Goal: Information Seeking & Learning: Learn about a topic

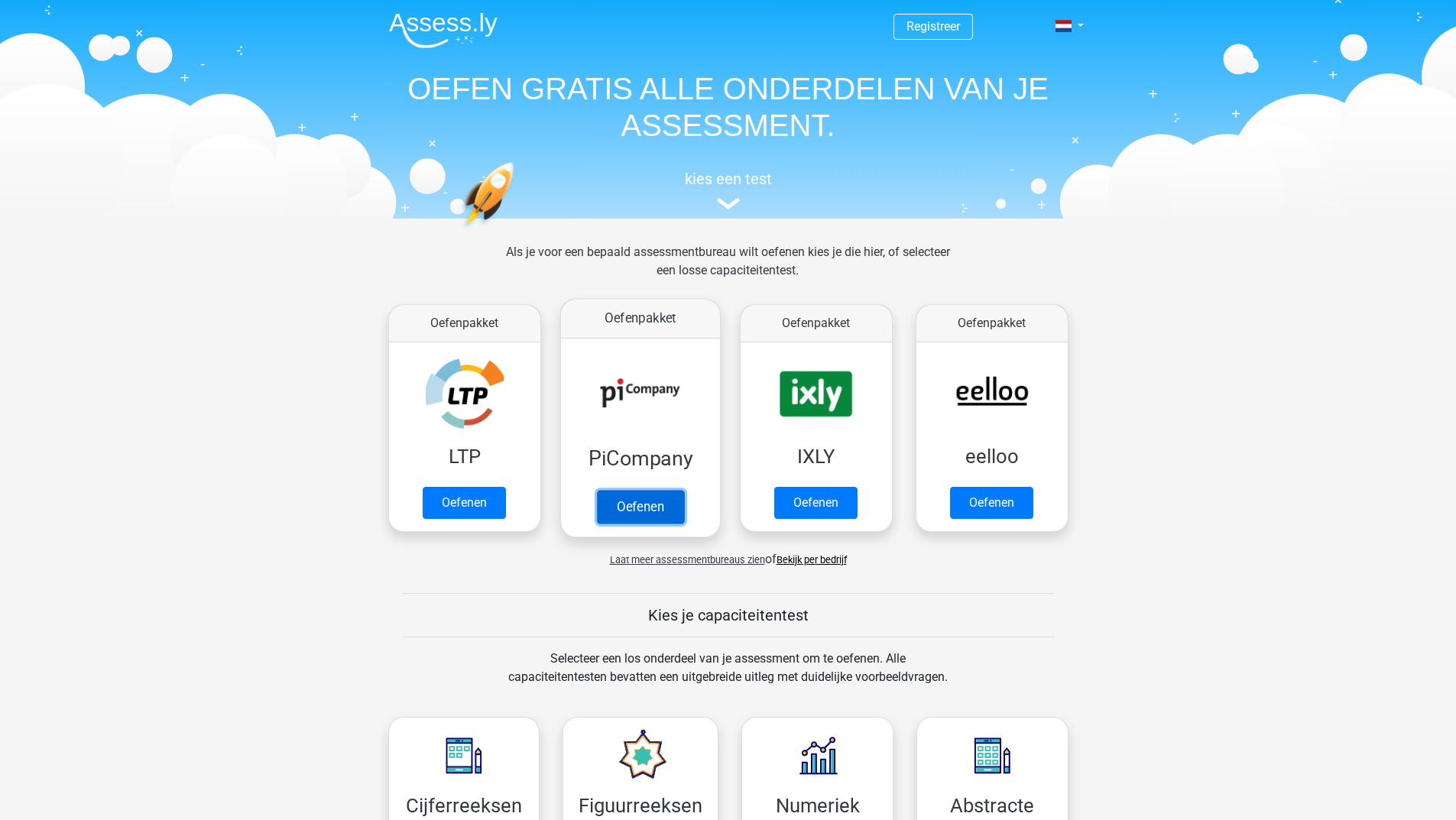
click at [637, 519] on link "Oefenen" at bounding box center [639, 507] width 87 height 34
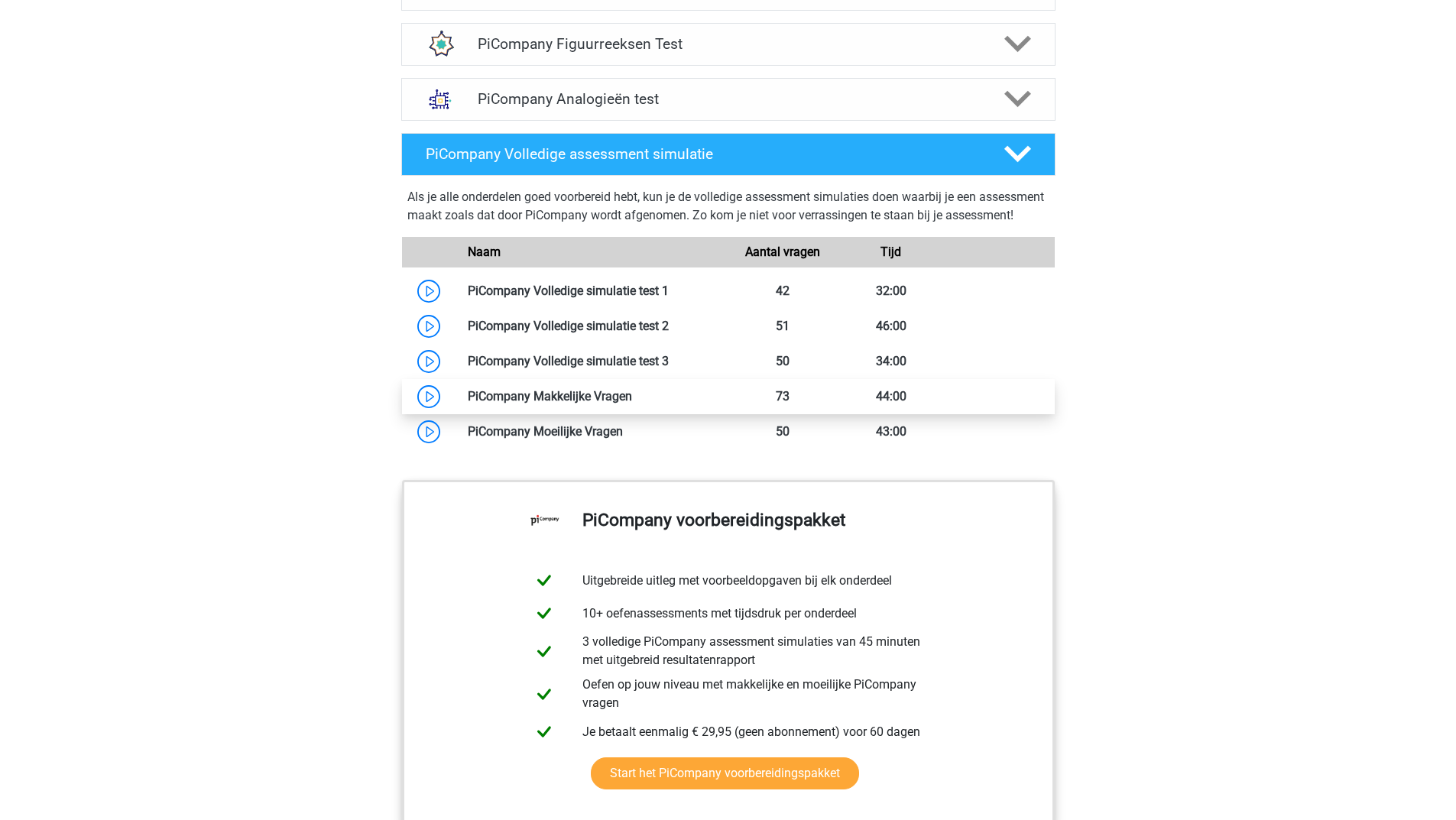
scroll to position [994, 0]
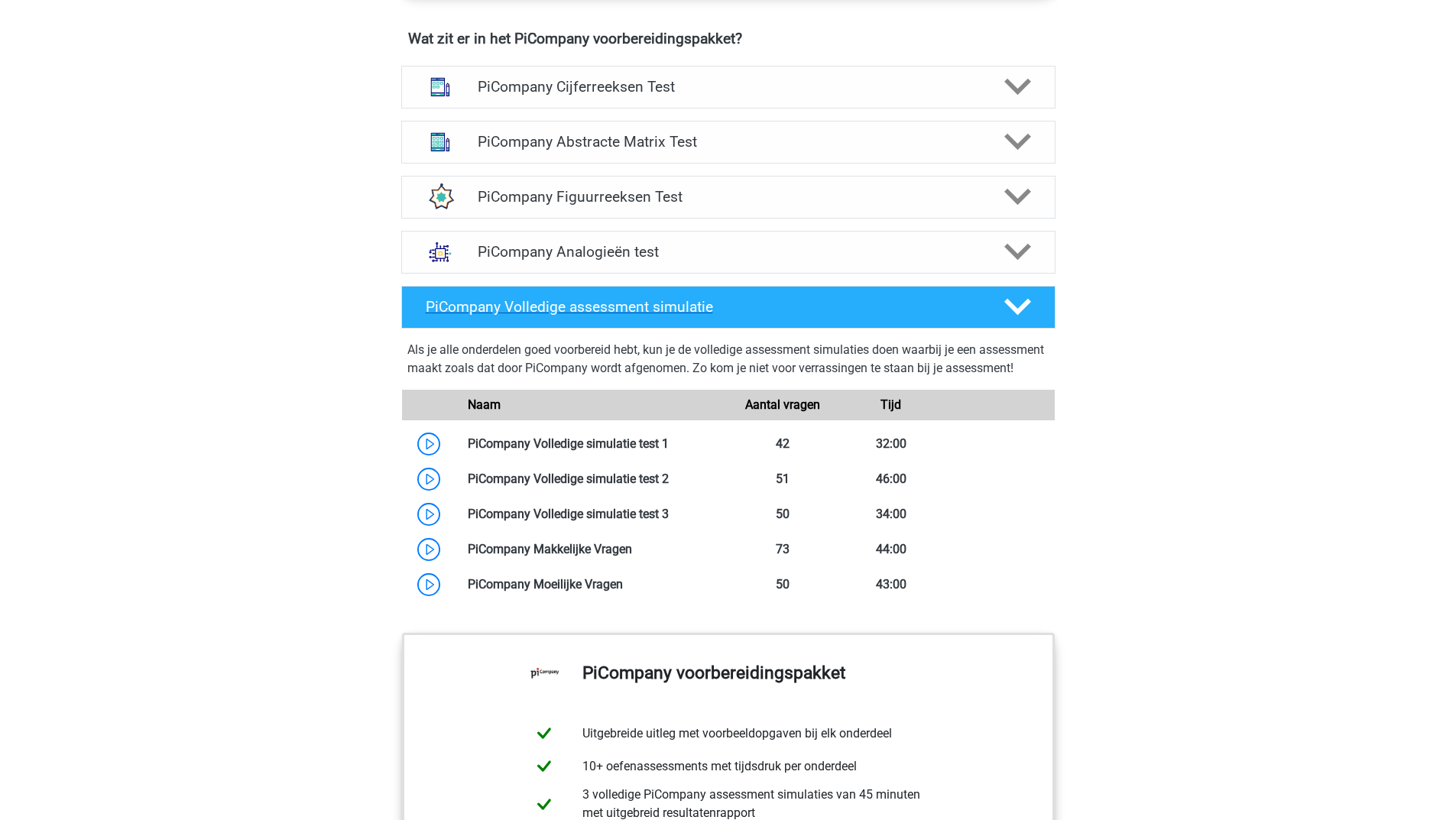
click at [1018, 320] on icon at bounding box center [1017, 307] width 27 height 27
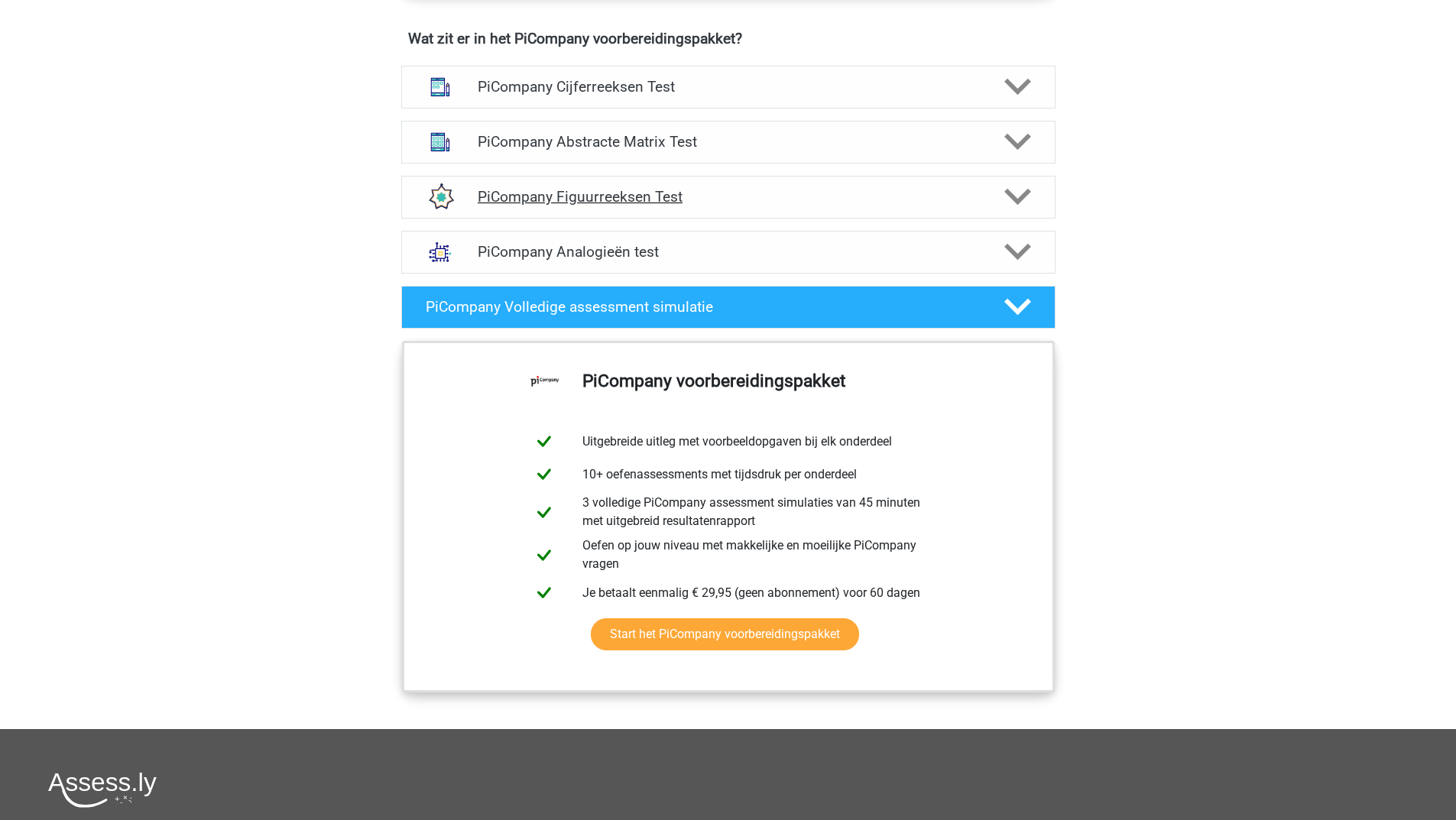
click at [1012, 206] on polygon at bounding box center [1017, 197] width 27 height 17
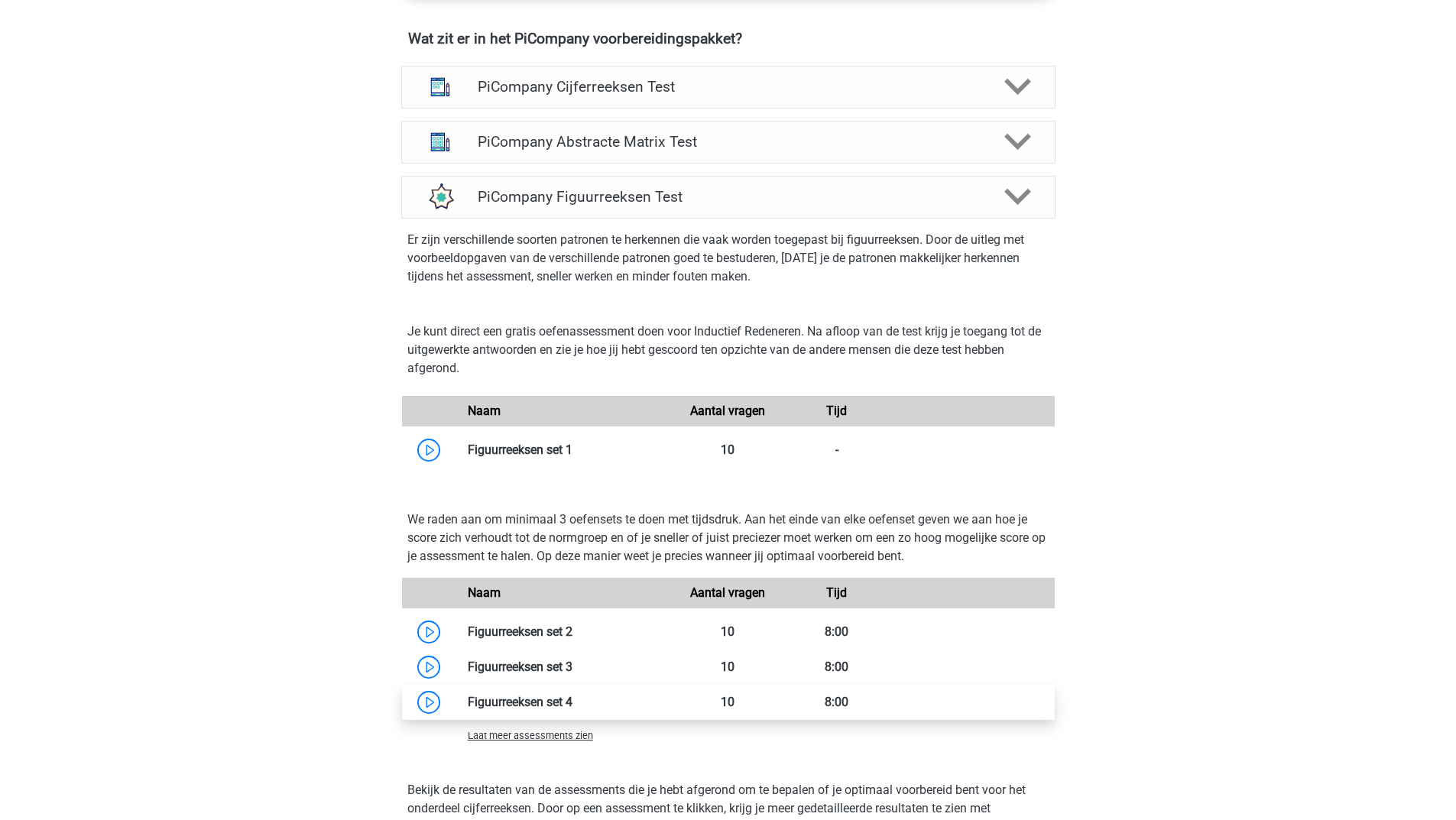
scroll to position [1223, 0]
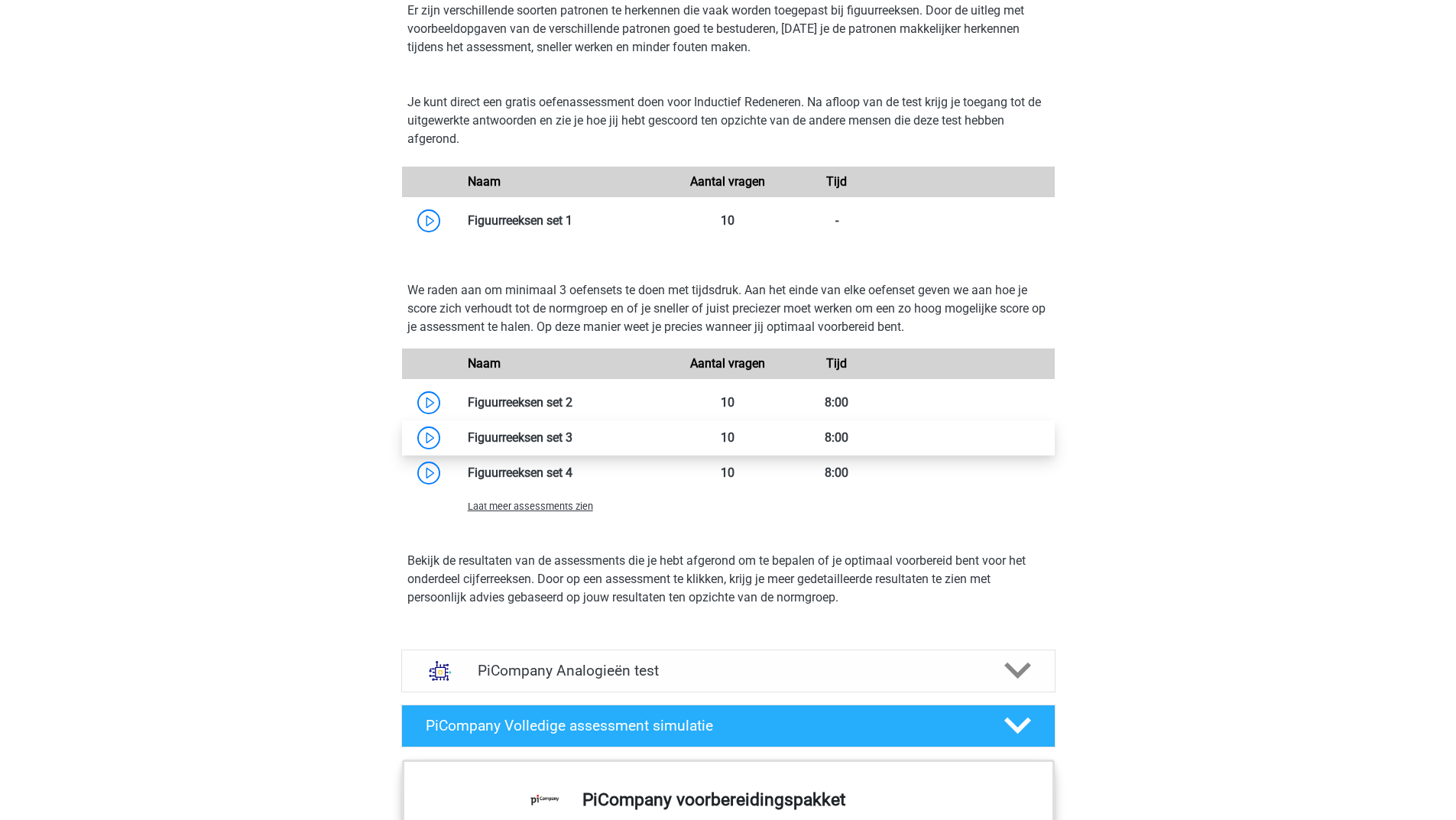
click at [572, 445] on link at bounding box center [572, 437] width 0 height 14
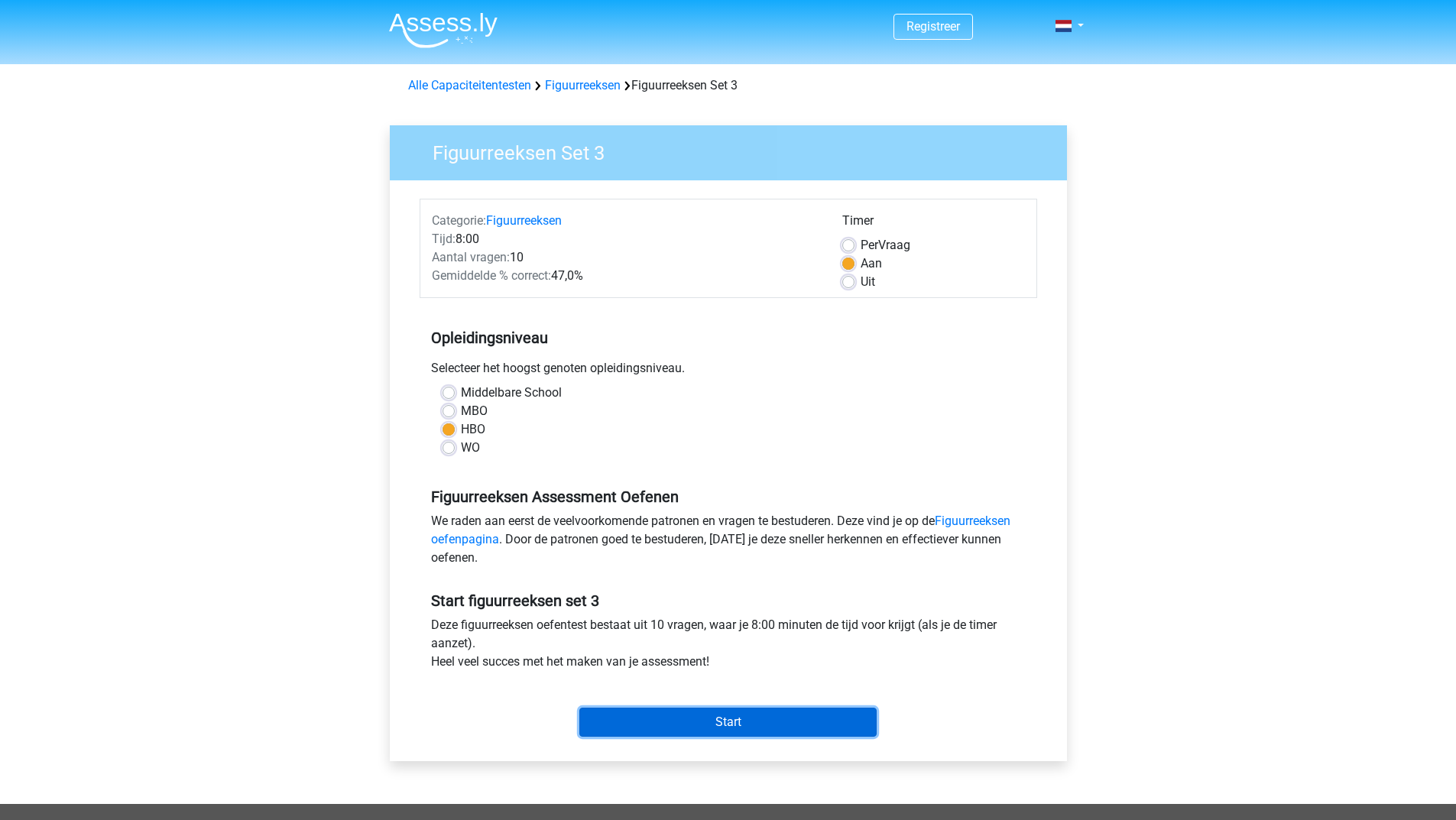
click at [631, 712] on input "Start" at bounding box center [728, 722] width 297 height 29
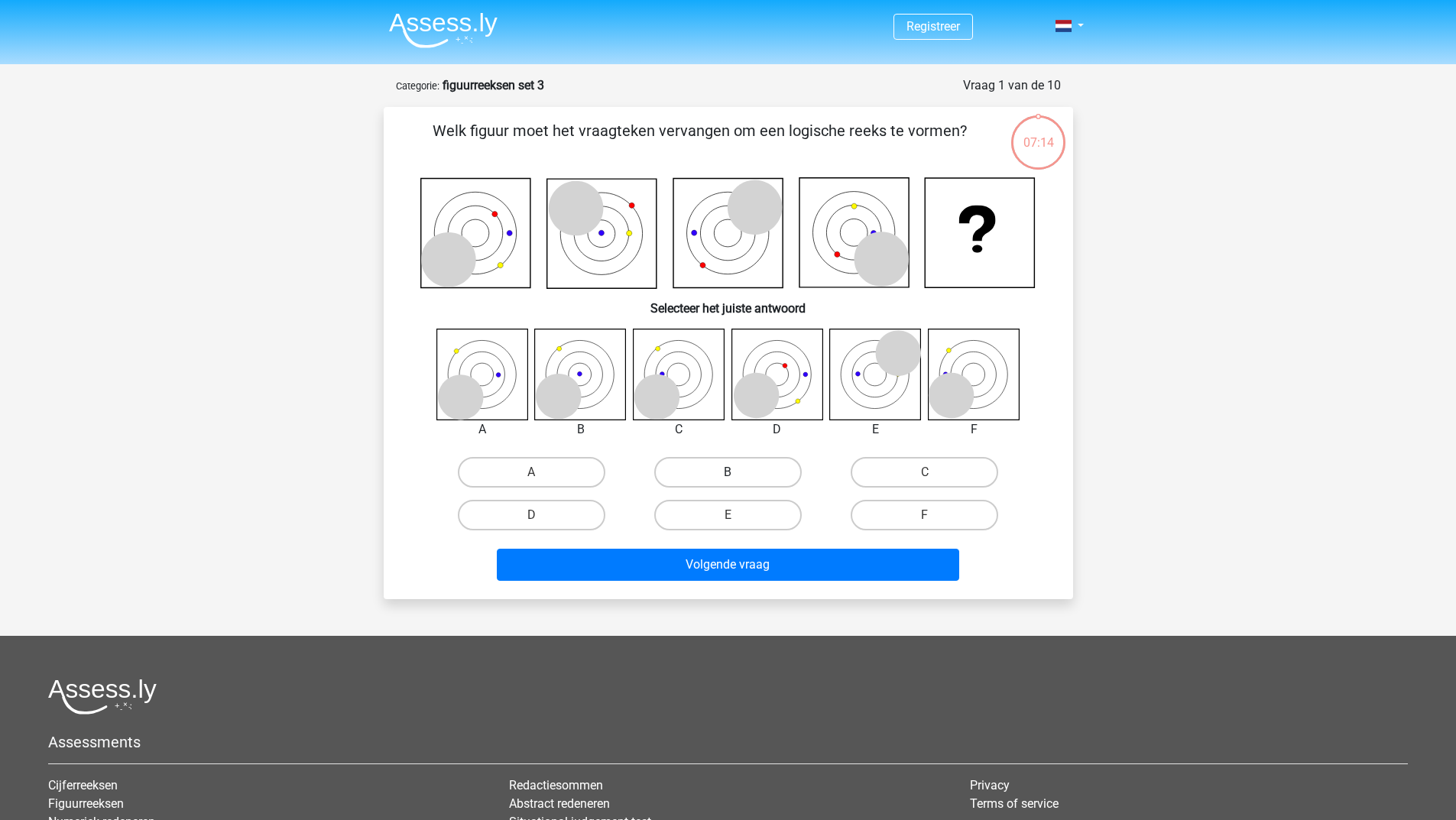
click at [752, 467] on label "B" at bounding box center [727, 472] width 148 height 31
click at [737, 472] on input "B" at bounding box center [732, 477] width 10 height 10
radio input "true"
drag, startPoint x: 708, startPoint y: 518, endPoint x: 719, endPoint y: 448, distance: 70.9
click at [719, 448] on div "A B C D E" at bounding box center [728, 433] width 640 height 209
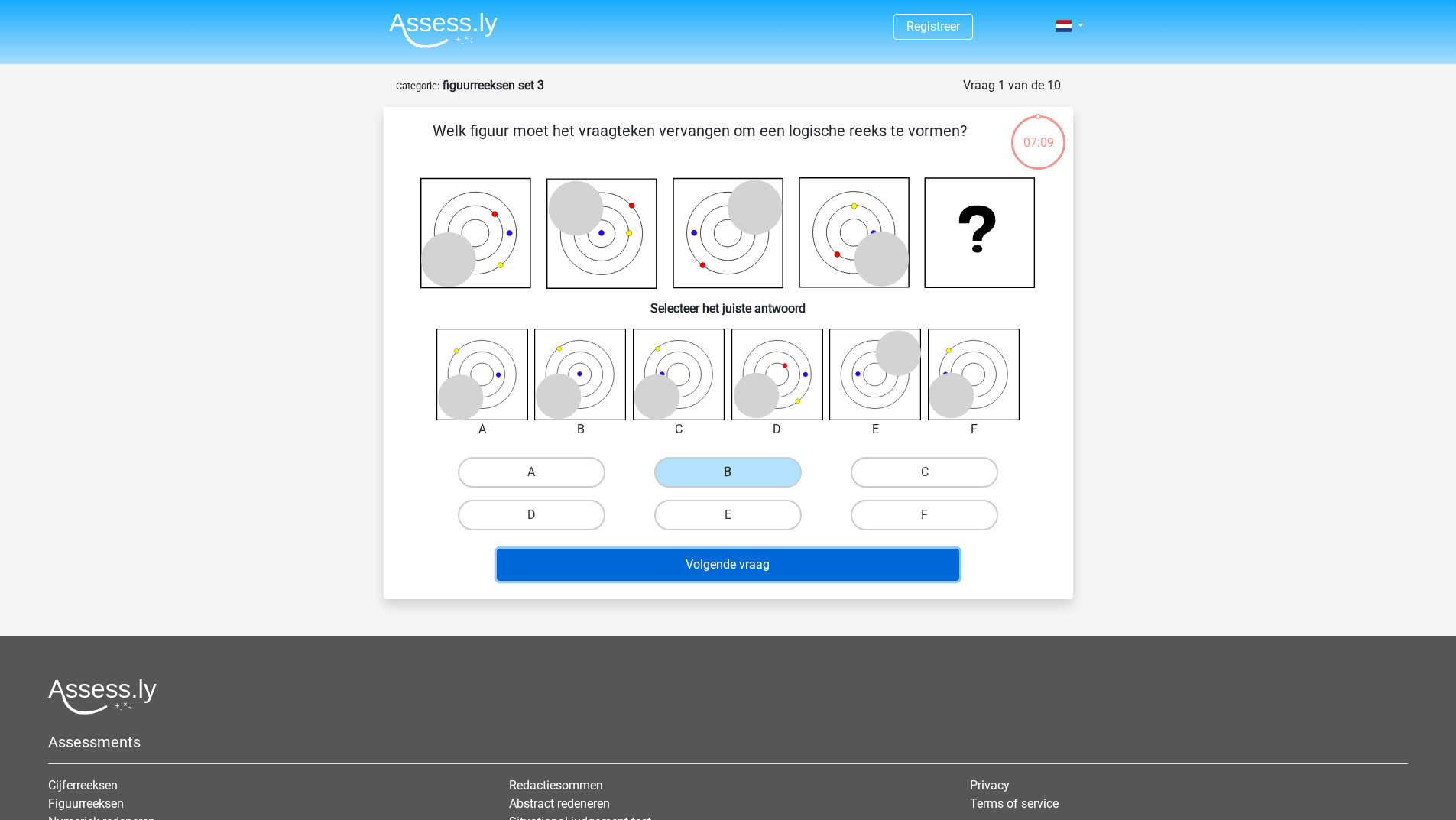
click at [677, 572] on button "Volgende vraag" at bounding box center [727, 565] width 462 height 32
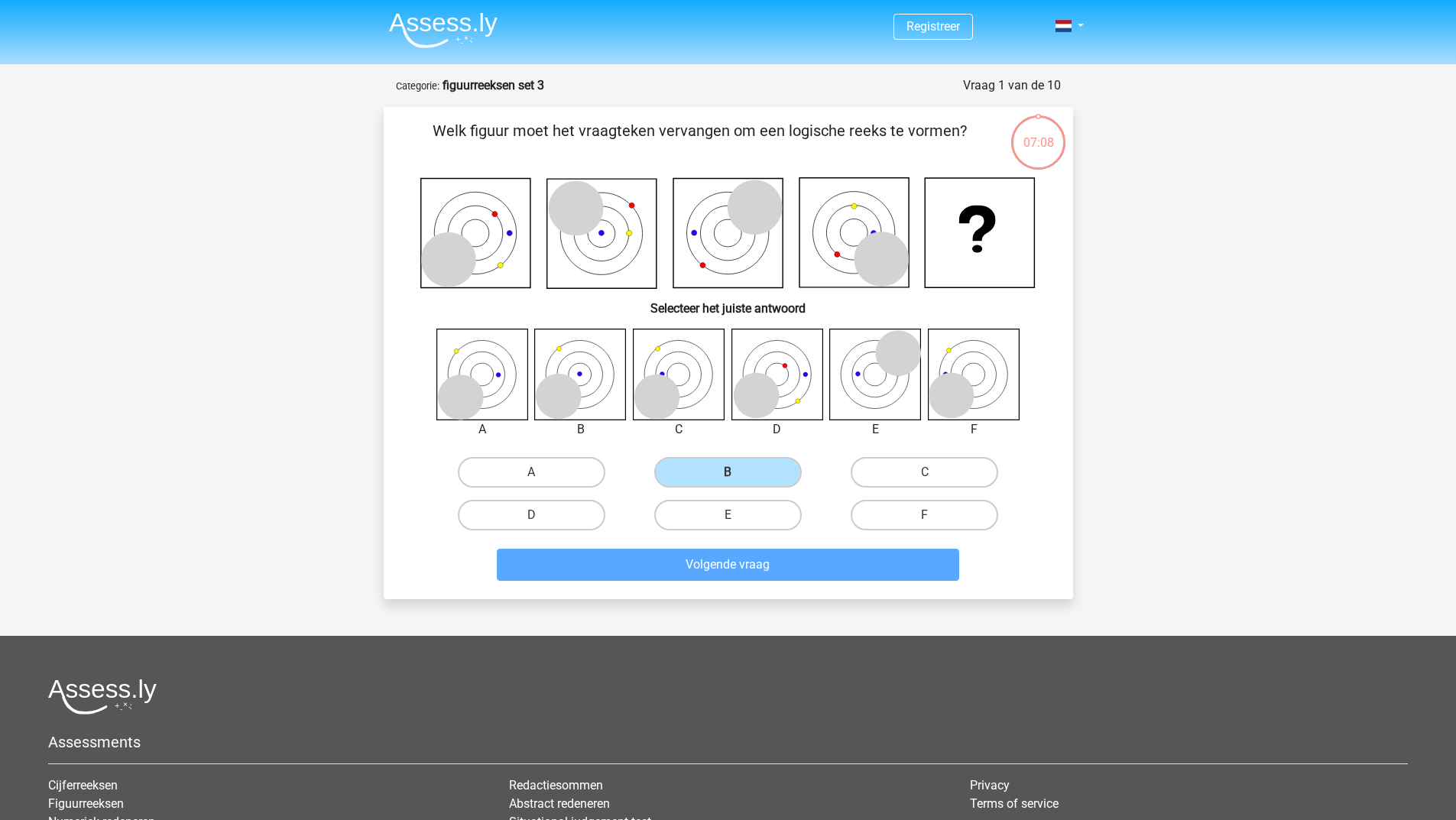
scroll to position [77, 0]
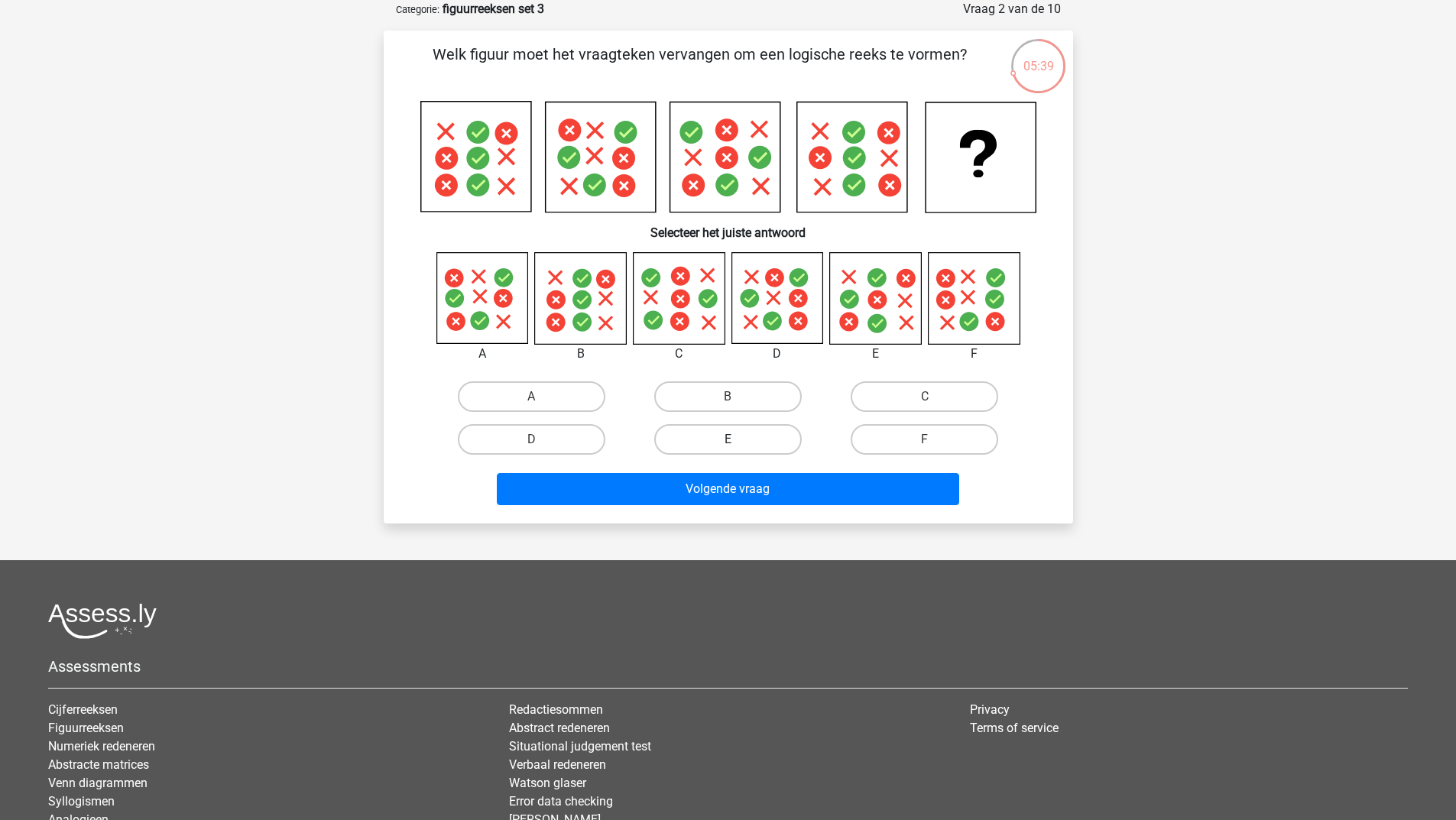
click at [779, 438] on label "E" at bounding box center [727, 440] width 148 height 31
click at [737, 440] on input "E" at bounding box center [732, 444] width 10 height 10
radio input "true"
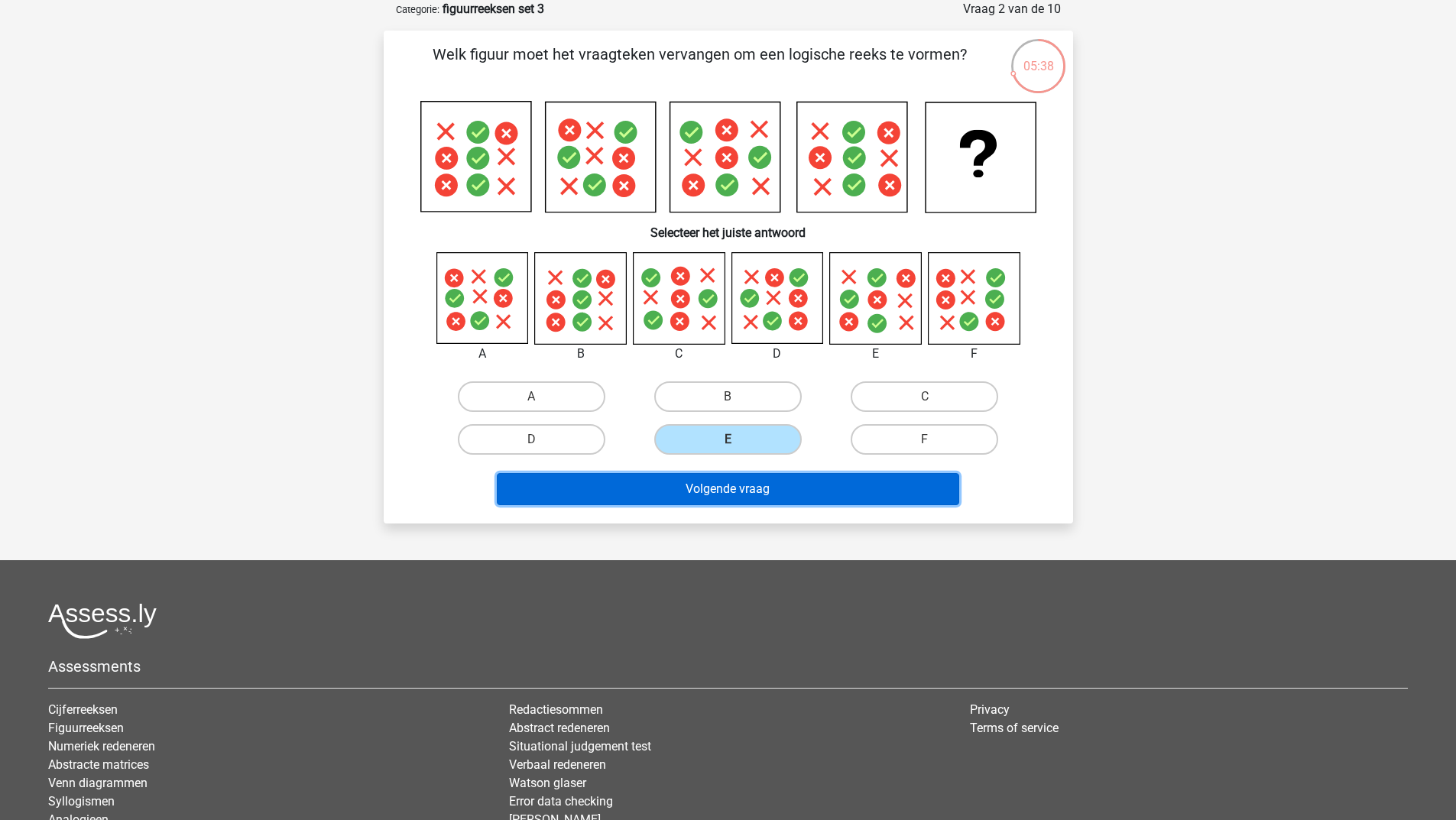
click at [757, 499] on button "Volgende vraag" at bounding box center [727, 489] width 462 height 32
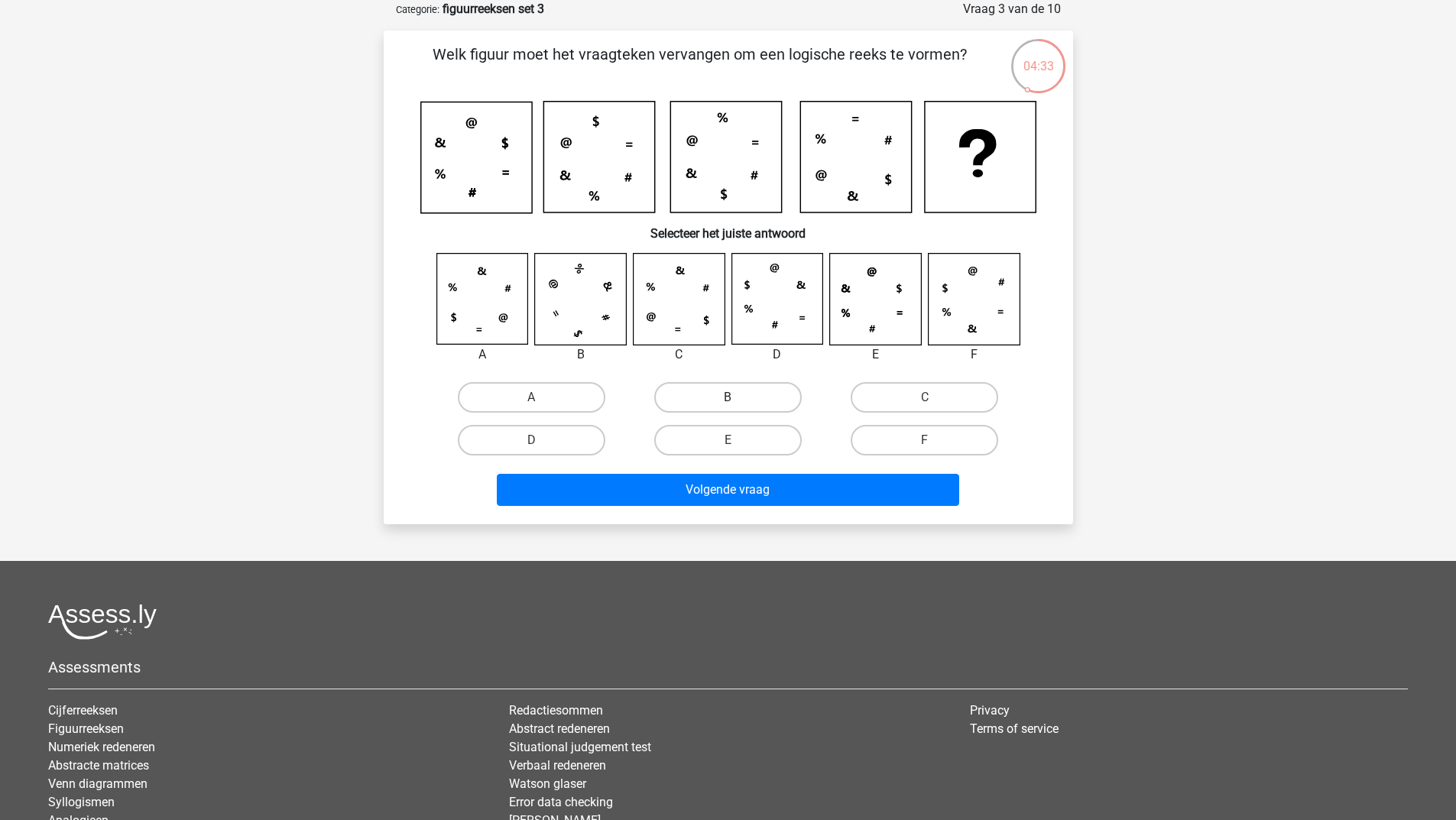
click at [699, 395] on label "B" at bounding box center [727, 397] width 148 height 31
click at [727, 398] on input "B" at bounding box center [732, 402] width 10 height 10
radio input "true"
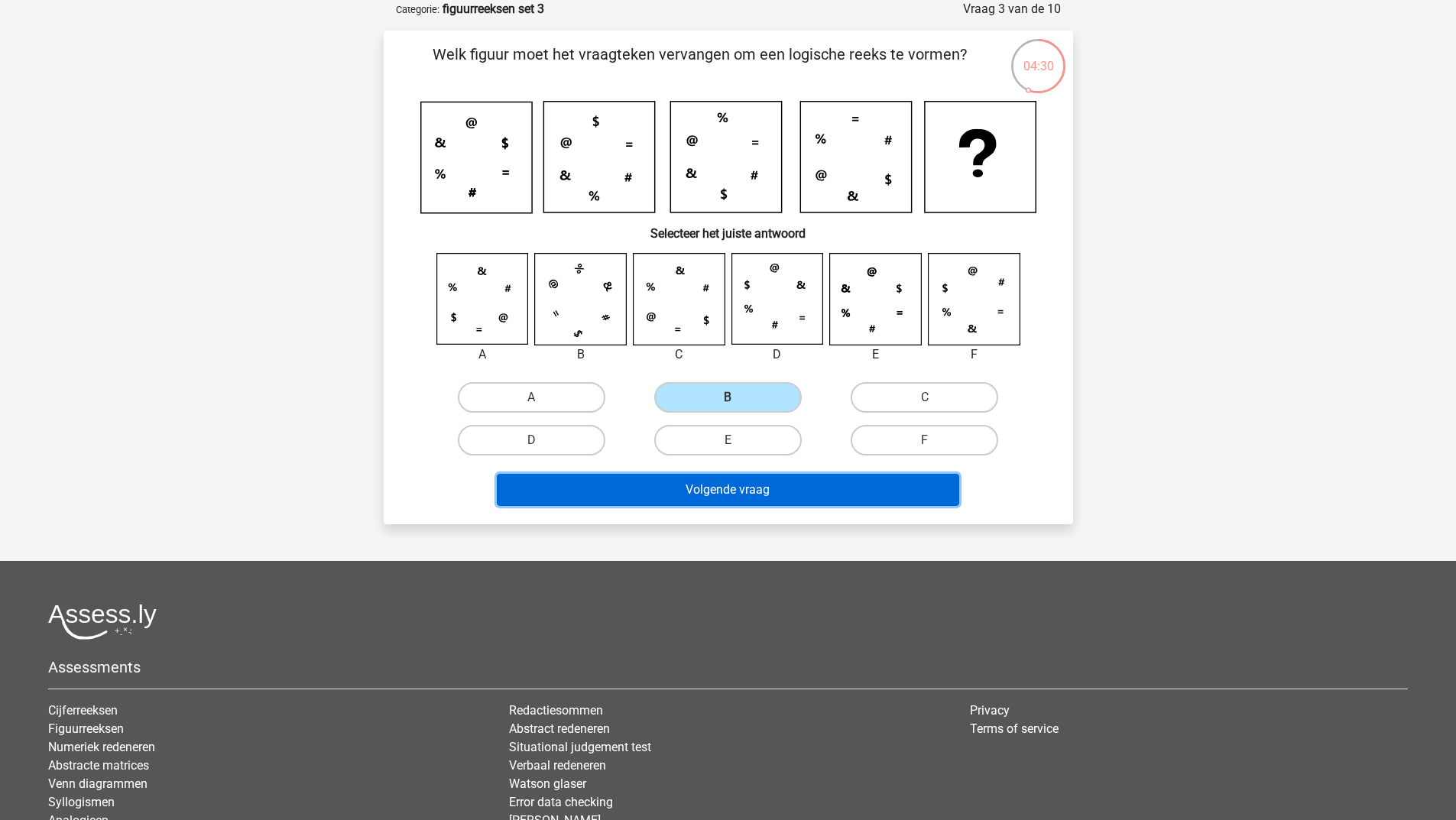
click at [673, 497] on button "Volgende vraag" at bounding box center [727, 489] width 462 height 32
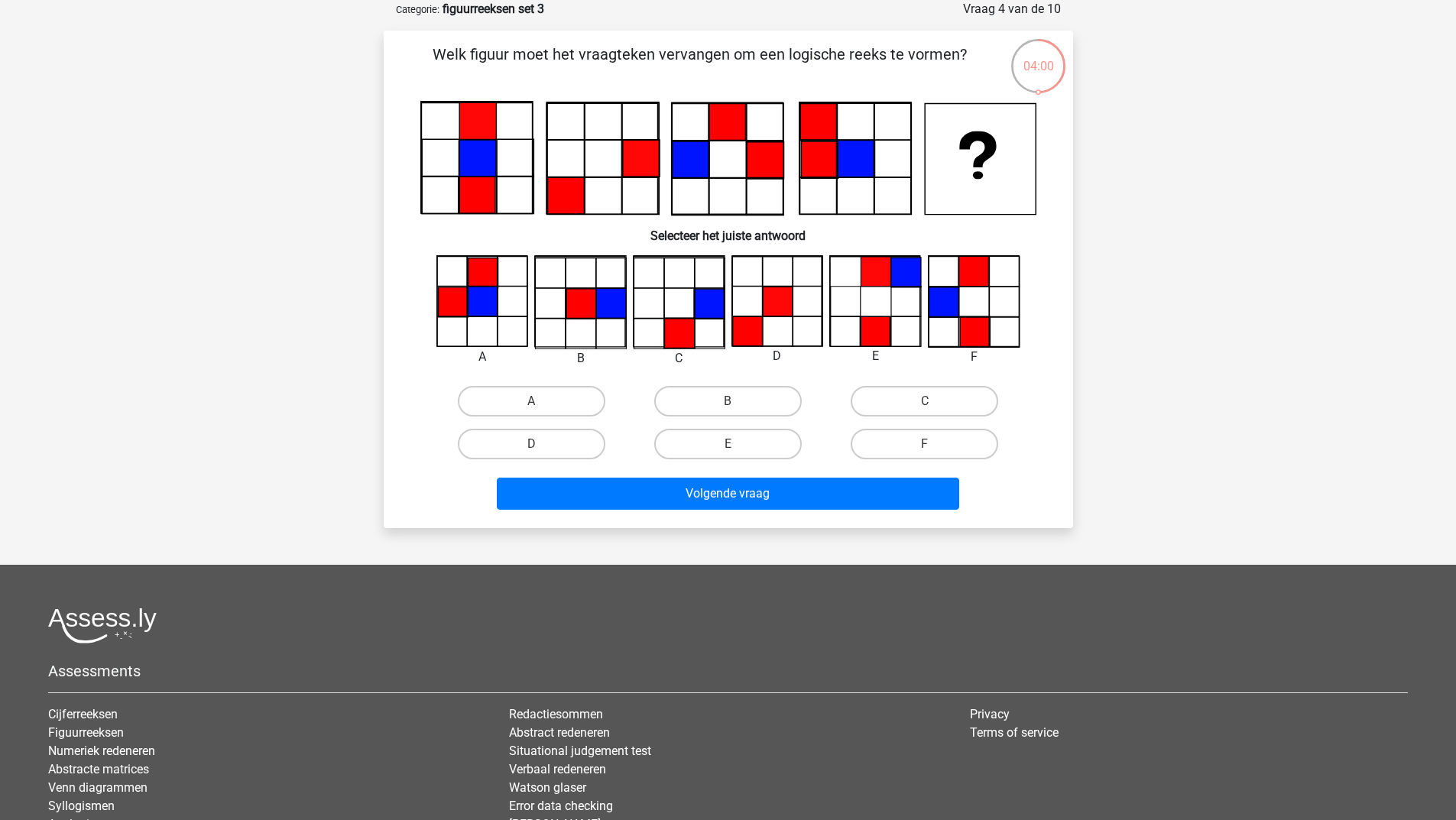
click at [534, 452] on input "D" at bounding box center [536, 449] width 10 height 10
radio input "true"
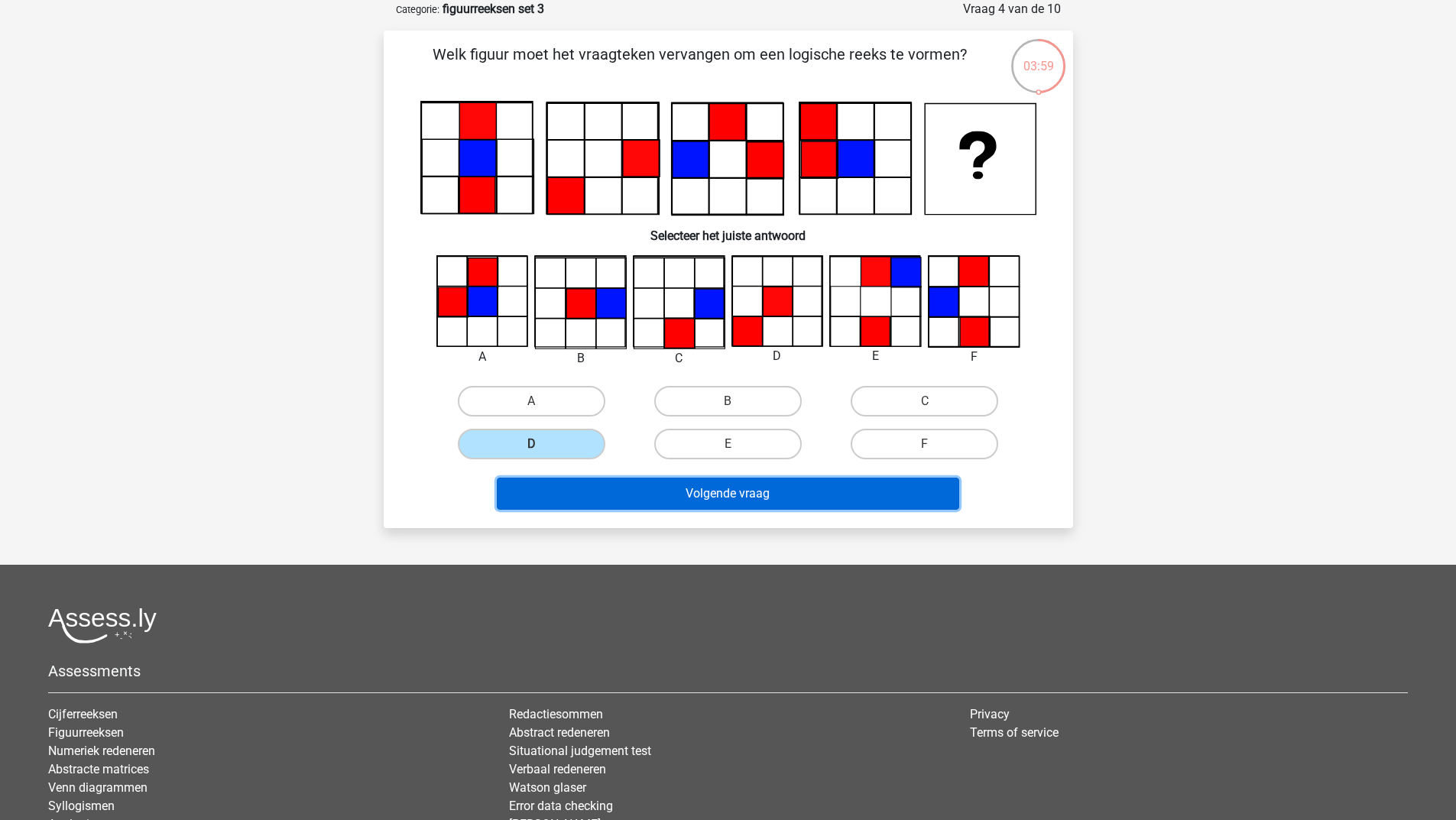
click at [512, 495] on button "Volgende vraag" at bounding box center [727, 493] width 462 height 32
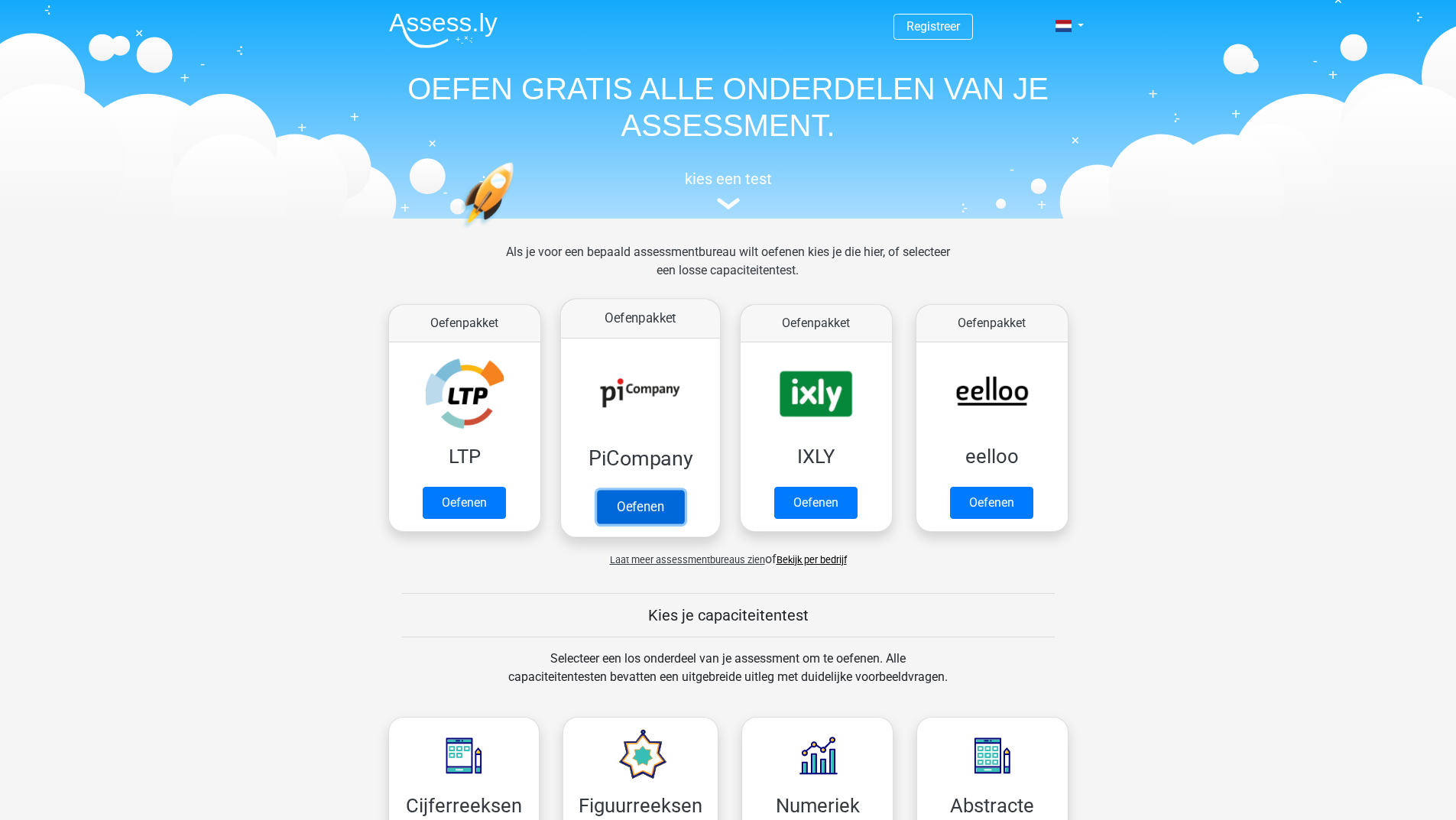
click at [641, 496] on link "Oefenen" at bounding box center [639, 507] width 87 height 34
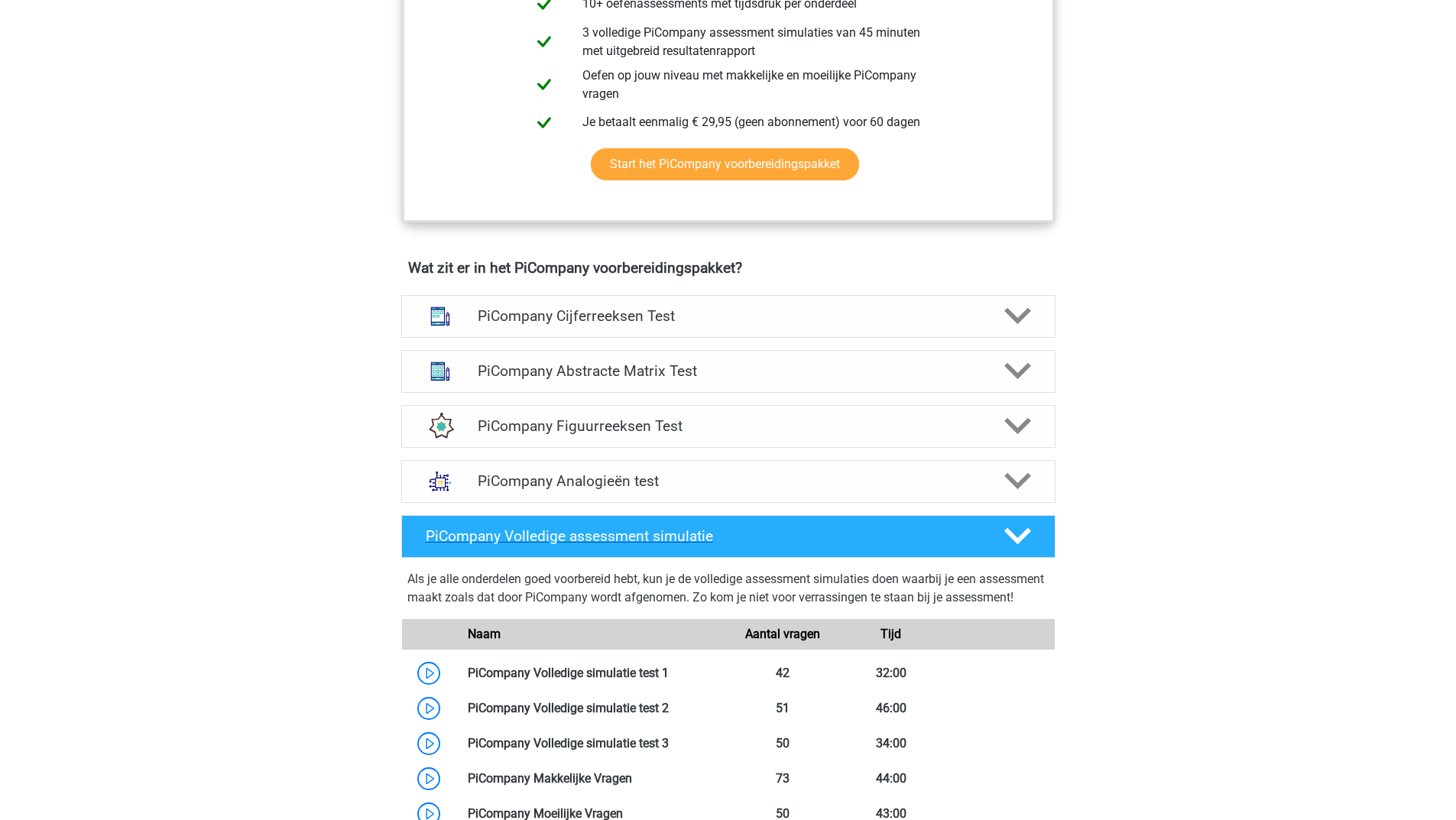
scroll to position [459, 0]
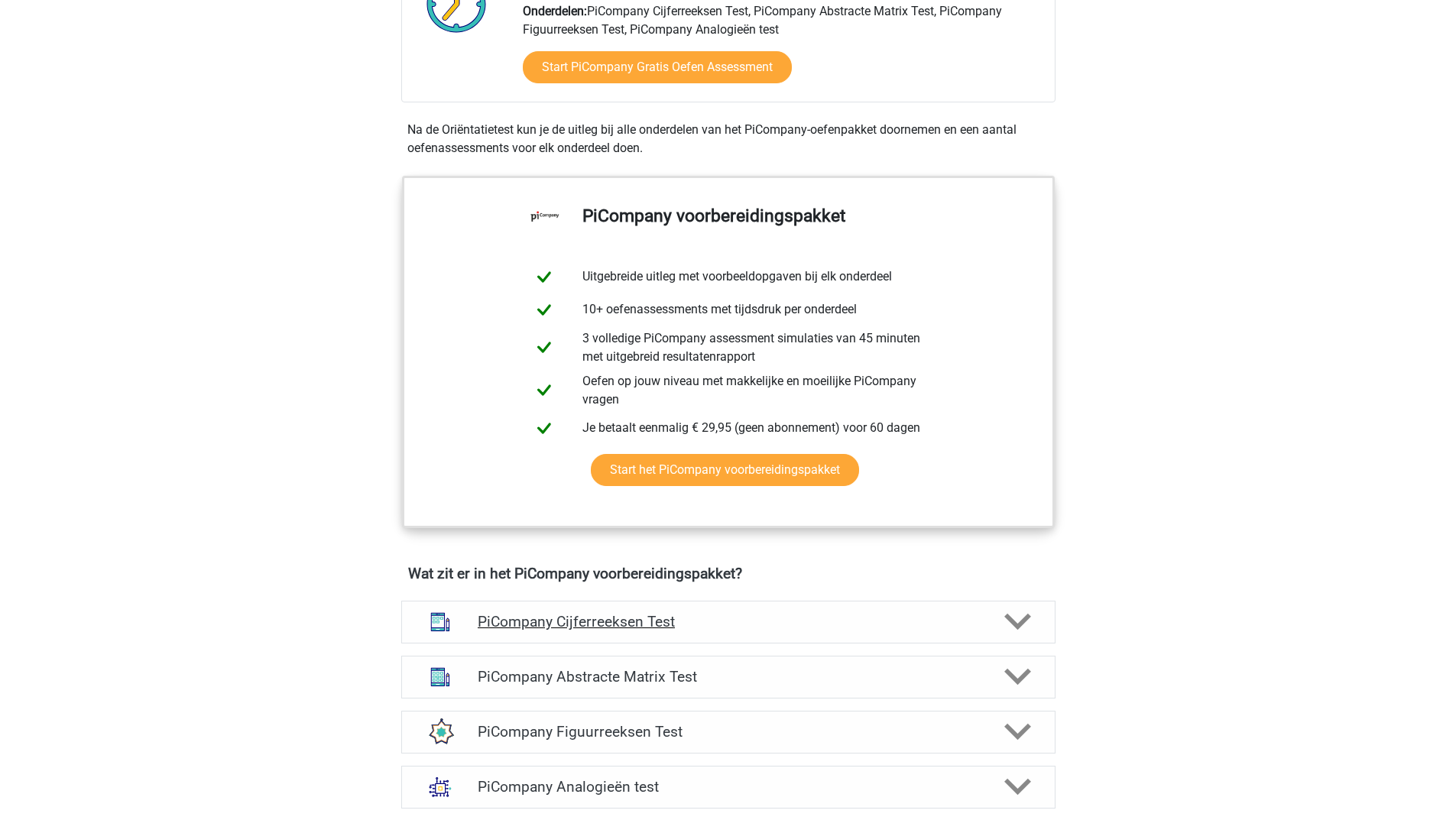
click at [1019, 635] on icon at bounding box center [1017, 622] width 27 height 27
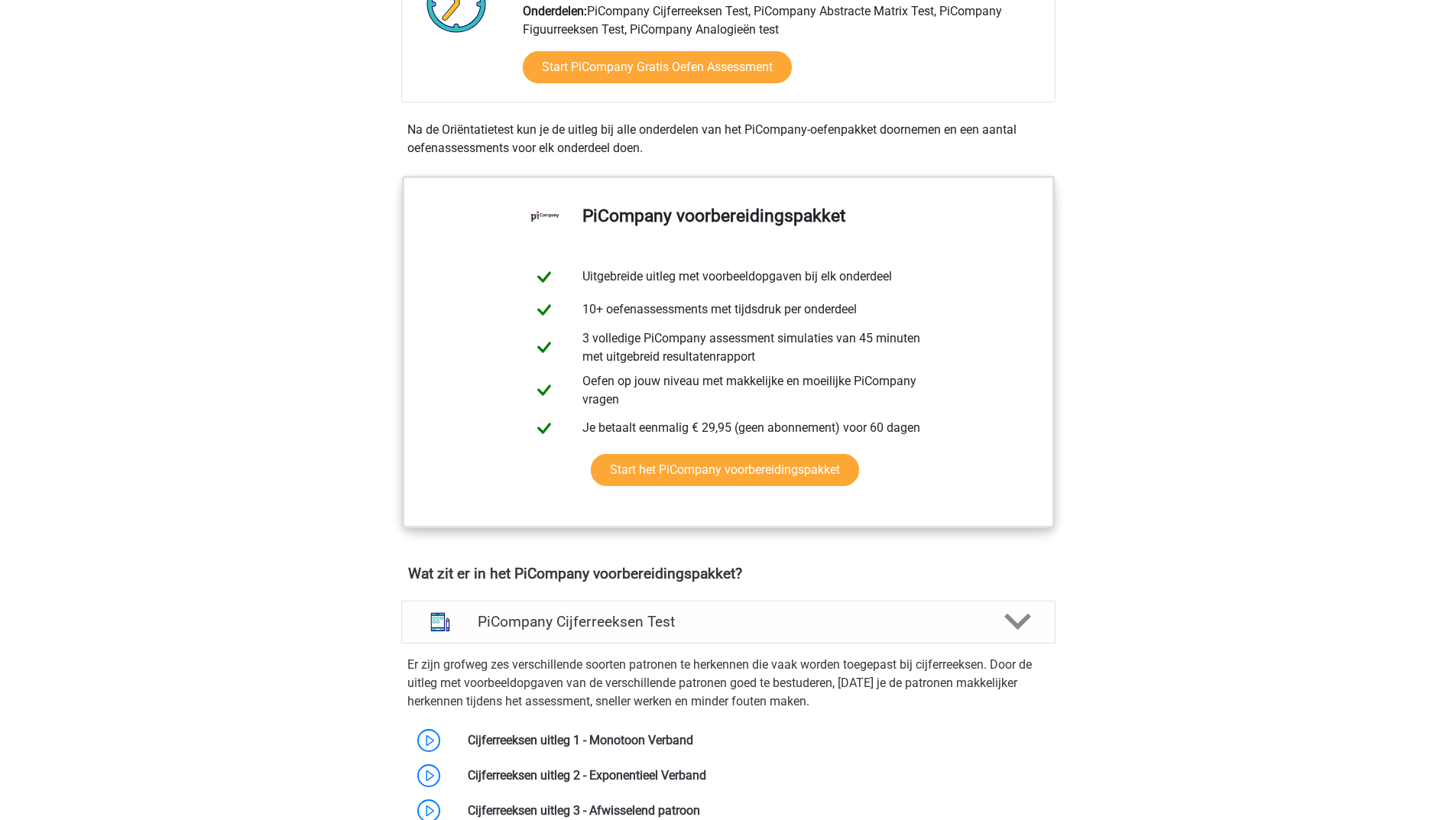
scroll to position [841, 0]
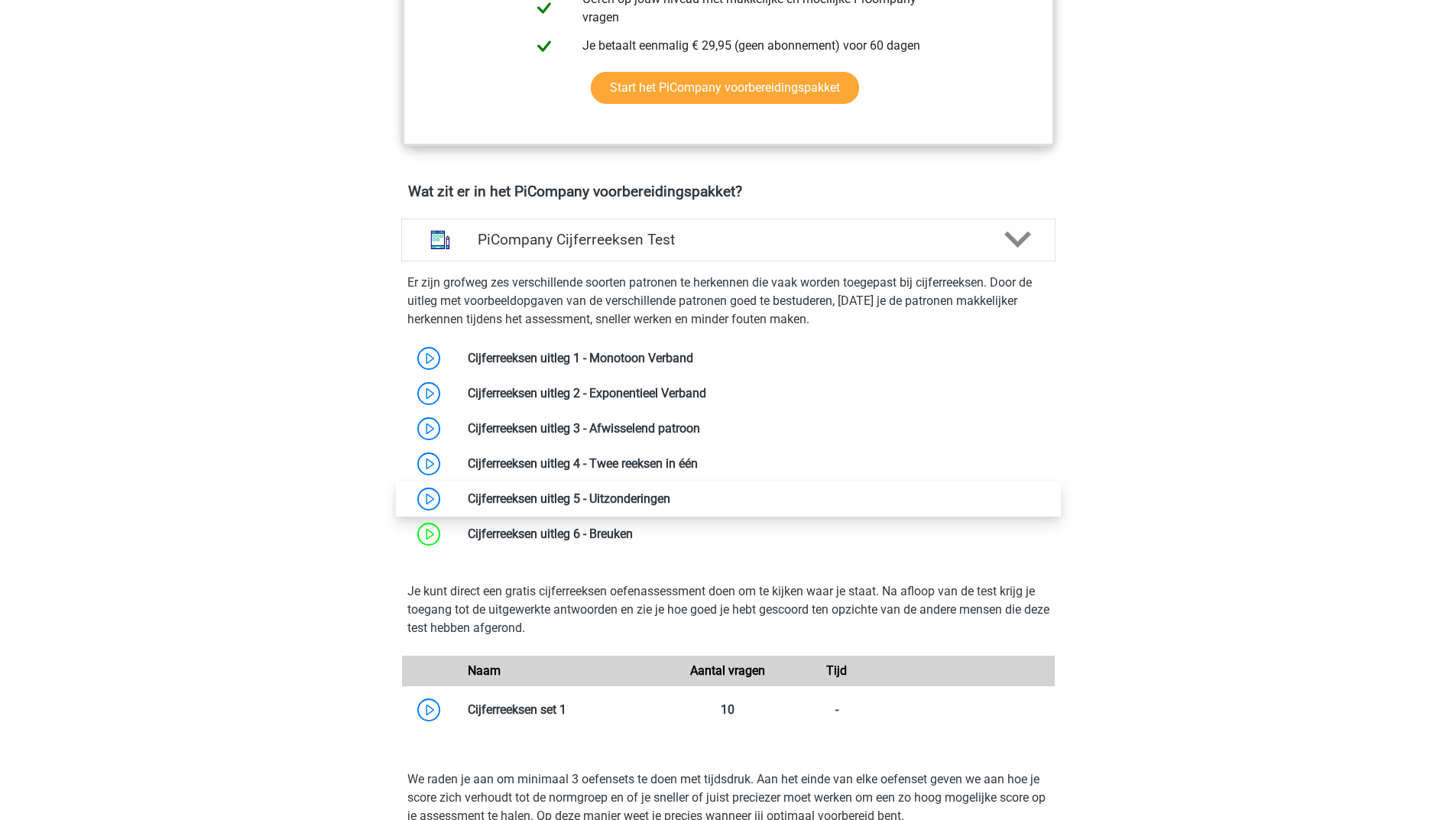
click at [670, 506] on link at bounding box center [670, 499] width 0 height 14
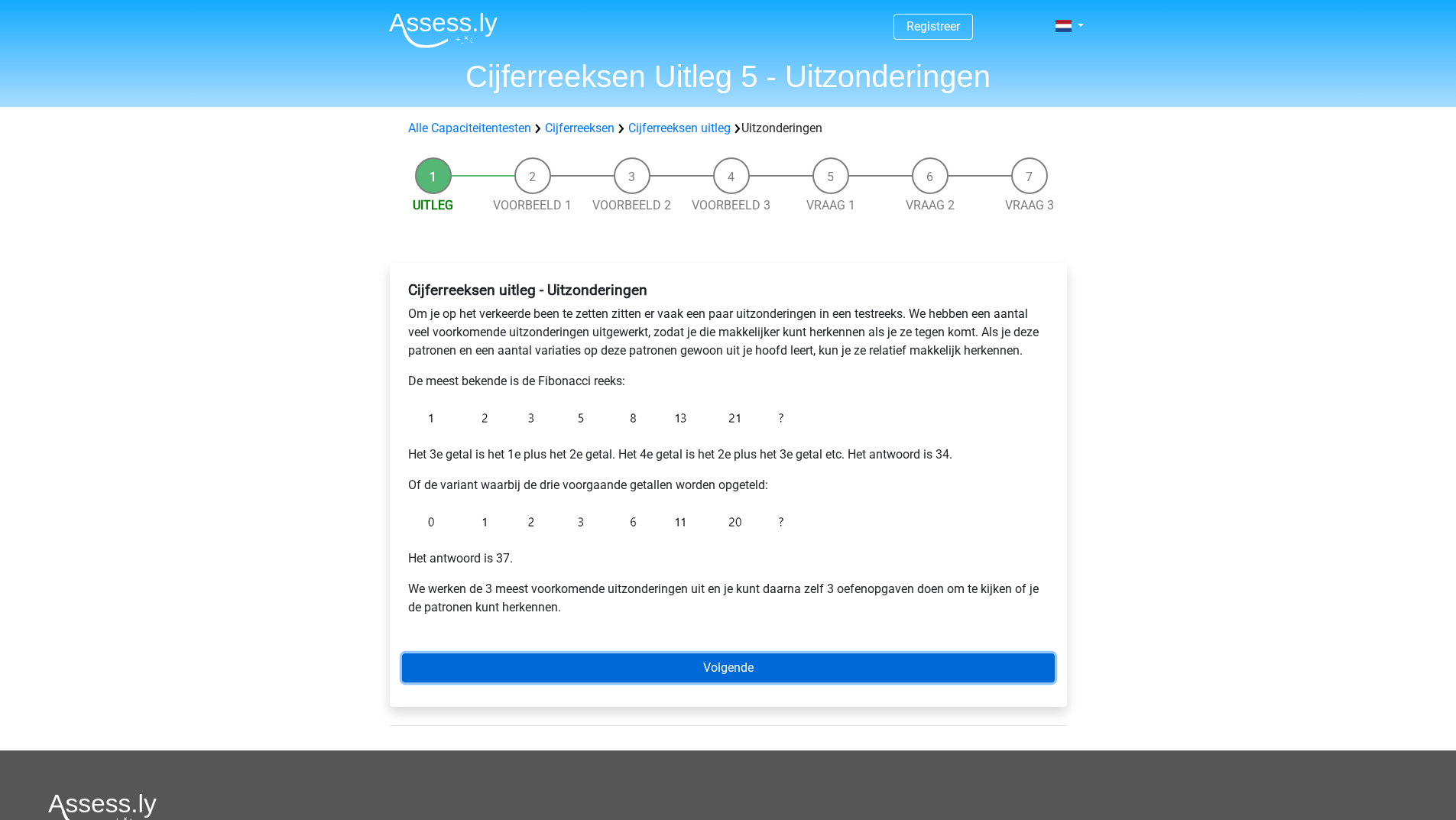
click at [666, 664] on link "Volgende" at bounding box center [728, 668] width 653 height 29
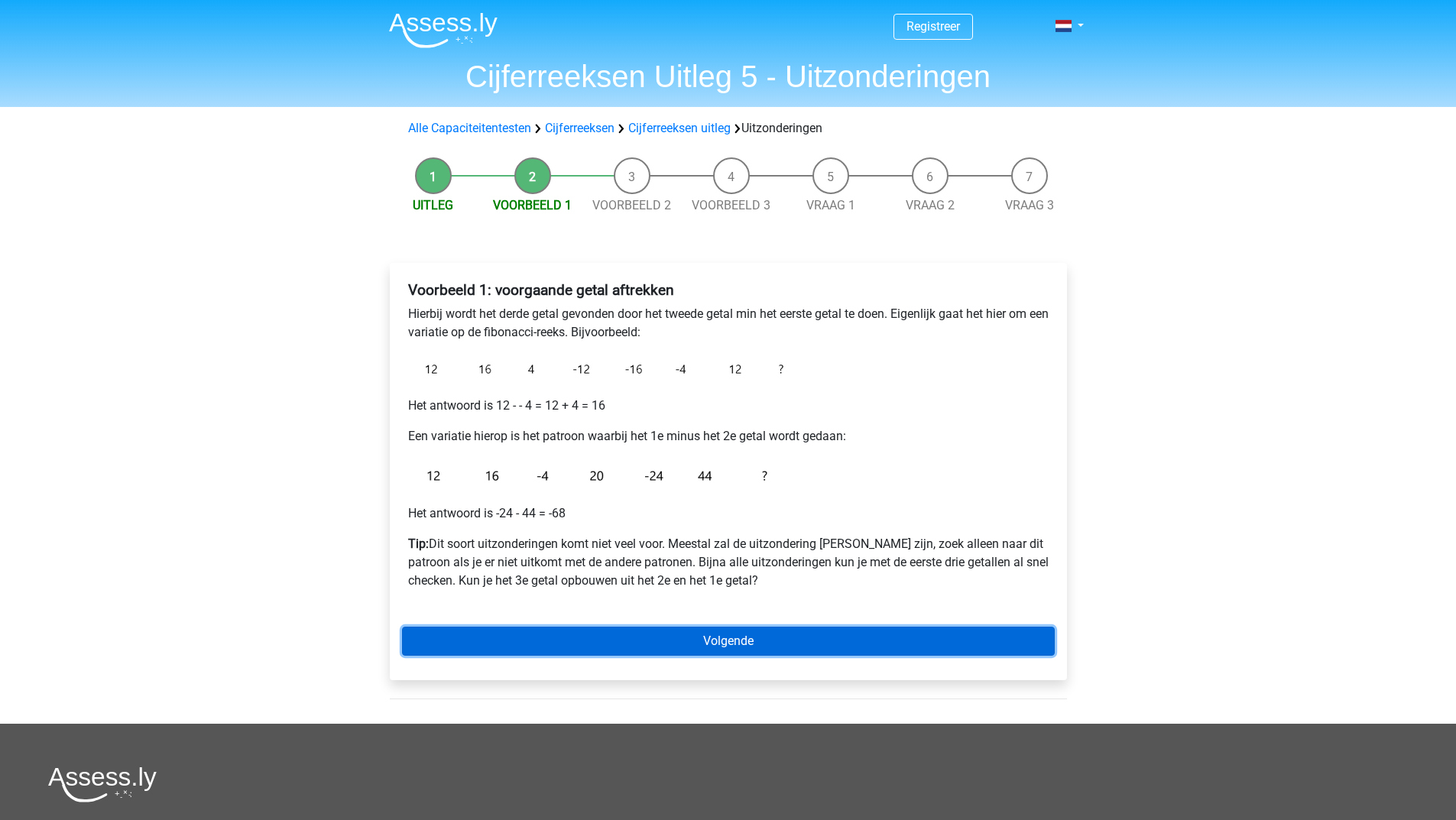
click at [466, 641] on link "Volgende" at bounding box center [728, 641] width 653 height 29
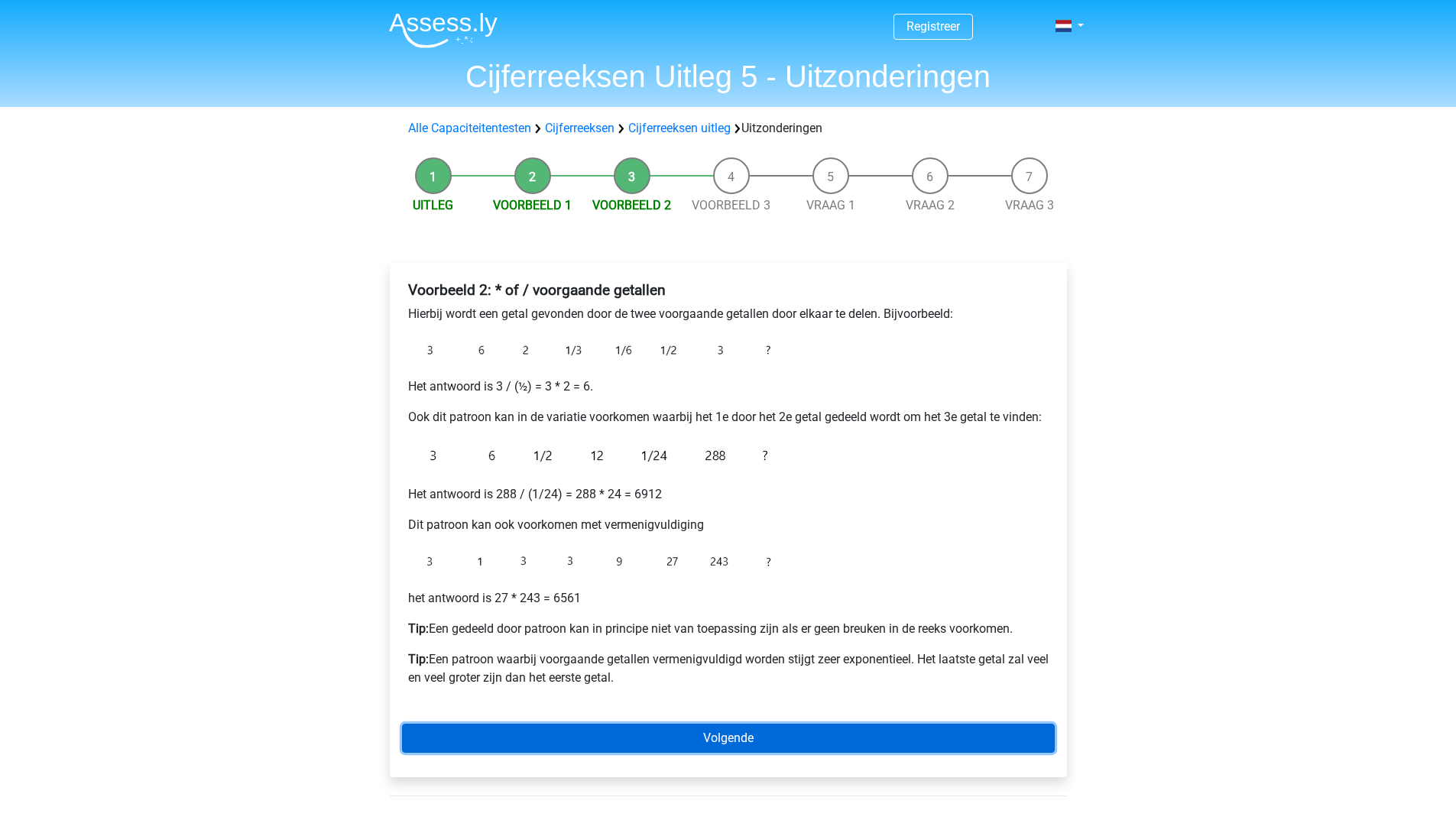
click at [478, 731] on link "Volgende" at bounding box center [728, 738] width 653 height 29
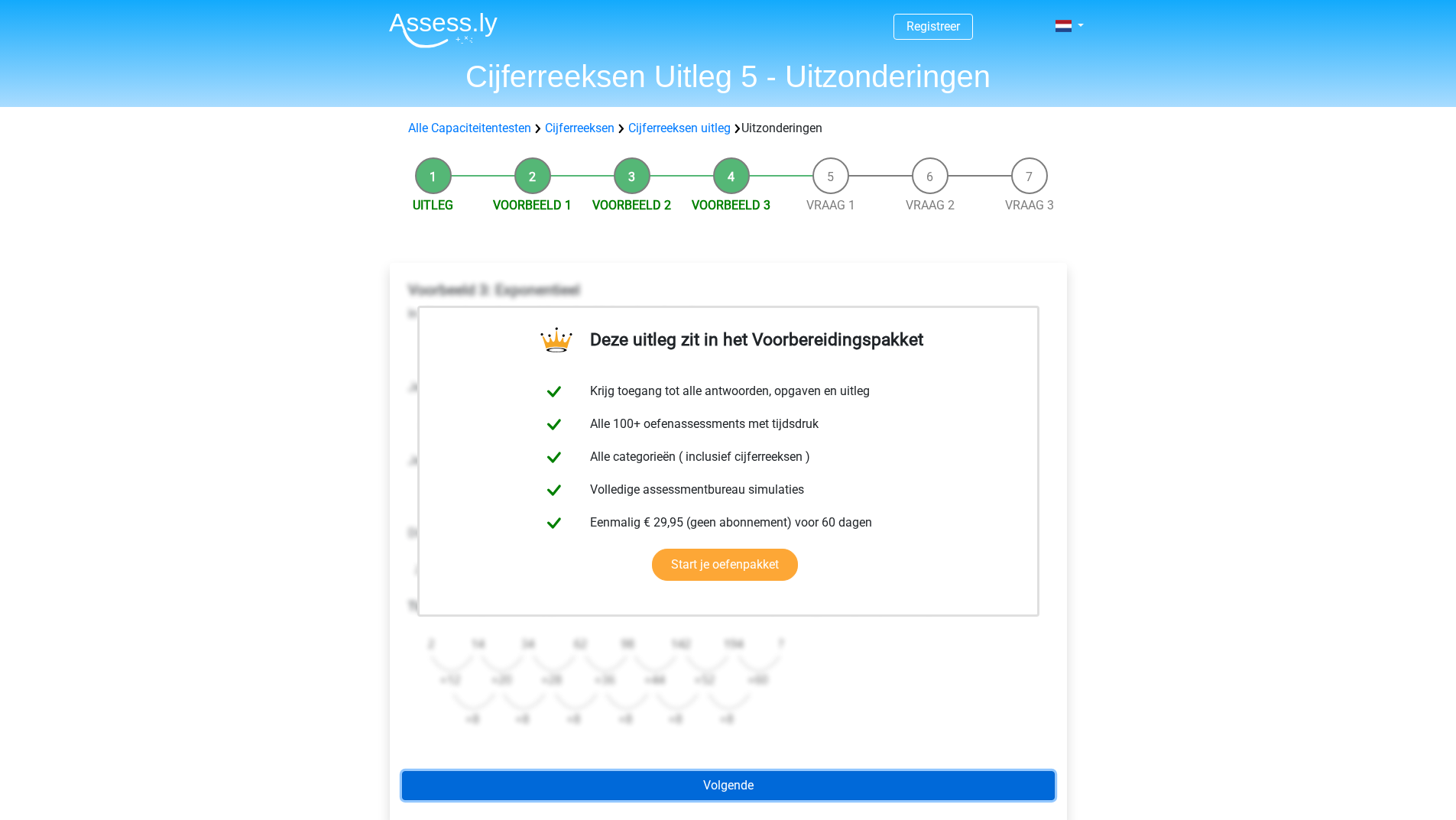
click at [602, 777] on link "Volgende" at bounding box center [728, 785] width 653 height 29
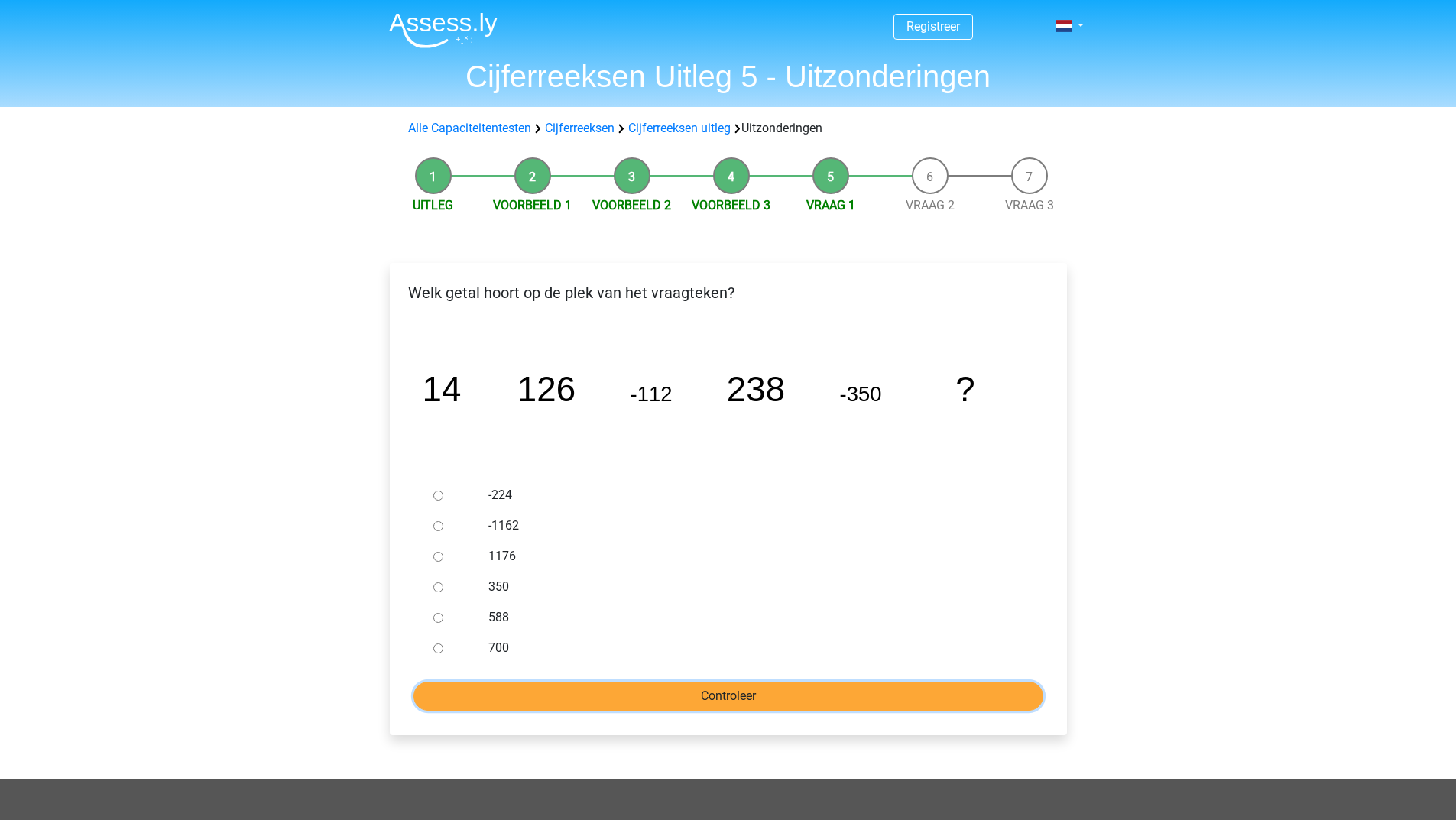
click at [666, 683] on input "Controleer" at bounding box center [728, 696] width 630 height 29
drag, startPoint x: 959, startPoint y: 579, endPoint x: 673, endPoint y: 580, distance: 286.0
click at [958, 580] on label "350" at bounding box center [753, 587] width 529 height 18
click at [443, 583] on input "350" at bounding box center [438, 588] width 10 height 10
radio input "true"
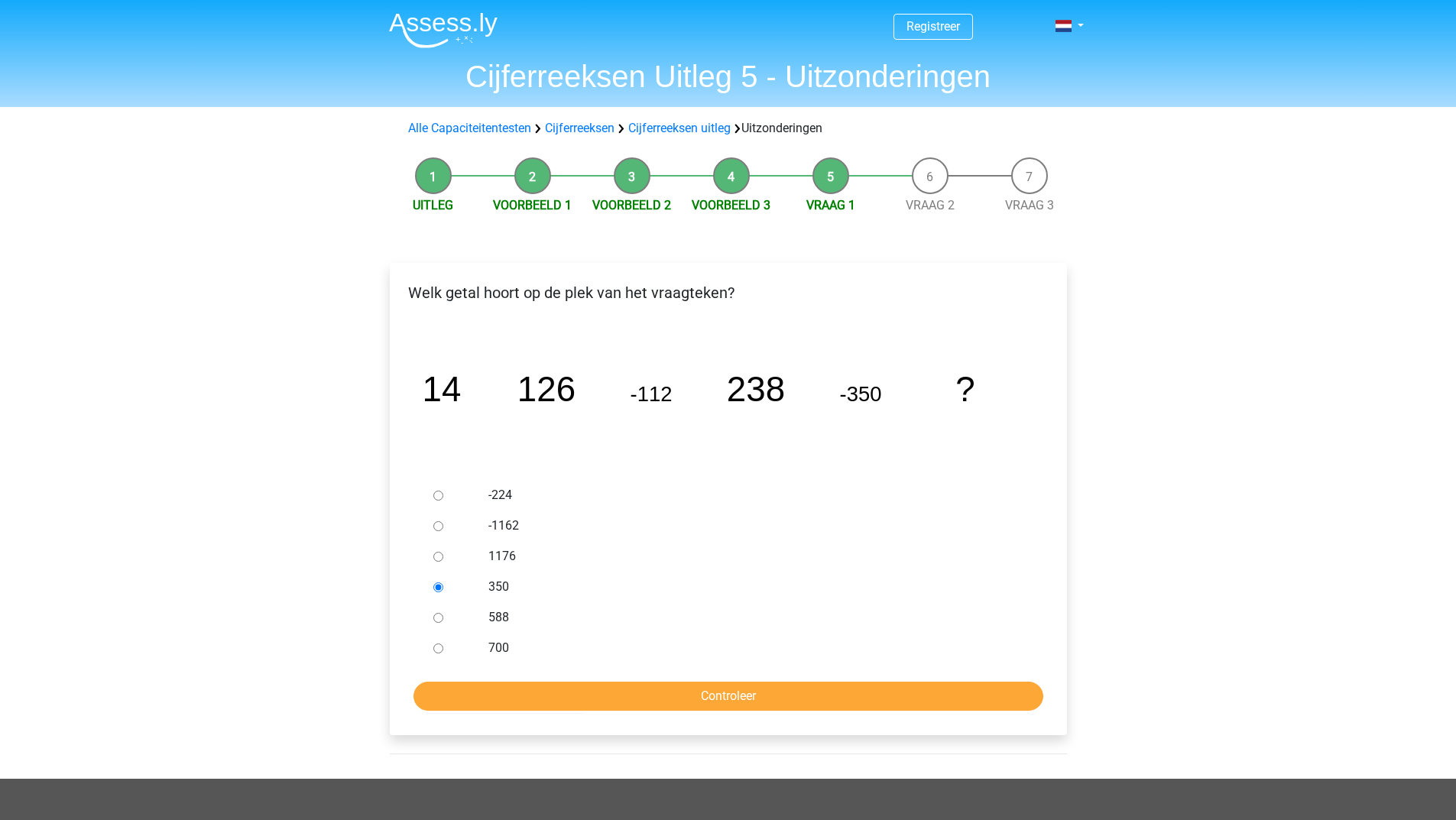
click at [508, 675] on form "-224 -1162 1176 350 588 700 Controleer" at bounding box center [728, 595] width 653 height 231
click at [505, 689] on input "Controleer" at bounding box center [728, 696] width 630 height 29
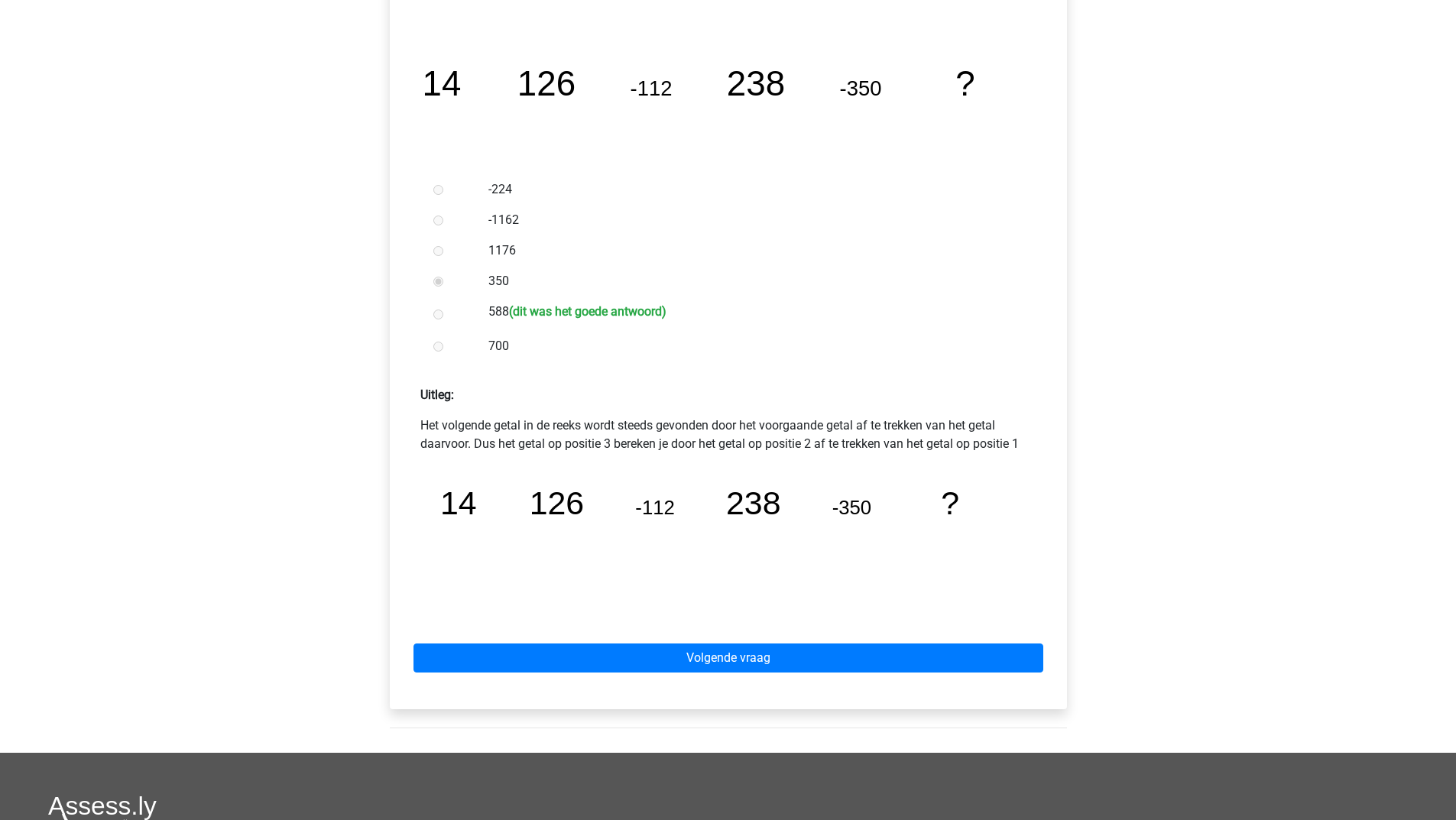
scroll to position [382, 0]
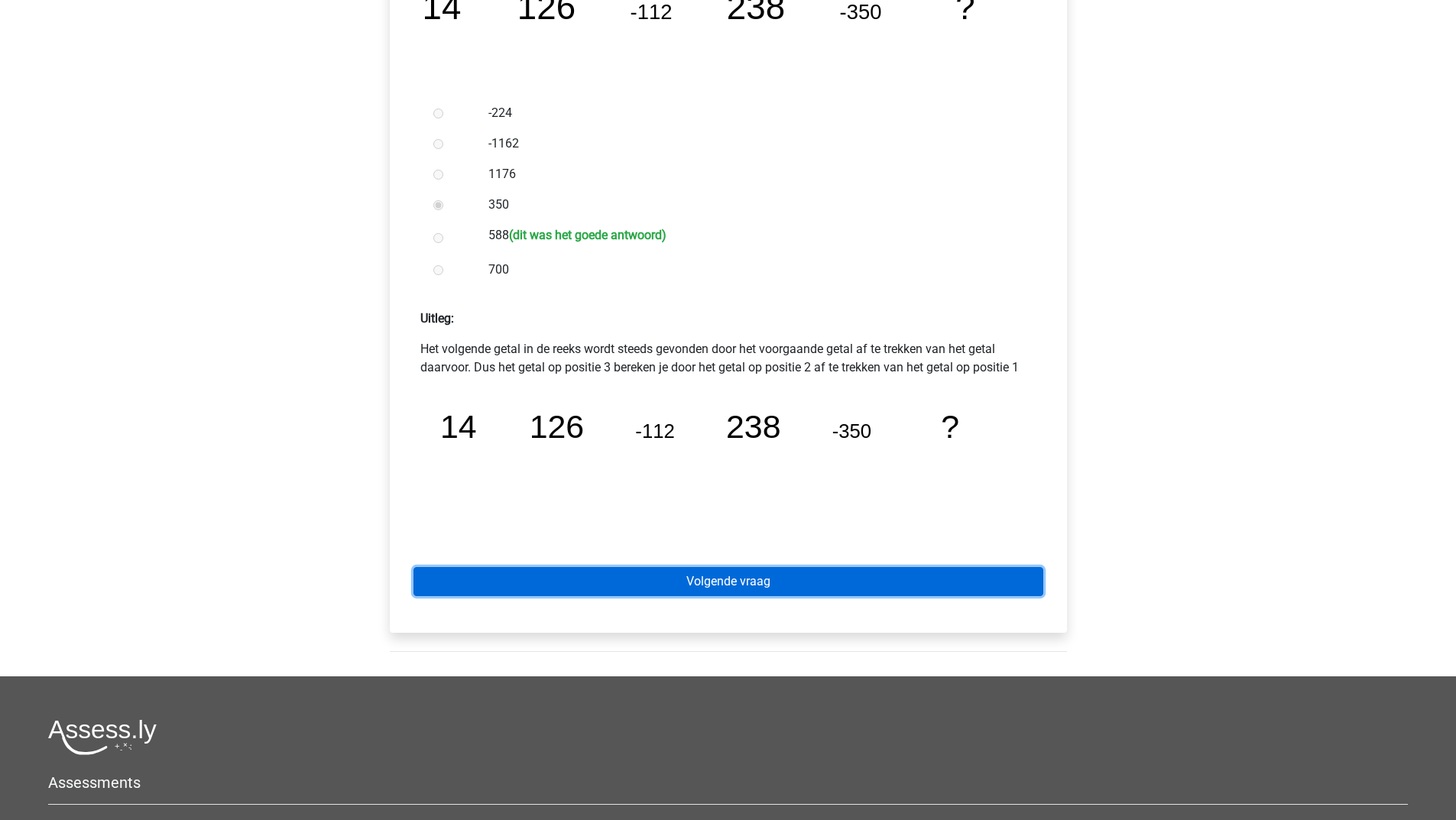
click at [748, 580] on link "Volgende vraag" at bounding box center [728, 581] width 630 height 29
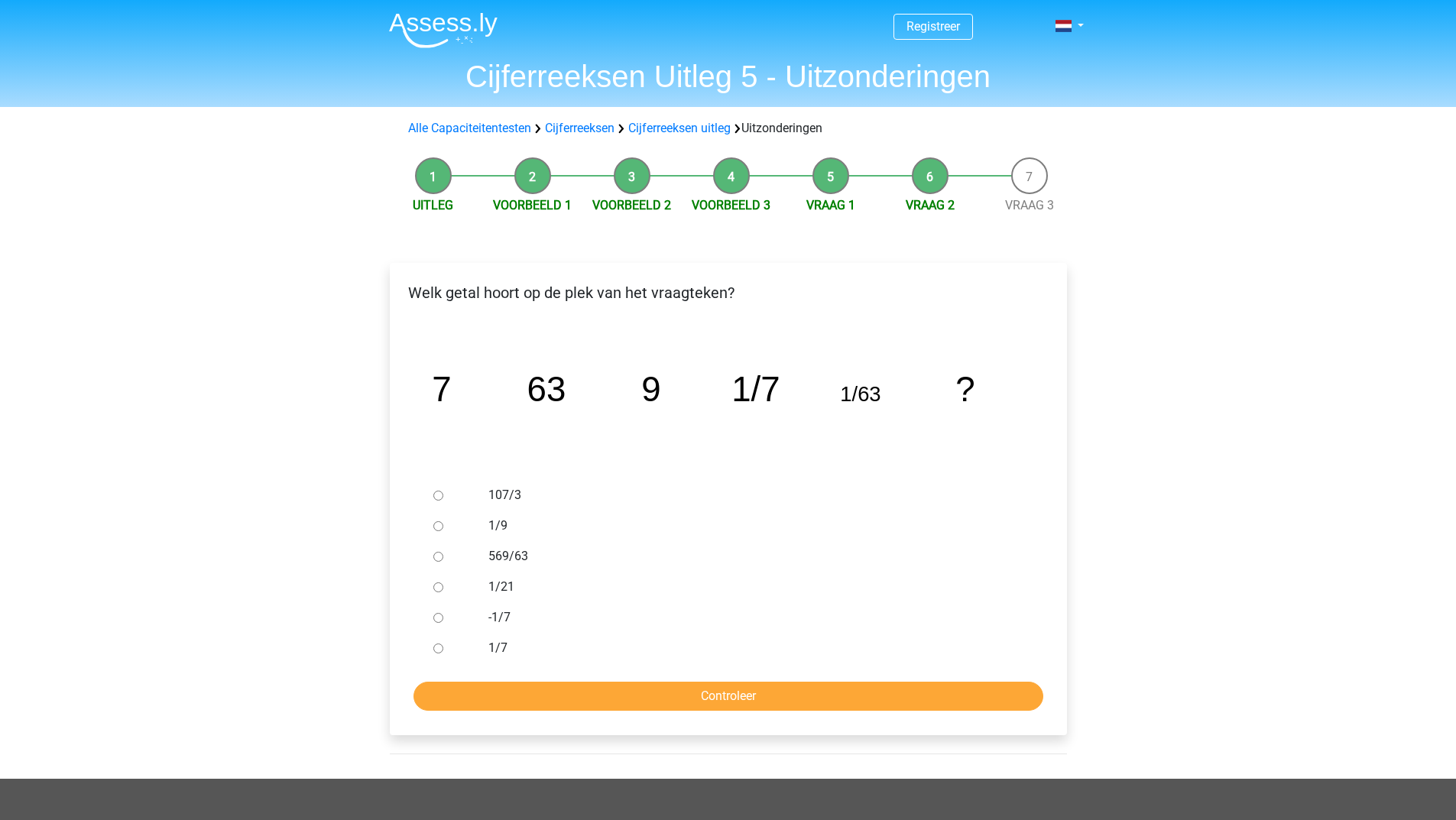
click at [433, 559] on input "569/63" at bounding box center [438, 557] width 10 height 10
radio input "true"
click at [490, 700] on input "Controleer" at bounding box center [728, 696] width 630 height 29
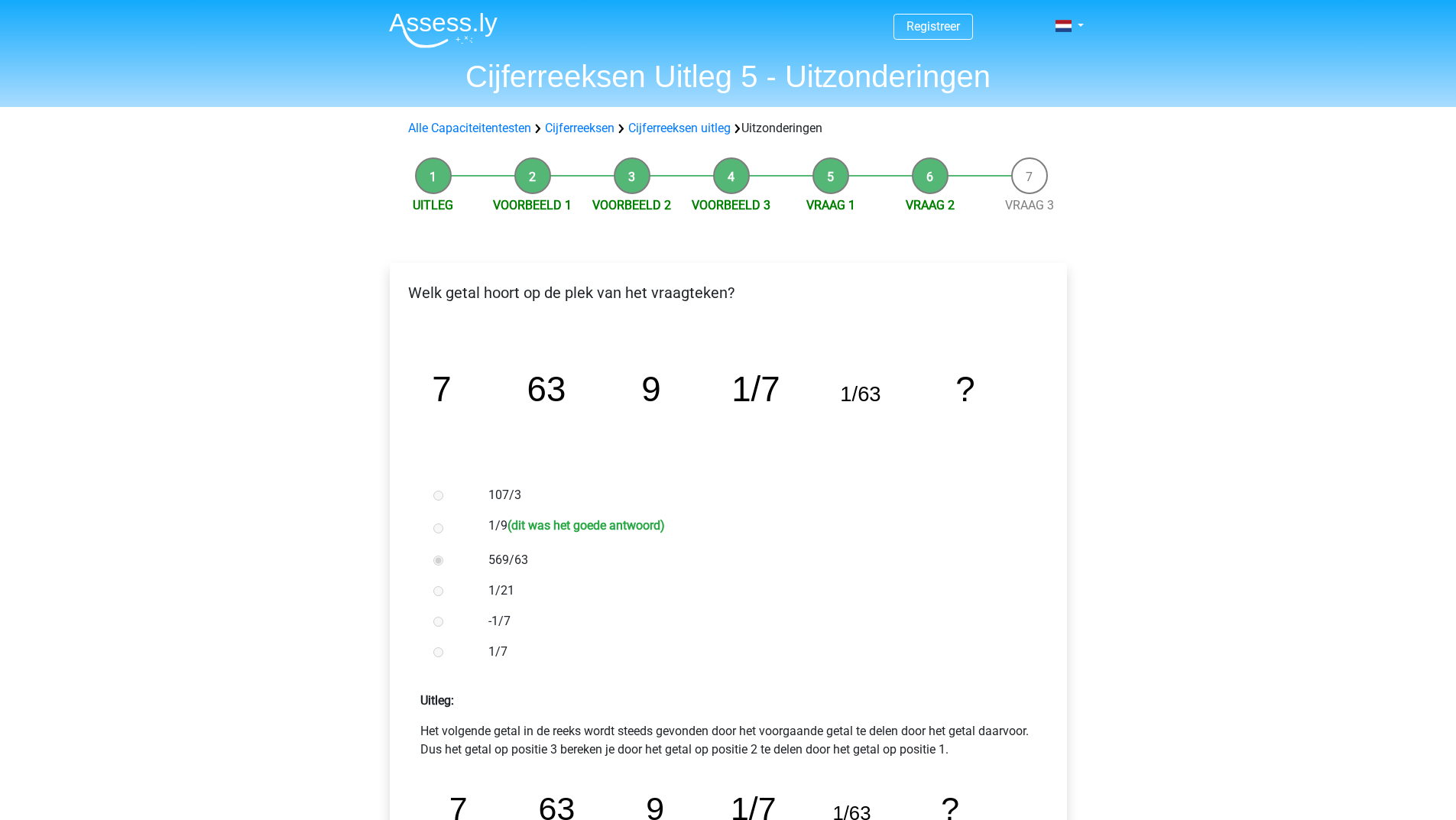
scroll to position [306, 0]
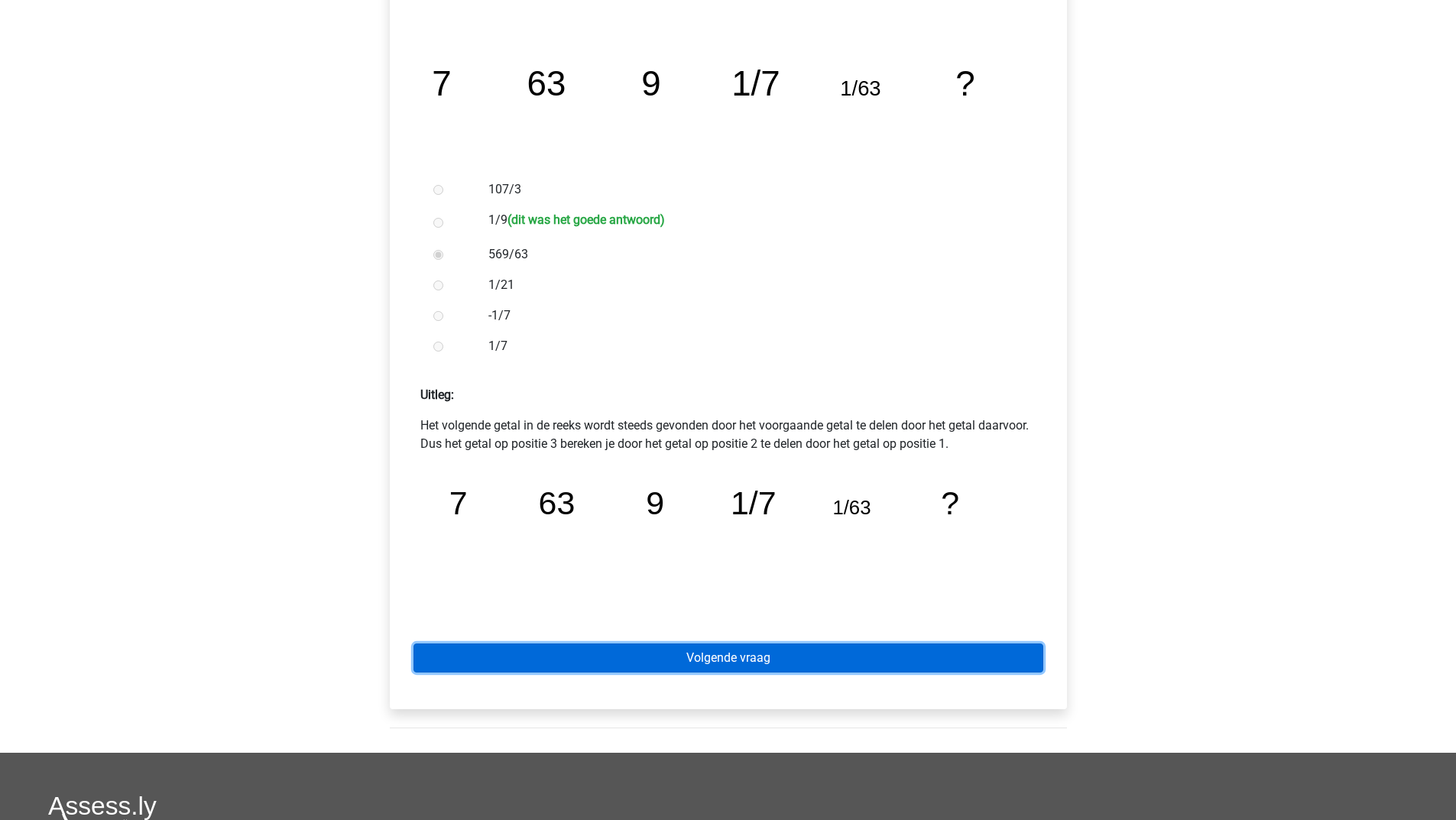
click at [526, 668] on link "Volgende vraag" at bounding box center [728, 658] width 630 height 29
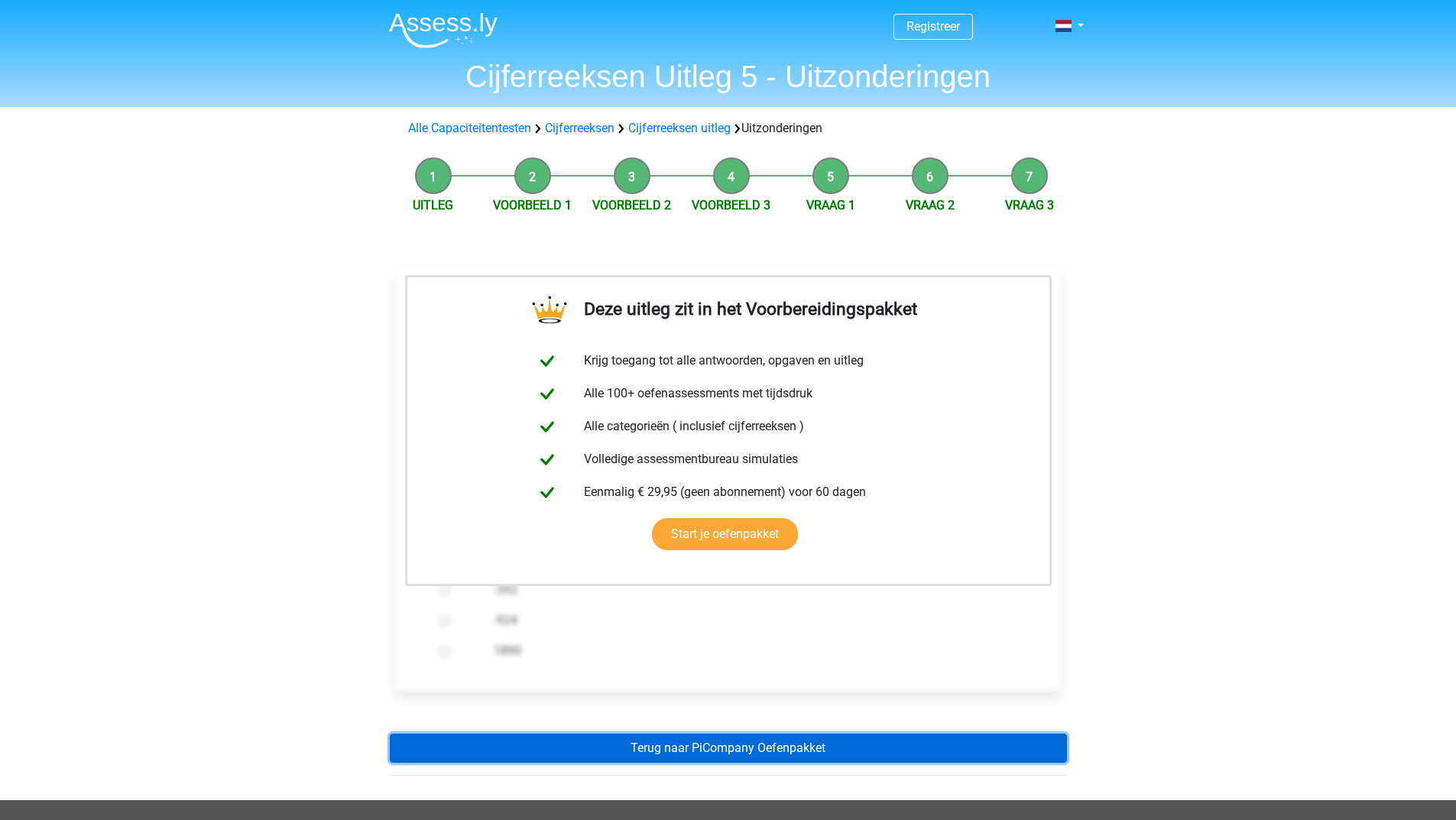
click at [632, 752] on link "Terug naar PiCompany Oefenpakket" at bounding box center [728, 748] width 677 height 29
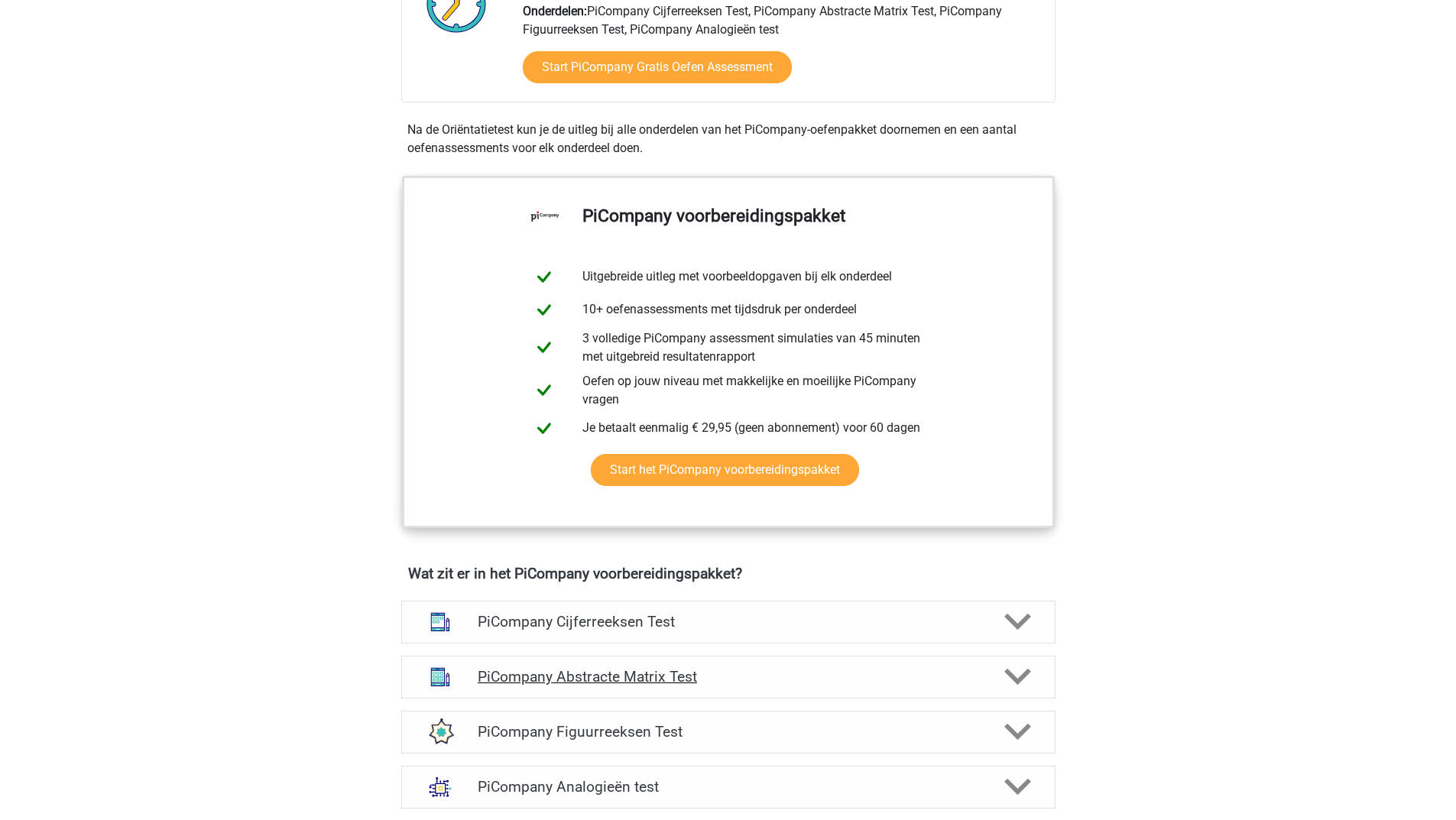
scroll to position [535, 0]
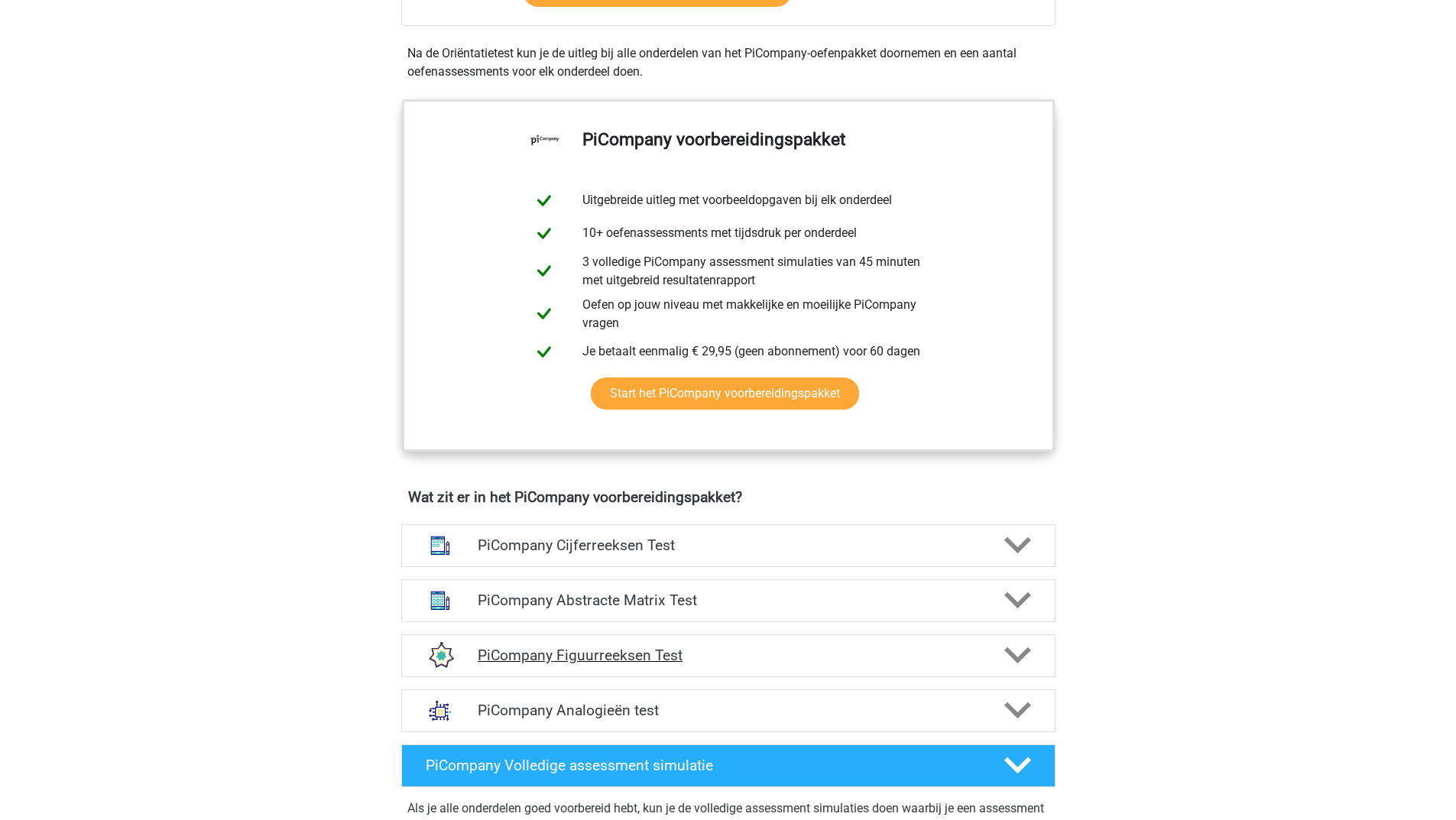
click at [1013, 668] on icon at bounding box center [1017, 656] width 27 height 27
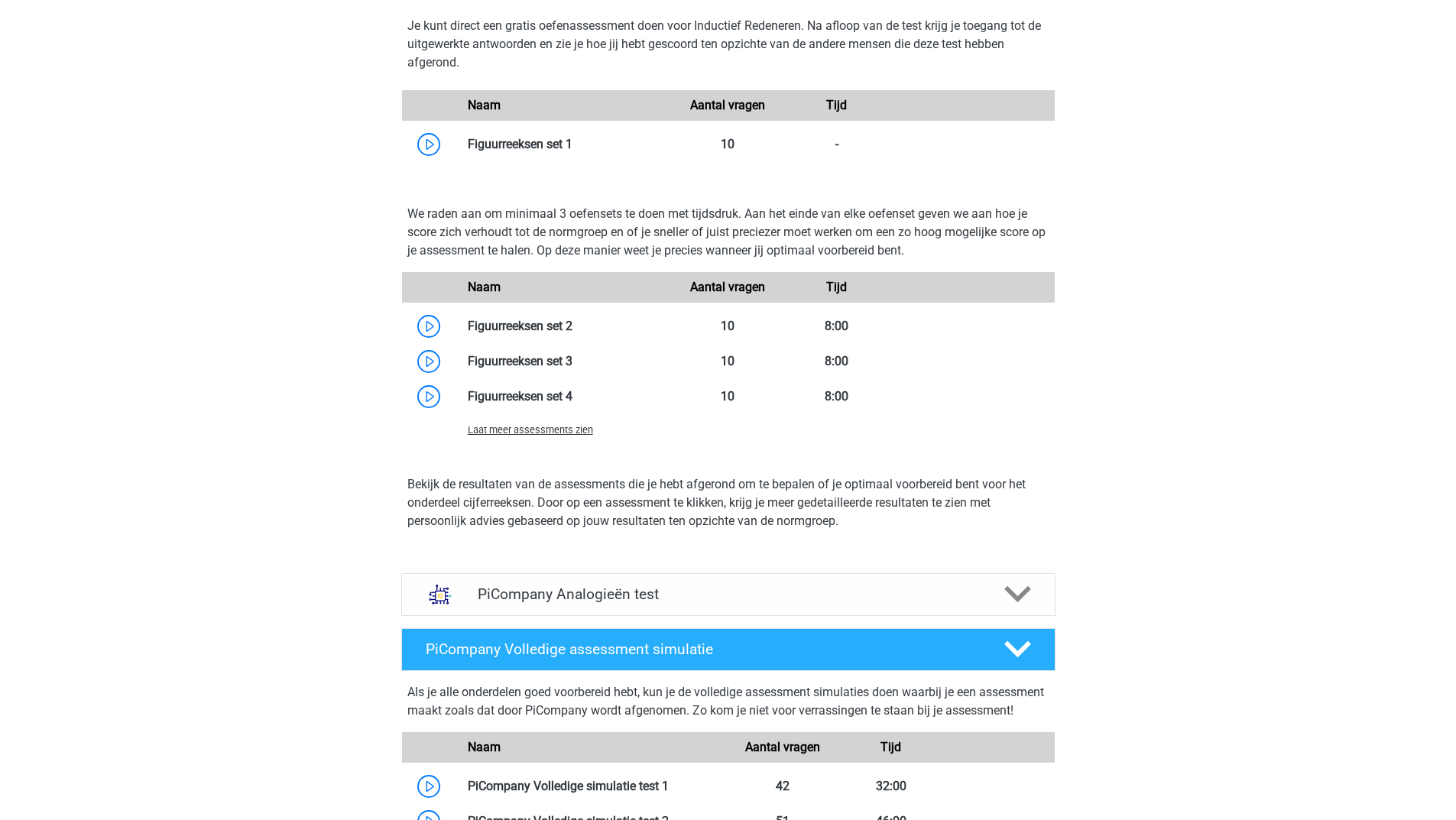
scroll to position [1223, 0]
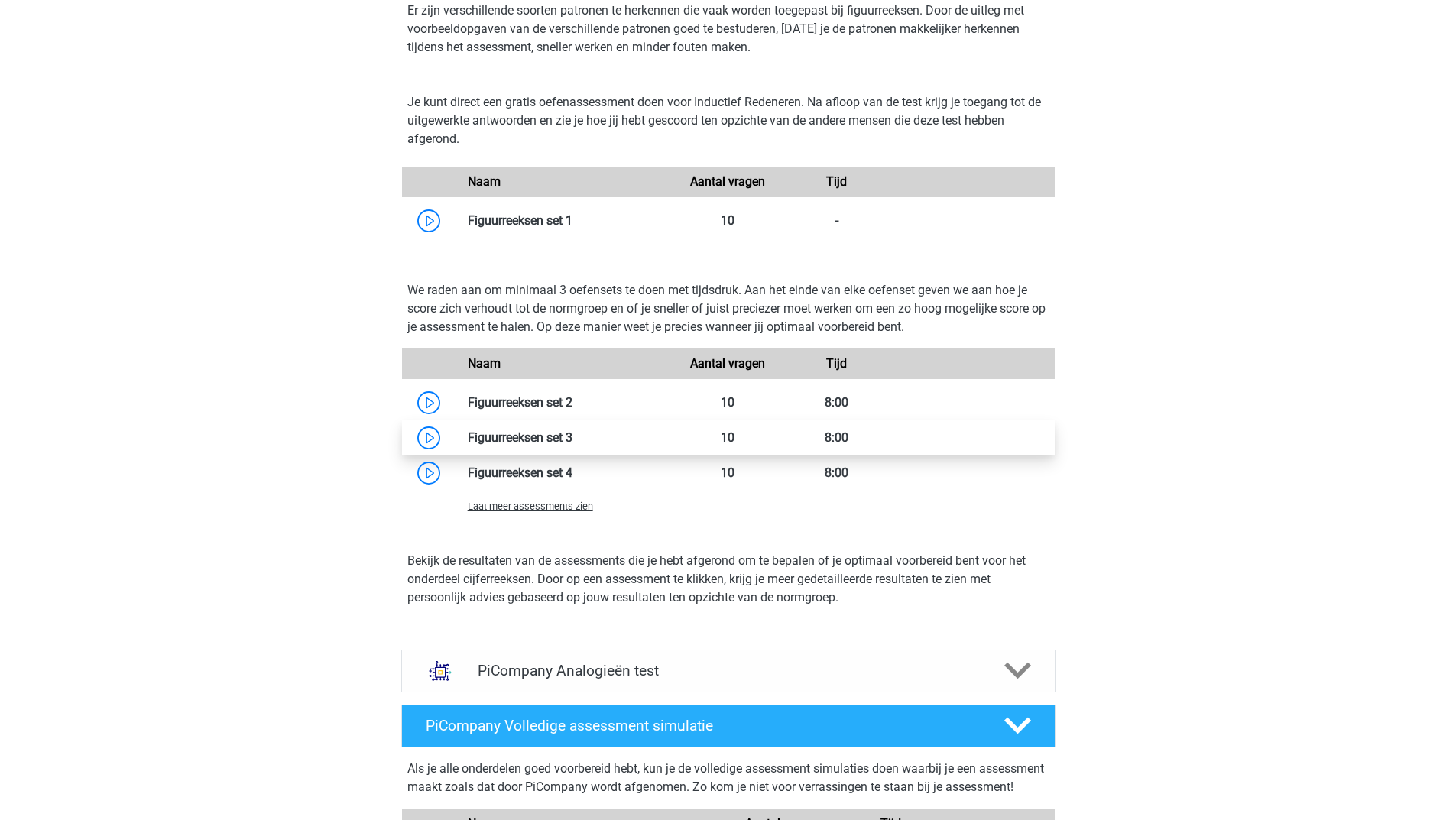
click at [572, 445] on link at bounding box center [572, 437] width 0 height 14
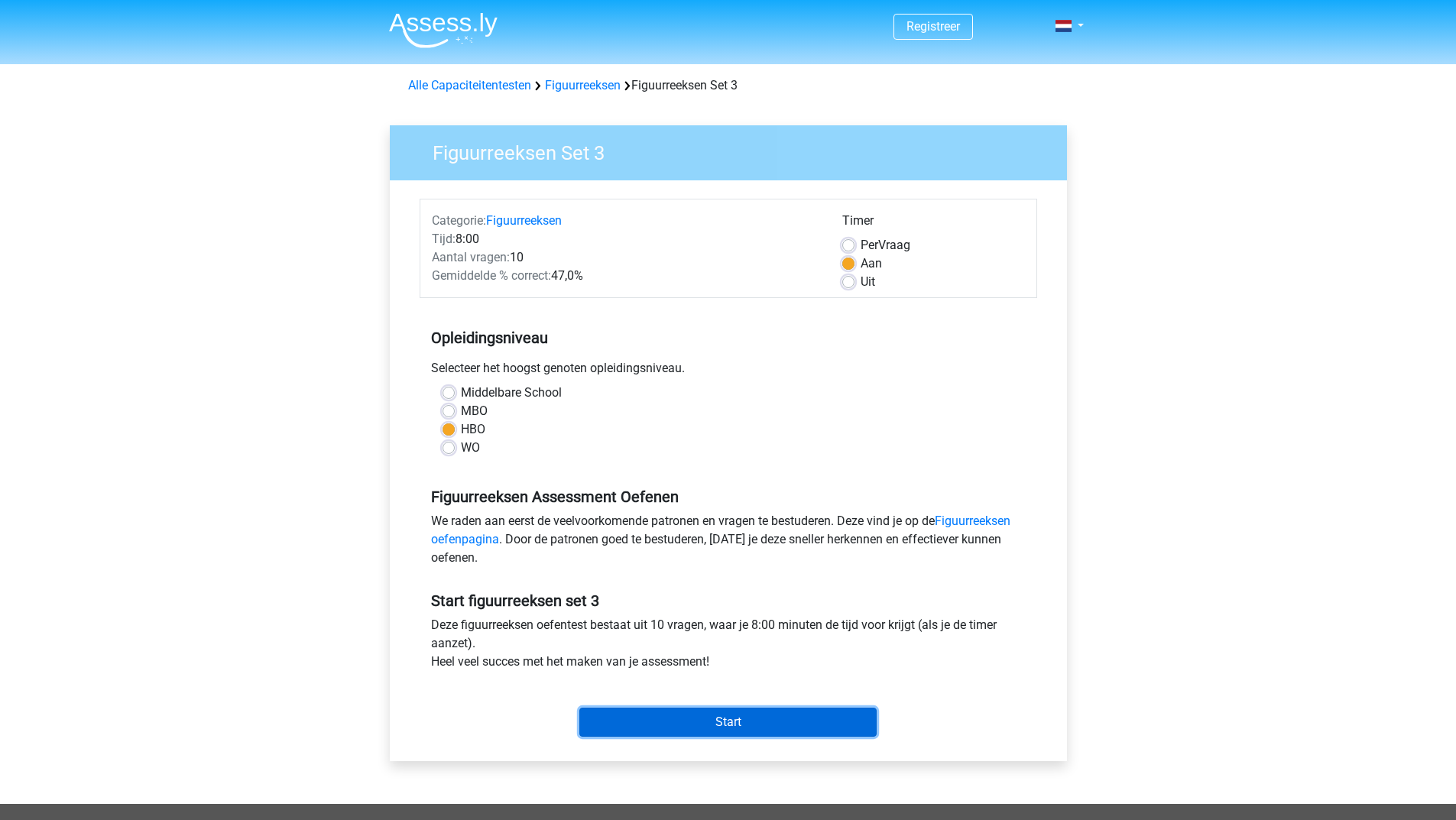
click at [631, 719] on input "Start" at bounding box center [728, 722] width 297 height 29
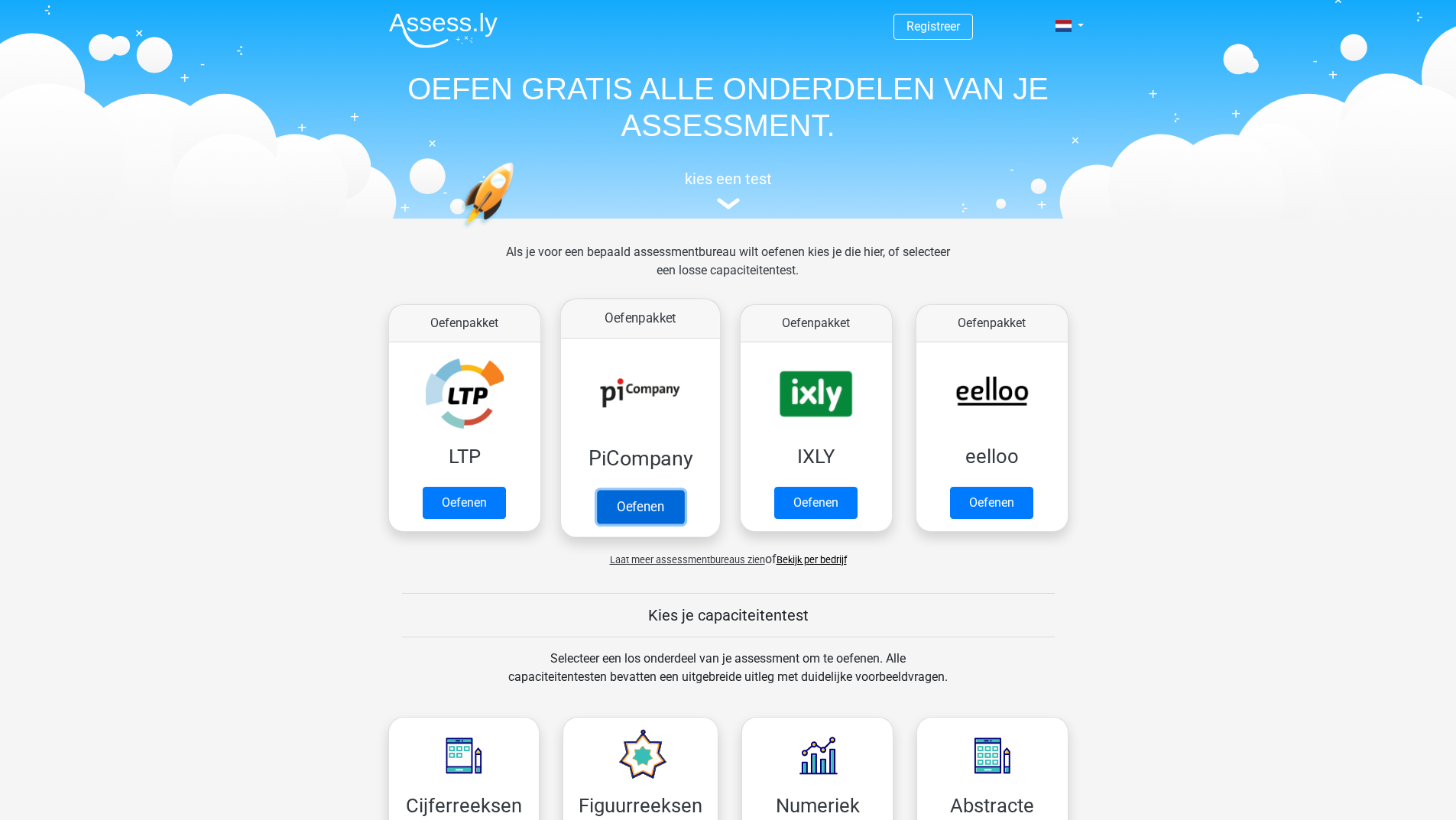
click at [622, 513] on link "Oefenen" at bounding box center [639, 507] width 87 height 34
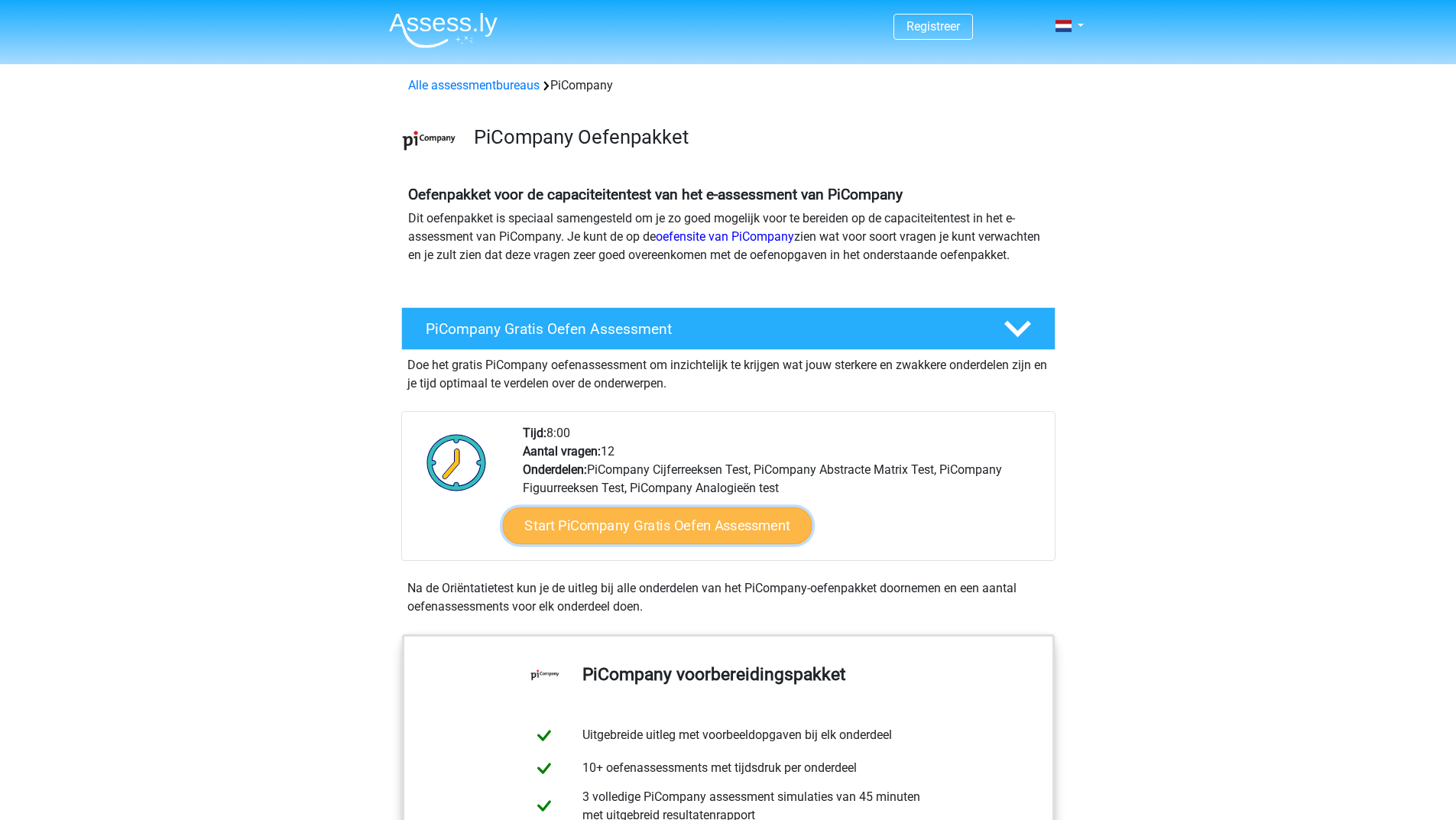
click at [666, 540] on link "Start PiCompany Gratis Oefen Assessment" at bounding box center [657, 526] width 310 height 36
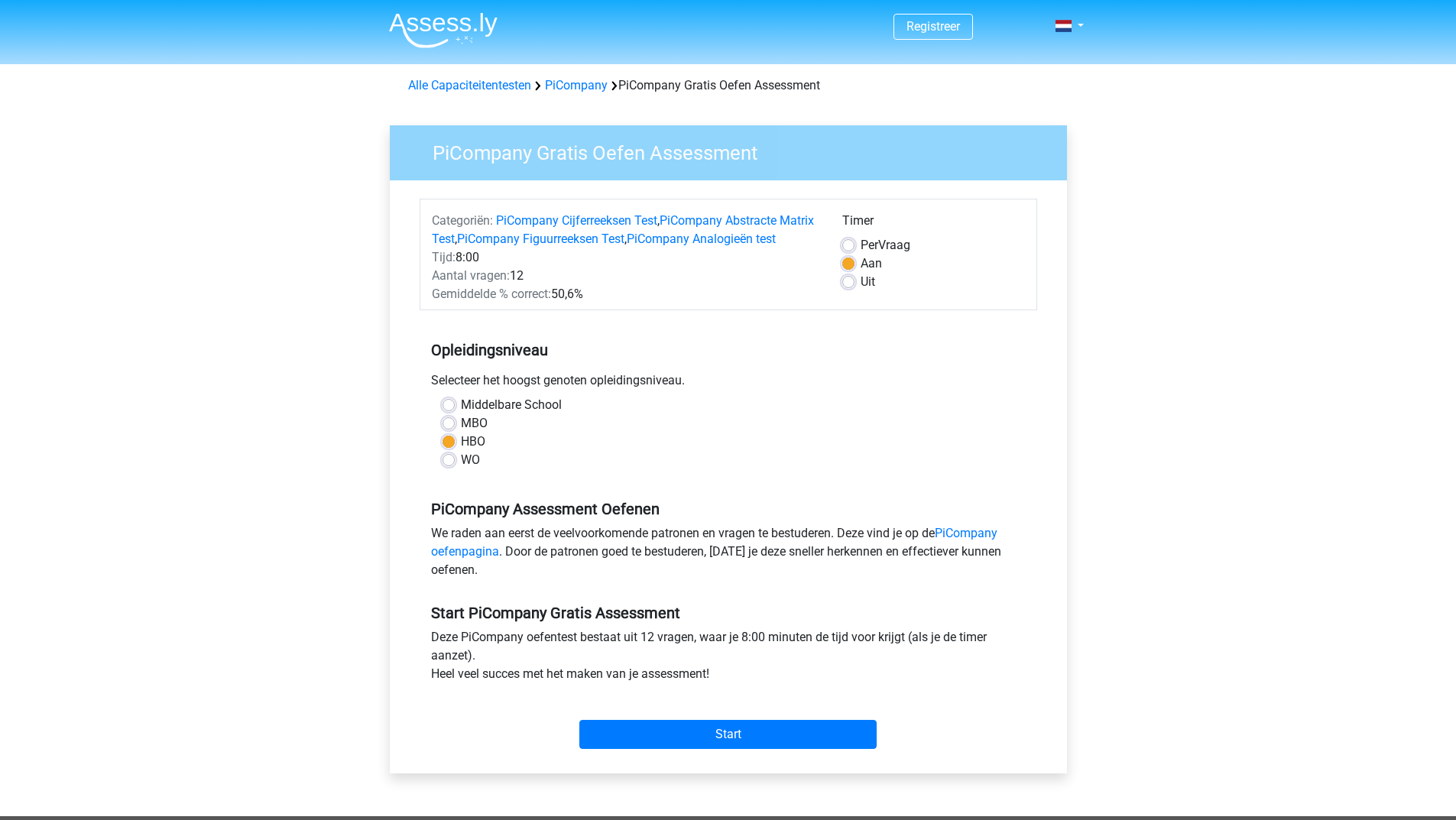
click at [461, 433] on label "MBO" at bounding box center [474, 423] width 27 height 18
click at [443, 429] on input "MBO" at bounding box center [448, 421] width 12 height 15
radio input "true"
click at [461, 451] on label "HBO" at bounding box center [473, 441] width 25 height 18
click at [450, 448] on input "HBO" at bounding box center [448, 440] width 12 height 15
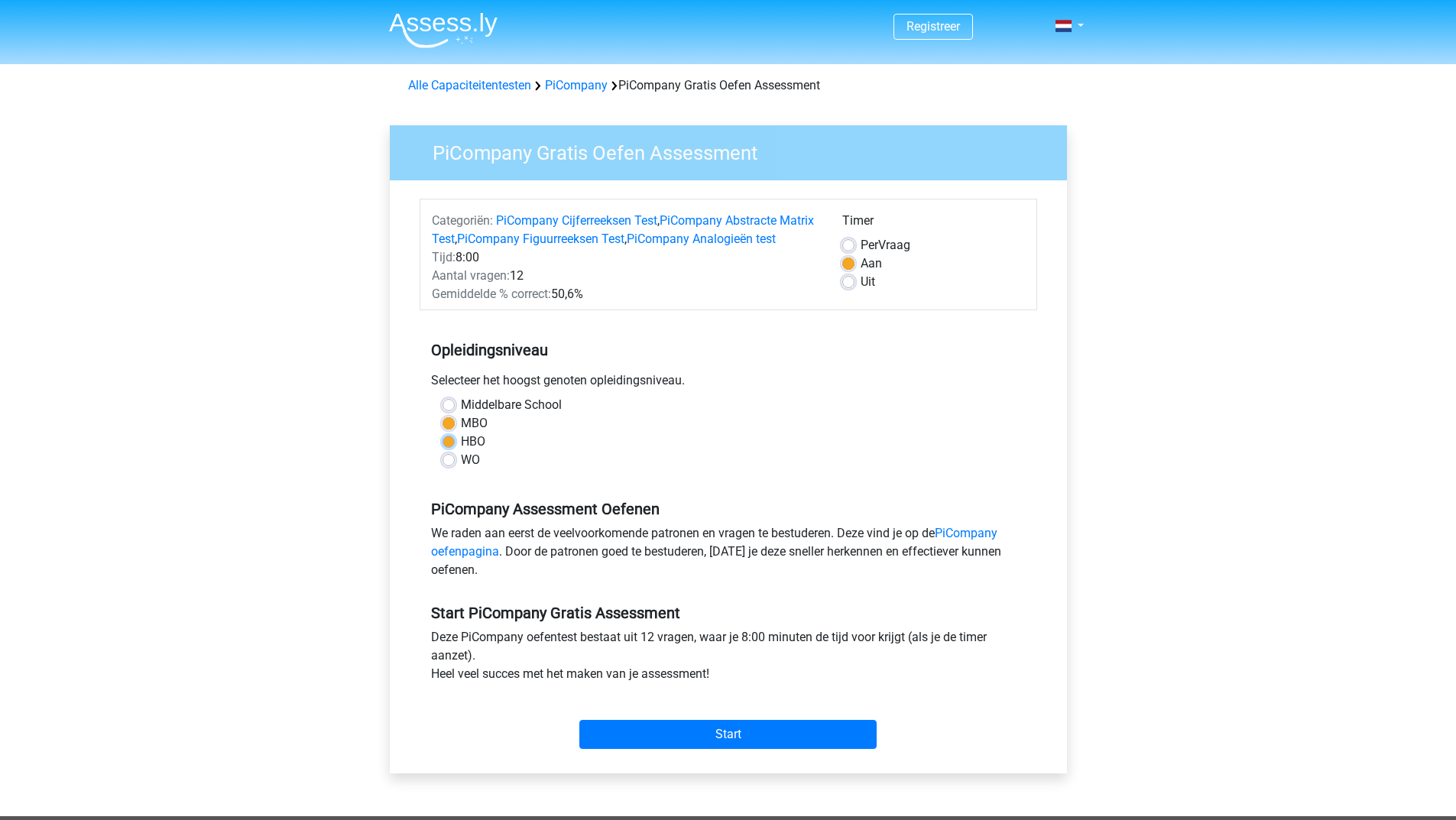
radio input "true"
click at [461, 470] on label "WO" at bounding box center [470, 459] width 19 height 18
click at [451, 467] on input "WO" at bounding box center [448, 458] width 12 height 15
radio input "true"
click at [461, 451] on label "HBO" at bounding box center [473, 441] width 25 height 18
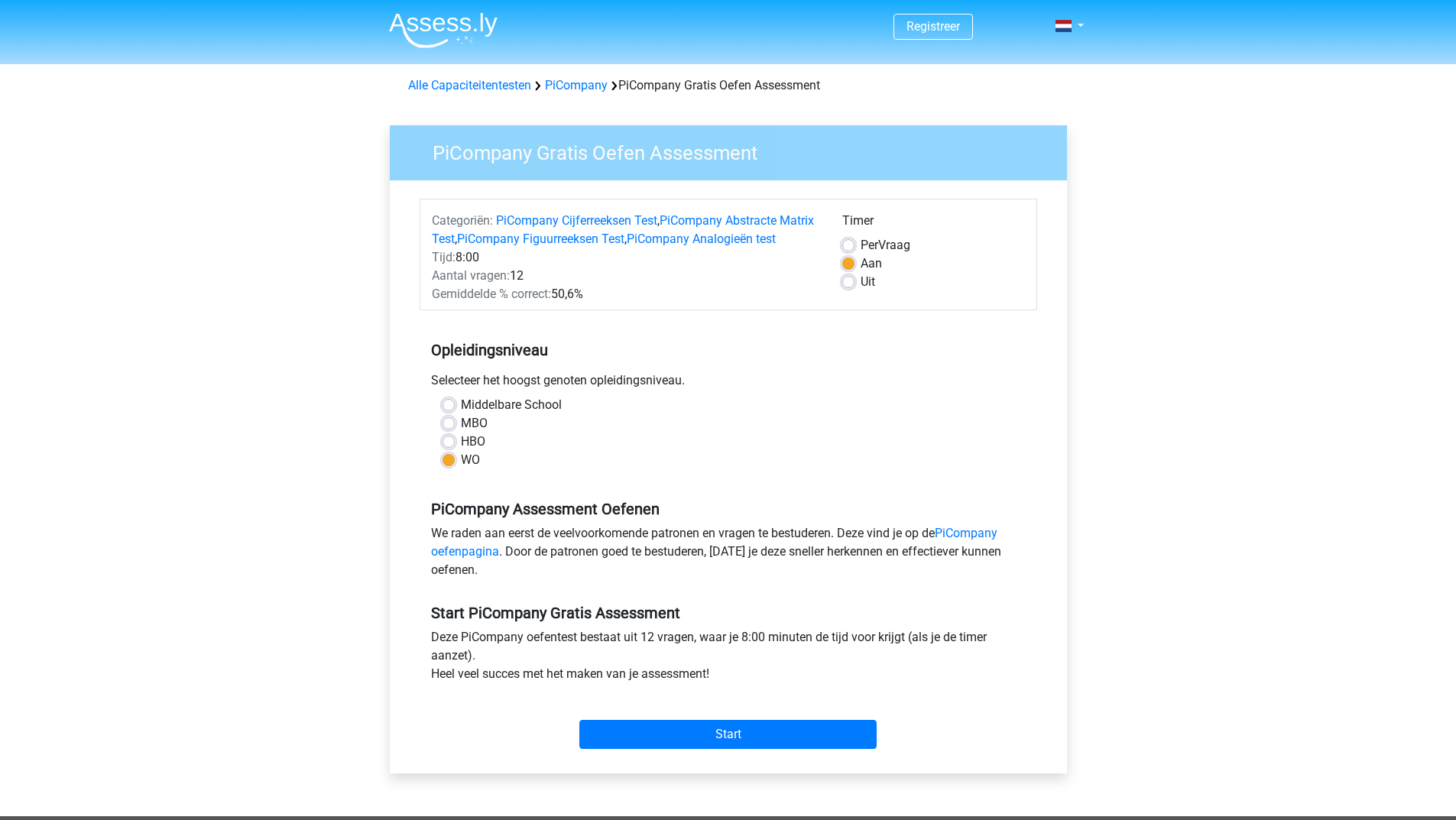
click at [447, 448] on input "HBO" at bounding box center [448, 440] width 12 height 15
radio input "true"
click at [647, 739] on input "Start" at bounding box center [728, 735] width 297 height 29
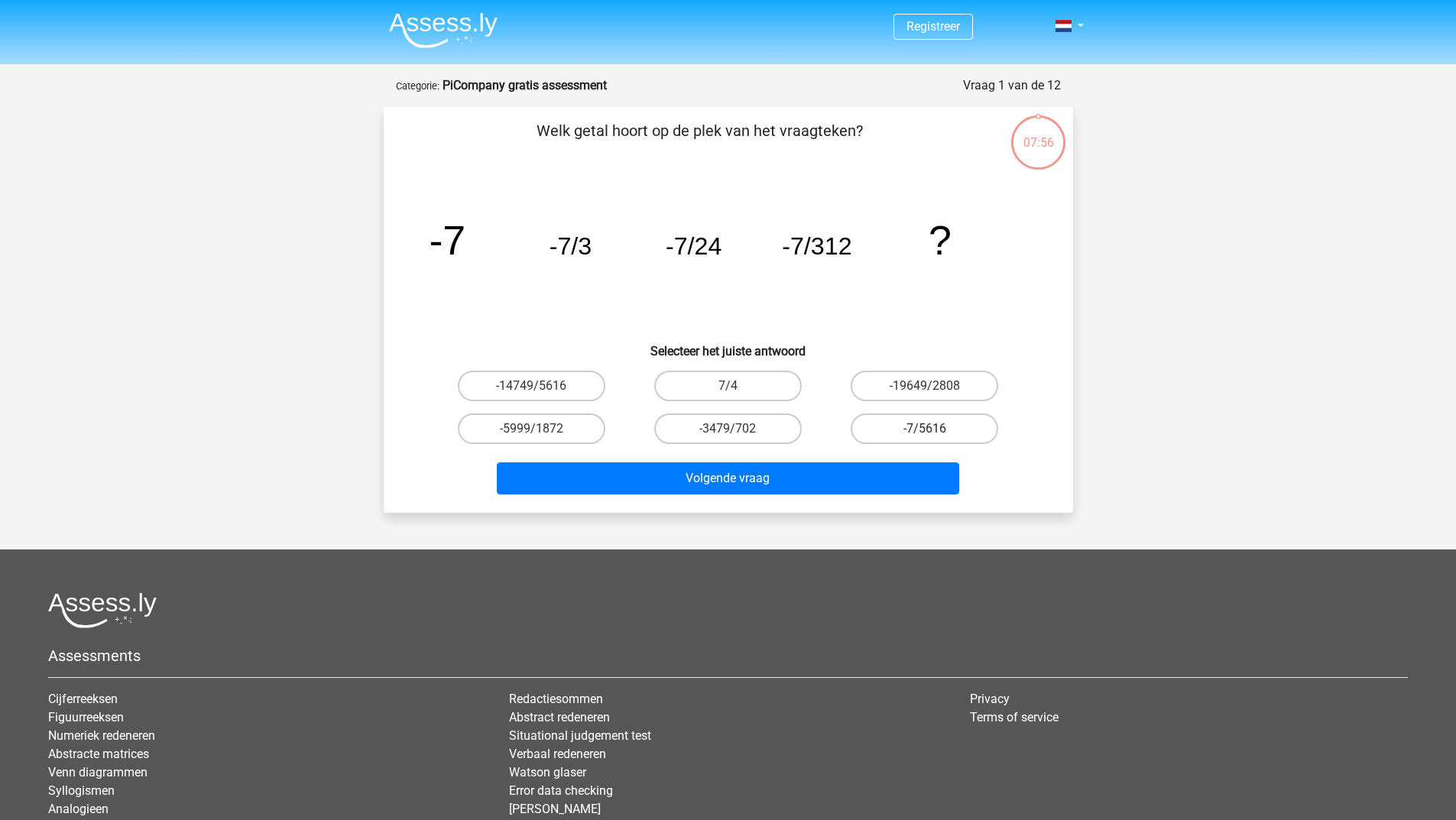
click at [920, 431] on label "-7/5616" at bounding box center [924, 429] width 148 height 31
click at [925, 431] on input "-7/5616" at bounding box center [930, 433] width 10 height 10
radio input "true"
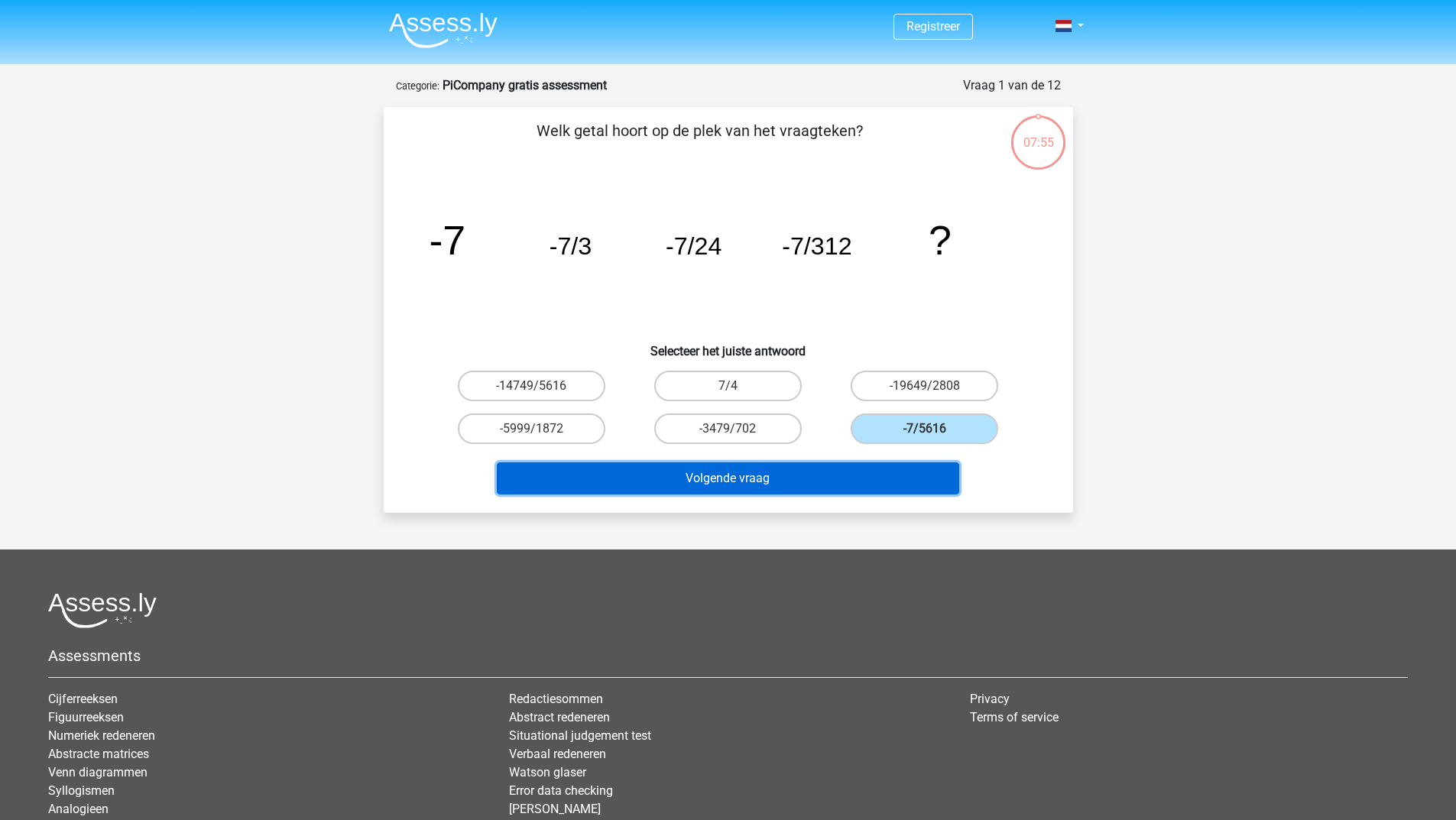
click at [723, 474] on button "Volgende vraag" at bounding box center [727, 478] width 462 height 32
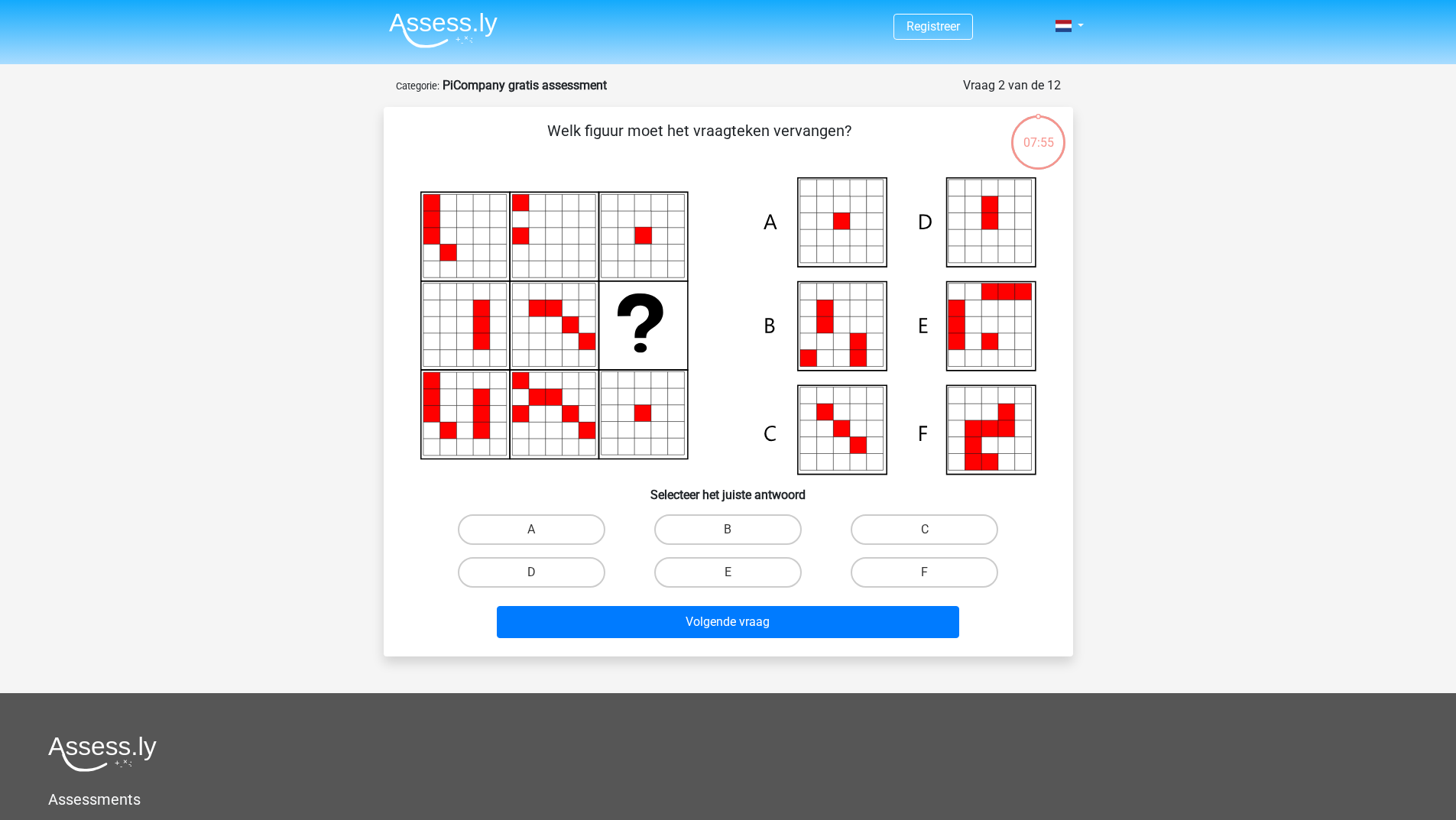
scroll to position [77, 0]
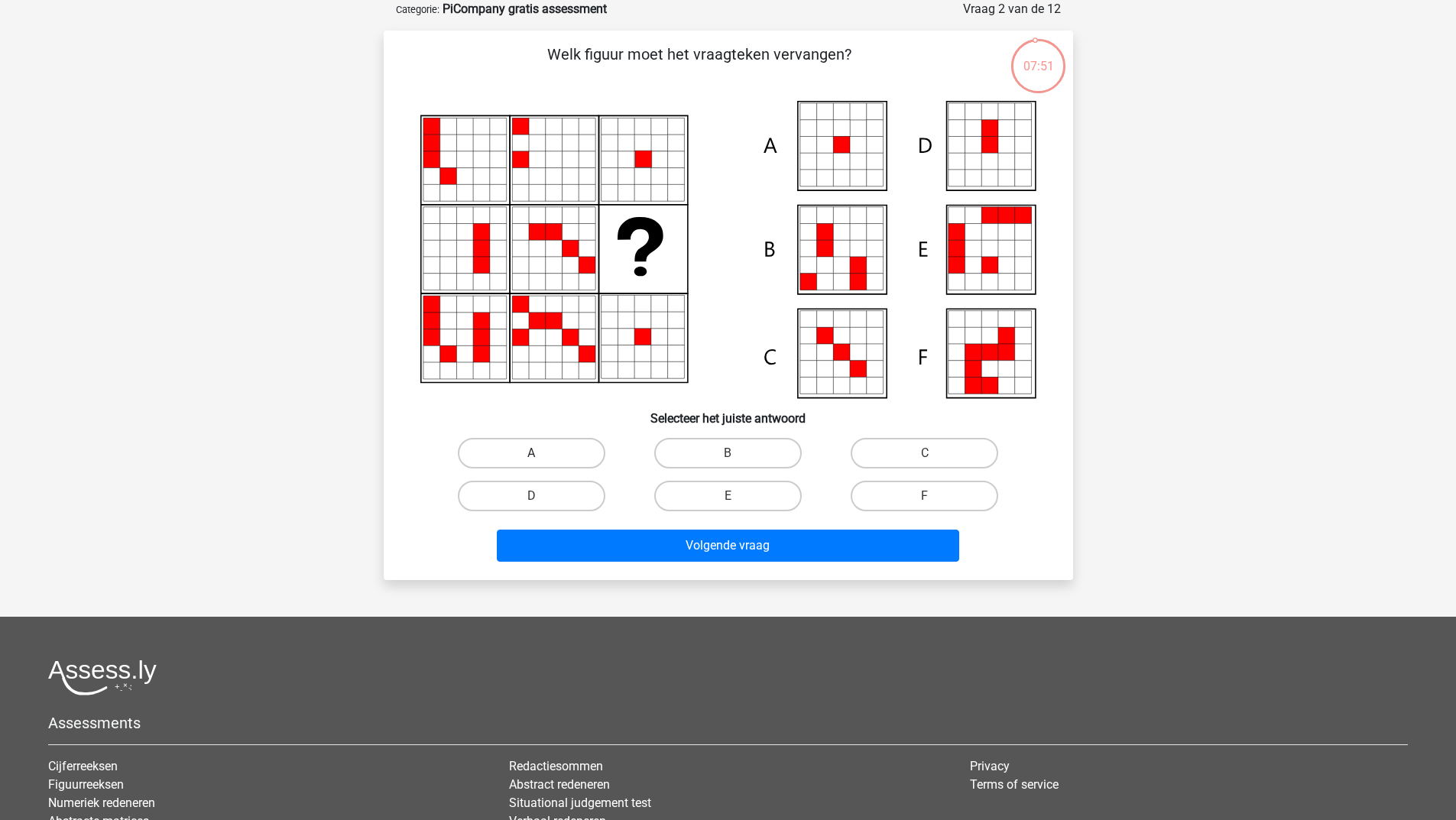
click at [531, 452] on label "A" at bounding box center [531, 453] width 148 height 31
click at [531, 453] on input "A" at bounding box center [536, 458] width 10 height 10
radio input "true"
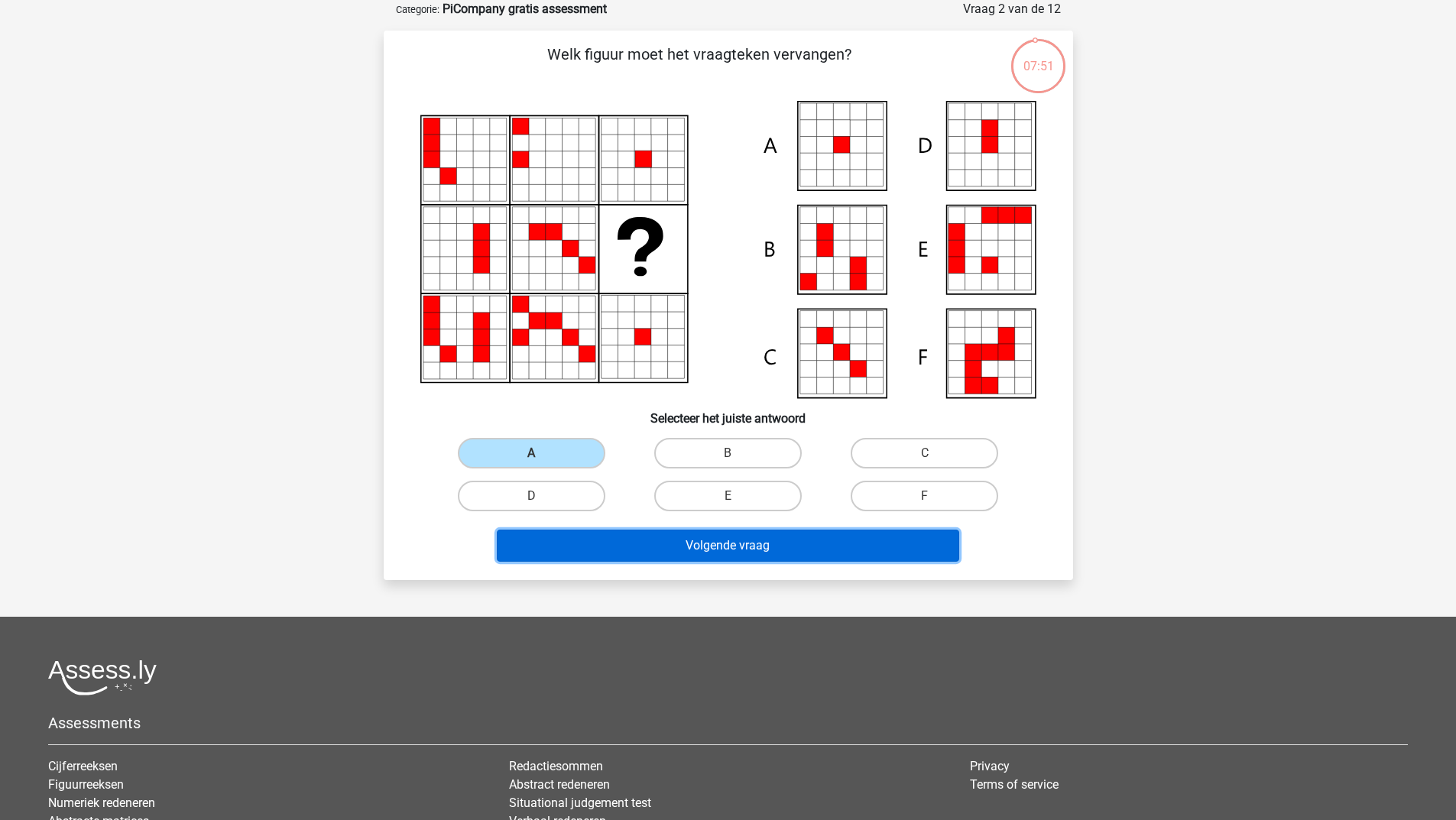
click at [560, 557] on button "Volgende vraag" at bounding box center [727, 546] width 462 height 32
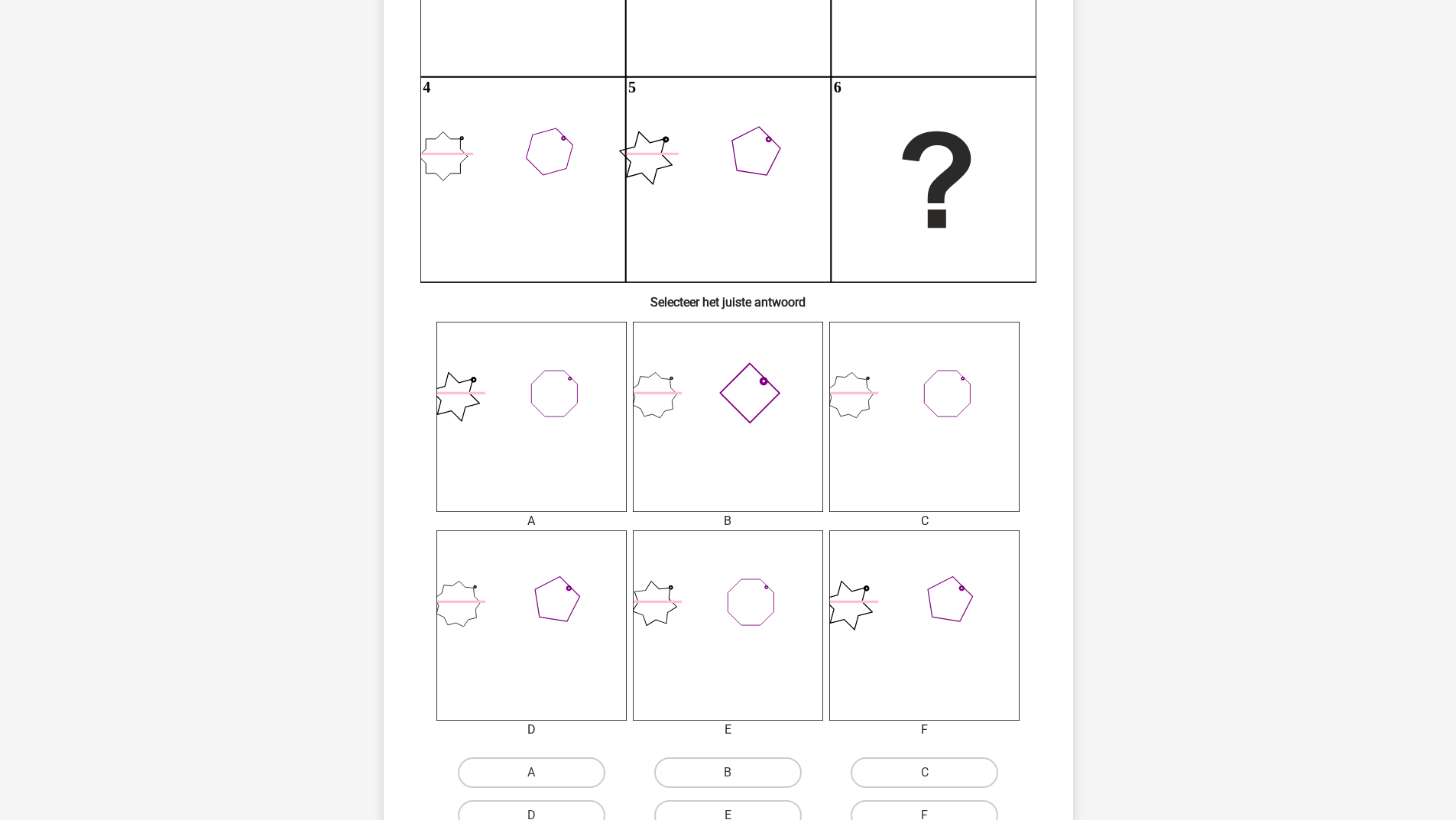
scroll to position [382, 0]
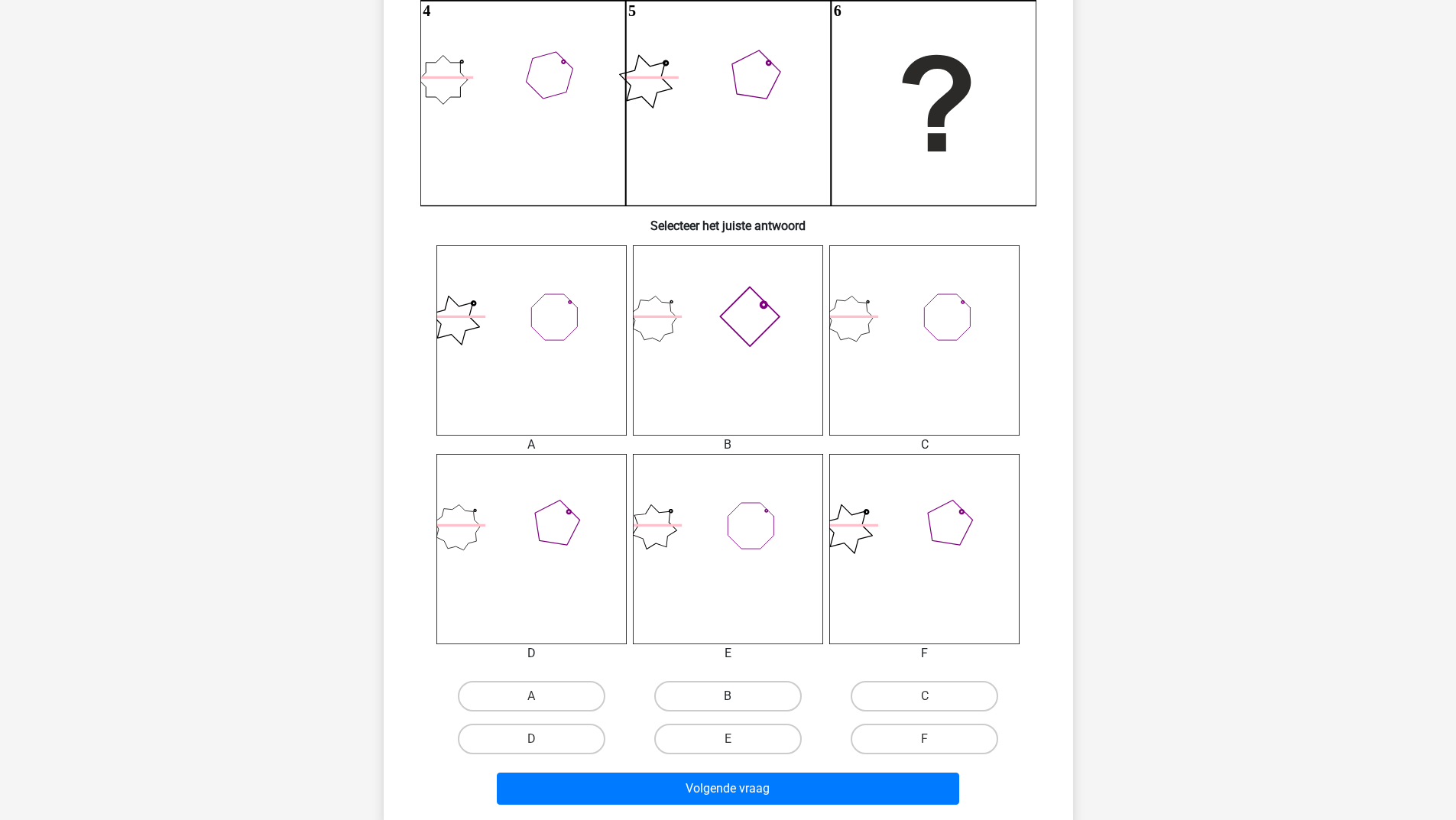
click at [714, 683] on label "B" at bounding box center [727, 696] width 148 height 31
click at [727, 697] on input "B" at bounding box center [732, 701] width 10 height 10
radio input "true"
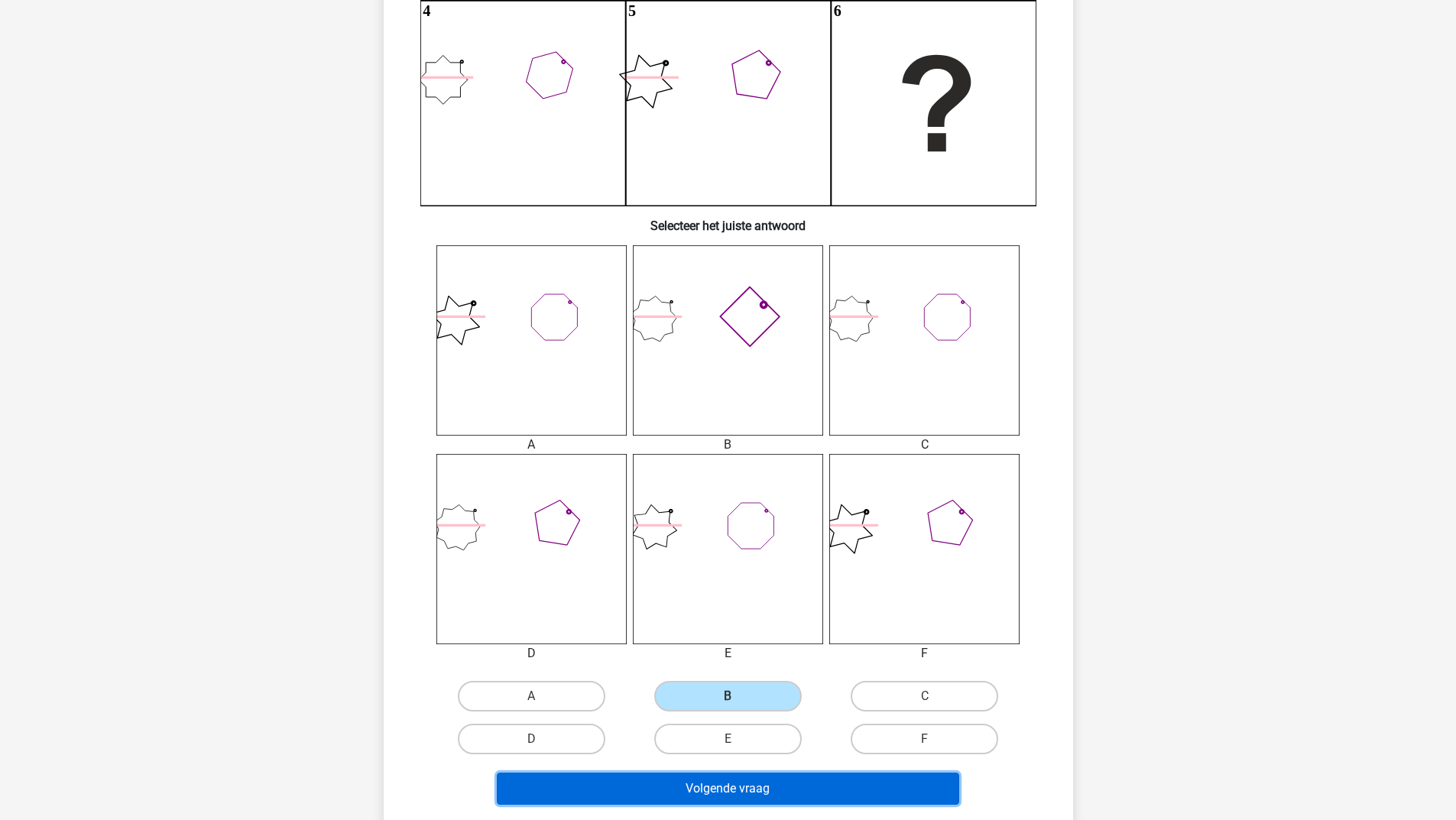
click at [699, 796] on button "Volgende vraag" at bounding box center [727, 788] width 462 height 32
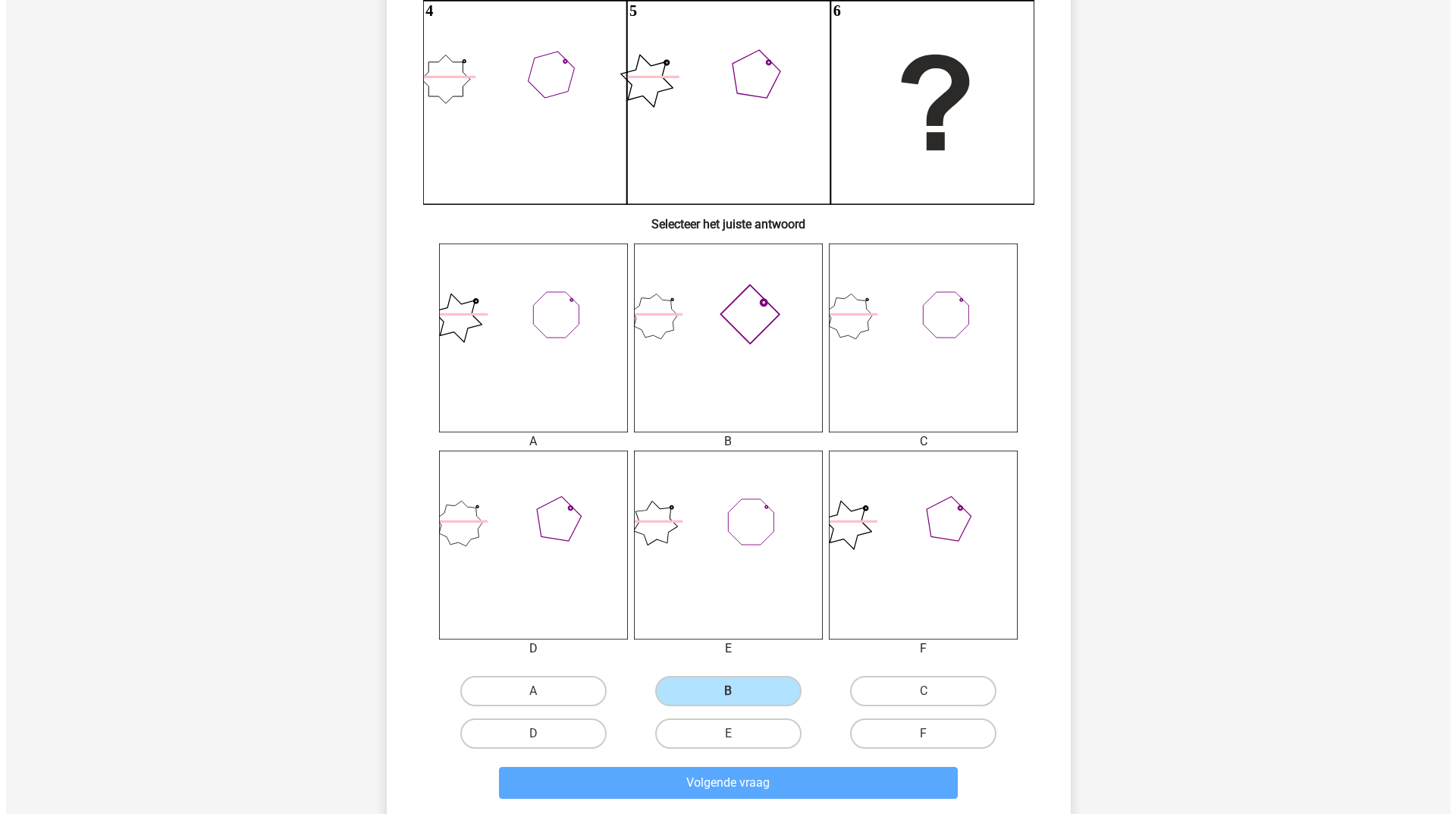
scroll to position [0, 0]
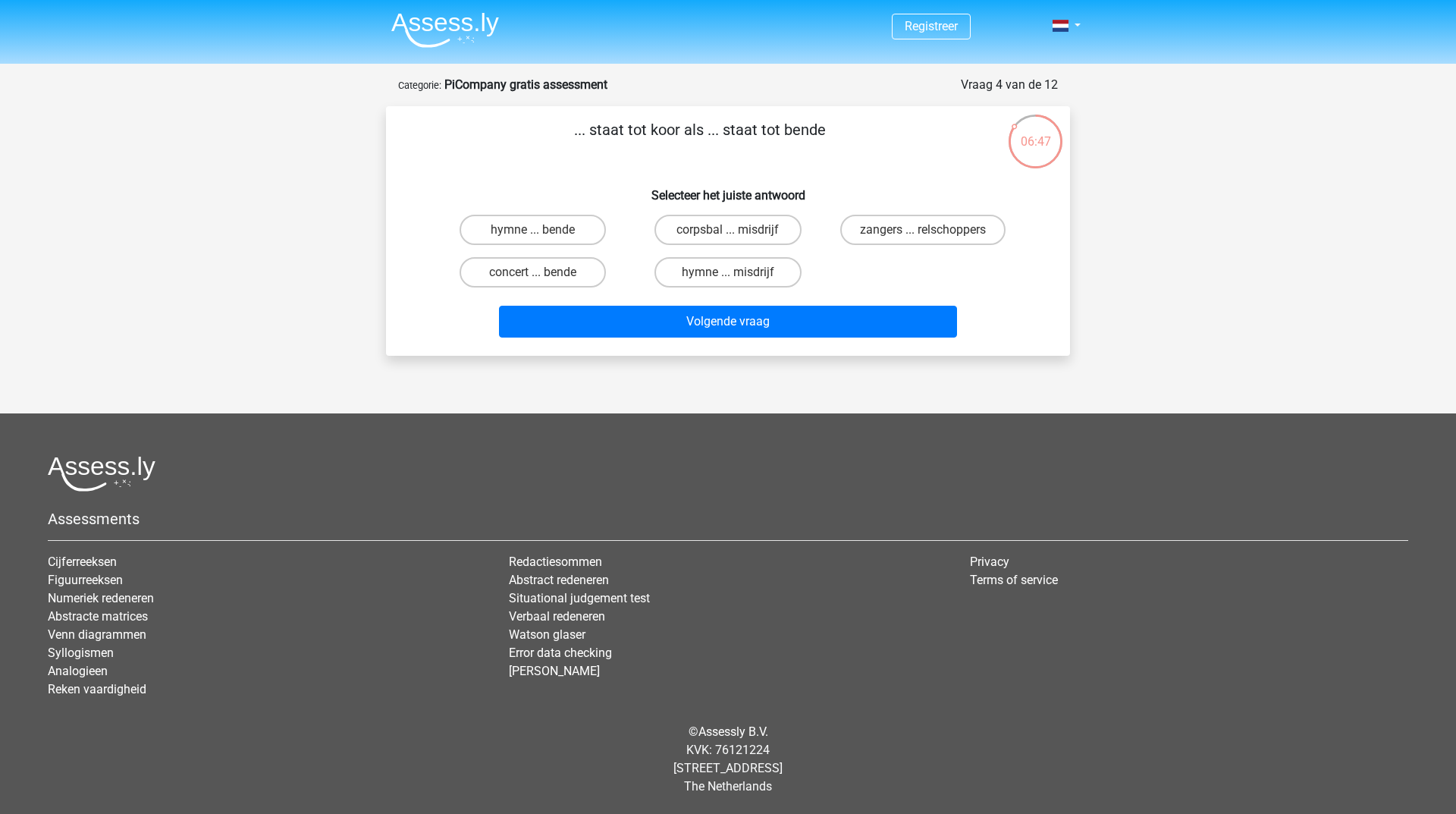
click at [932, 235] on input "zangers ... relschoppers" at bounding box center [927, 235] width 10 height 10
radio input "true"
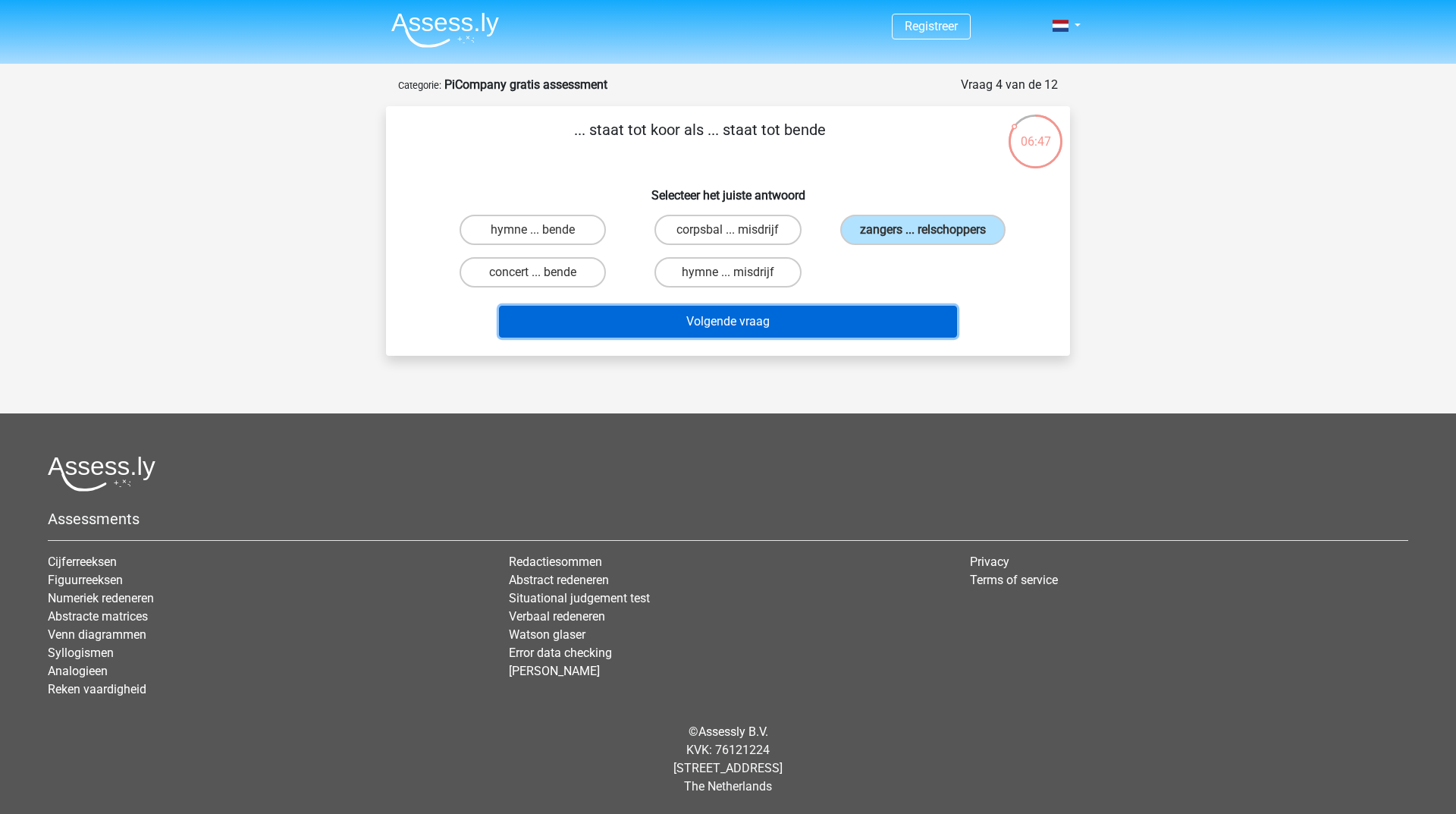
click at [818, 316] on button "Volgende vraag" at bounding box center [728, 322] width 459 height 32
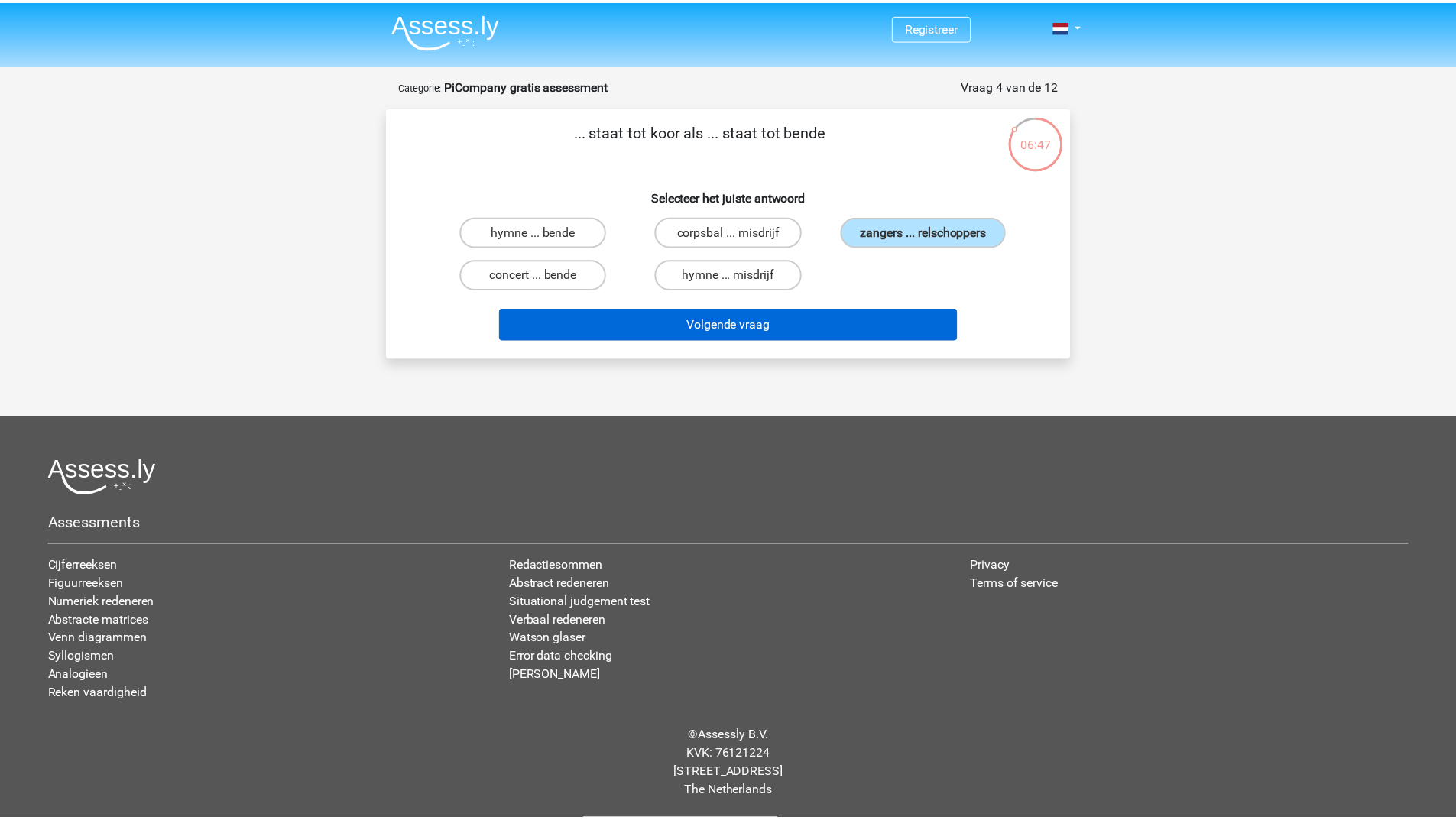
scroll to position [77, 0]
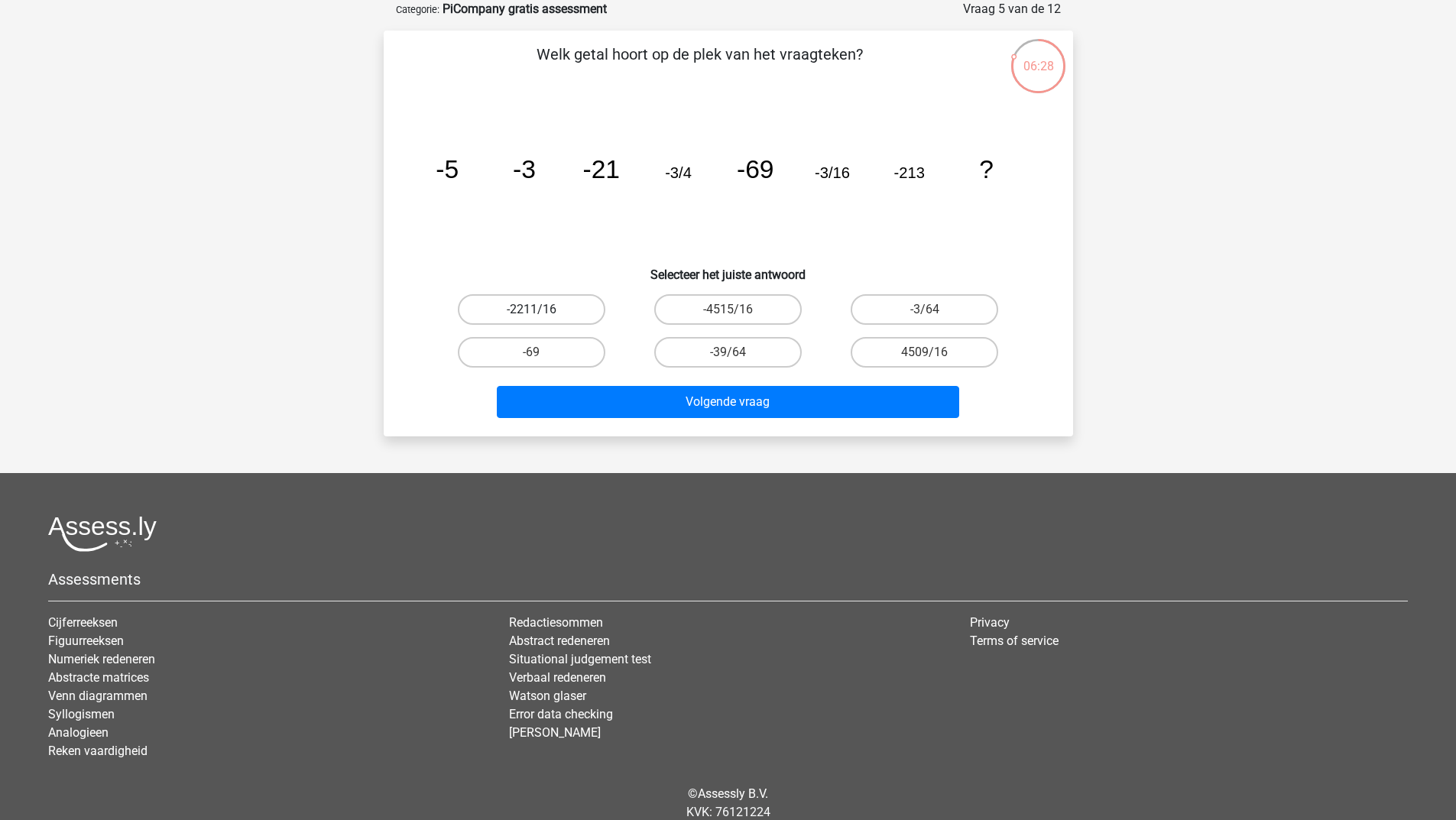
click at [551, 313] on label "-2211/16" at bounding box center [531, 309] width 148 height 31
click at [541, 313] on input "-2211/16" at bounding box center [536, 315] width 10 height 10
radio input "true"
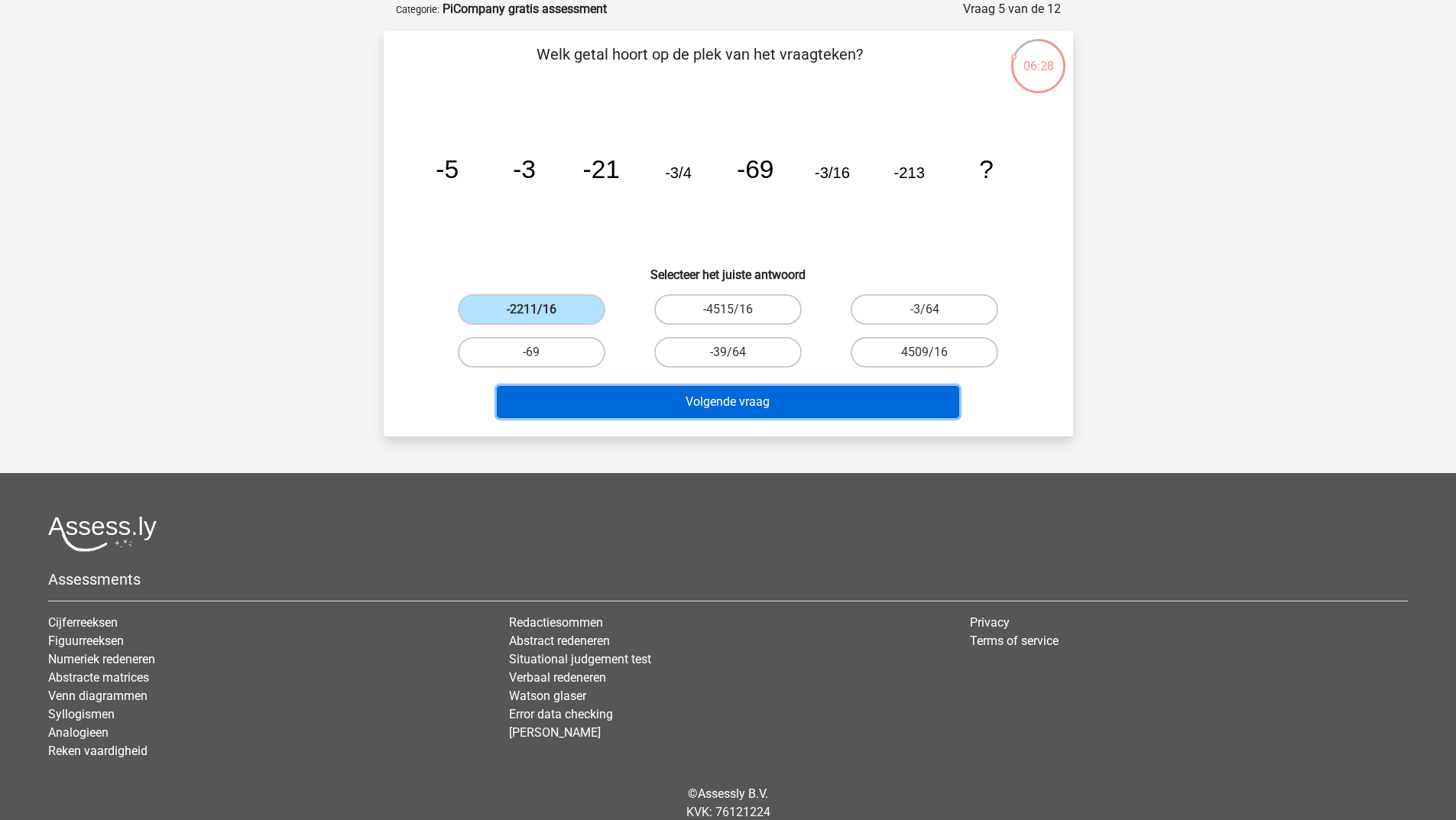
click at [571, 395] on button "Volgende vraag" at bounding box center [727, 402] width 462 height 32
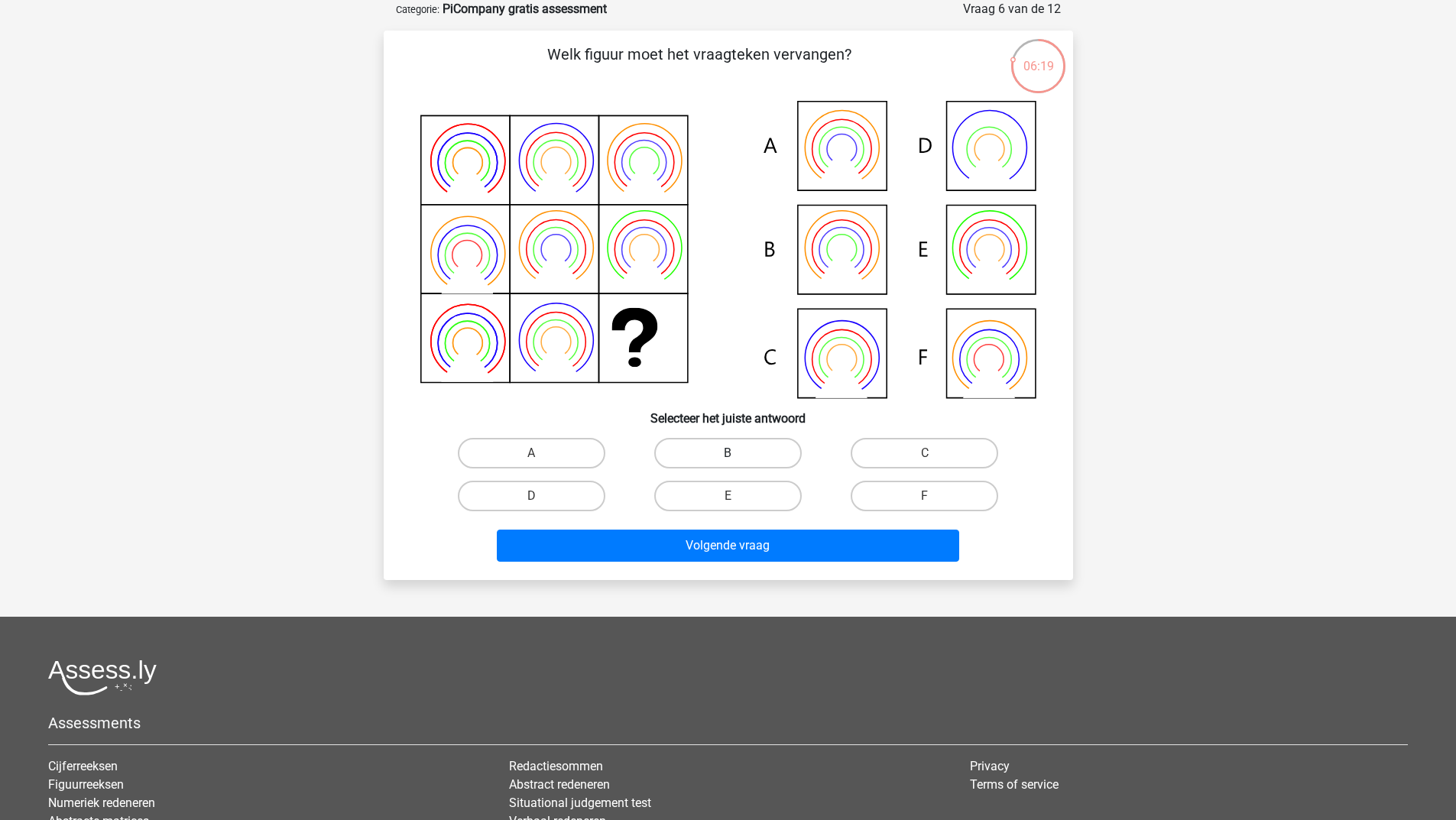
click at [691, 455] on label "B" at bounding box center [727, 453] width 148 height 31
click at [727, 455] on input "B" at bounding box center [732, 458] width 10 height 10
radio input "true"
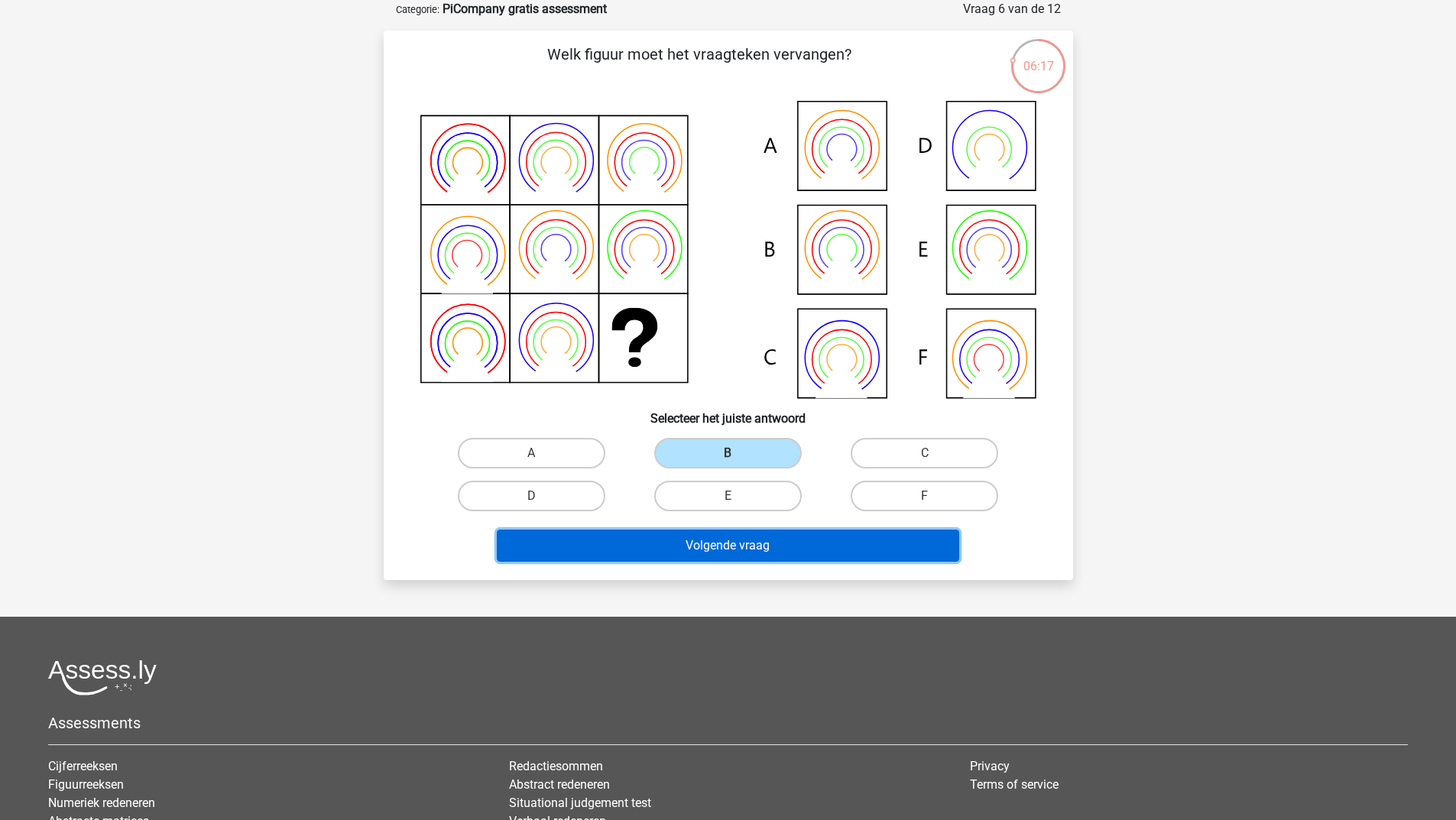
click at [692, 559] on button "Volgende vraag" at bounding box center [727, 546] width 462 height 32
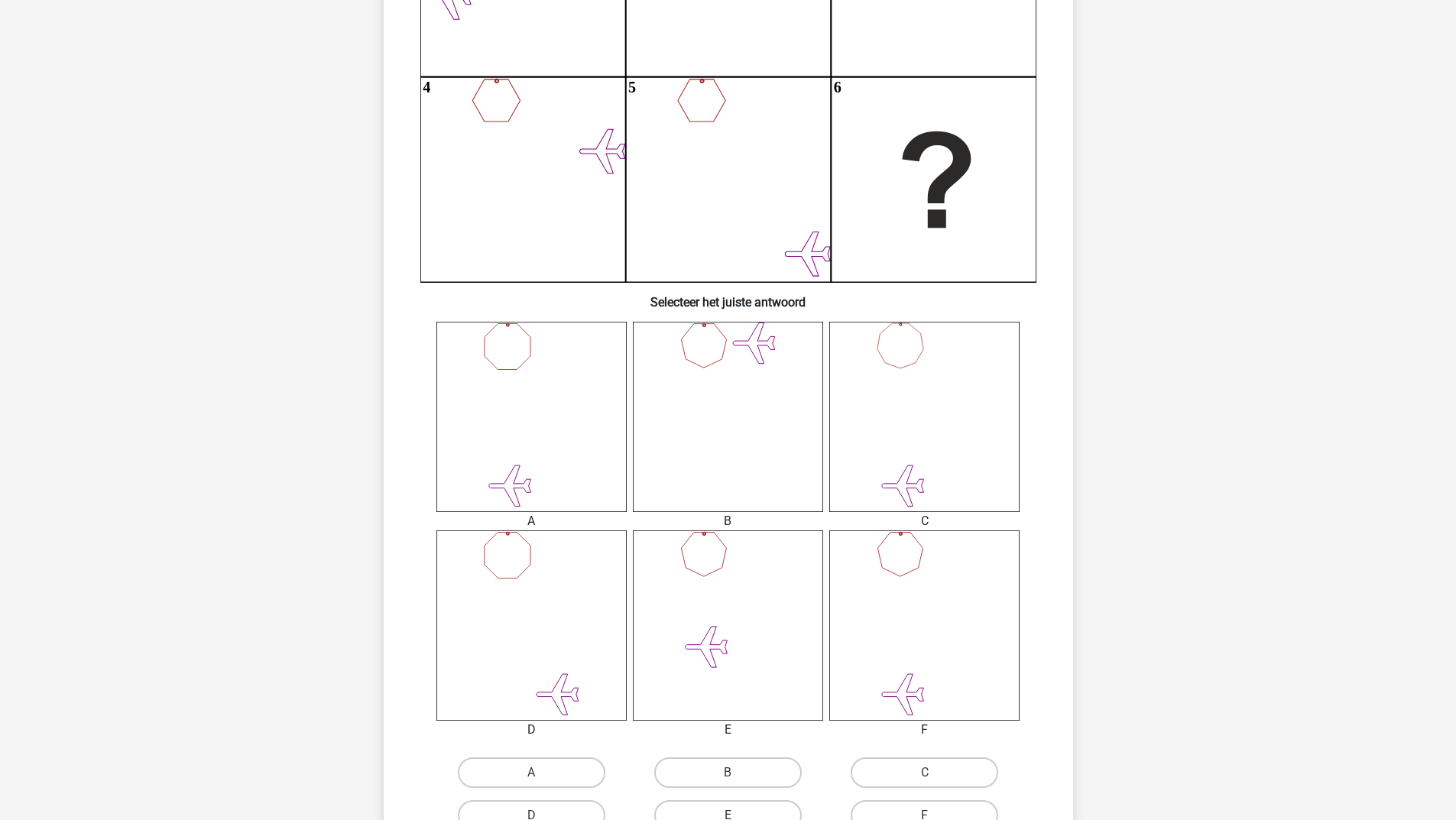
scroll to position [459, 0]
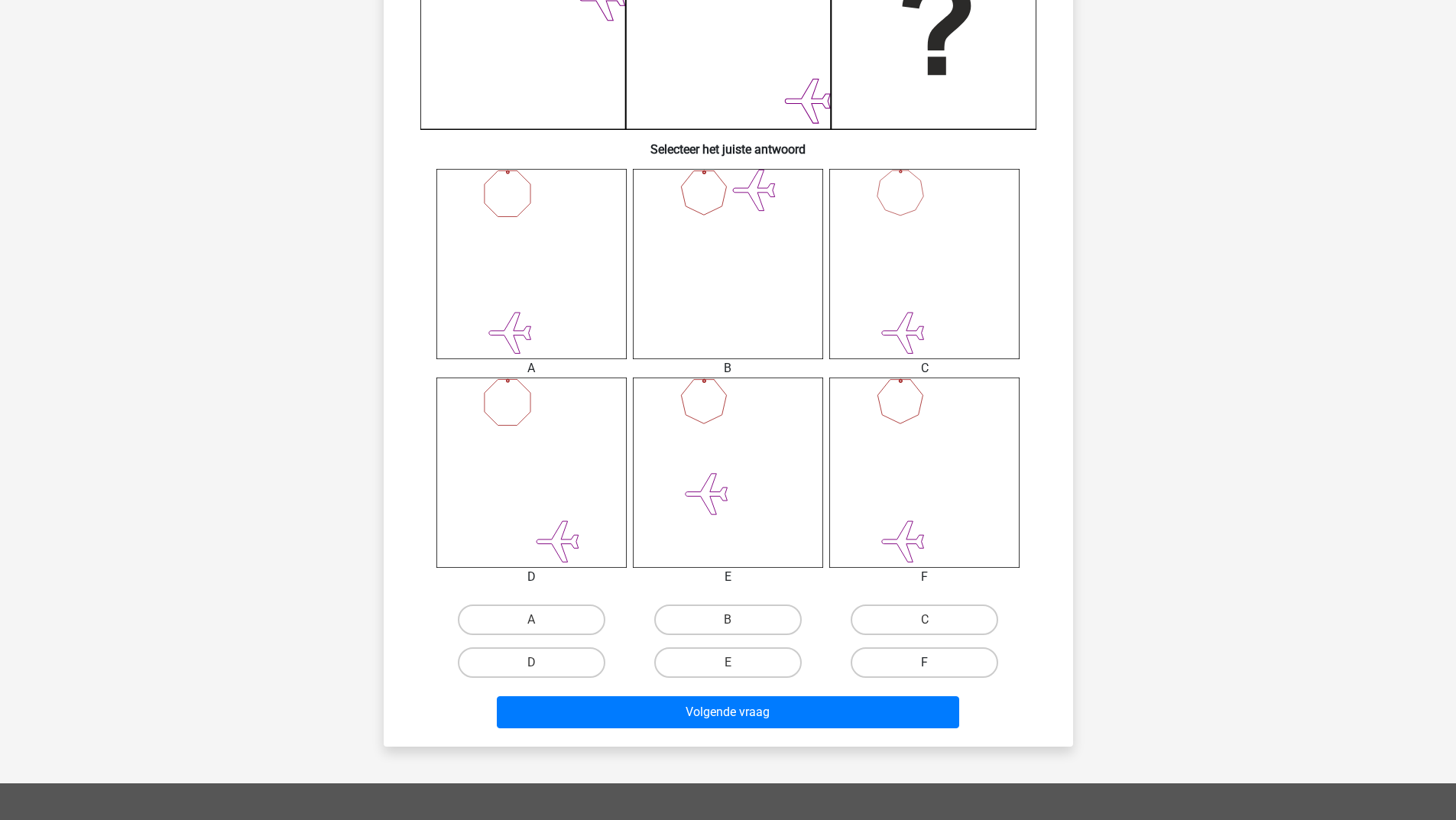
click at [898, 664] on label "F" at bounding box center [924, 663] width 148 height 31
click at [925, 664] on input "F" at bounding box center [930, 667] width 10 height 10
radio input "true"
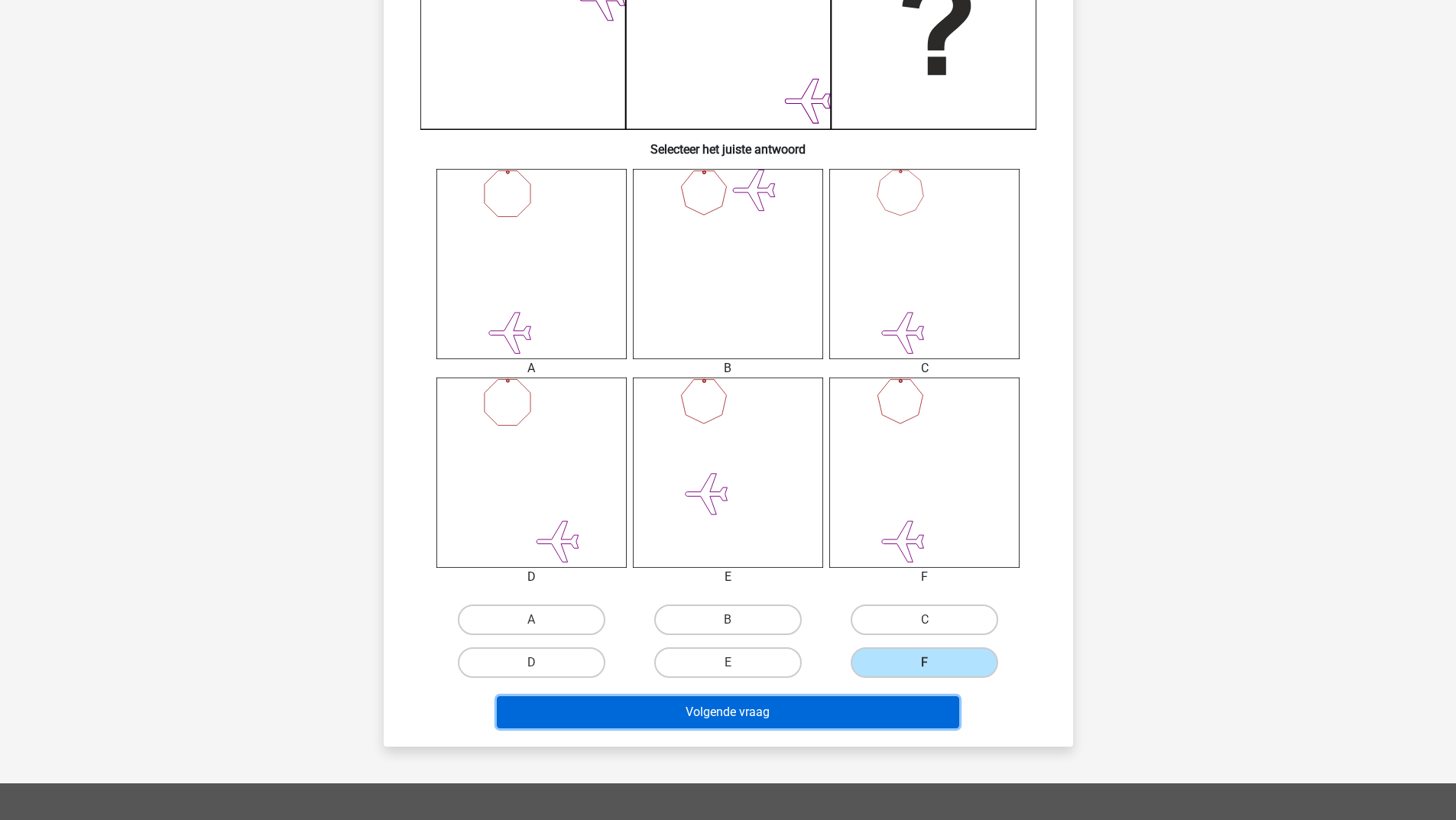
click at [841, 698] on button "Volgende vraag" at bounding box center [727, 712] width 462 height 32
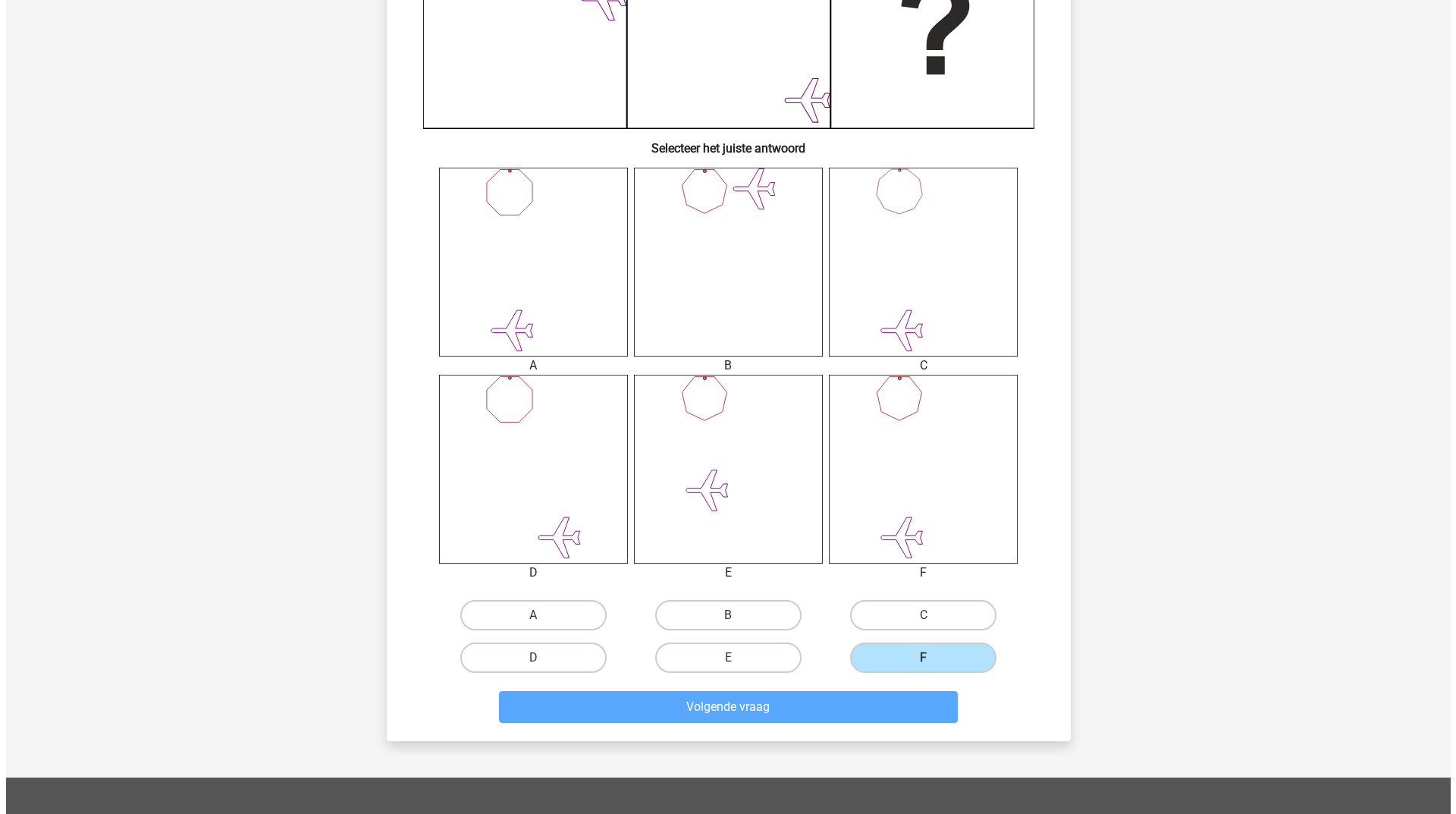
scroll to position [0, 0]
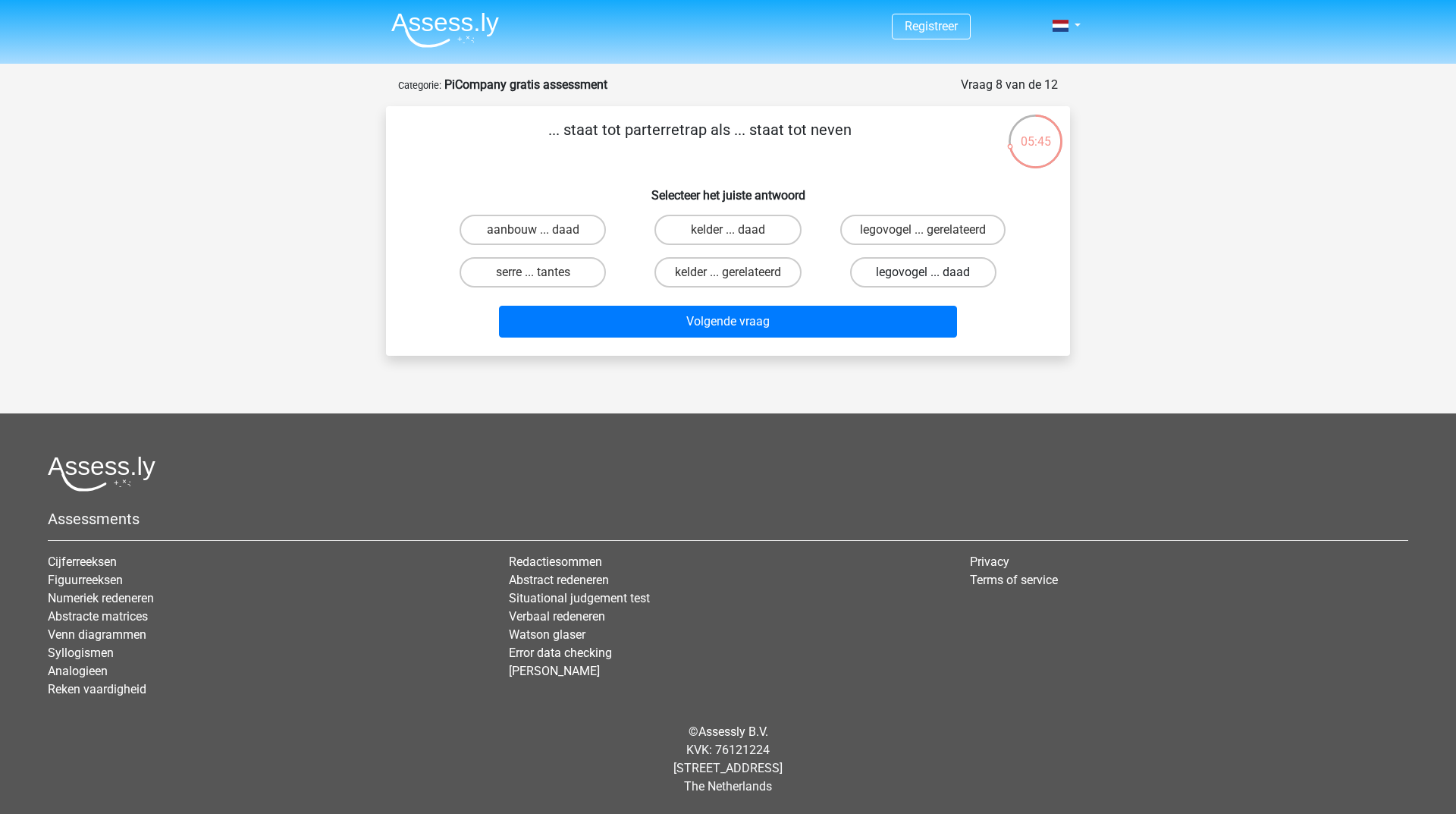
click at [883, 272] on label "legovogel ... daad" at bounding box center [923, 272] width 147 height 31
click at [923, 272] on input "legovogel ... daad" at bounding box center [927, 277] width 10 height 10
radio input "true"
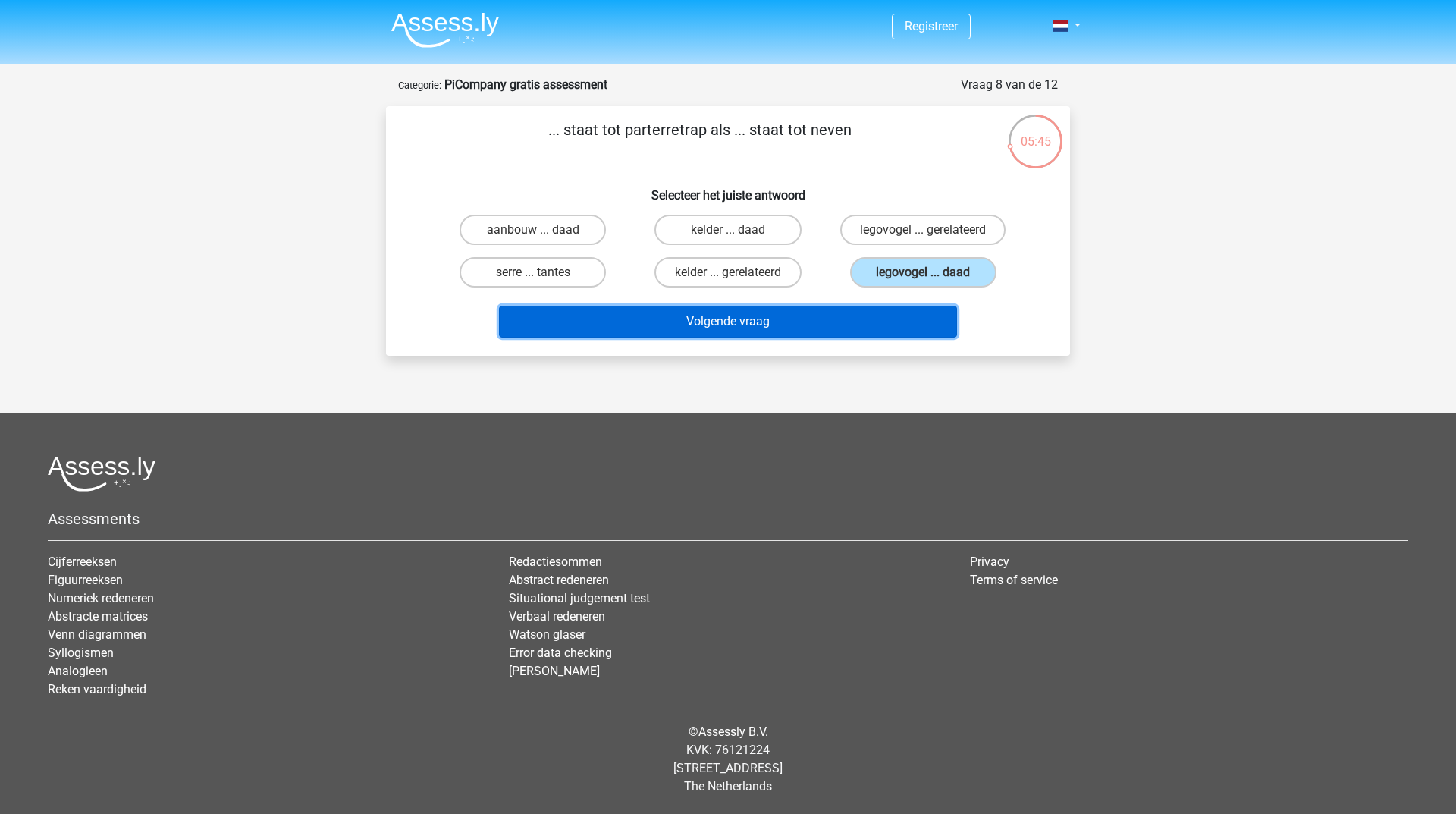
click at [824, 314] on button "Volgende vraag" at bounding box center [728, 322] width 459 height 32
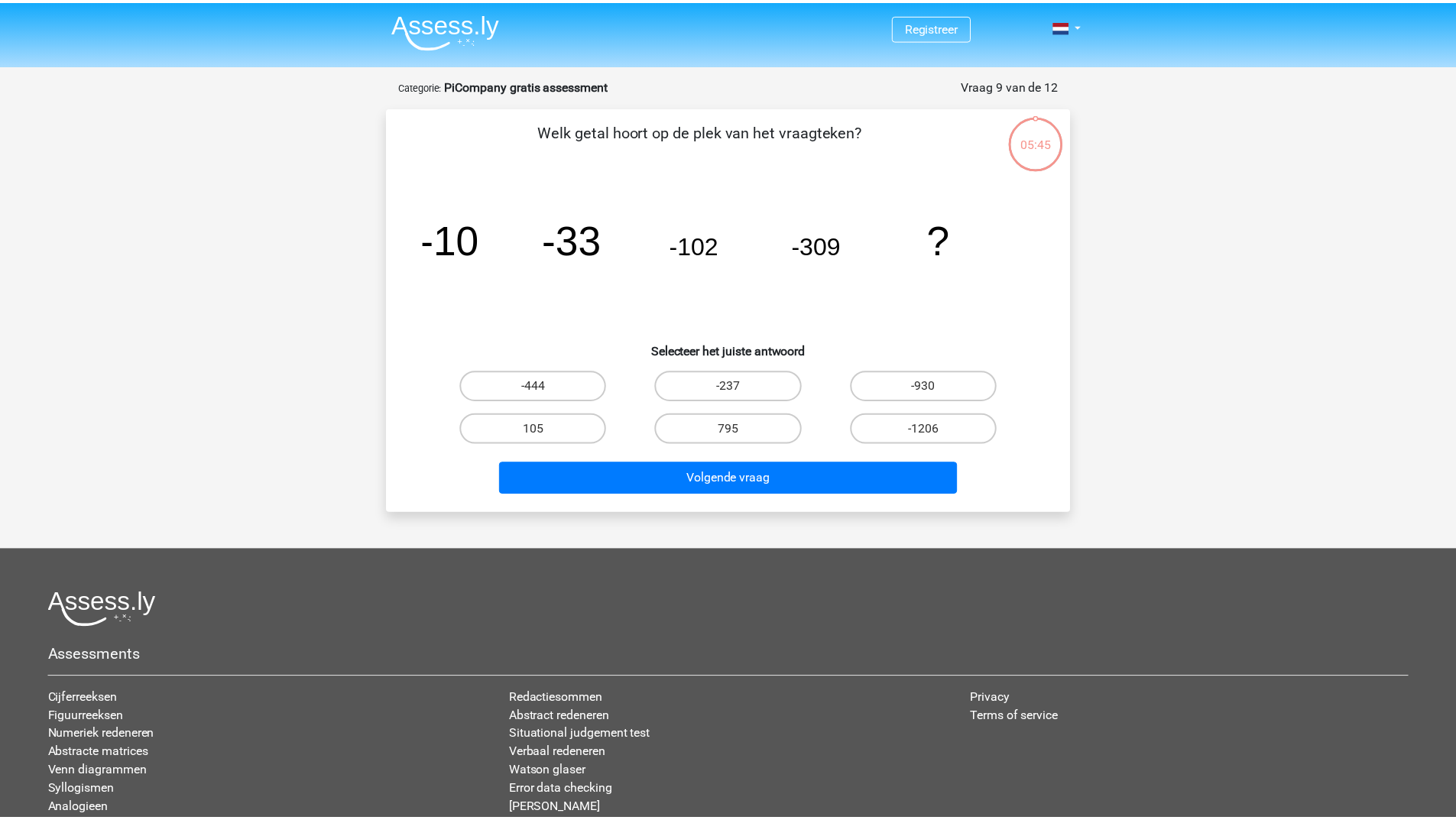
scroll to position [77, 0]
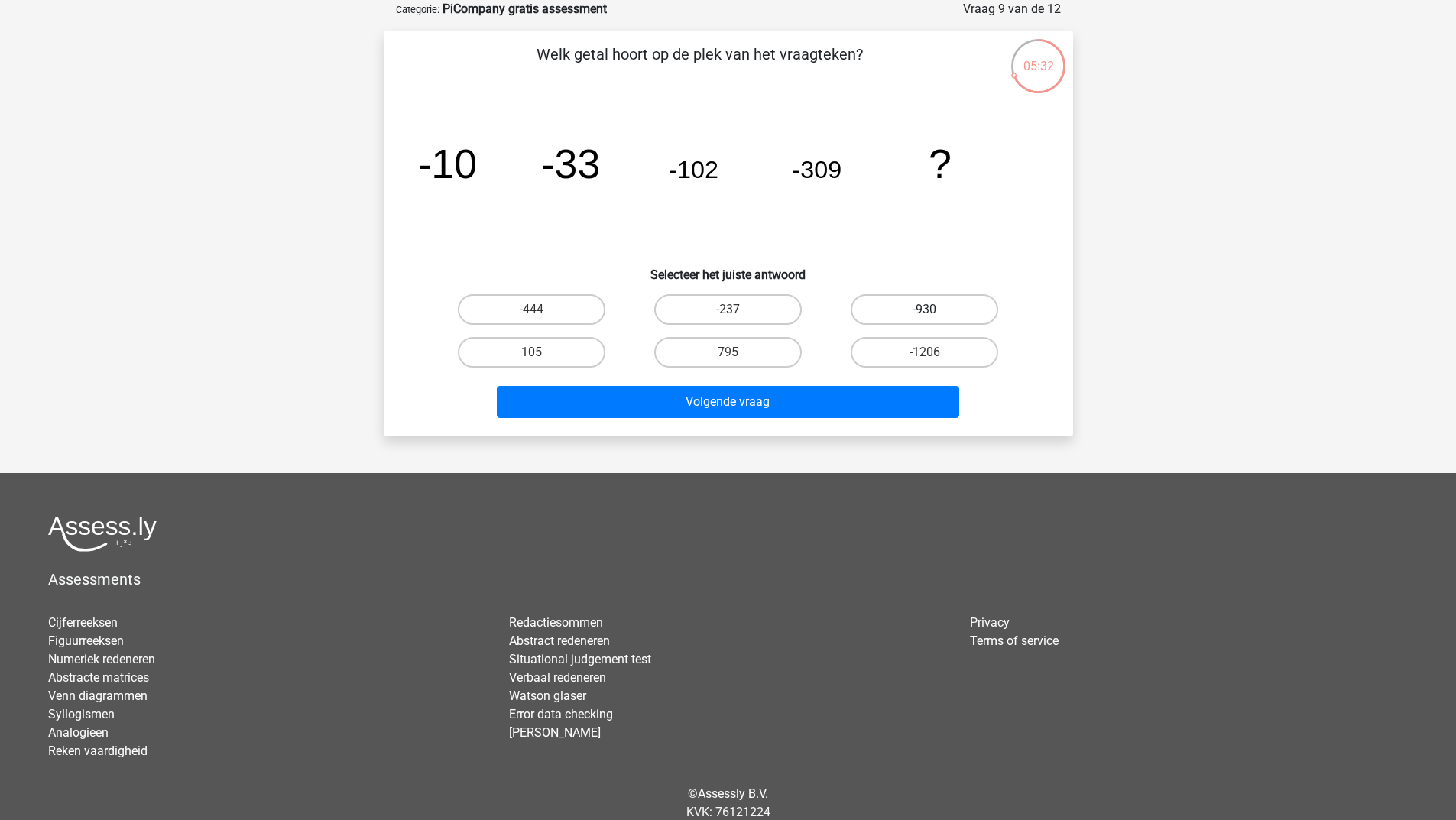
click at [901, 308] on label "-930" at bounding box center [924, 309] width 148 height 31
click at [925, 310] on input "-930" at bounding box center [930, 315] width 10 height 10
radio input "true"
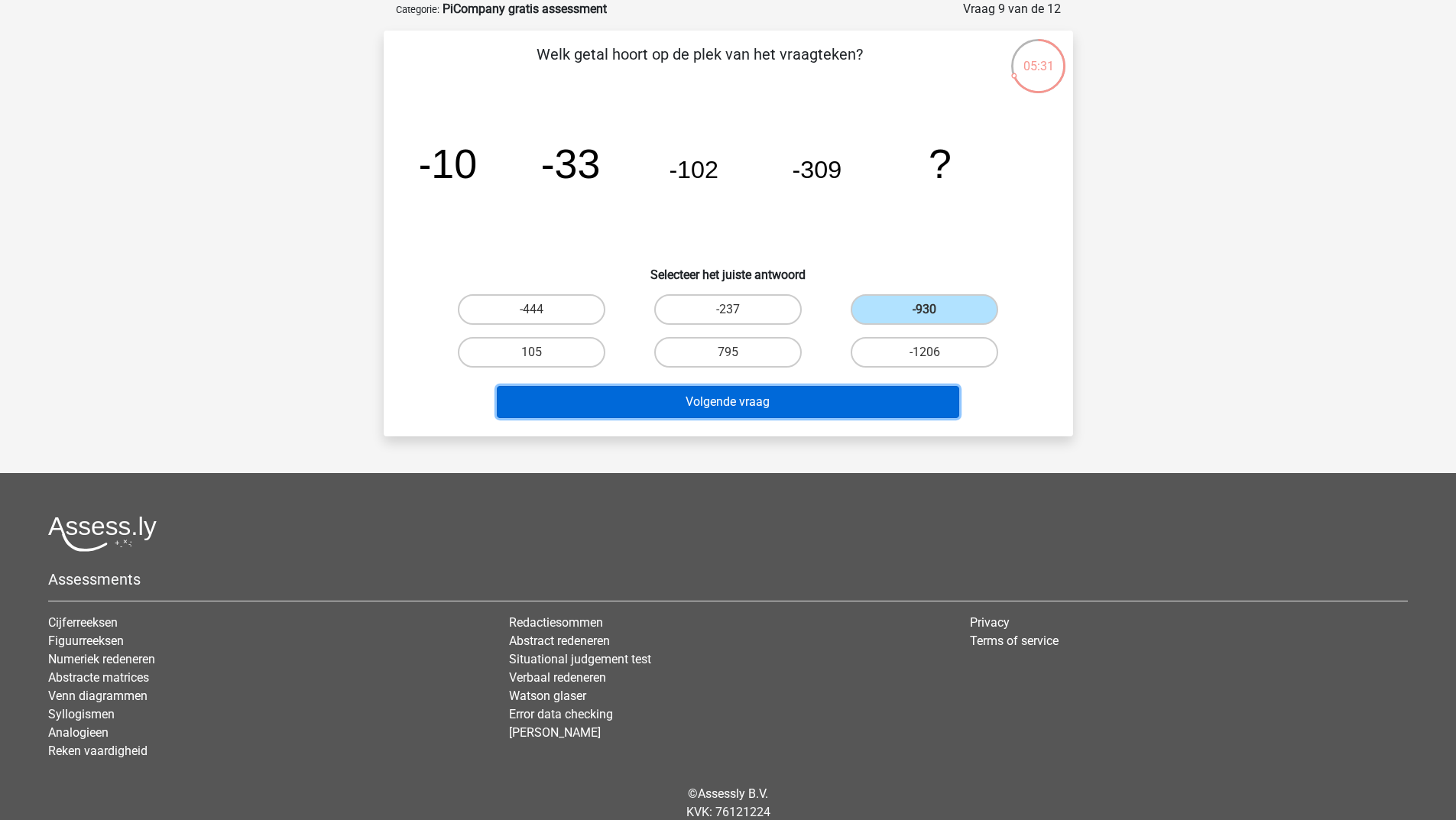
click at [733, 394] on button "Volgende vraag" at bounding box center [727, 402] width 462 height 32
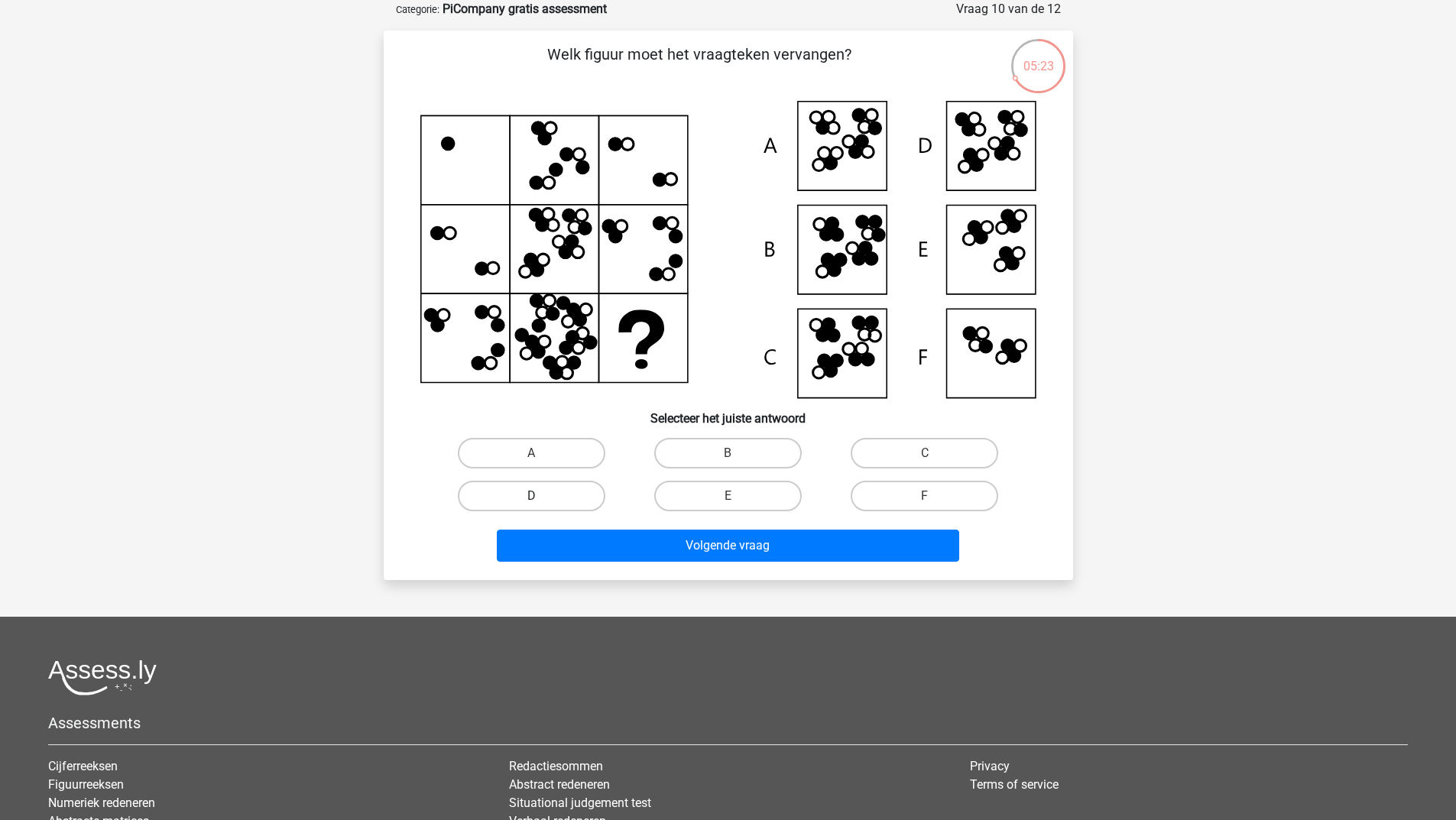
click at [570, 482] on label "D" at bounding box center [531, 496] width 148 height 31
click at [541, 496] on input "D" at bounding box center [536, 501] width 10 height 10
radio input "true"
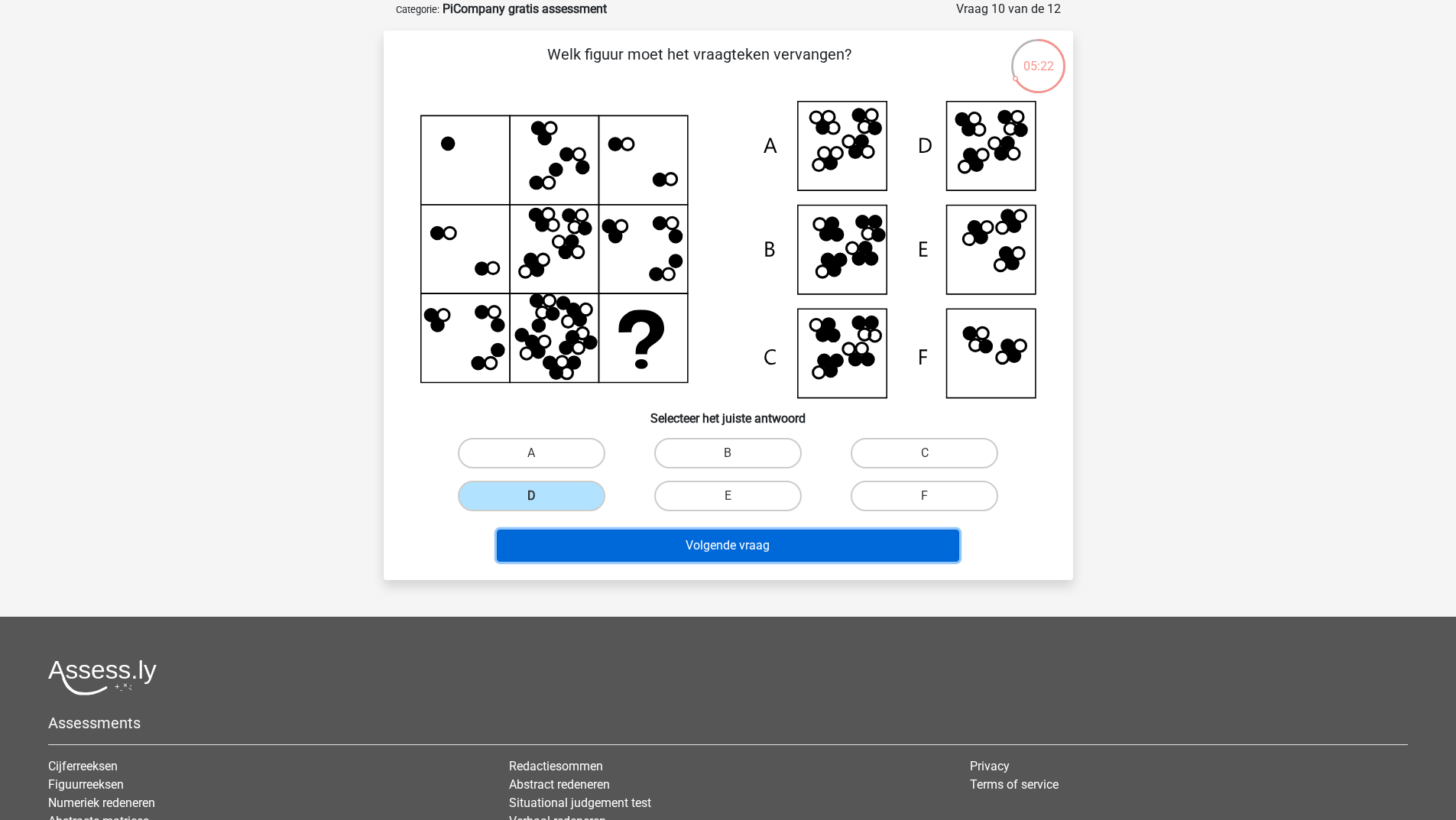
click at [581, 542] on button "Volgende vraag" at bounding box center [727, 546] width 462 height 32
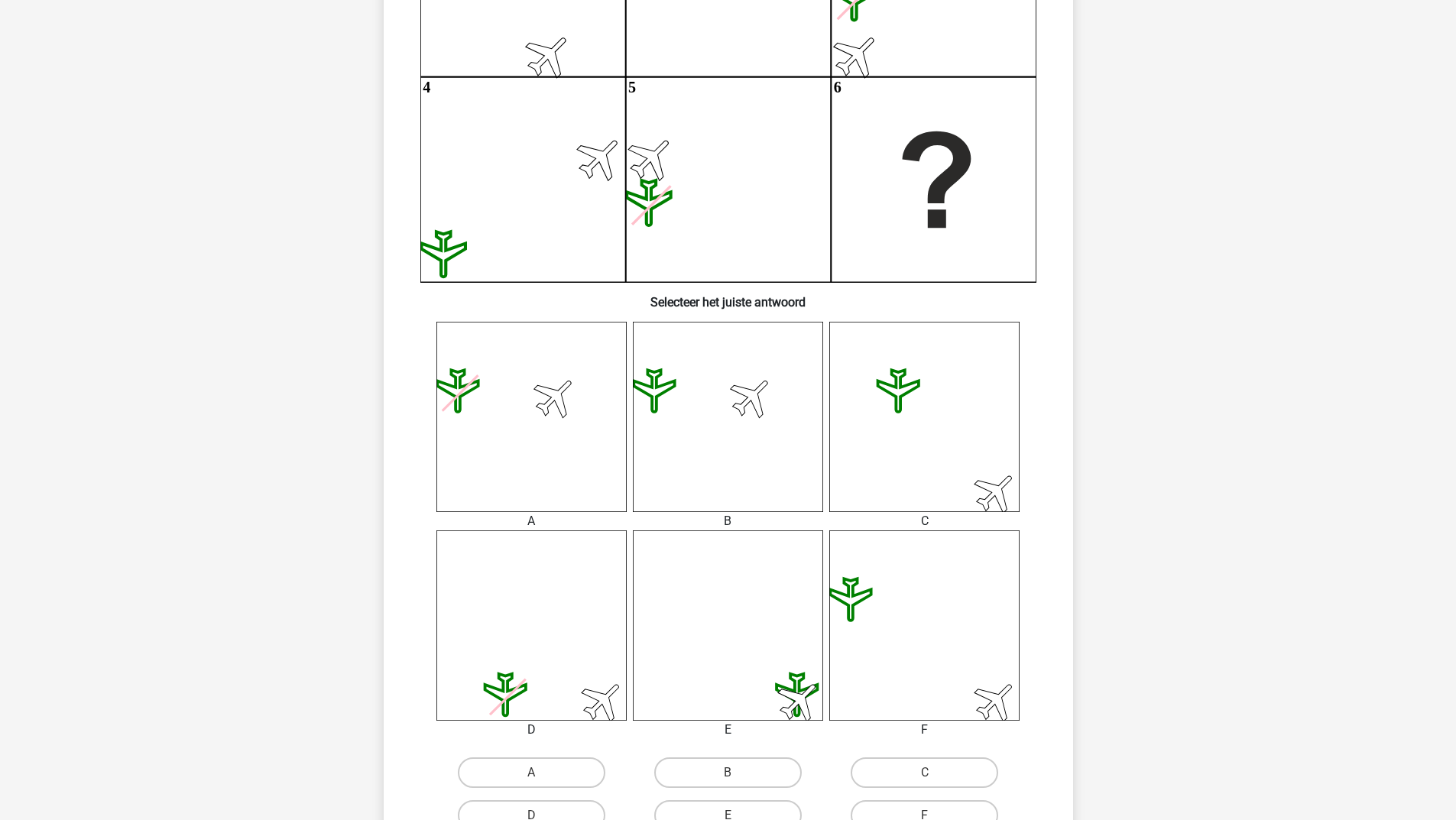
scroll to position [382, 0]
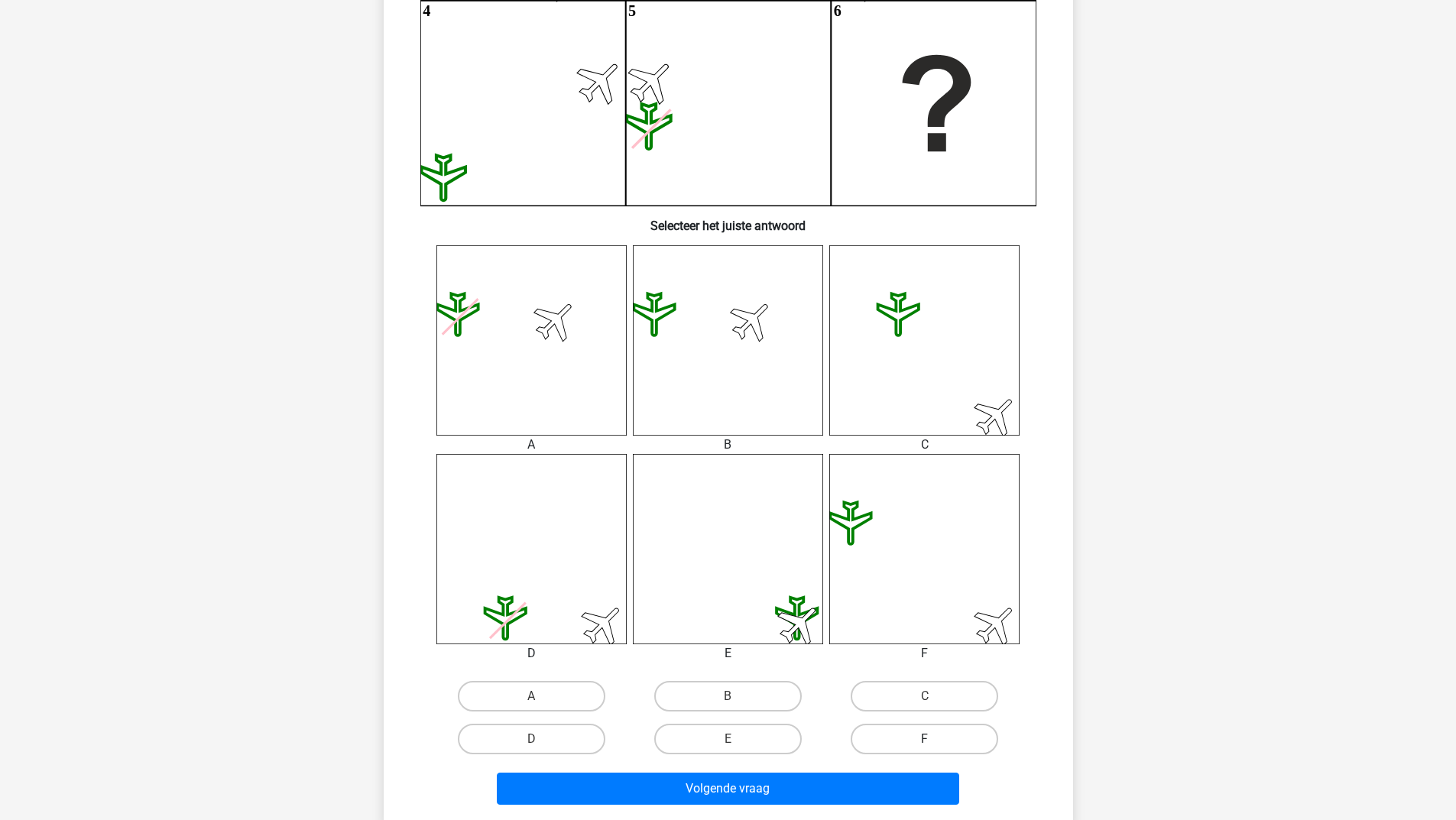
click at [910, 734] on label "F" at bounding box center [924, 739] width 148 height 31
click at [925, 739] on input "F" at bounding box center [930, 744] width 10 height 10
radio input "true"
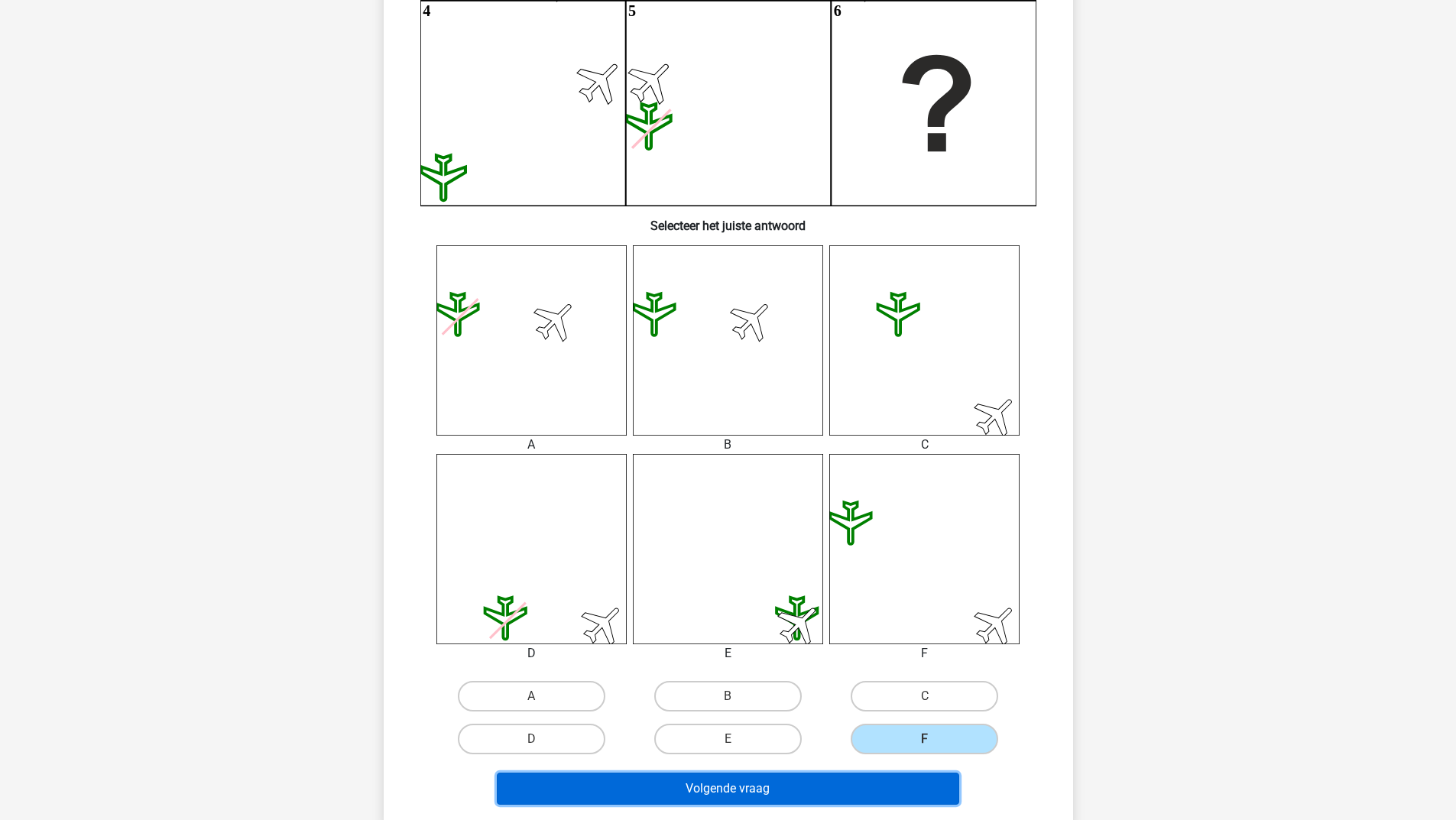
click at [834, 780] on button "Volgende vraag" at bounding box center [727, 788] width 462 height 32
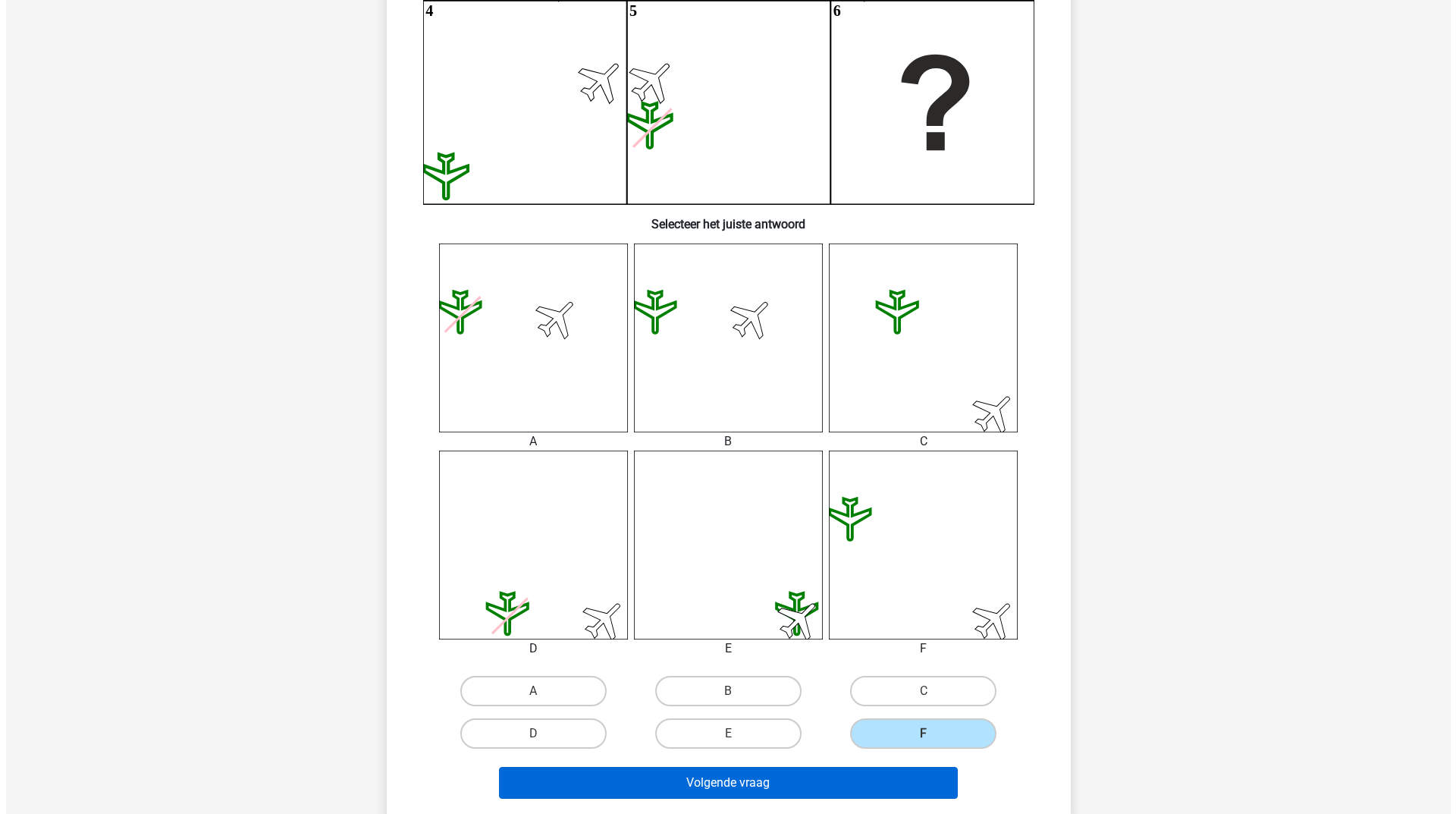
scroll to position [0, 0]
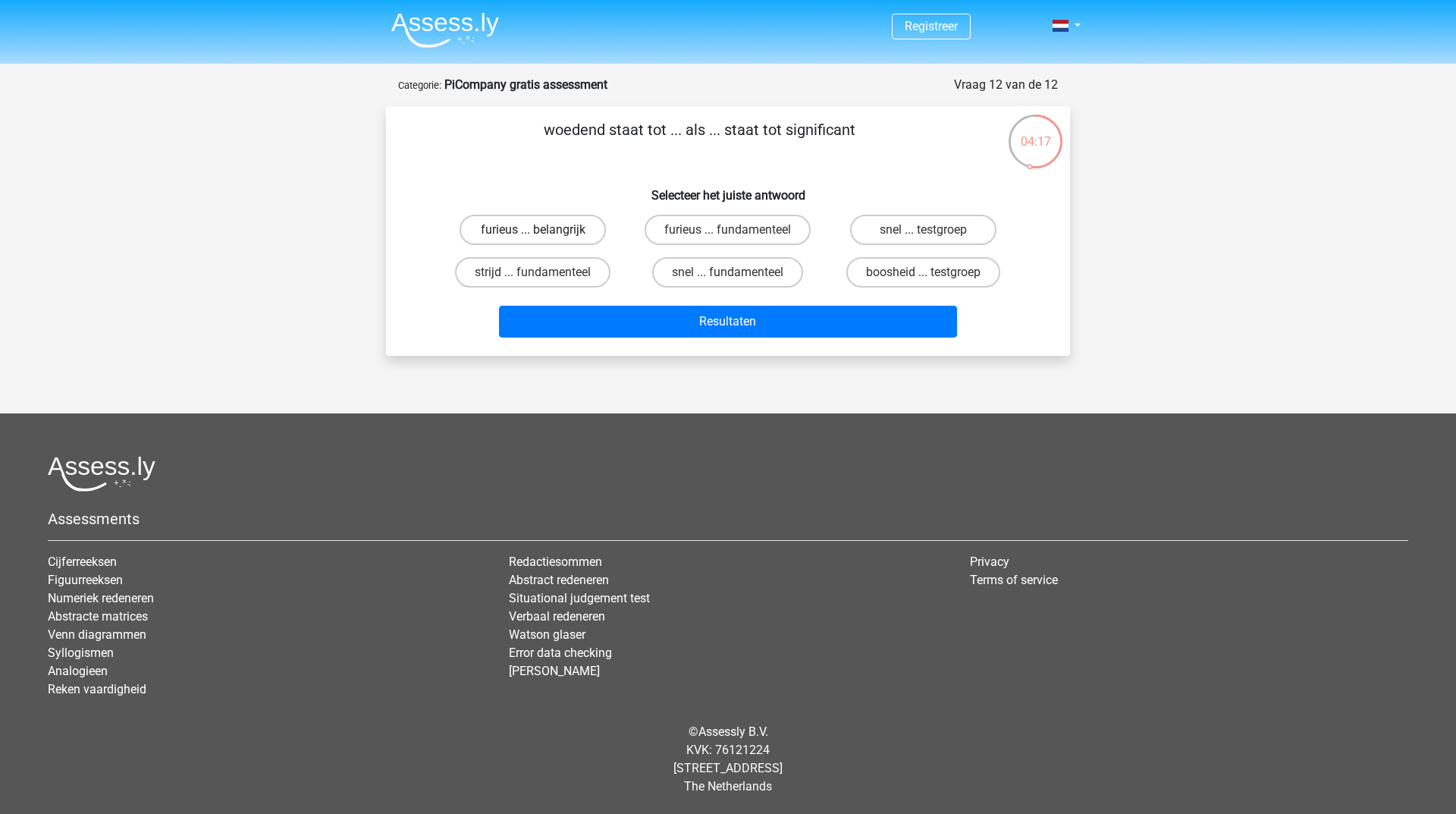
click at [525, 236] on label "furieus ... belangrijk" at bounding box center [533, 230] width 147 height 31
click at [533, 236] on input "furieus ... belangrijk" at bounding box center [538, 235] width 10 height 10
radio input "true"
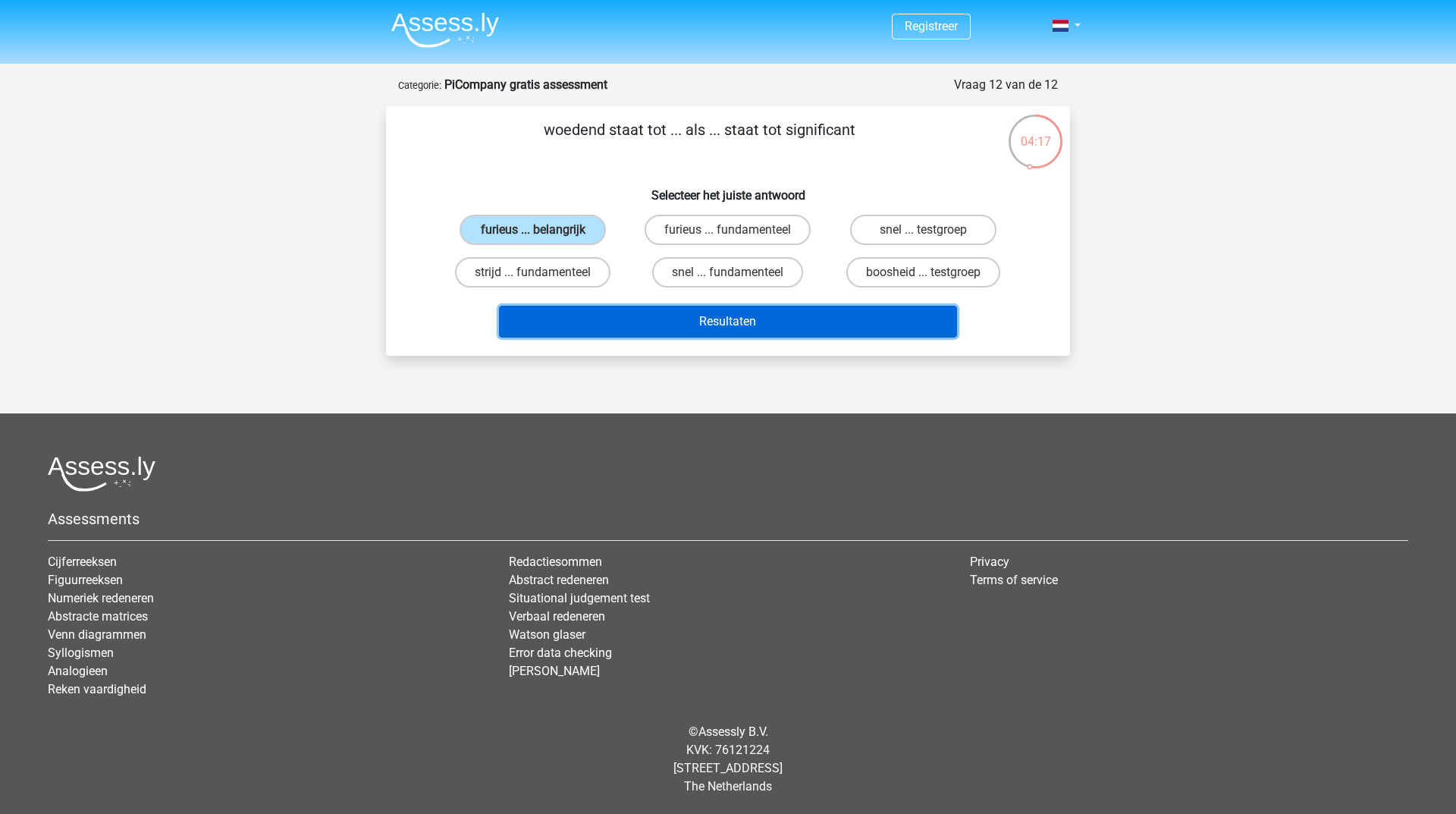
click at [585, 316] on button "Resultaten" at bounding box center [728, 322] width 459 height 32
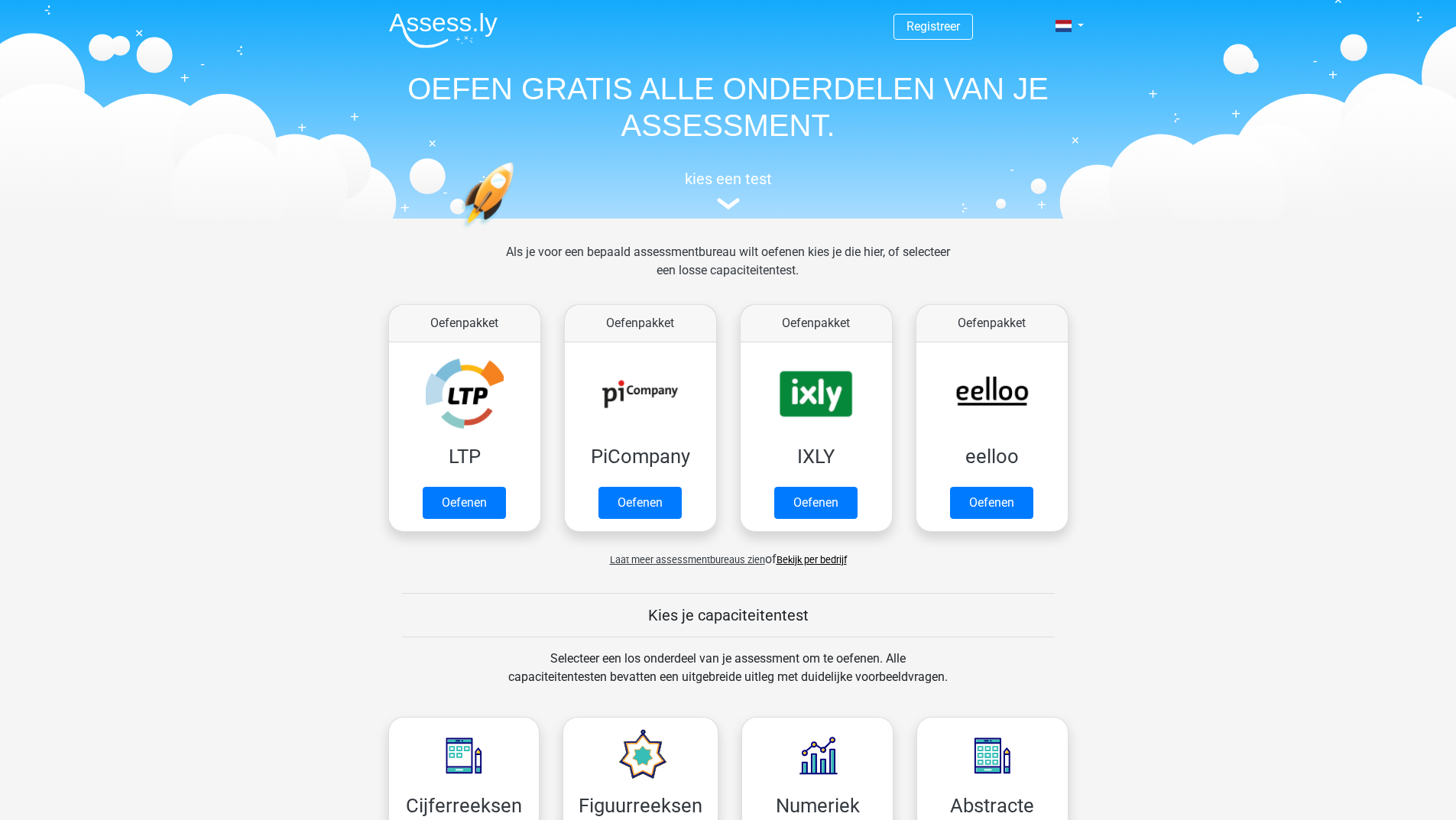
scroll to position [77, 0]
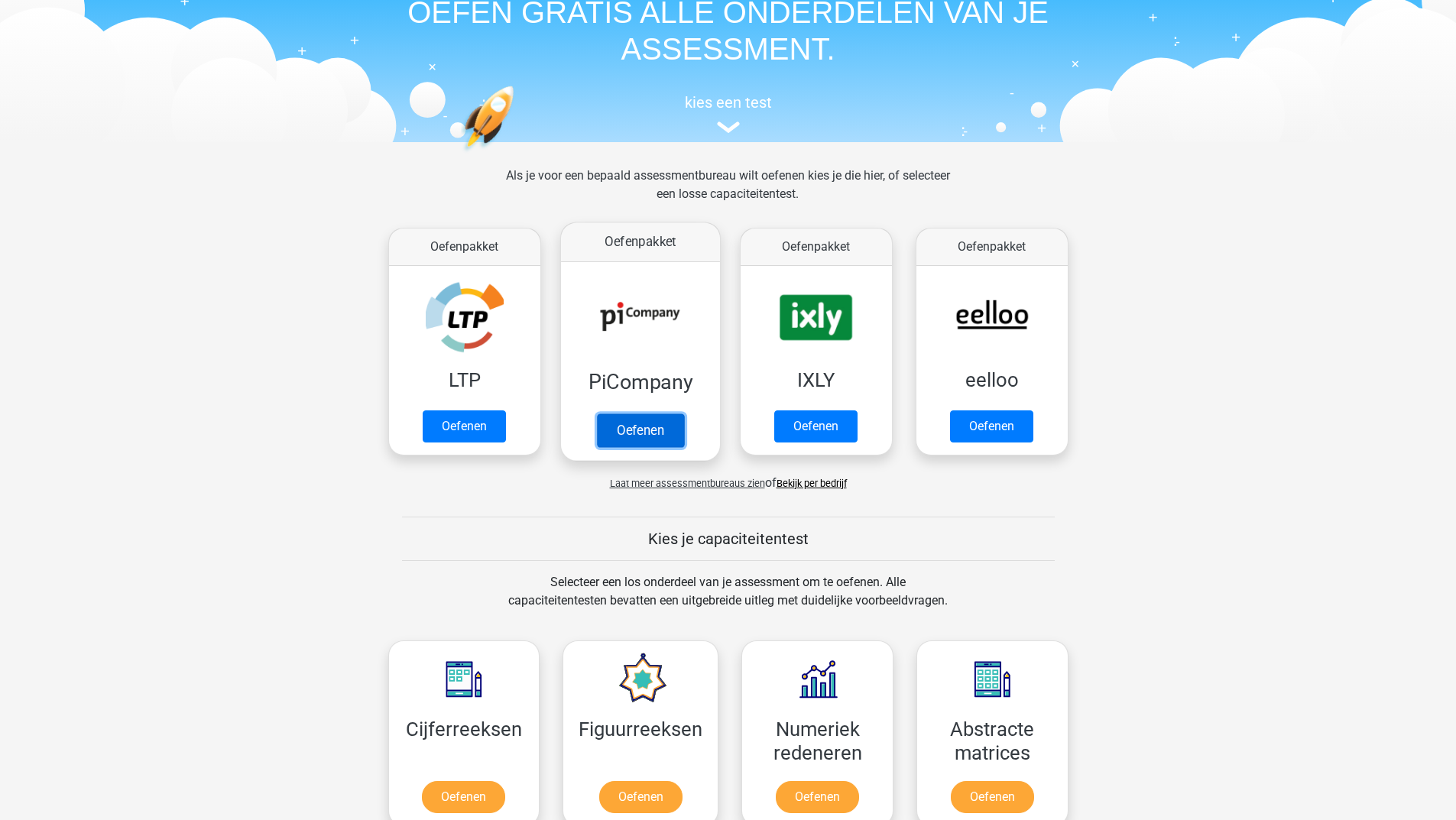
click at [624, 425] on link "Oefenen" at bounding box center [639, 430] width 87 height 34
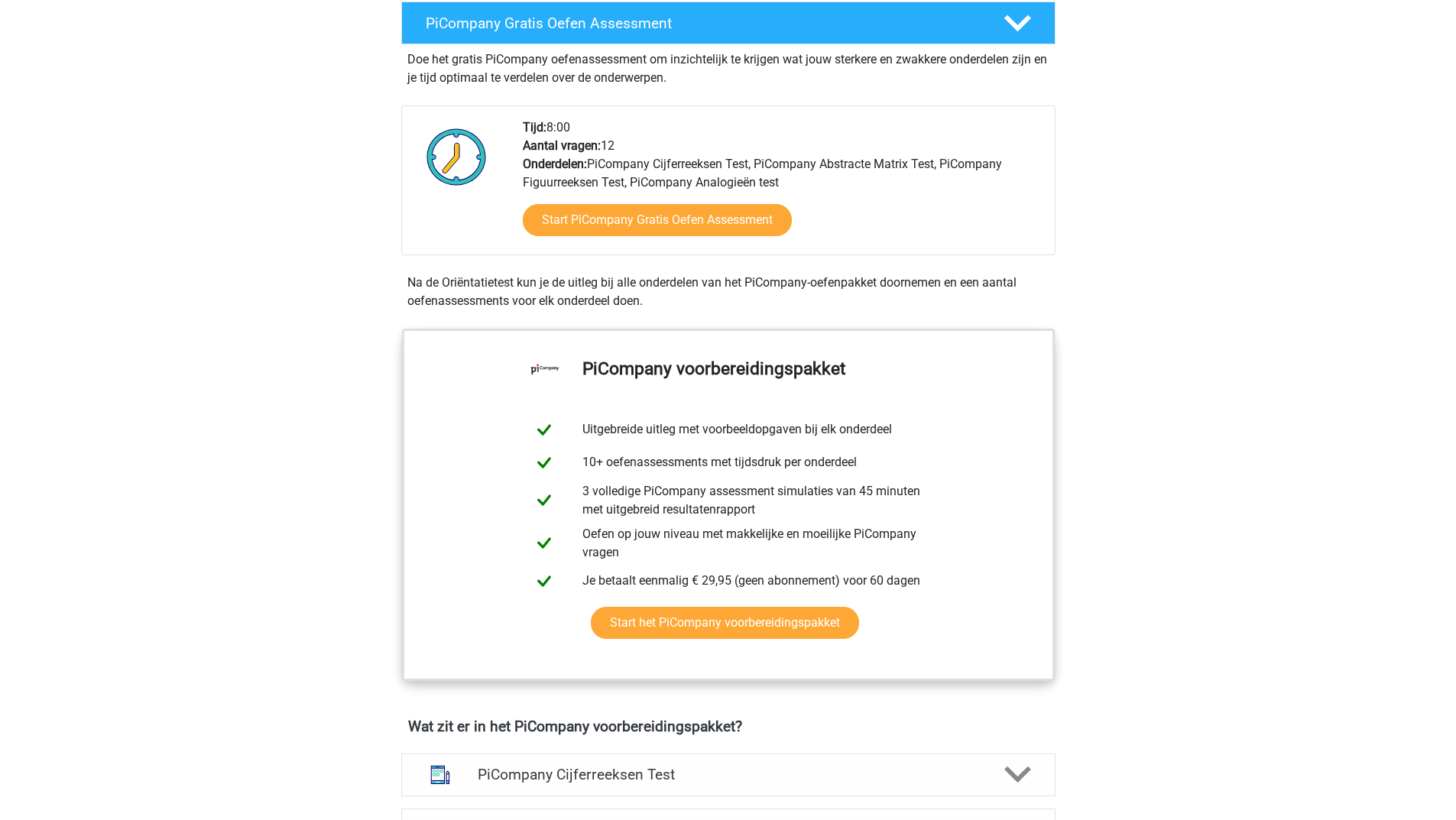
scroll to position [611, 0]
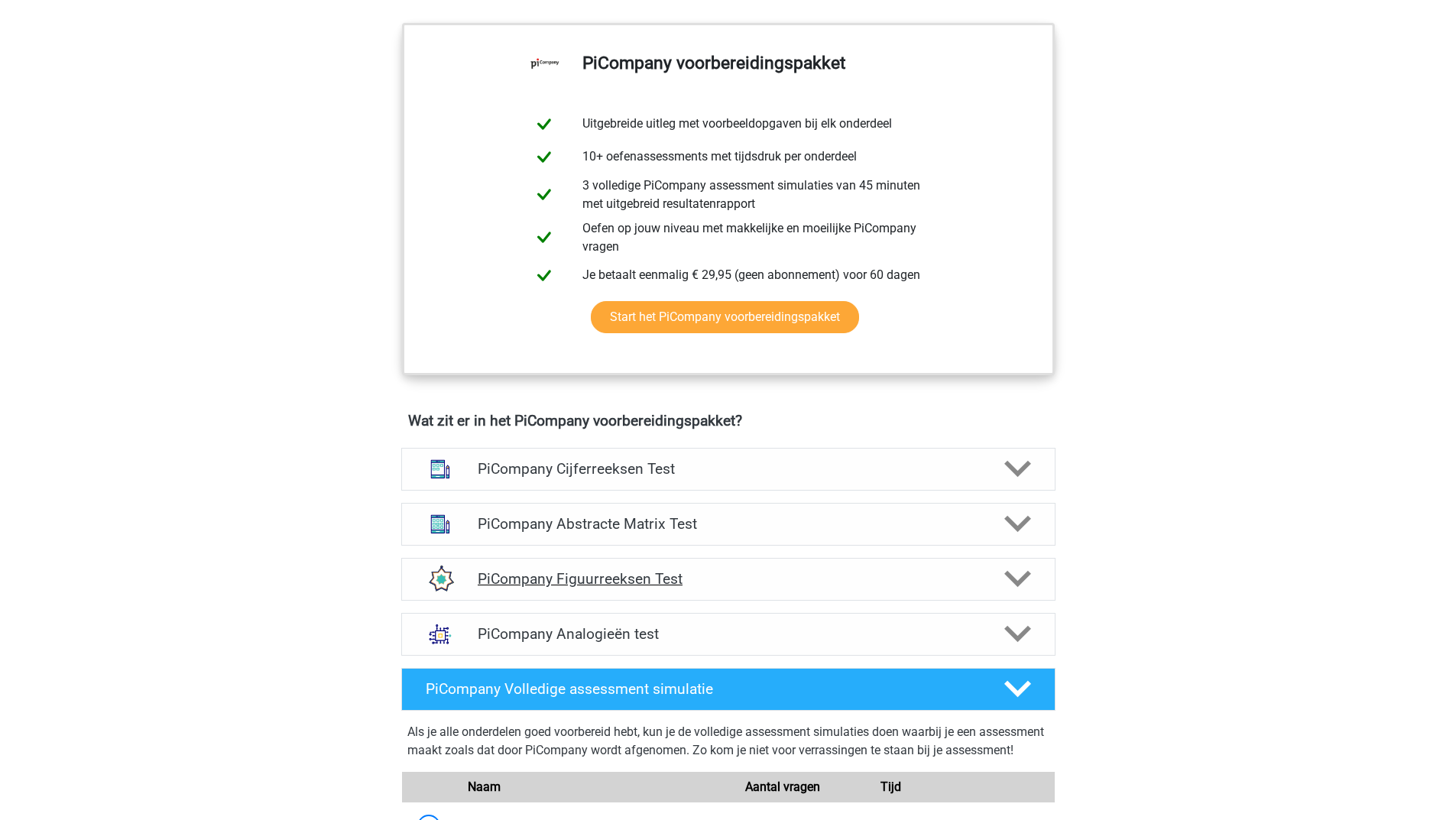
click at [1023, 588] on polygon at bounding box center [1017, 579] width 27 height 17
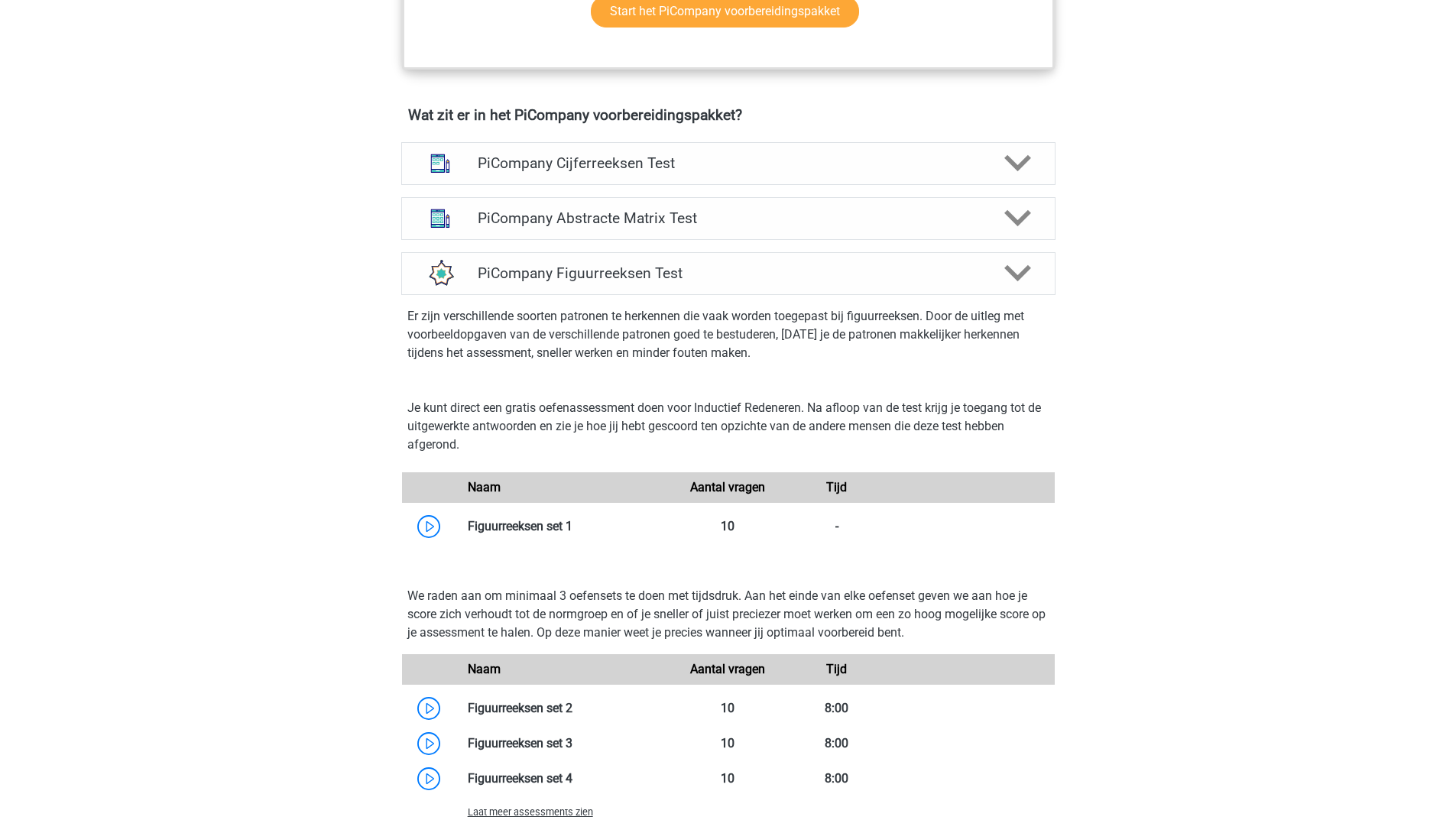
scroll to position [1070, 0]
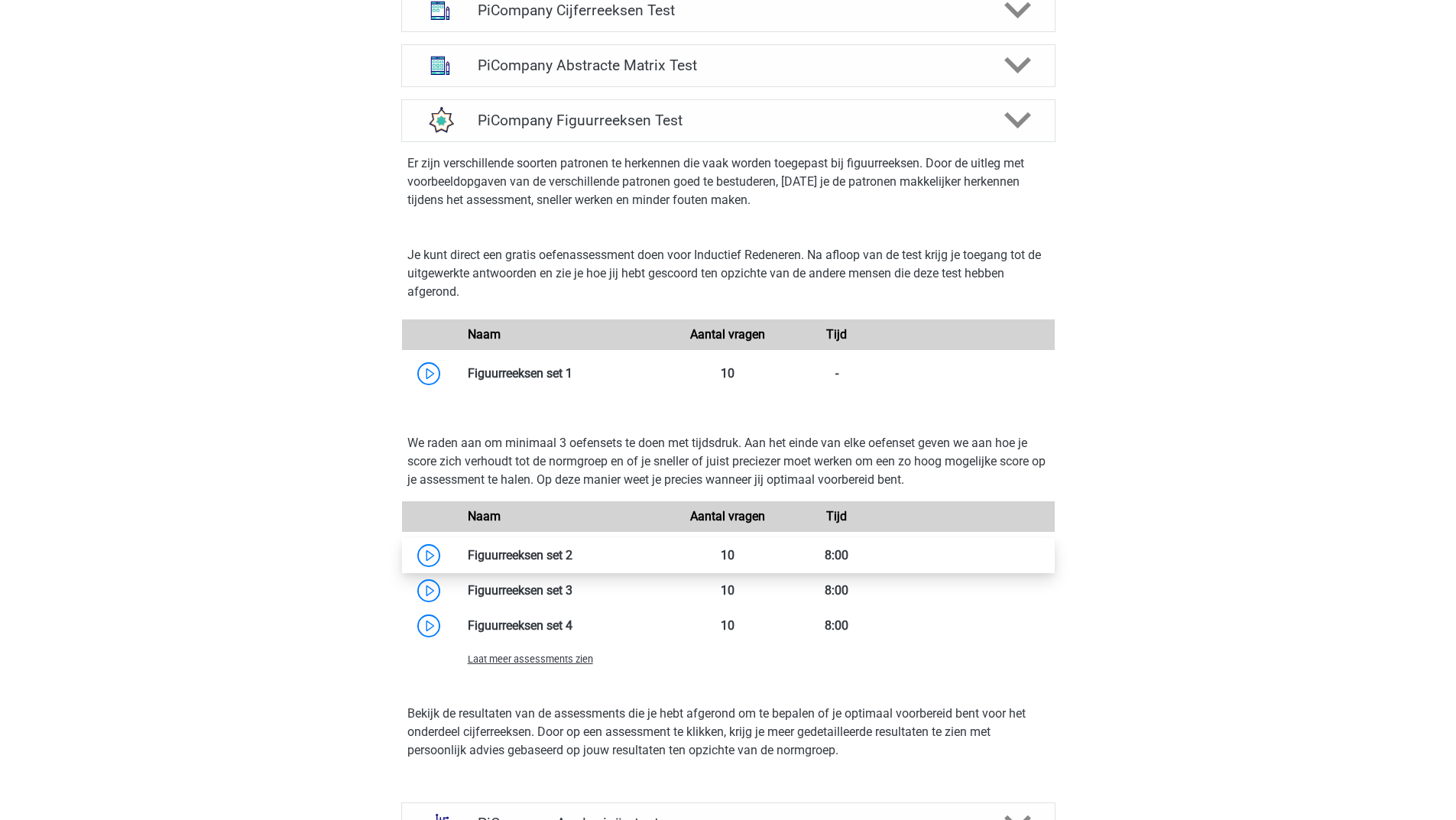
click at [572, 562] on link at bounding box center [572, 555] width 0 height 14
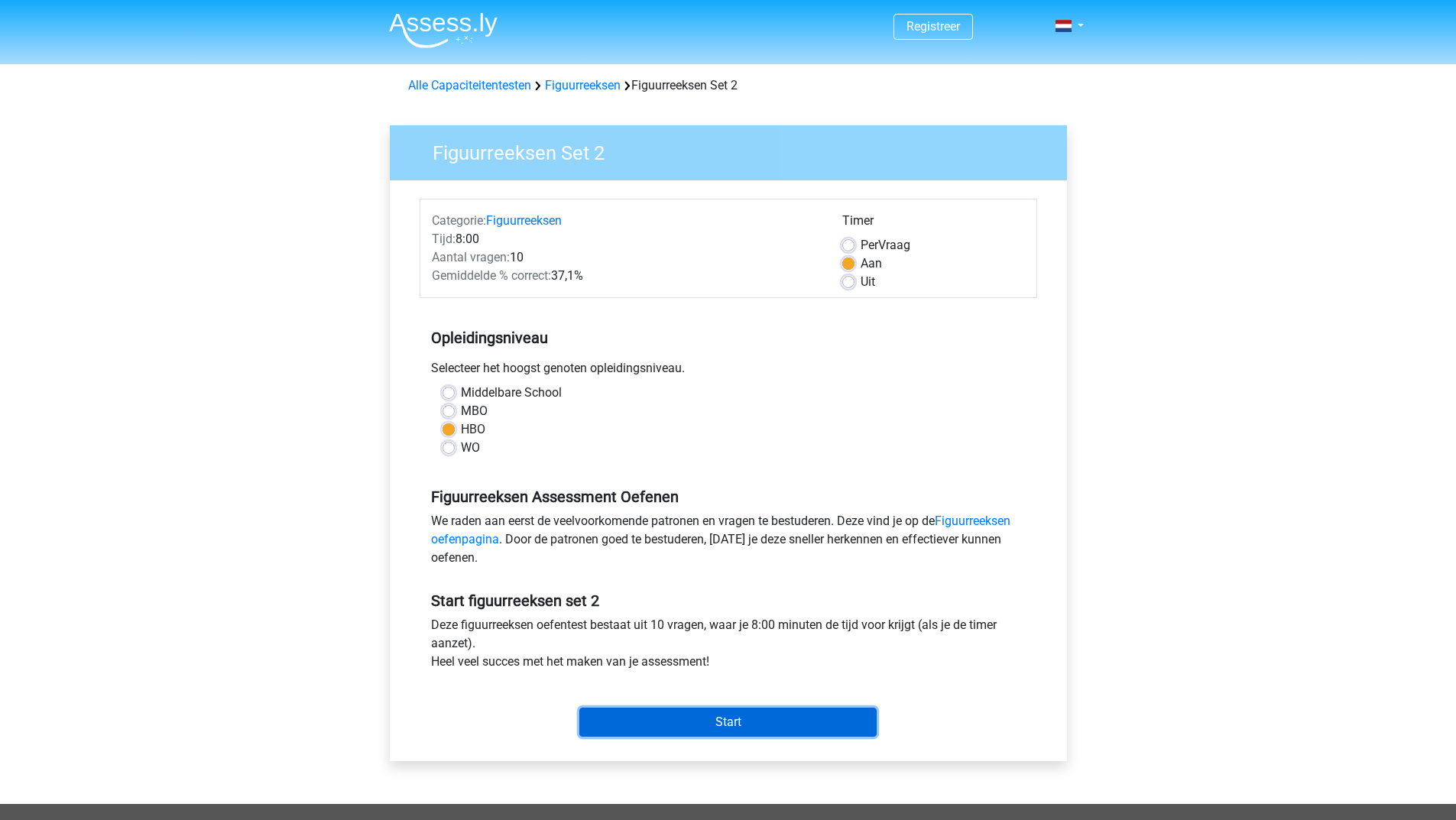
click at [633, 715] on input "Start" at bounding box center [728, 722] width 297 height 29
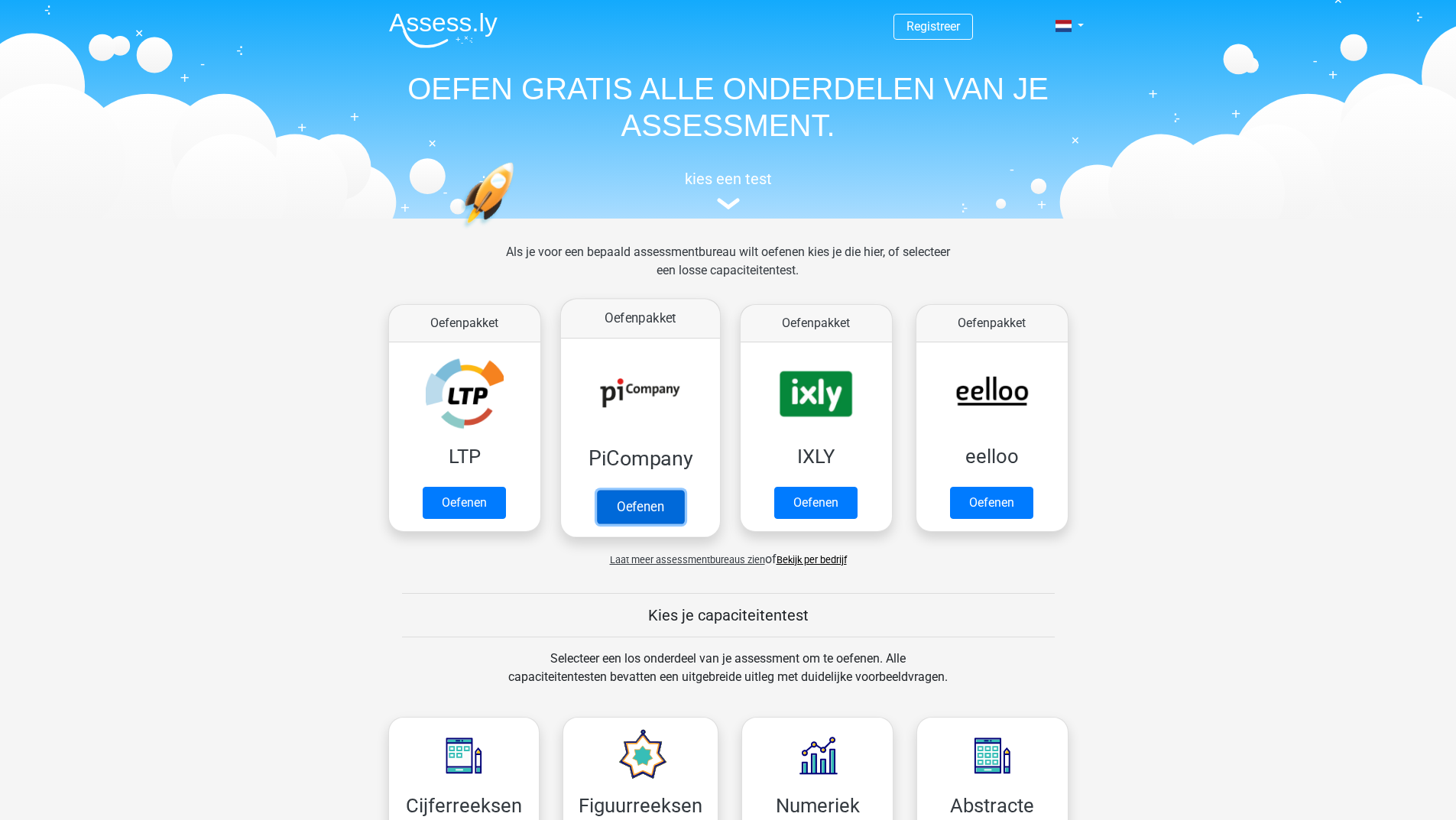
click at [631, 515] on link "Oefenen" at bounding box center [639, 507] width 87 height 34
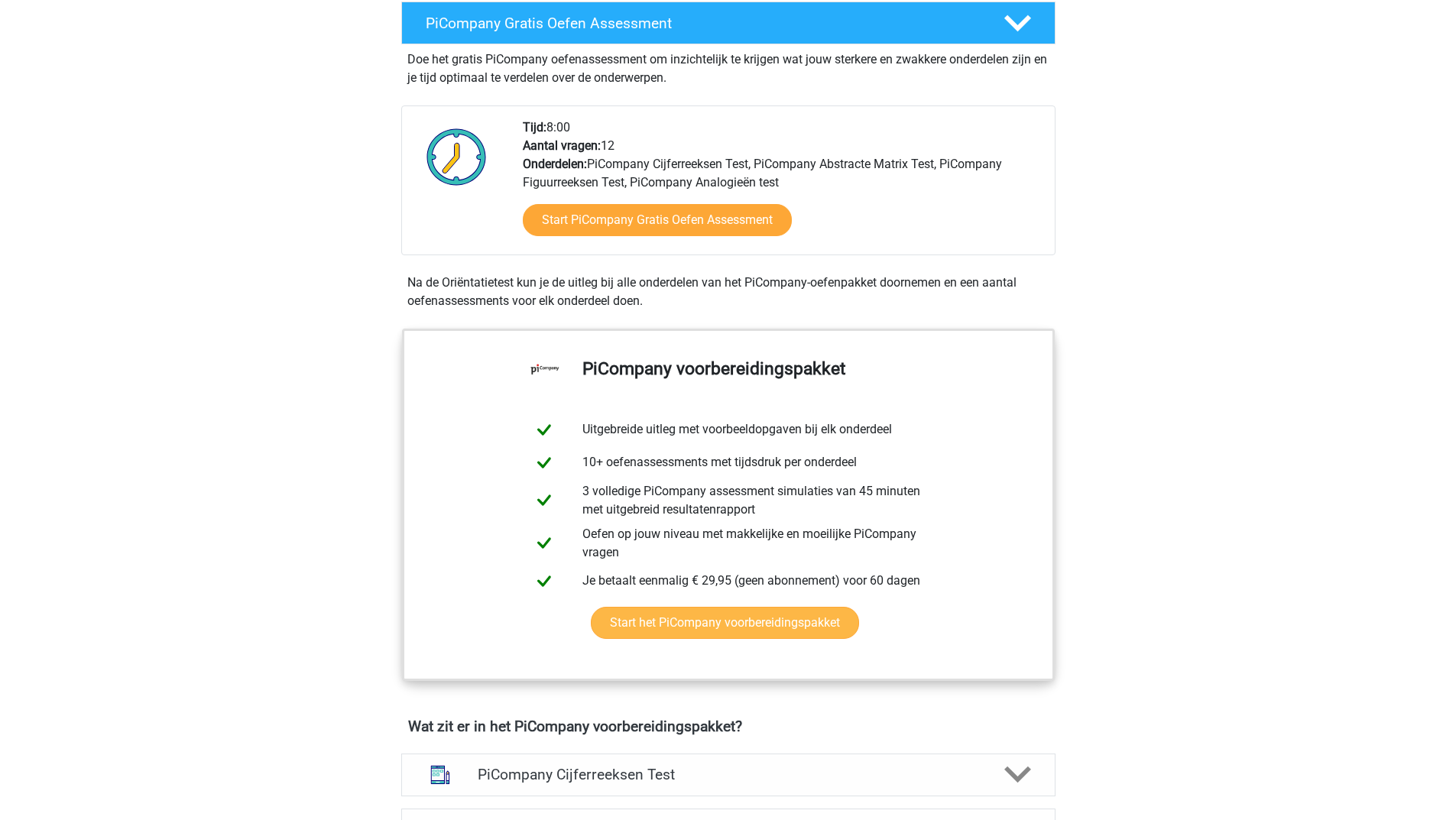
scroll to position [611, 0]
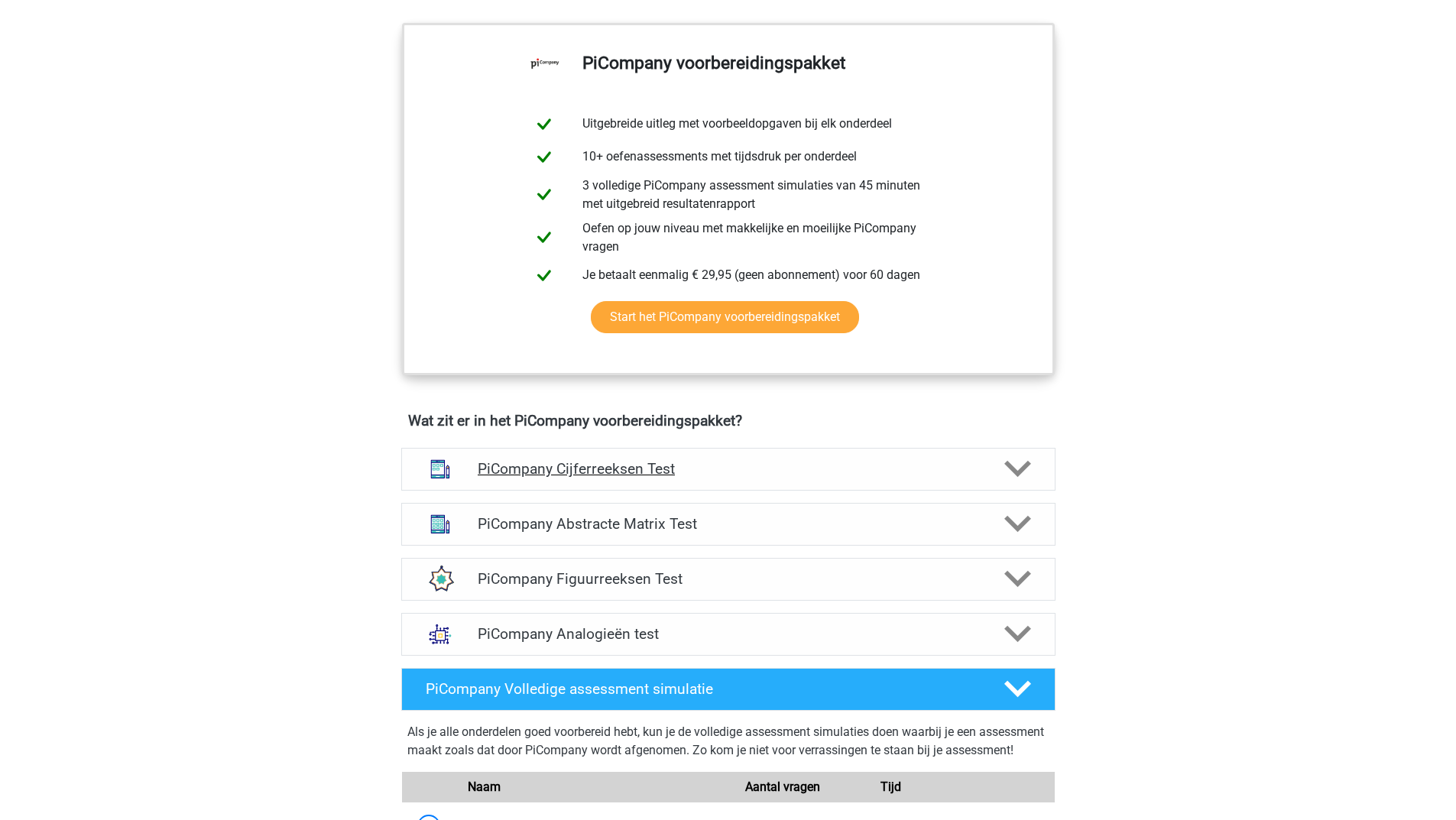
click at [1005, 482] on icon at bounding box center [1017, 469] width 27 height 27
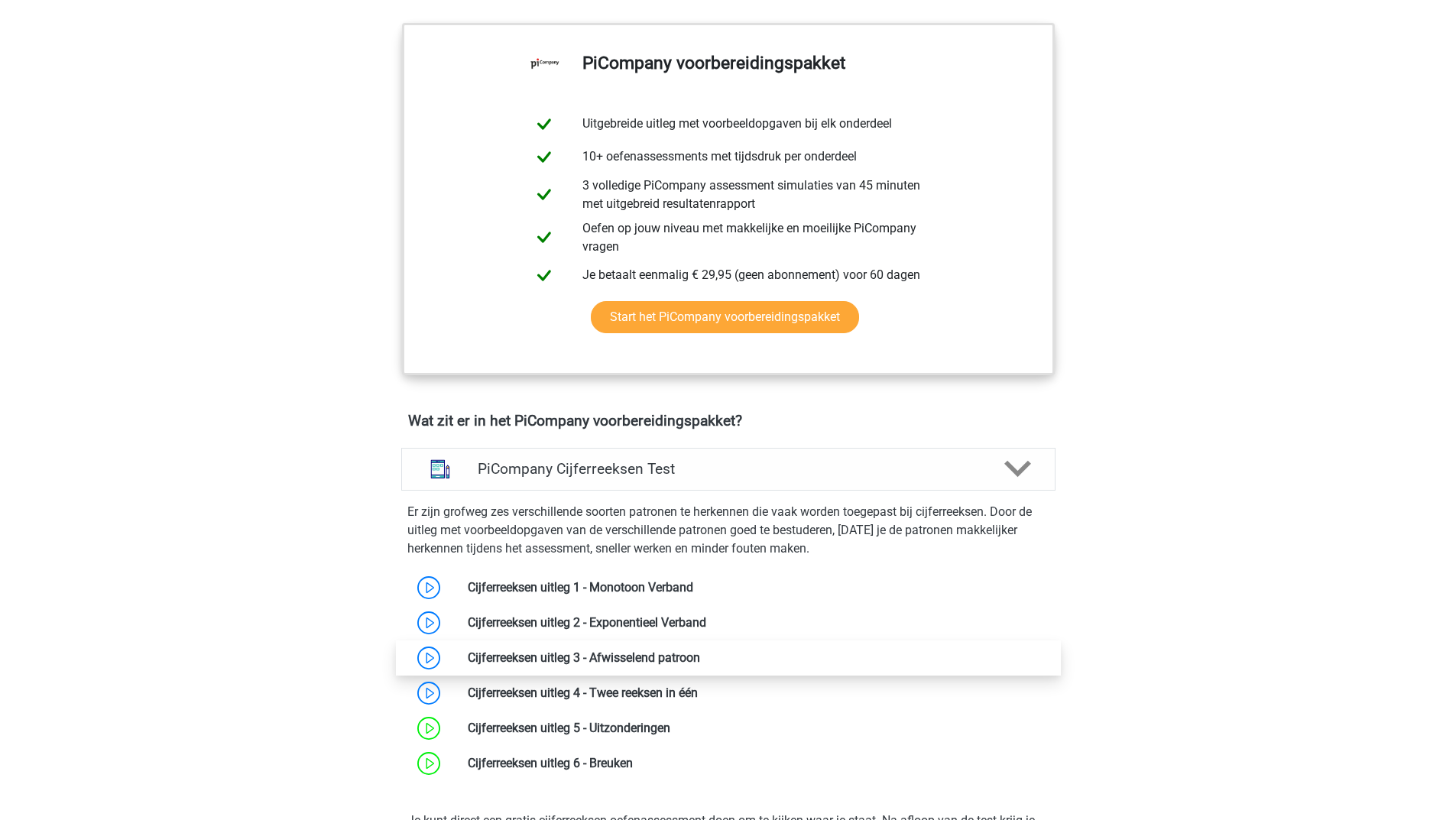
scroll to position [765, 0]
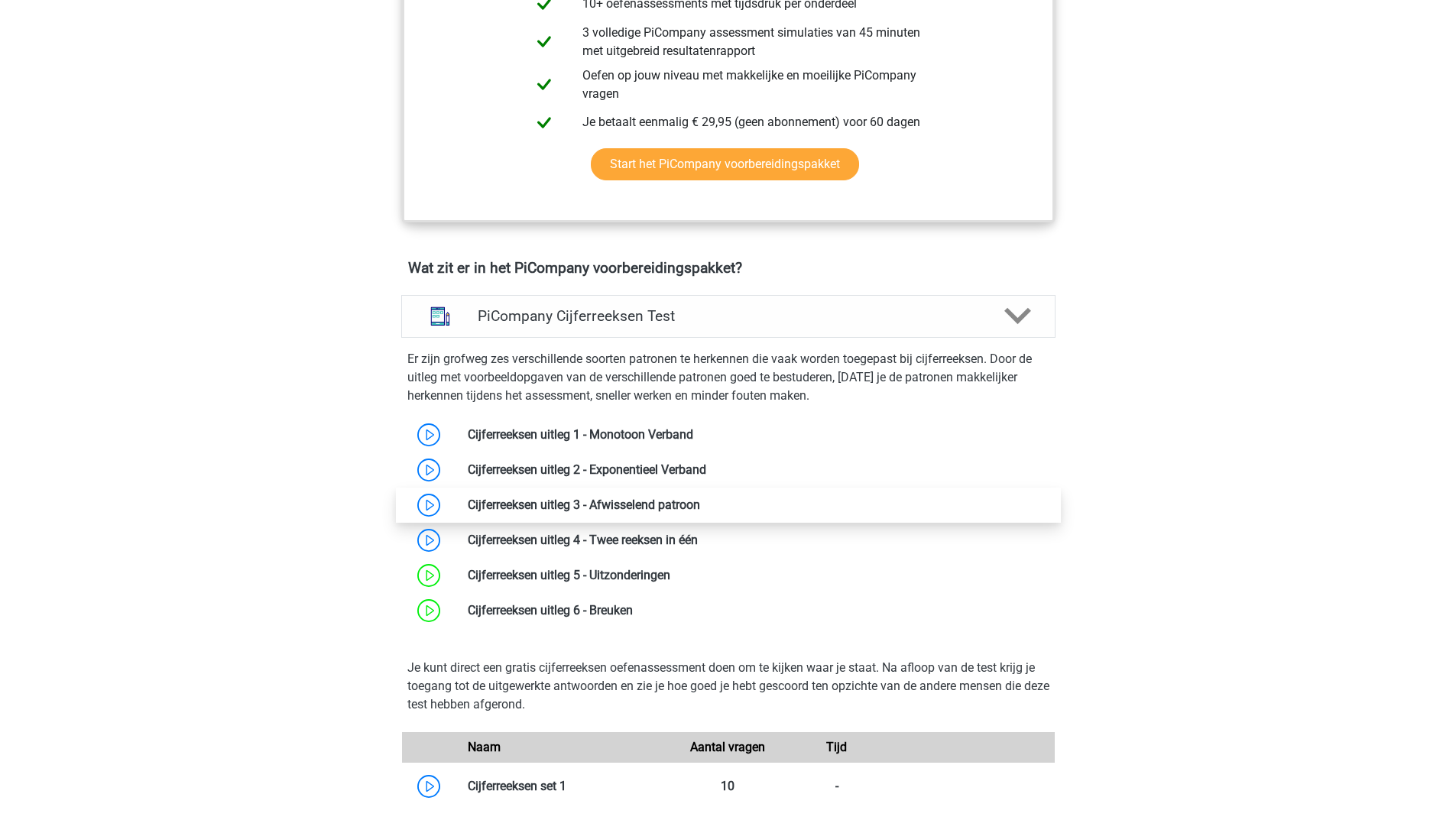
click at [700, 512] on link at bounding box center [700, 504] width 0 height 14
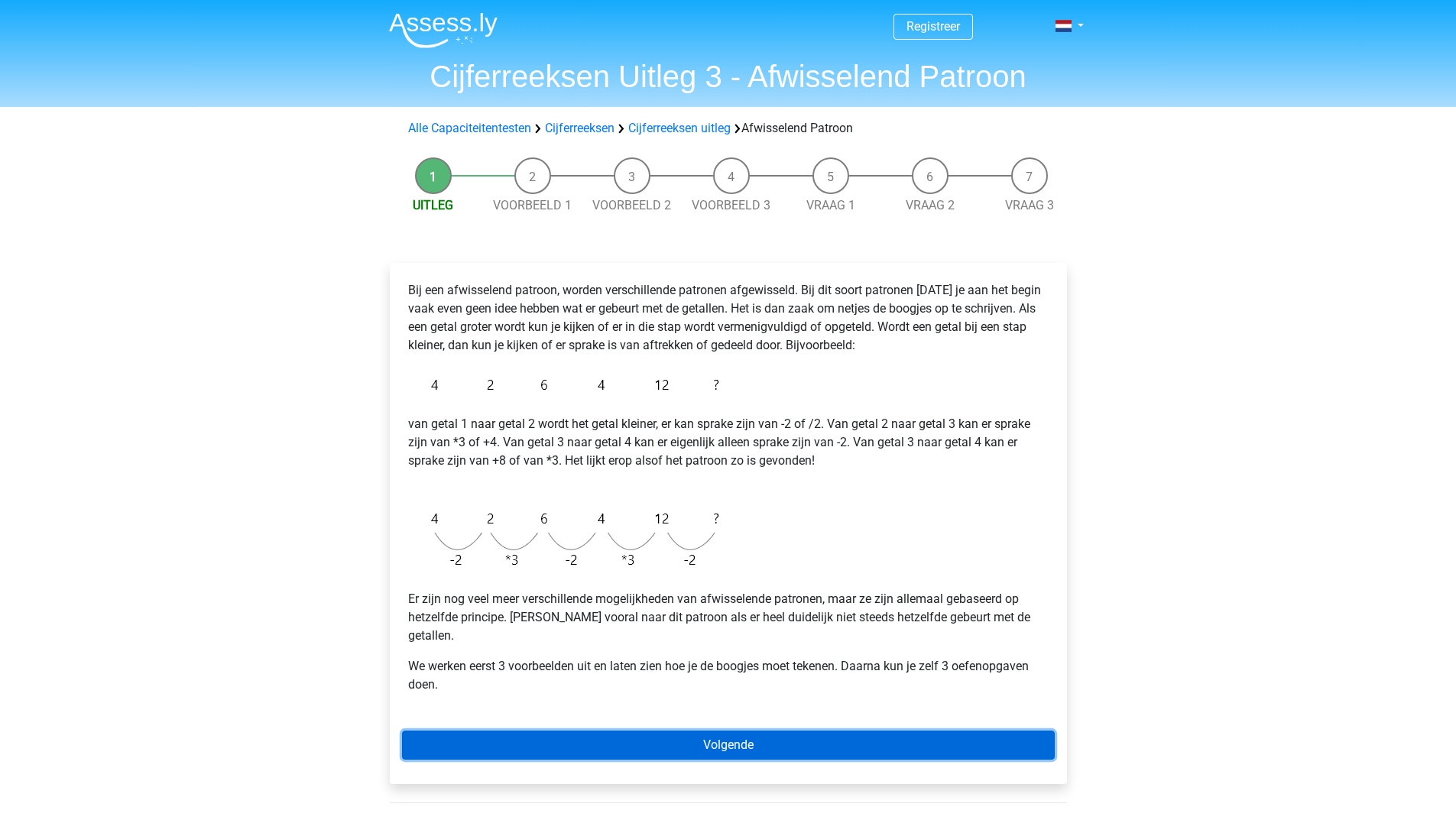
click at [628, 731] on link "Volgende" at bounding box center [728, 745] width 653 height 29
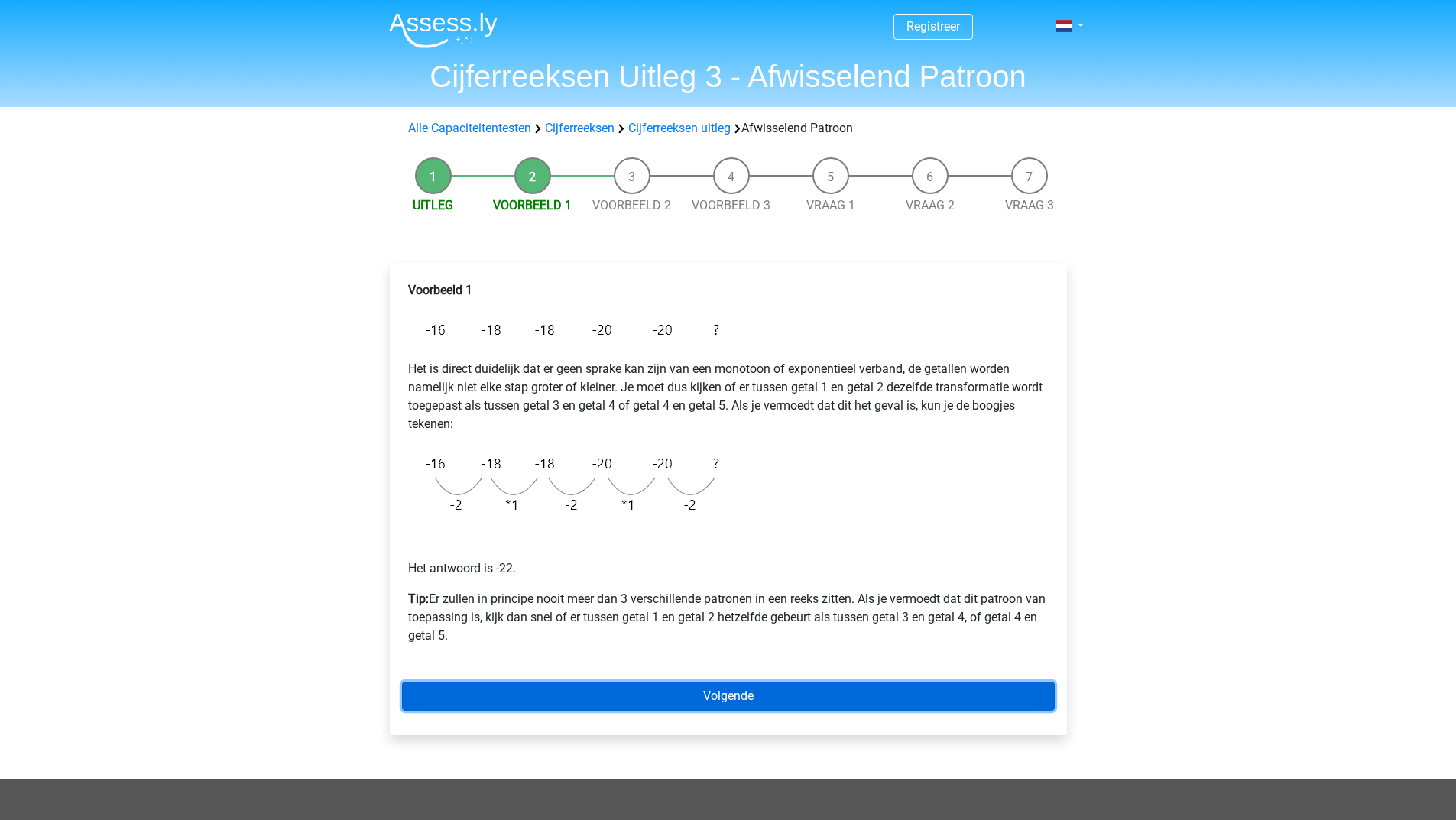
click at [624, 687] on link "Volgende" at bounding box center [728, 696] width 653 height 29
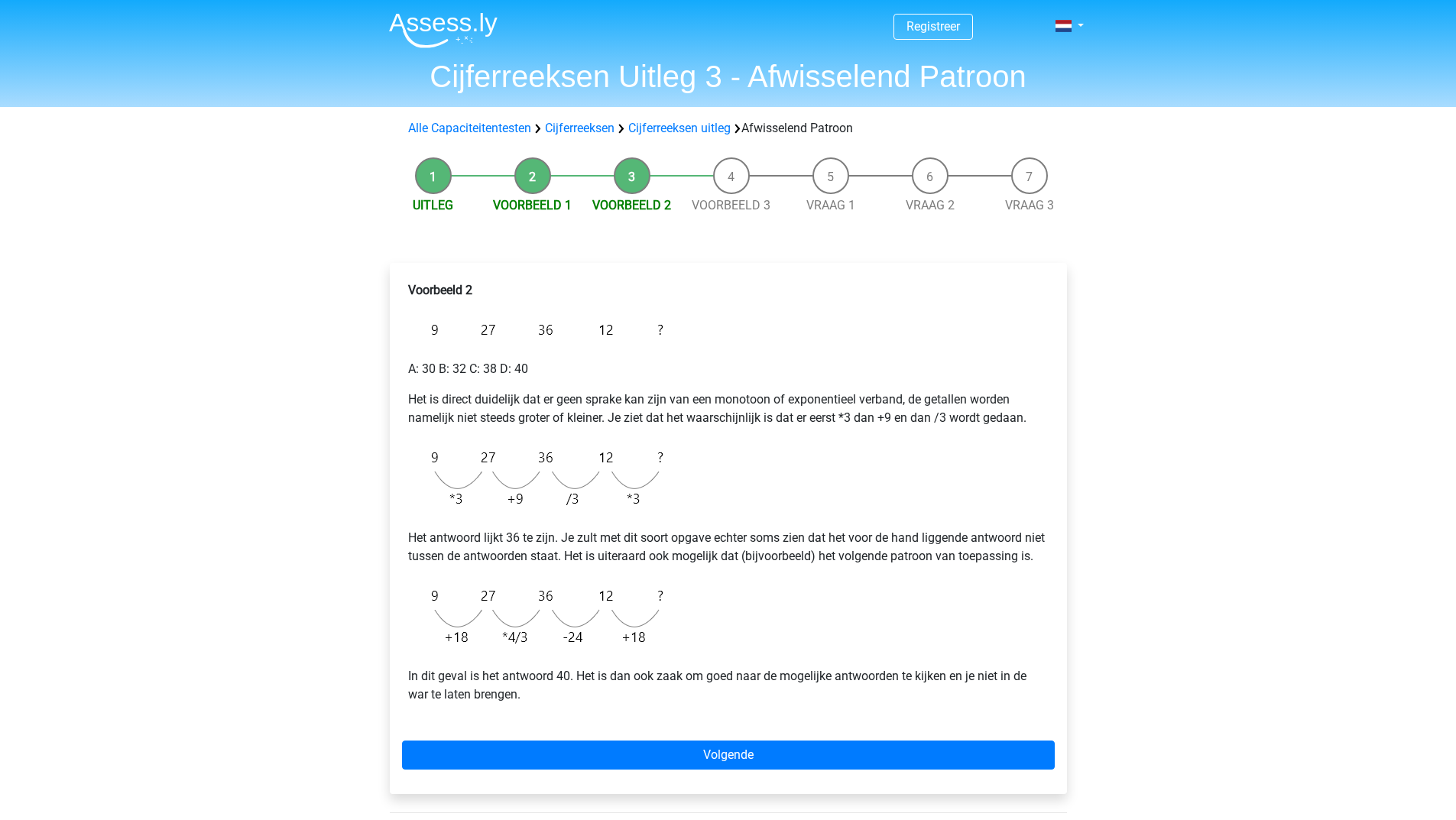
scroll to position [77, 0]
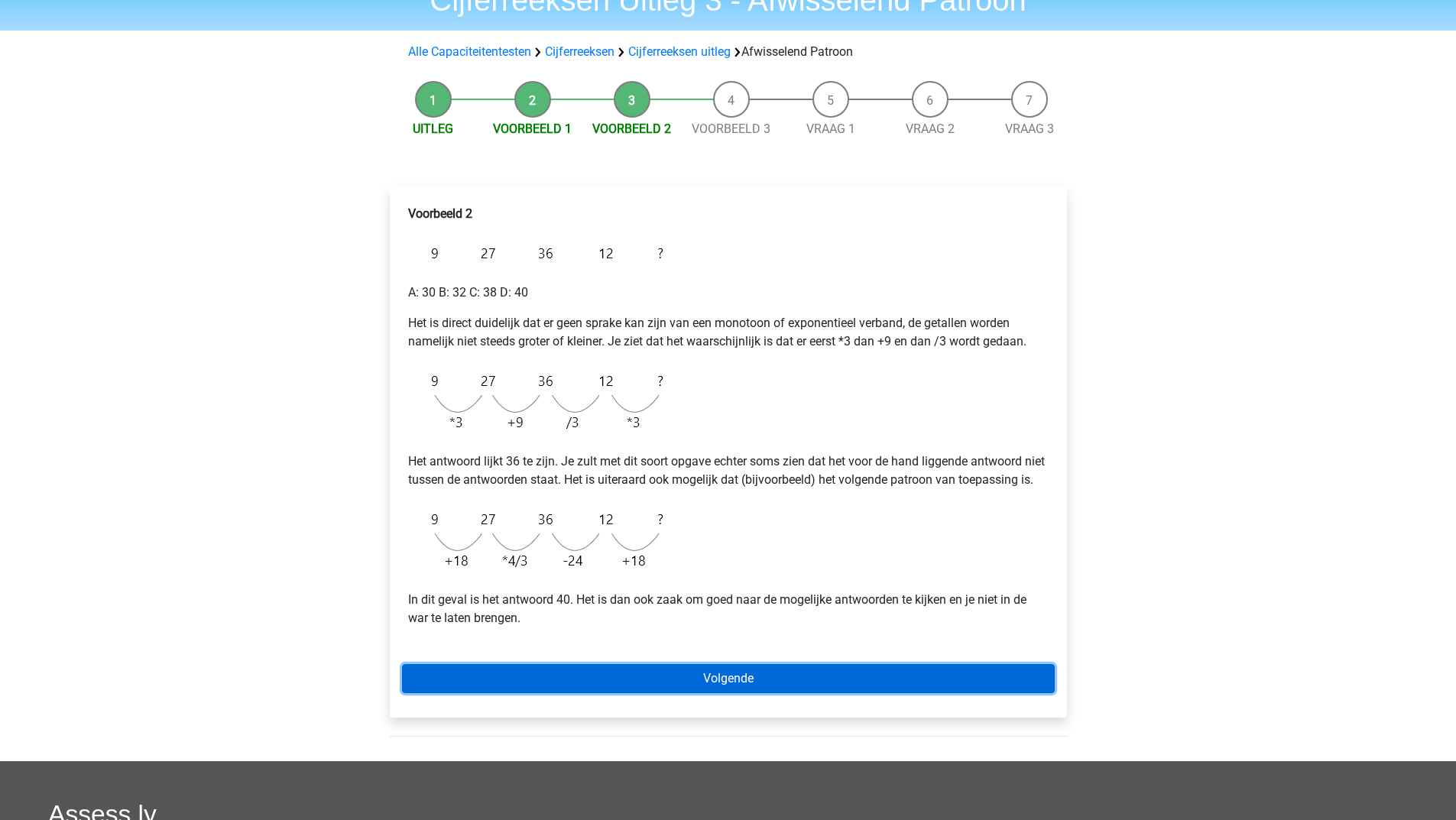
click at [625, 693] on link "Volgende" at bounding box center [728, 678] width 653 height 29
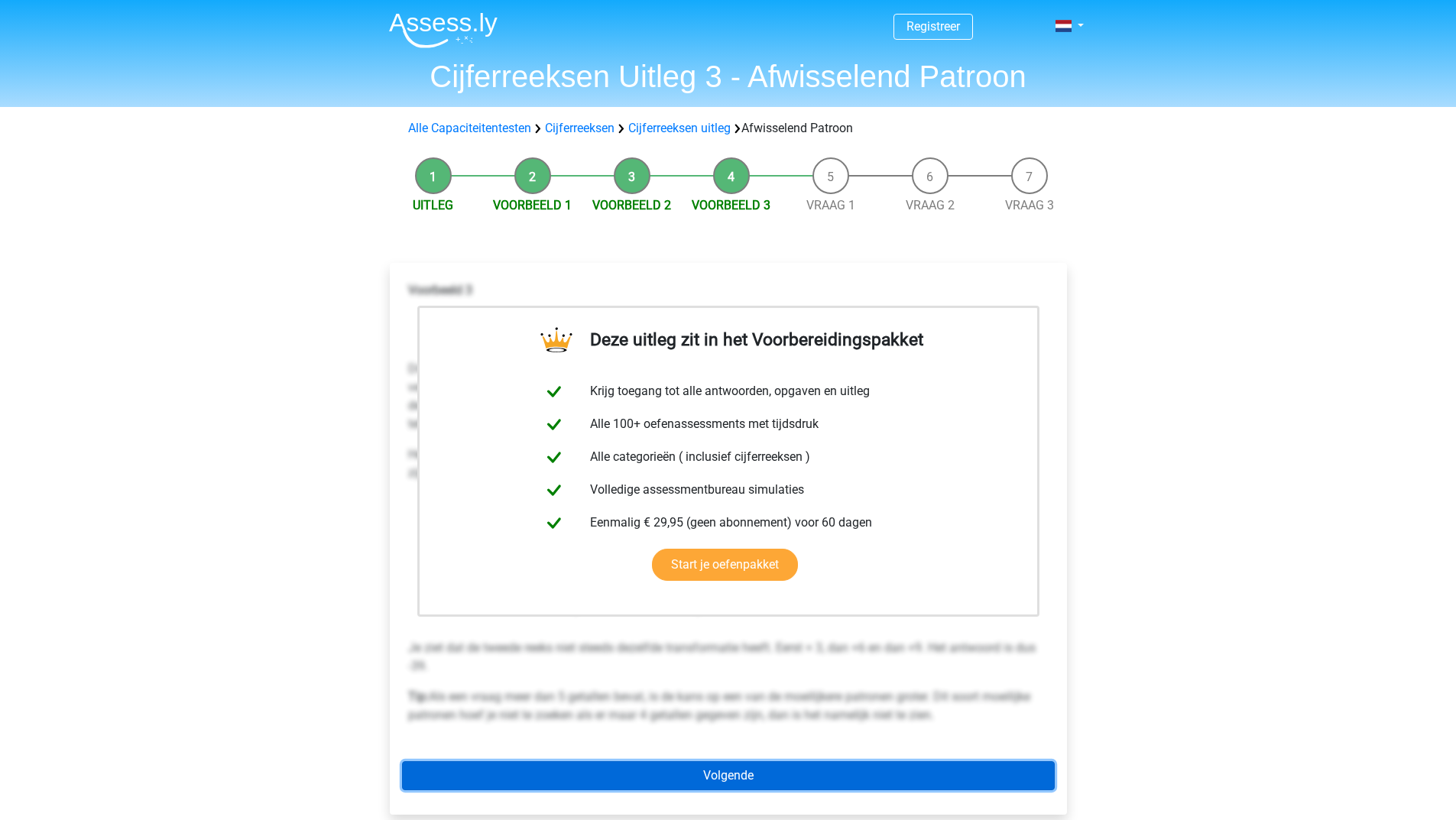
click at [637, 780] on link "Volgende" at bounding box center [728, 776] width 653 height 29
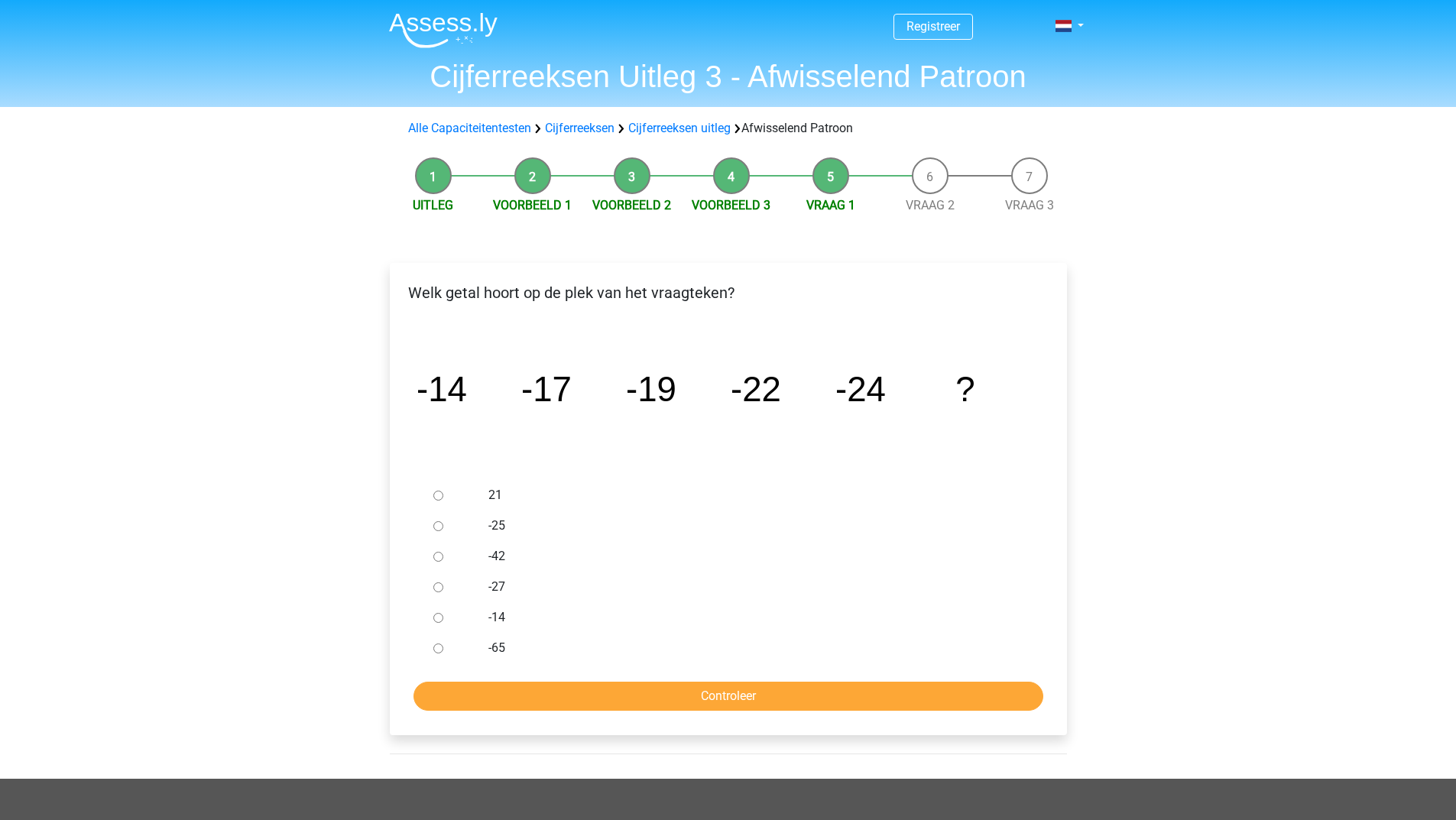
click at [438, 585] on input "-27" at bounding box center [438, 588] width 10 height 10
radio input "true"
click at [517, 701] on input "Controleer" at bounding box center [728, 696] width 630 height 29
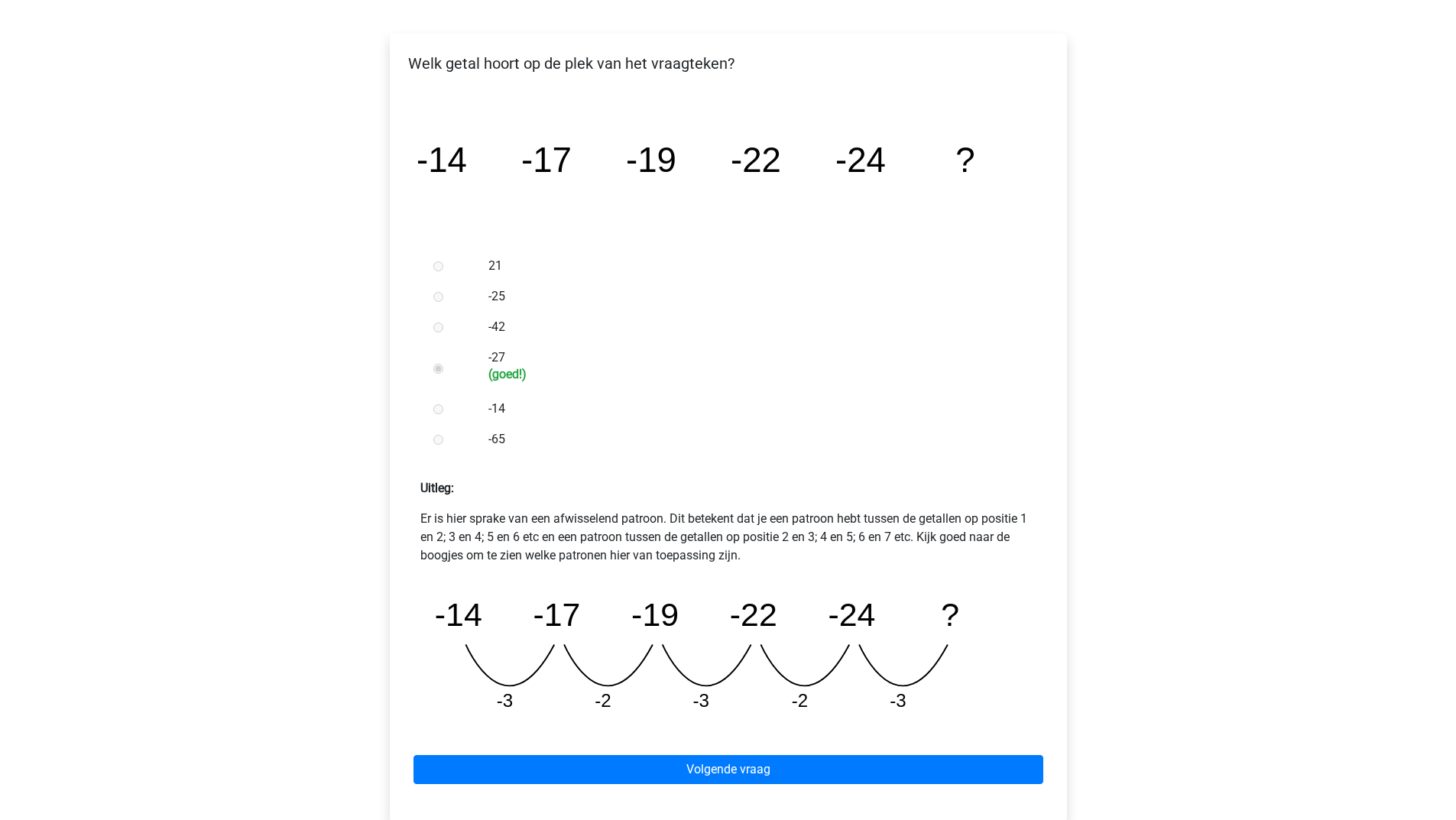
scroll to position [382, 0]
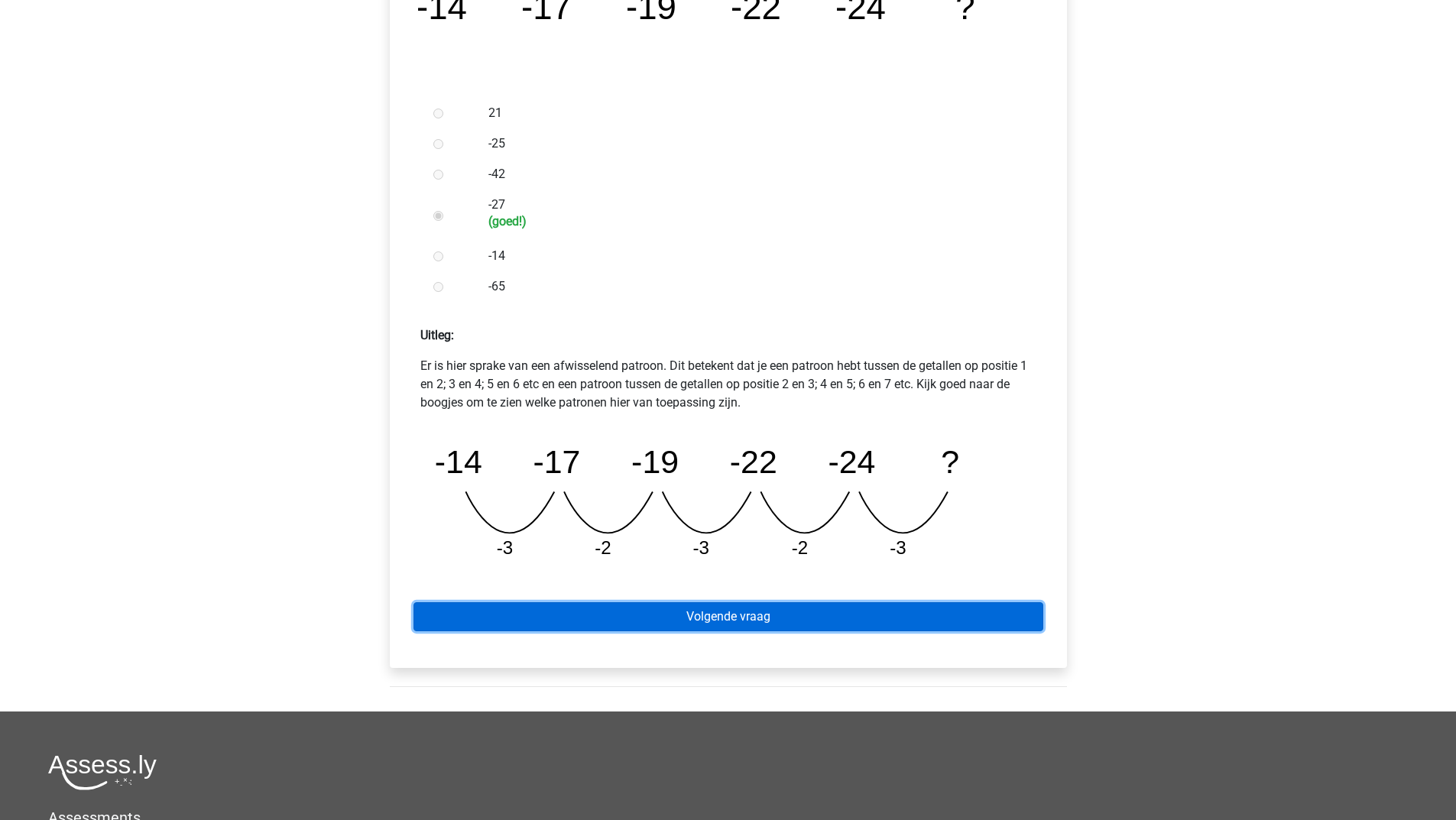
click at [643, 618] on link "Volgende vraag" at bounding box center [728, 617] width 630 height 29
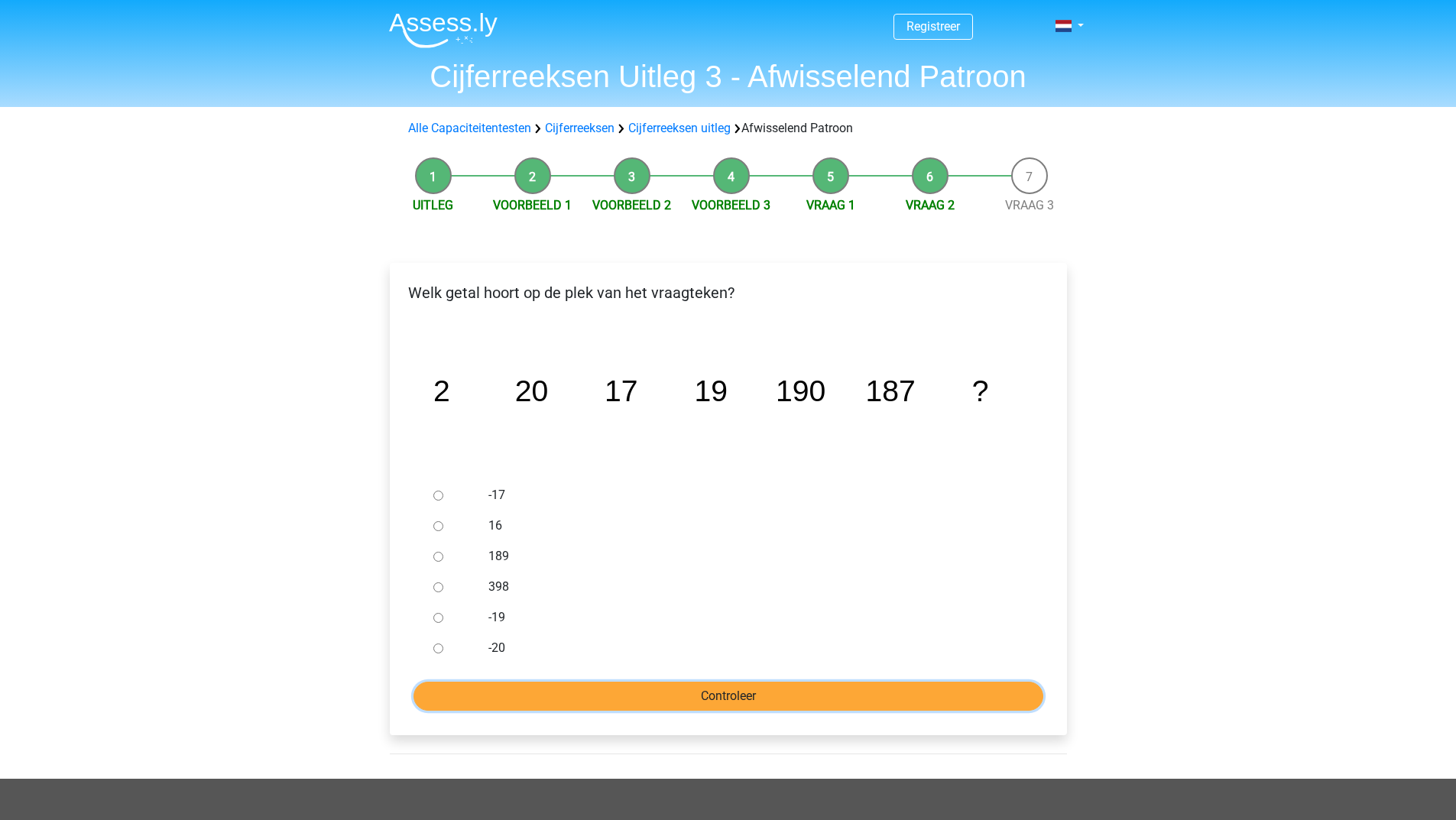
click at [692, 693] on input "Controleer" at bounding box center [728, 696] width 630 height 29
click at [432, 585] on div at bounding box center [452, 587] width 51 height 31
click at [438, 589] on input "398" at bounding box center [438, 588] width 10 height 10
radio input "true"
click at [513, 695] on input "Controleer" at bounding box center [728, 696] width 630 height 29
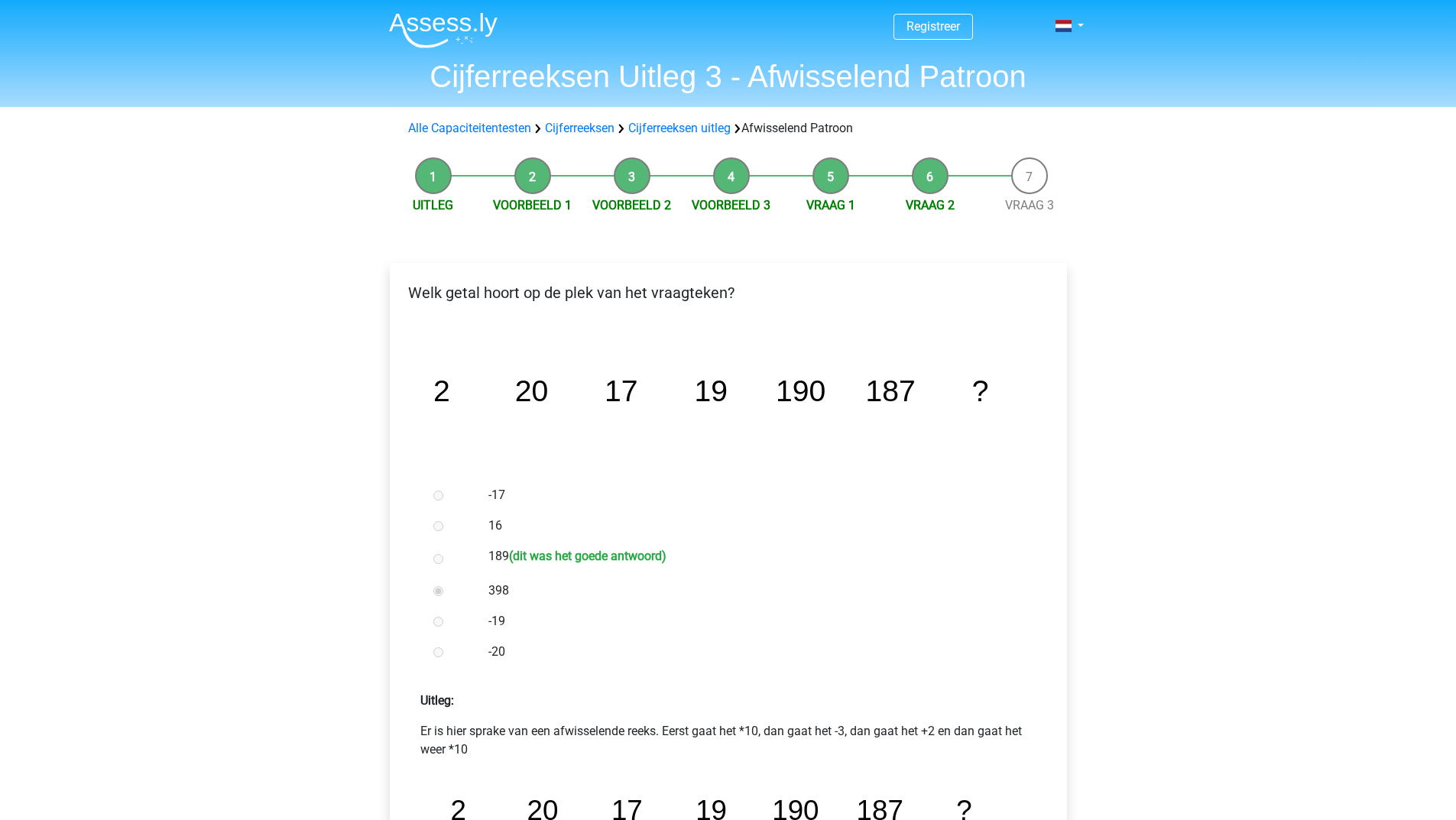
scroll to position [229, 0]
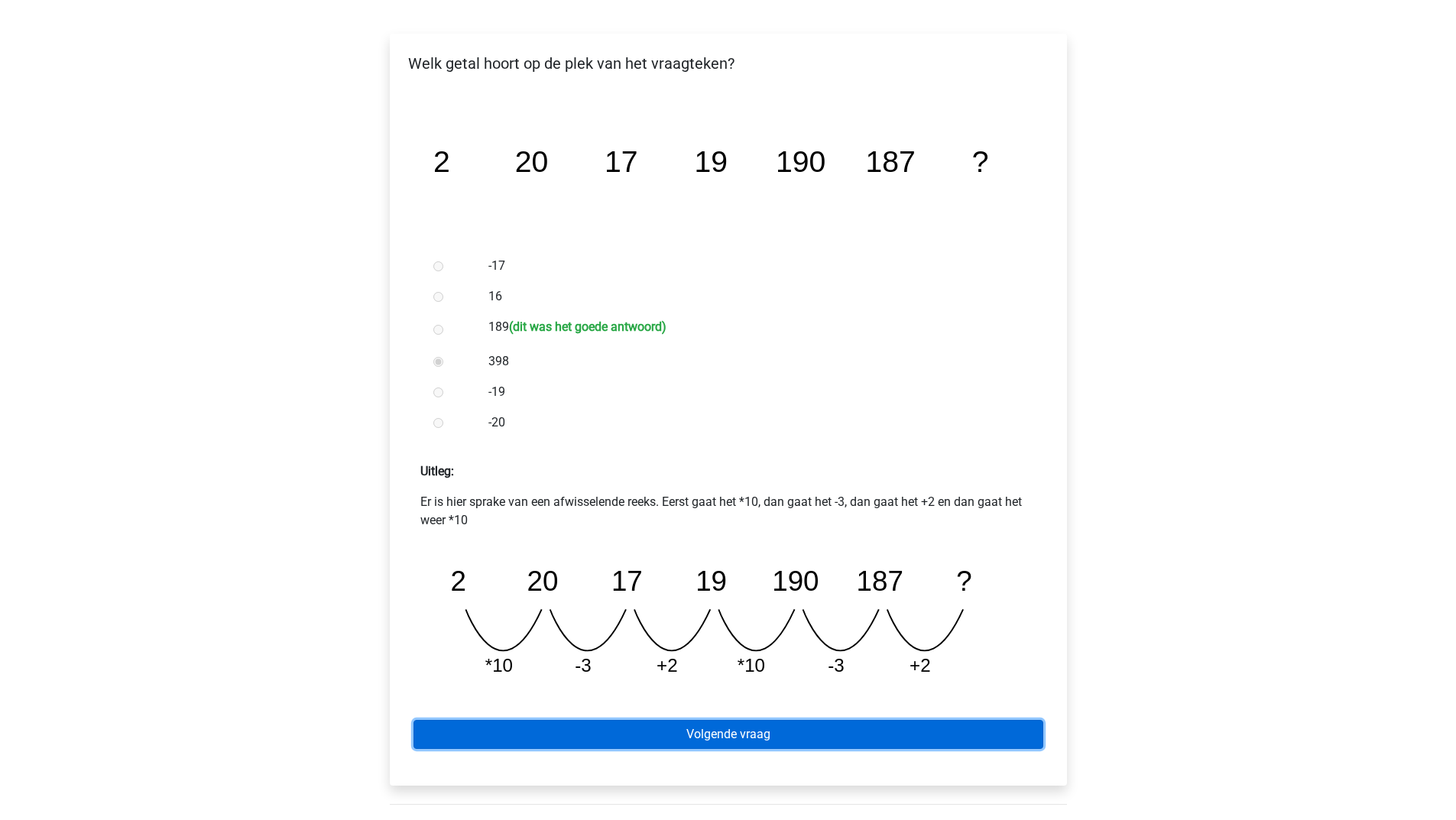
click at [554, 737] on link "Volgende vraag" at bounding box center [728, 735] width 630 height 29
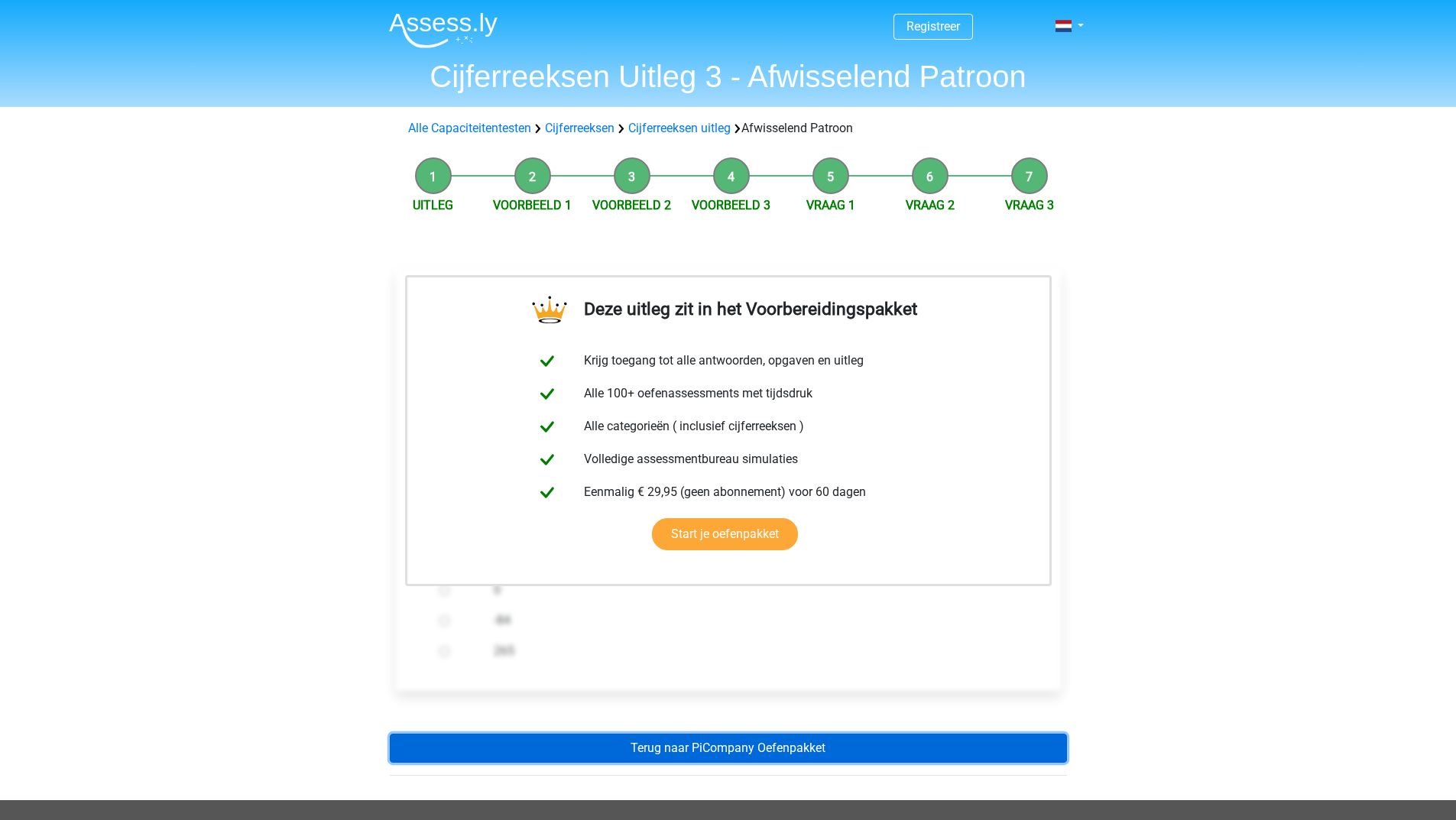
click at [657, 746] on link "Terug naar PiCompany Oefenpakket" at bounding box center [728, 748] width 677 height 29
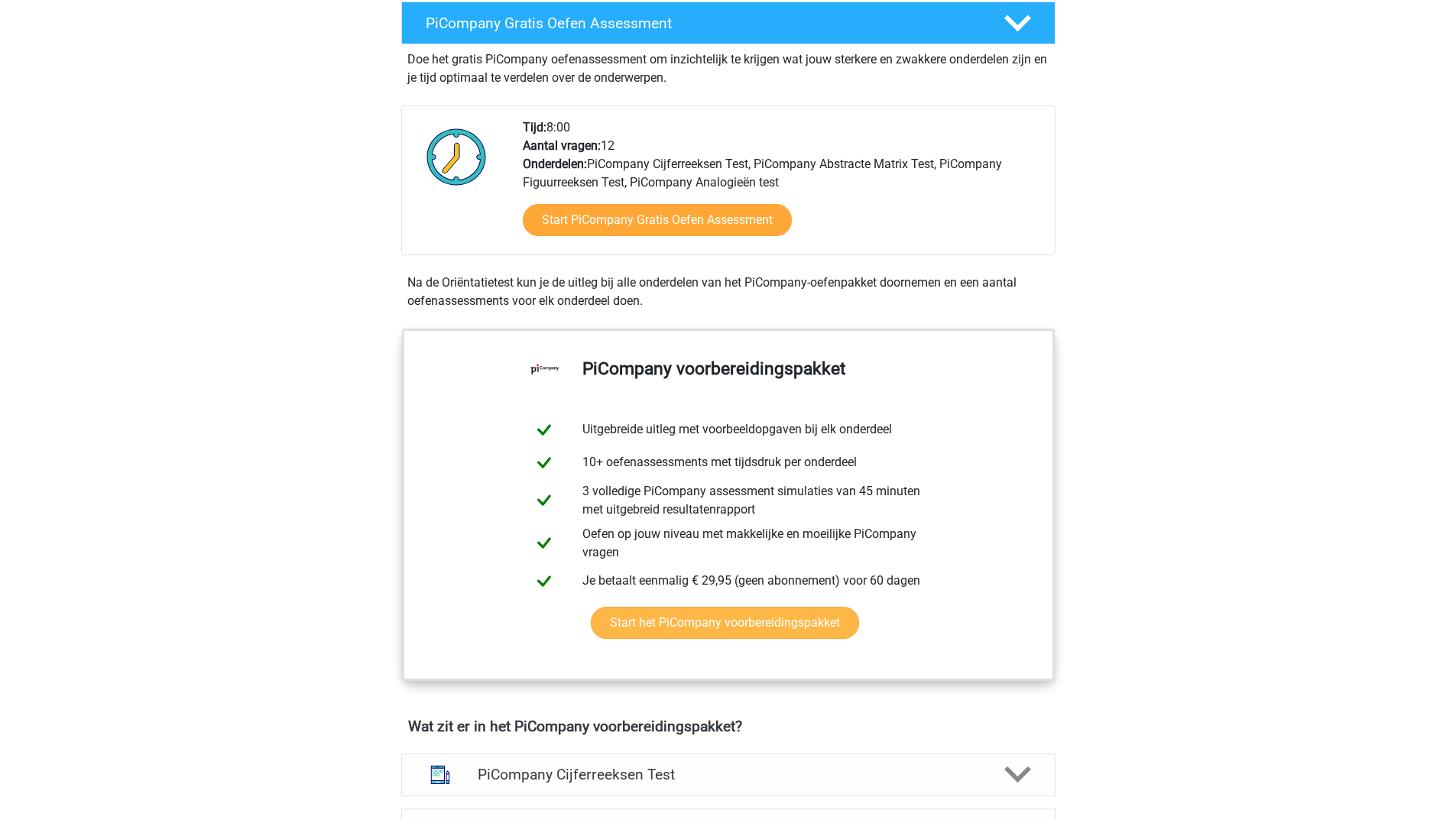
scroll to position [688, 0]
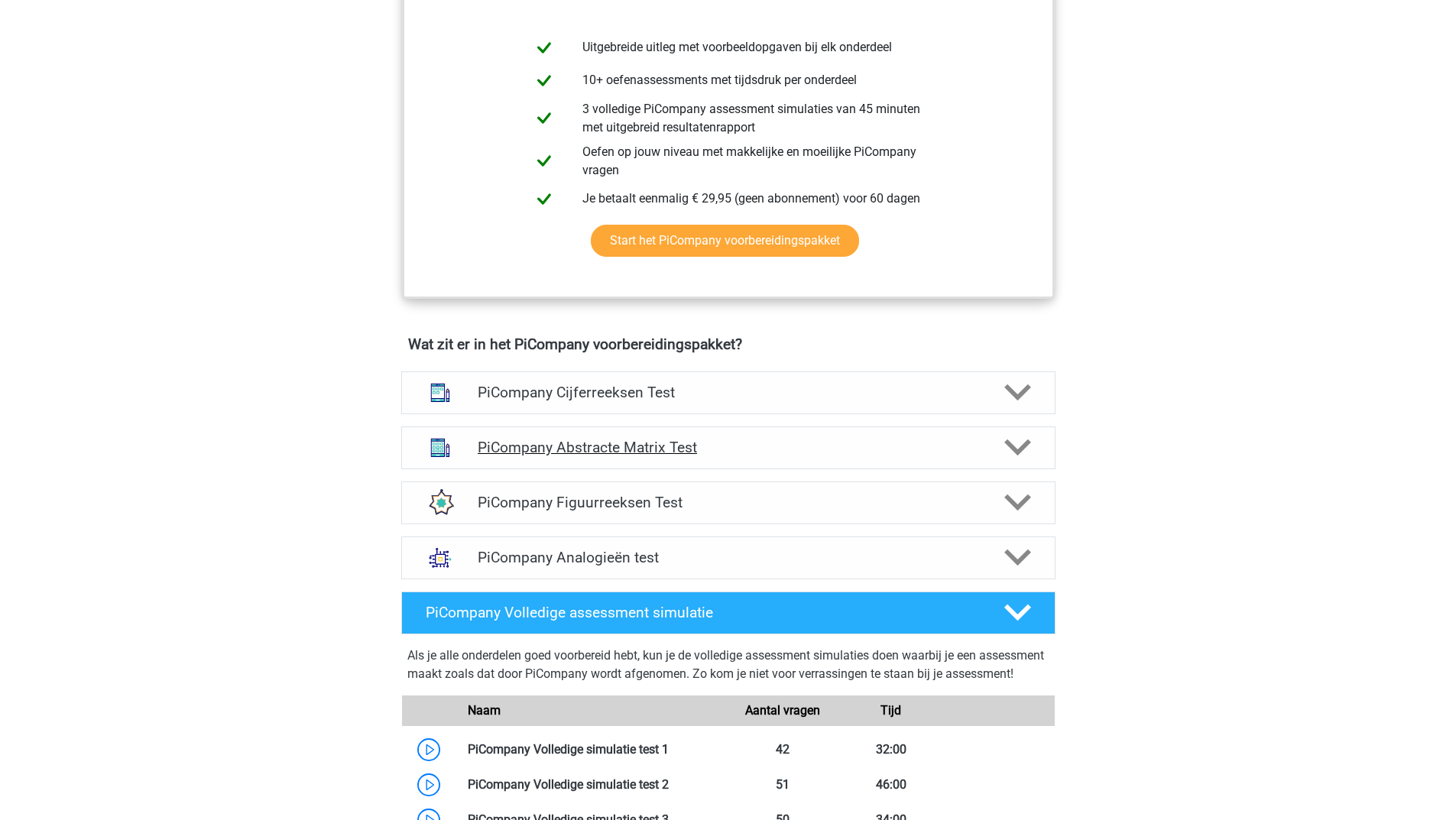
click at [1009, 458] on icon at bounding box center [1017, 448] width 27 height 27
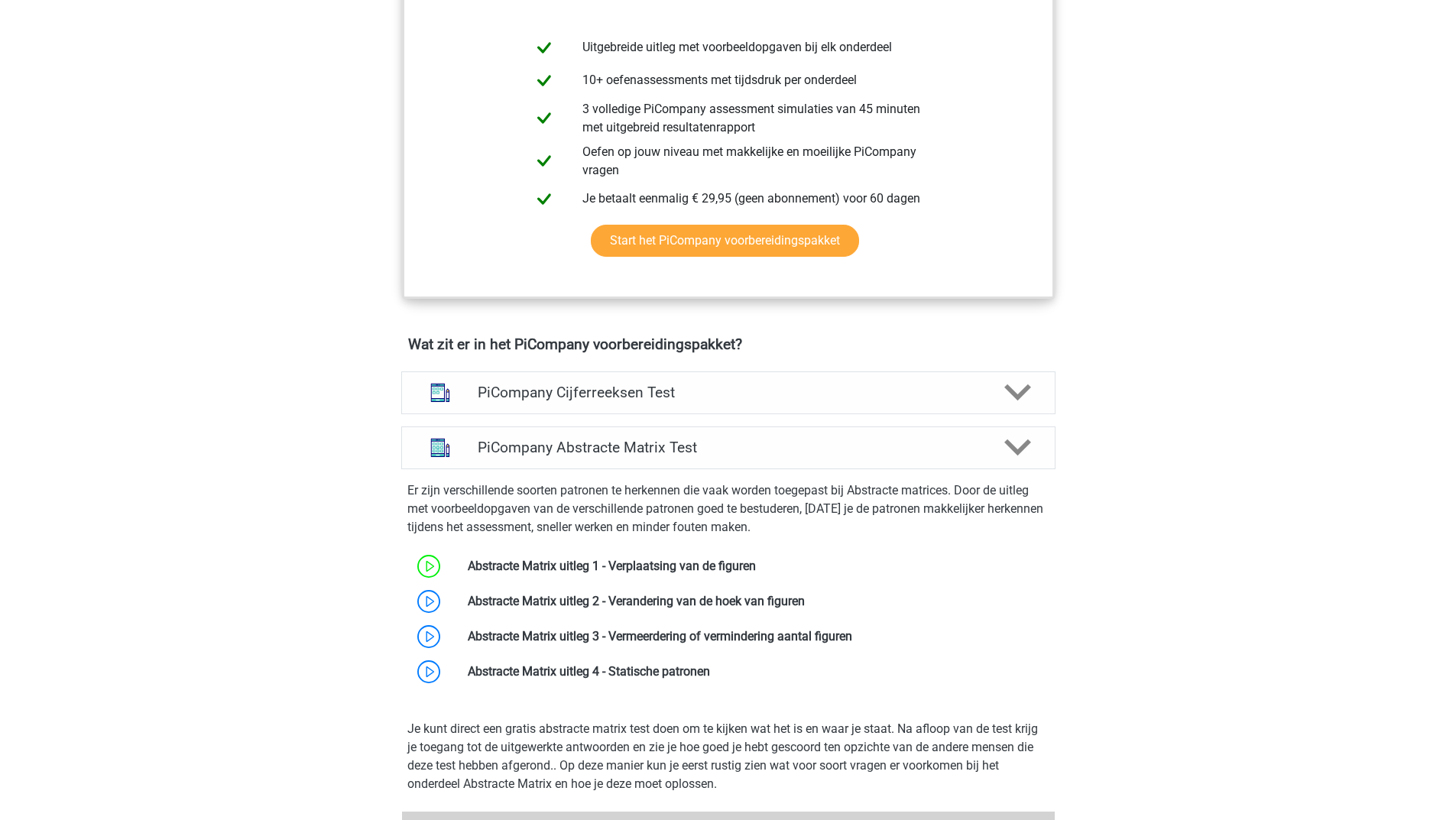
scroll to position [917, 0]
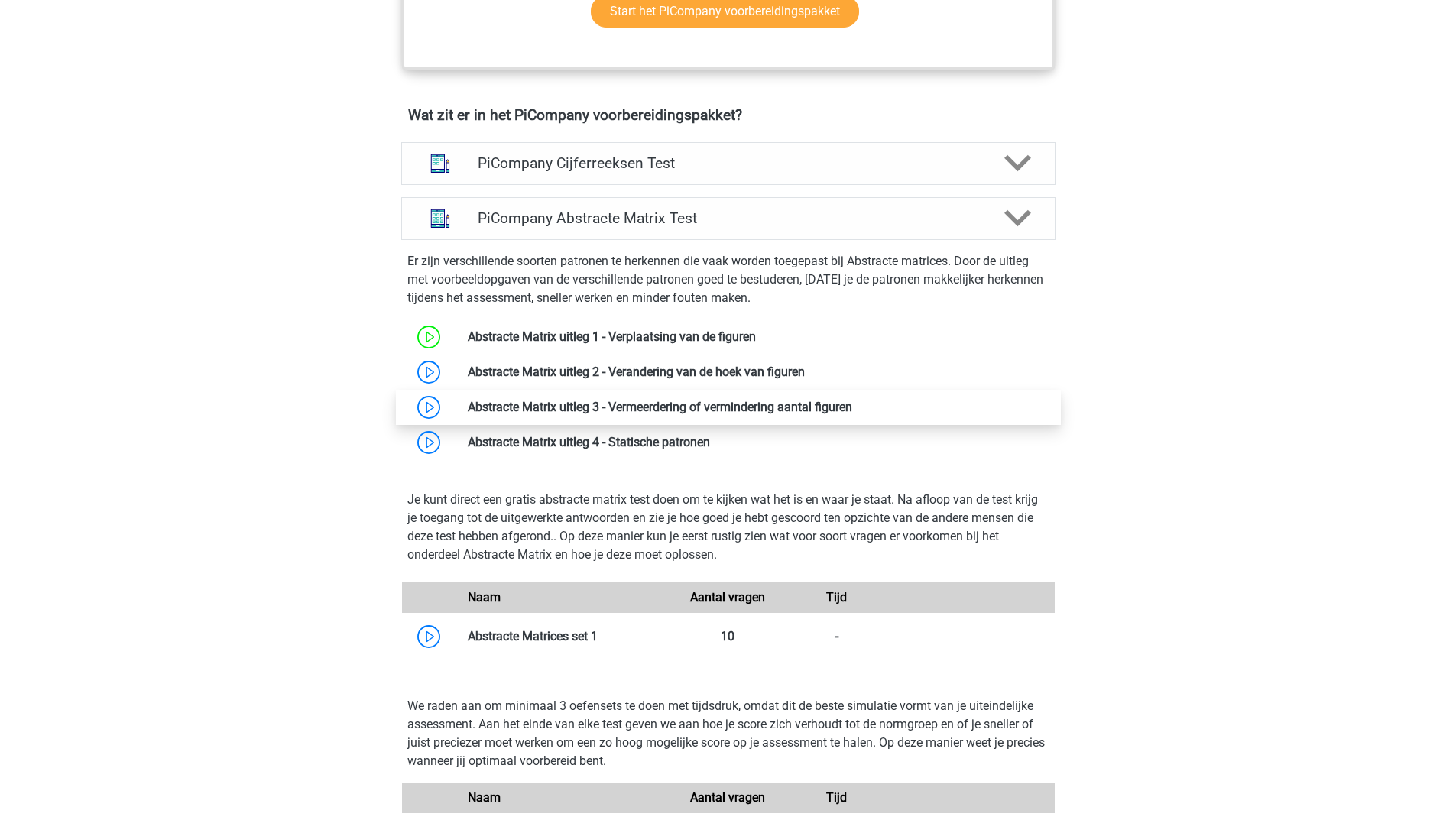
click at [852, 414] on link at bounding box center [852, 407] width 0 height 14
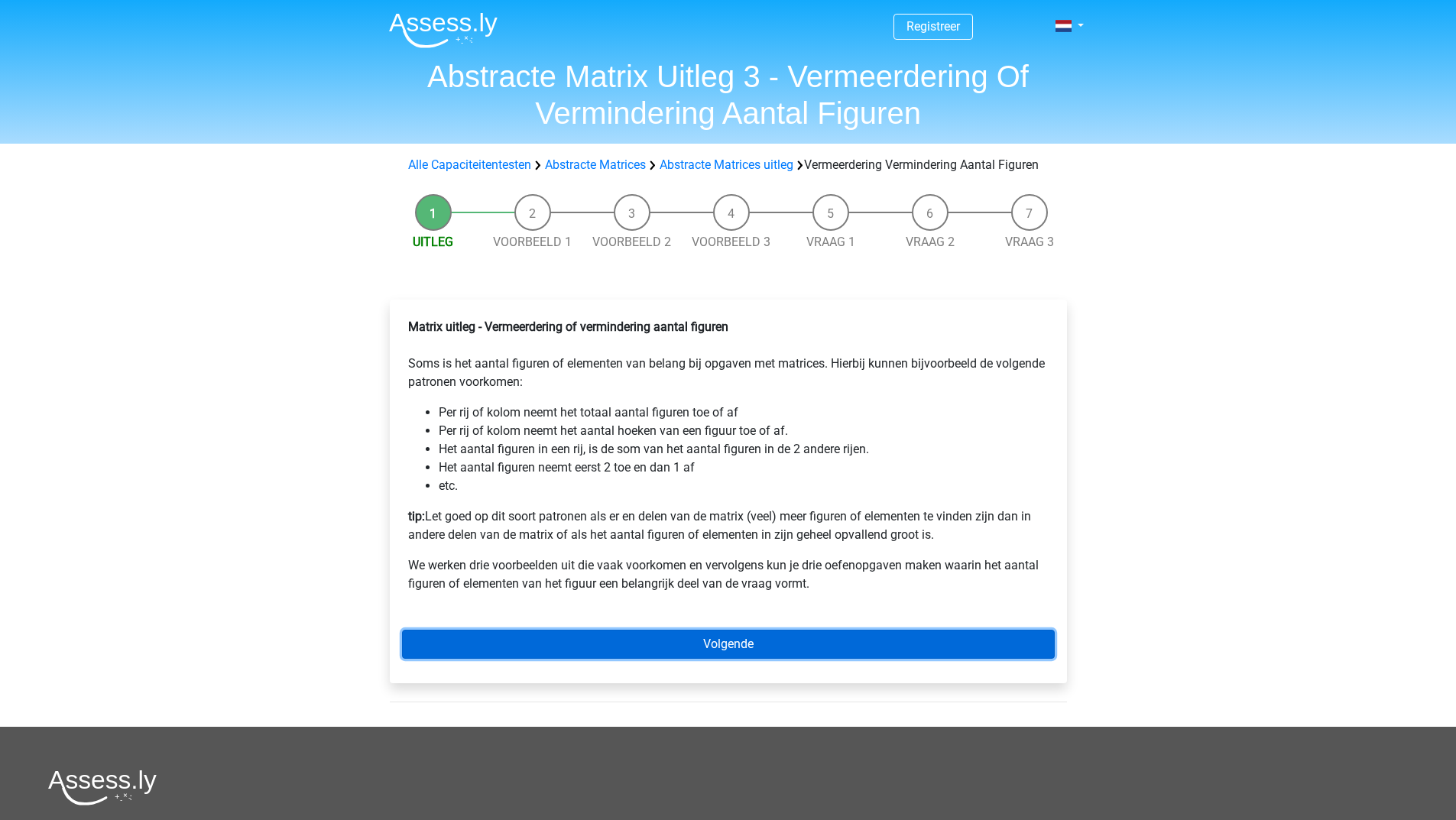
click at [605, 659] on link "Volgende" at bounding box center [728, 644] width 653 height 29
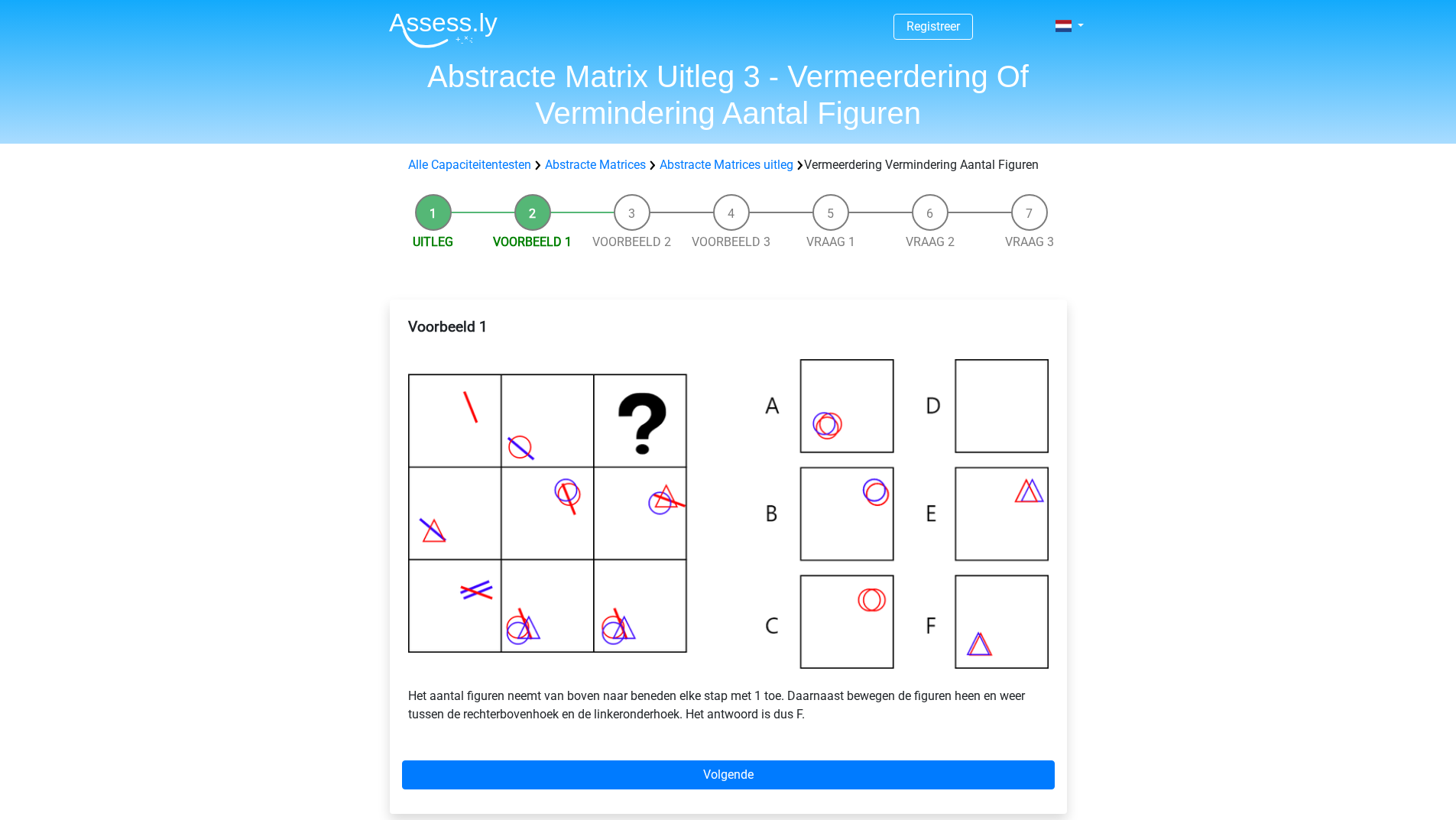
scroll to position [77, 0]
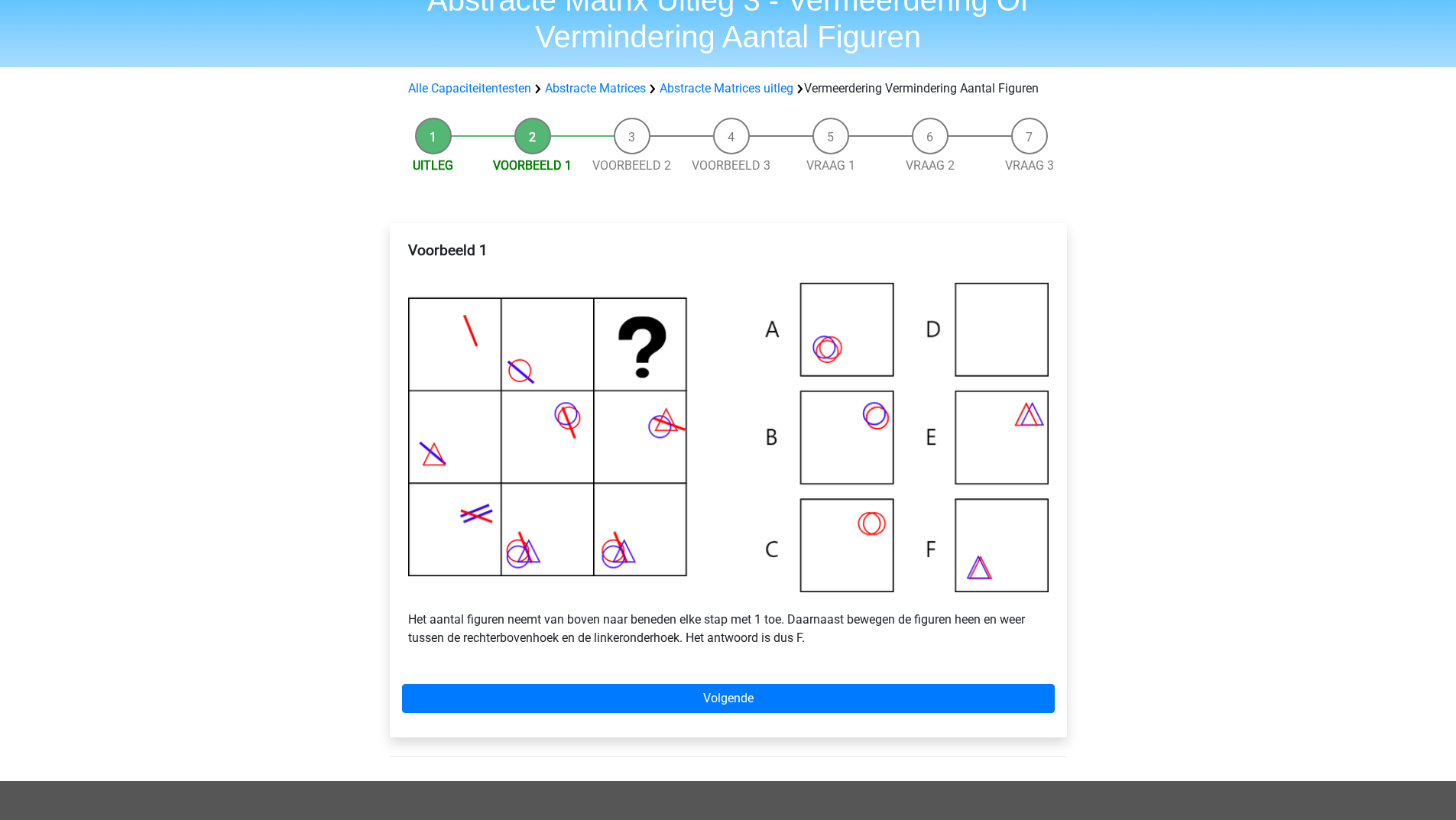
click at [990, 573] on img at bounding box center [728, 437] width 640 height 309
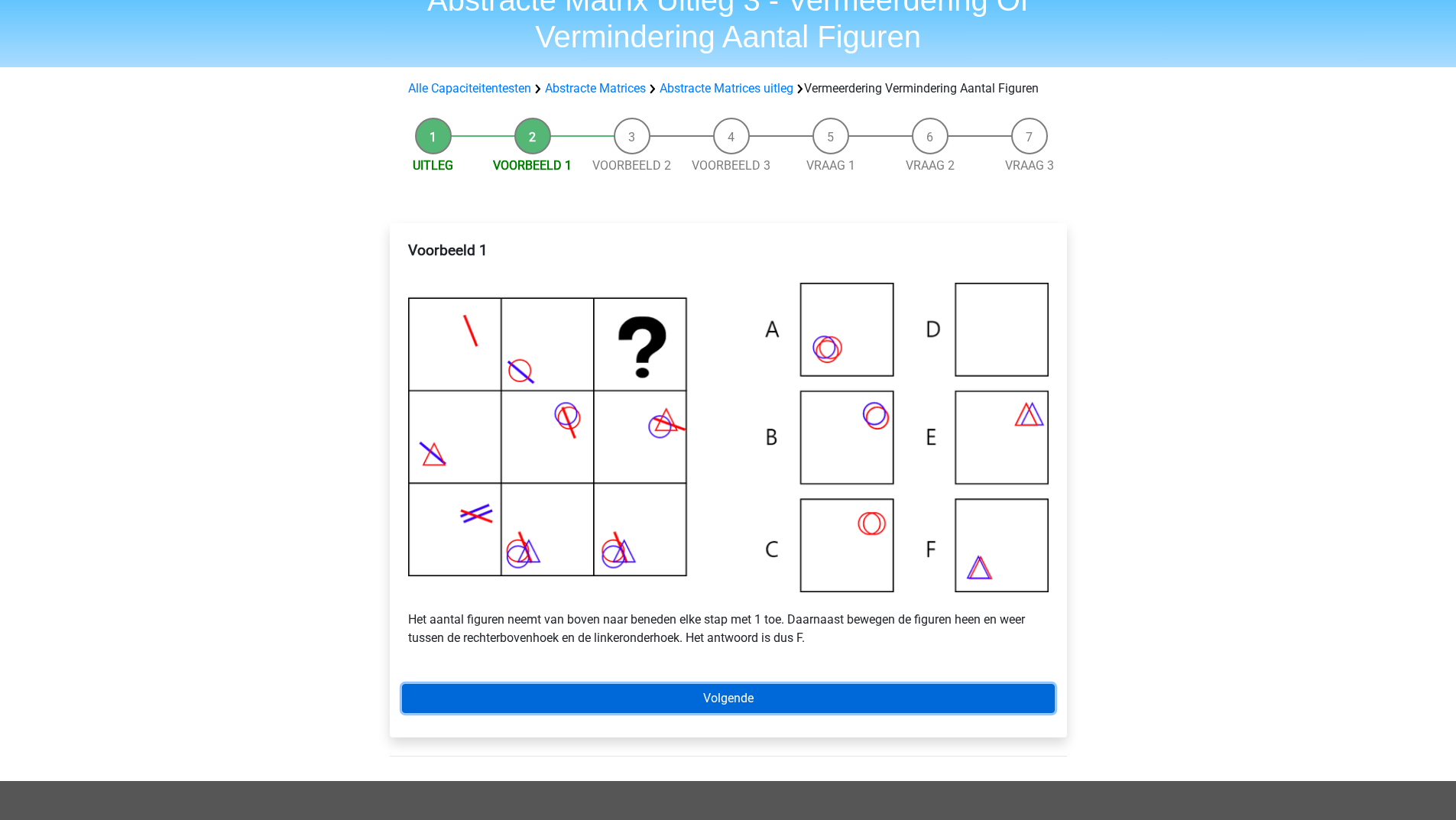
click at [740, 713] on link "Volgende" at bounding box center [728, 698] width 653 height 29
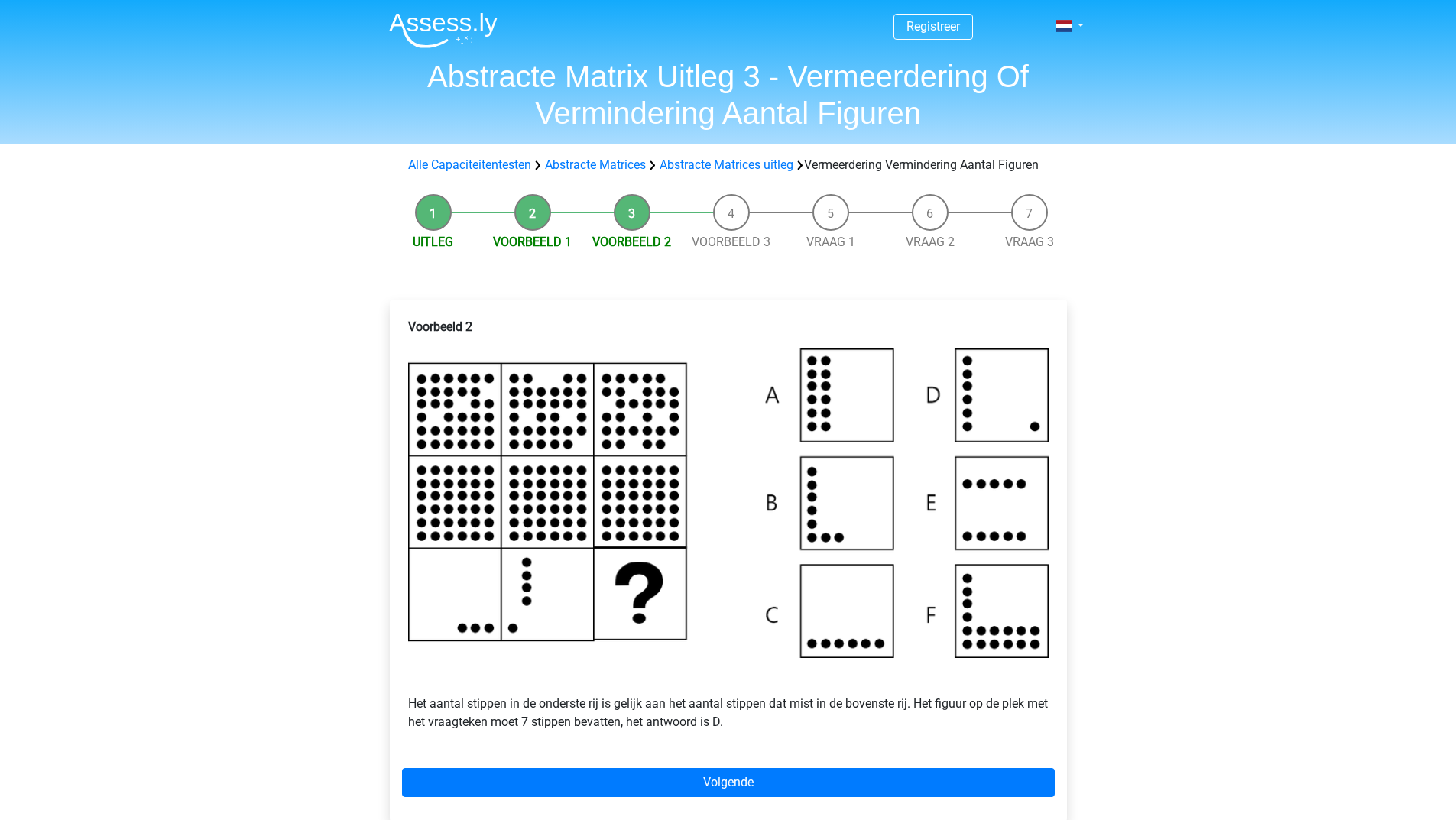
scroll to position [77, 0]
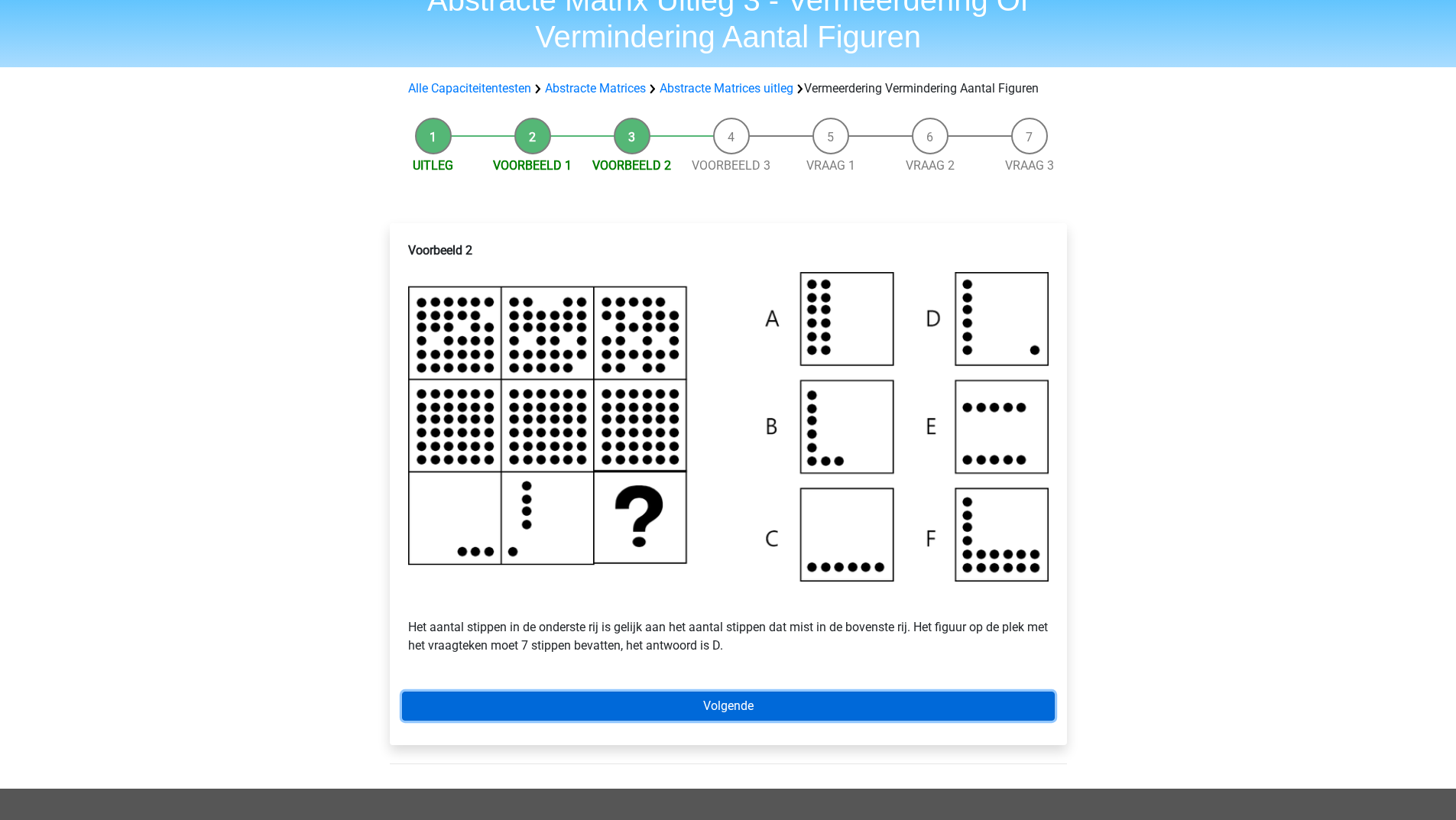
click at [824, 721] on link "Volgende" at bounding box center [728, 706] width 653 height 29
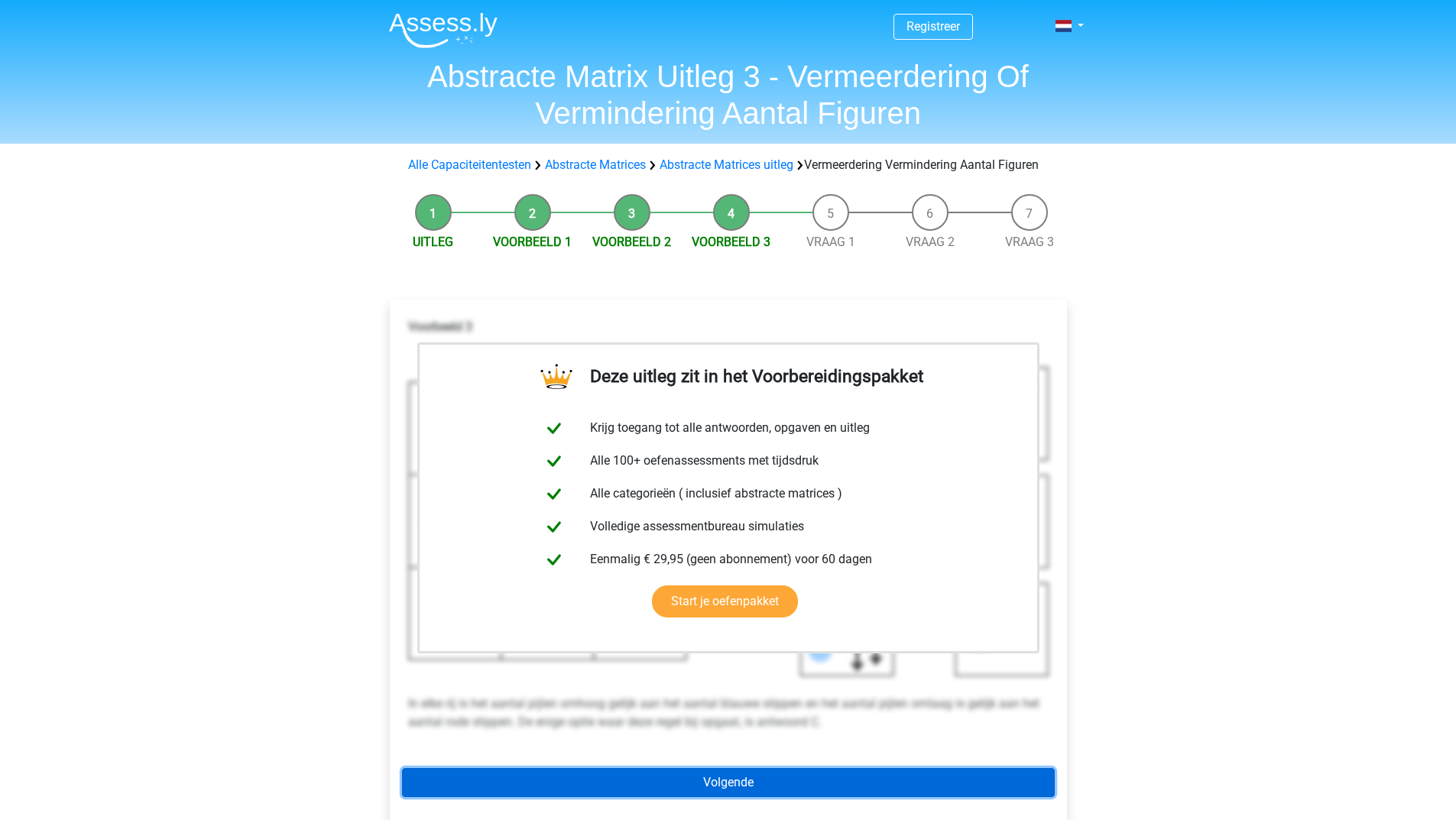
click at [745, 796] on link "Volgende" at bounding box center [728, 783] width 653 height 29
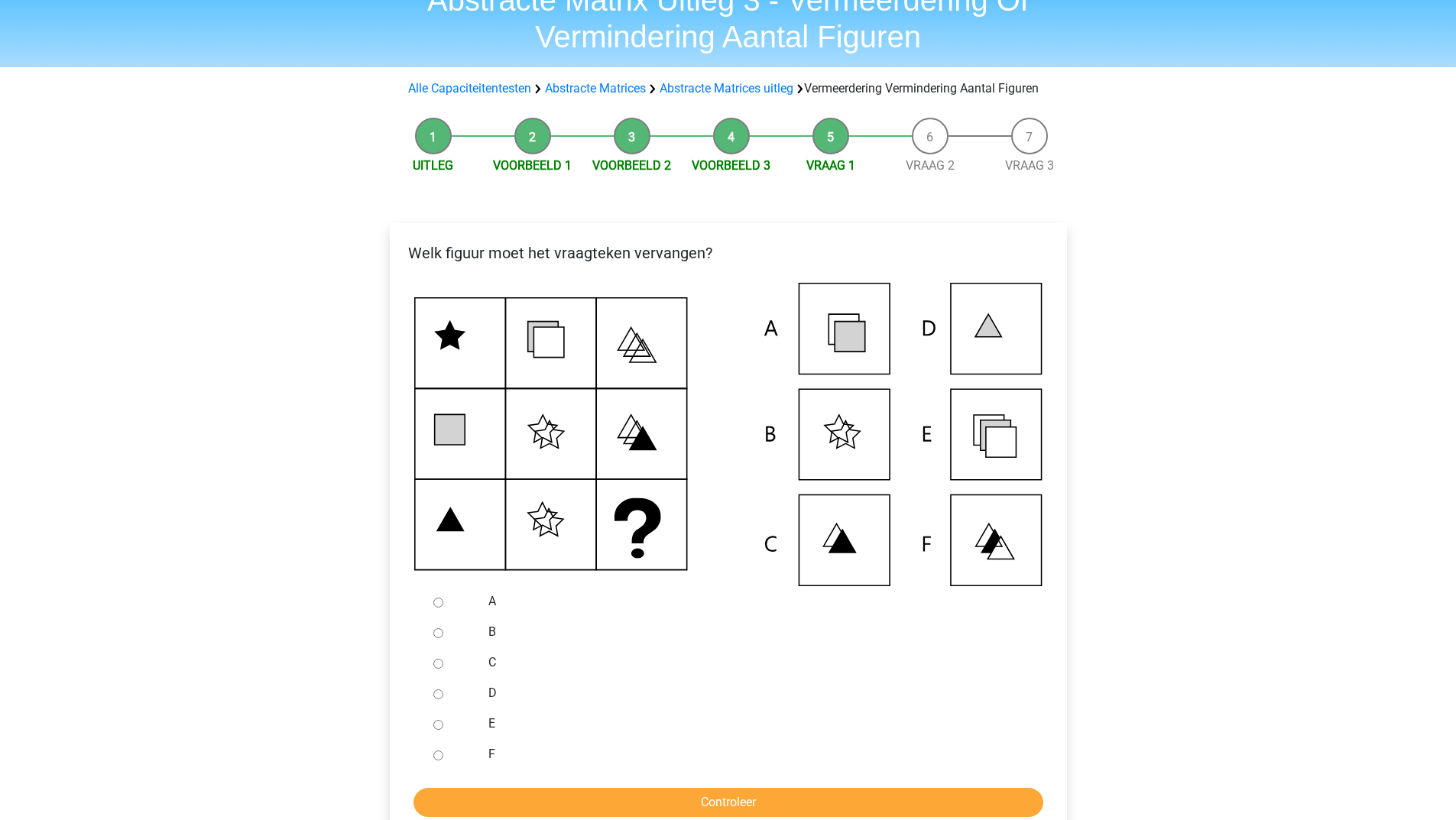
scroll to position [153, 0]
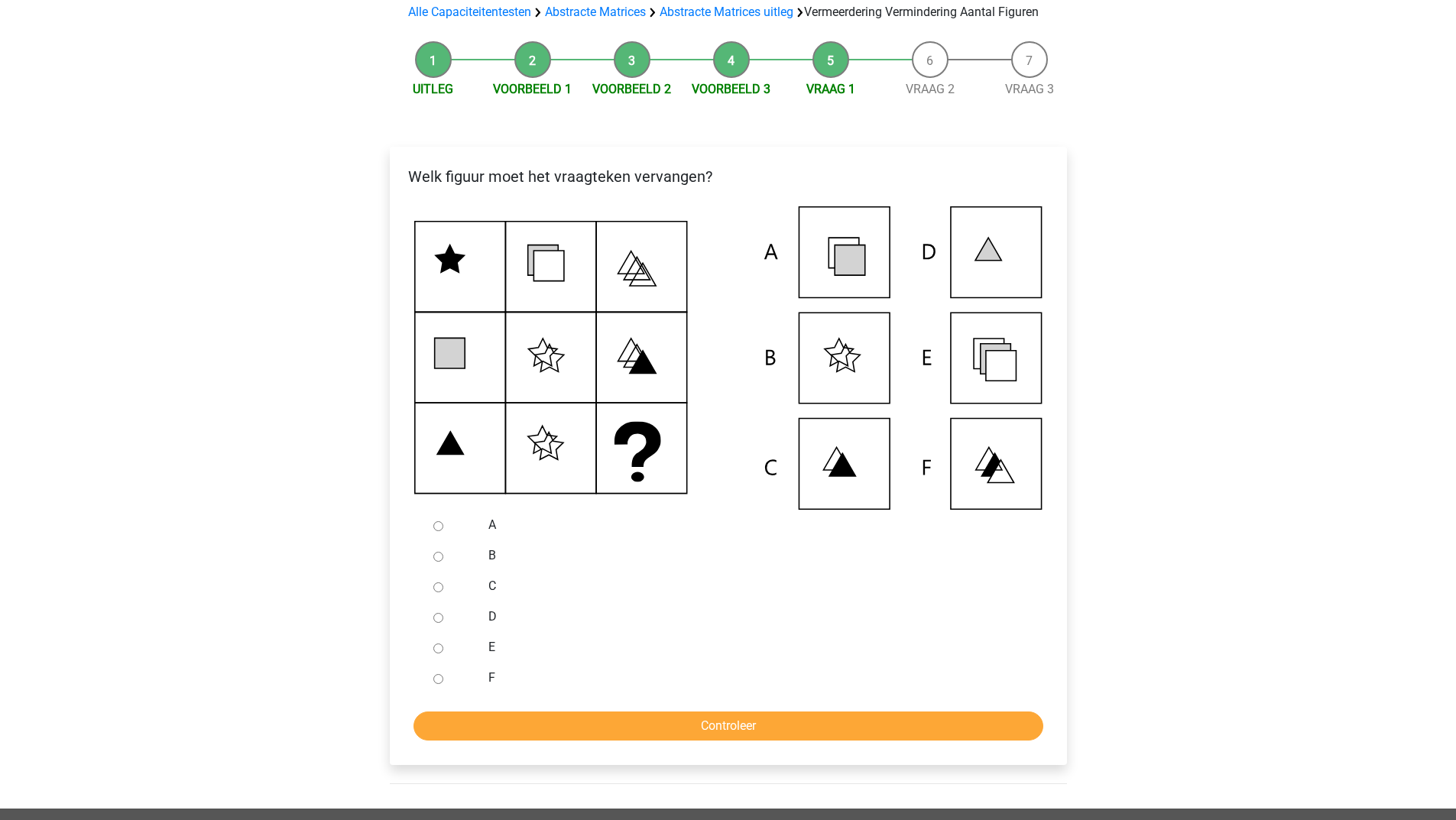
click at [436, 592] on input "C" at bounding box center [438, 588] width 10 height 10
radio input "true"
click at [616, 741] on input "Controleer" at bounding box center [728, 726] width 630 height 29
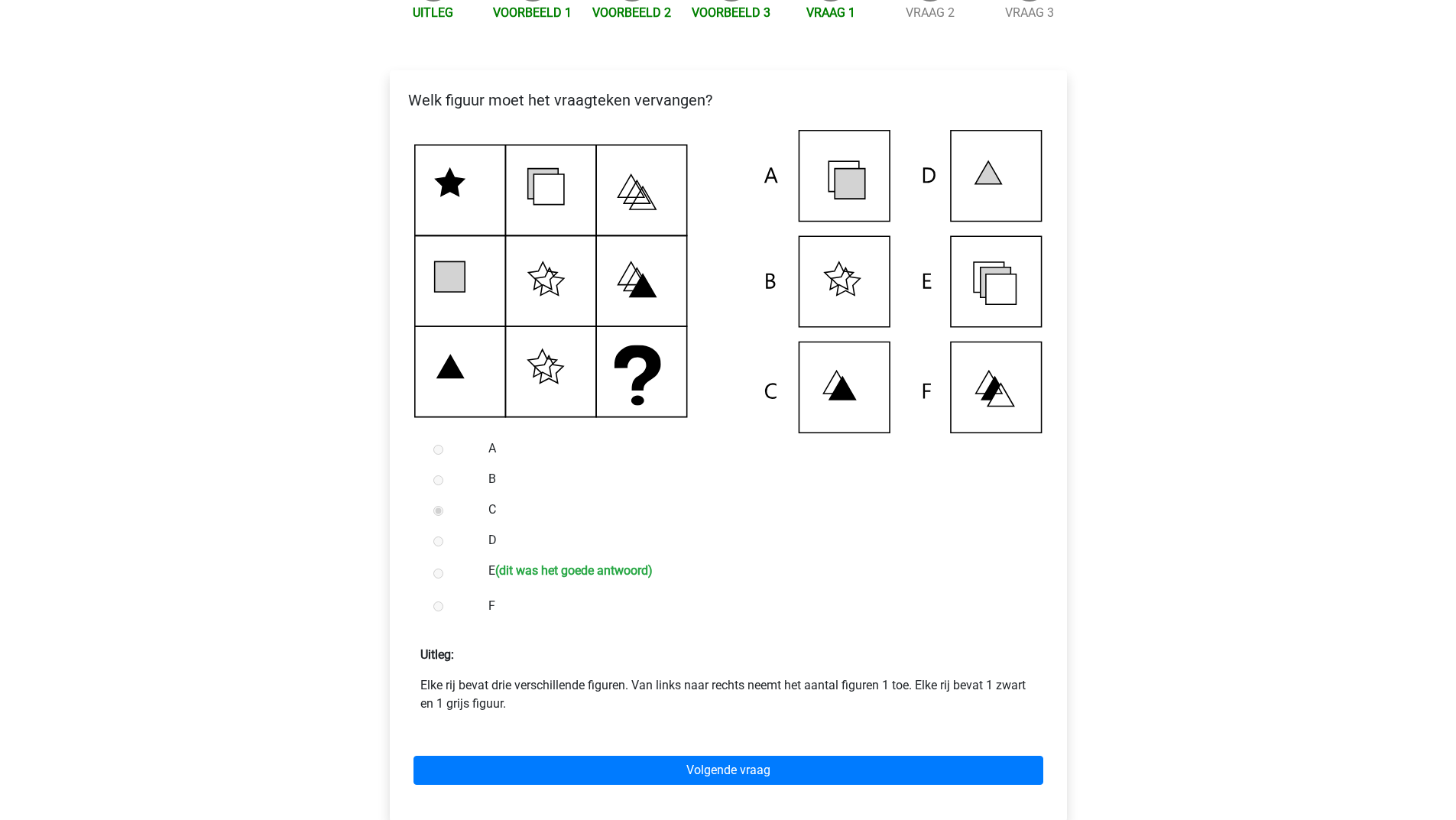
scroll to position [306, 0]
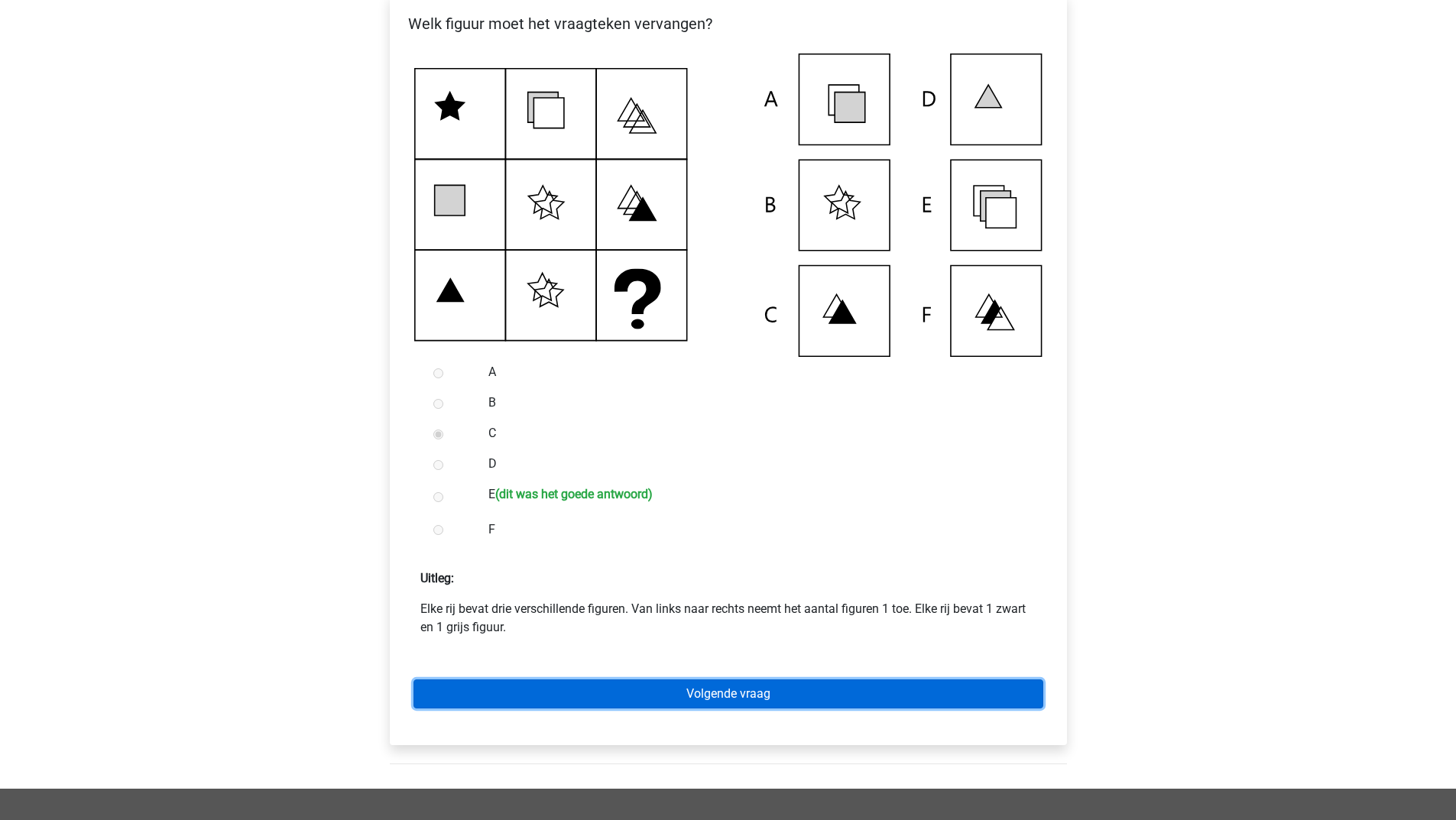
click at [569, 709] on link "Volgende vraag" at bounding box center [728, 693] width 630 height 29
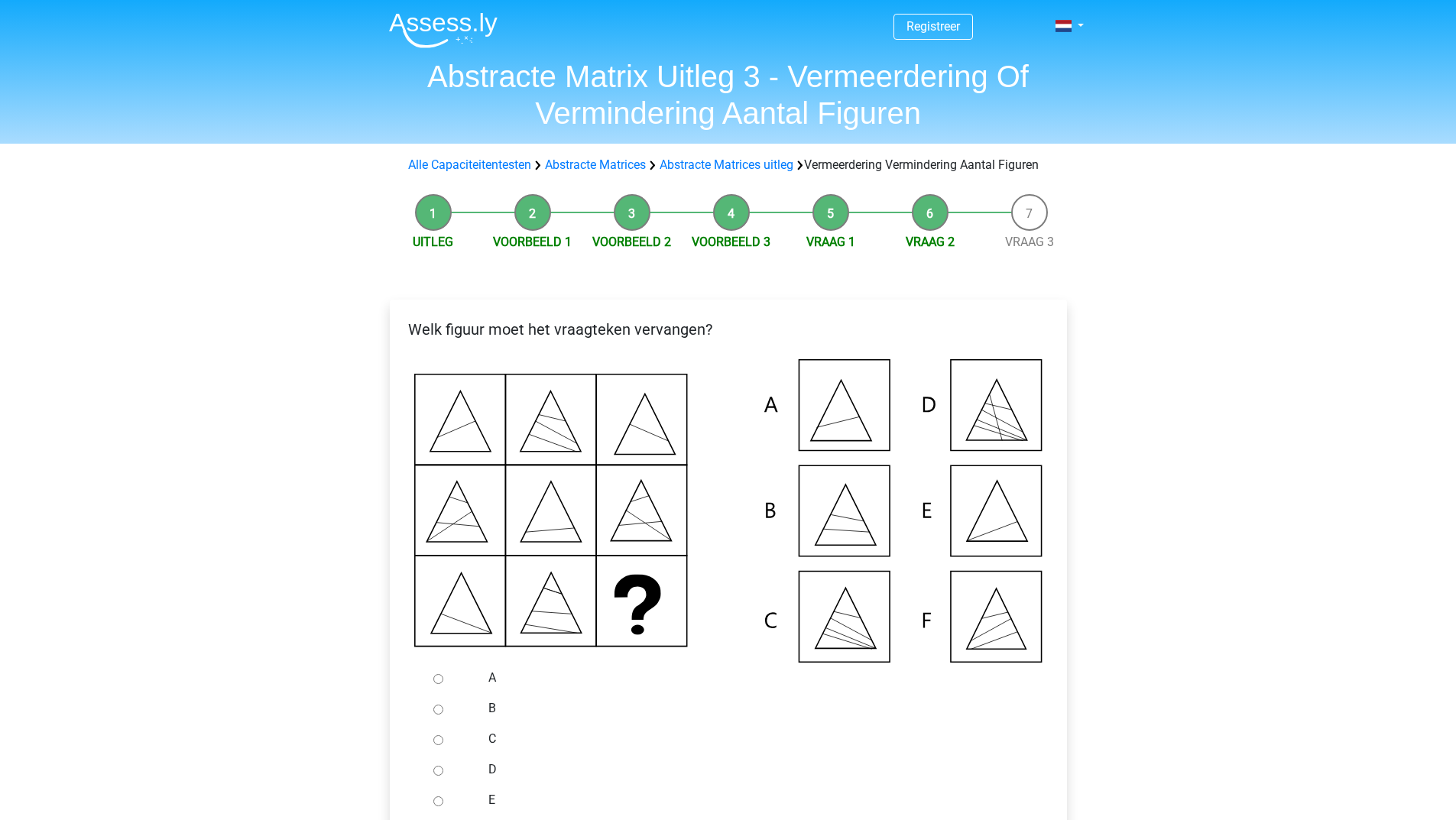
scroll to position [77, 0]
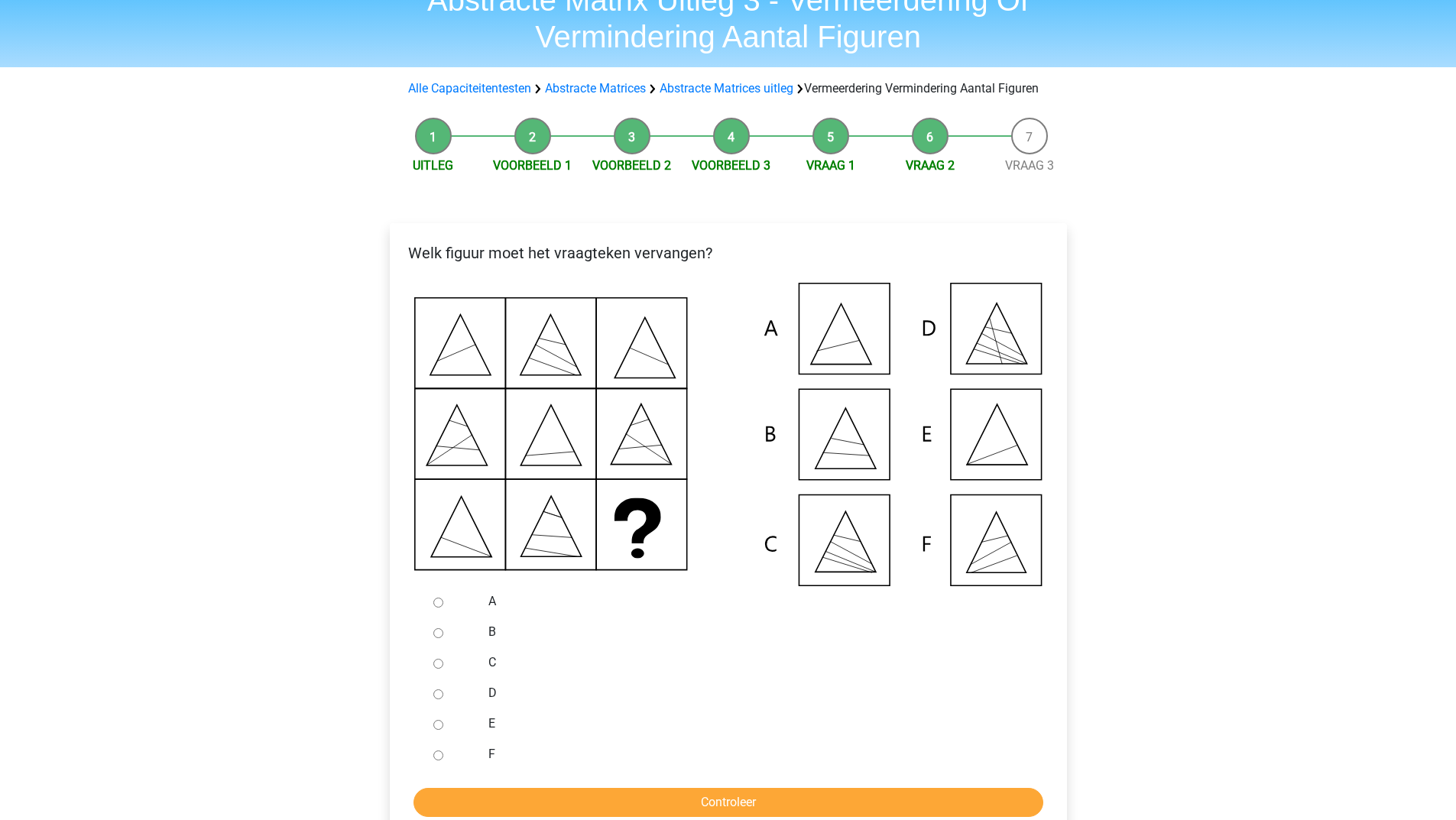
click at [441, 669] on input "C" at bounding box center [438, 663] width 10 height 10
radio input "true"
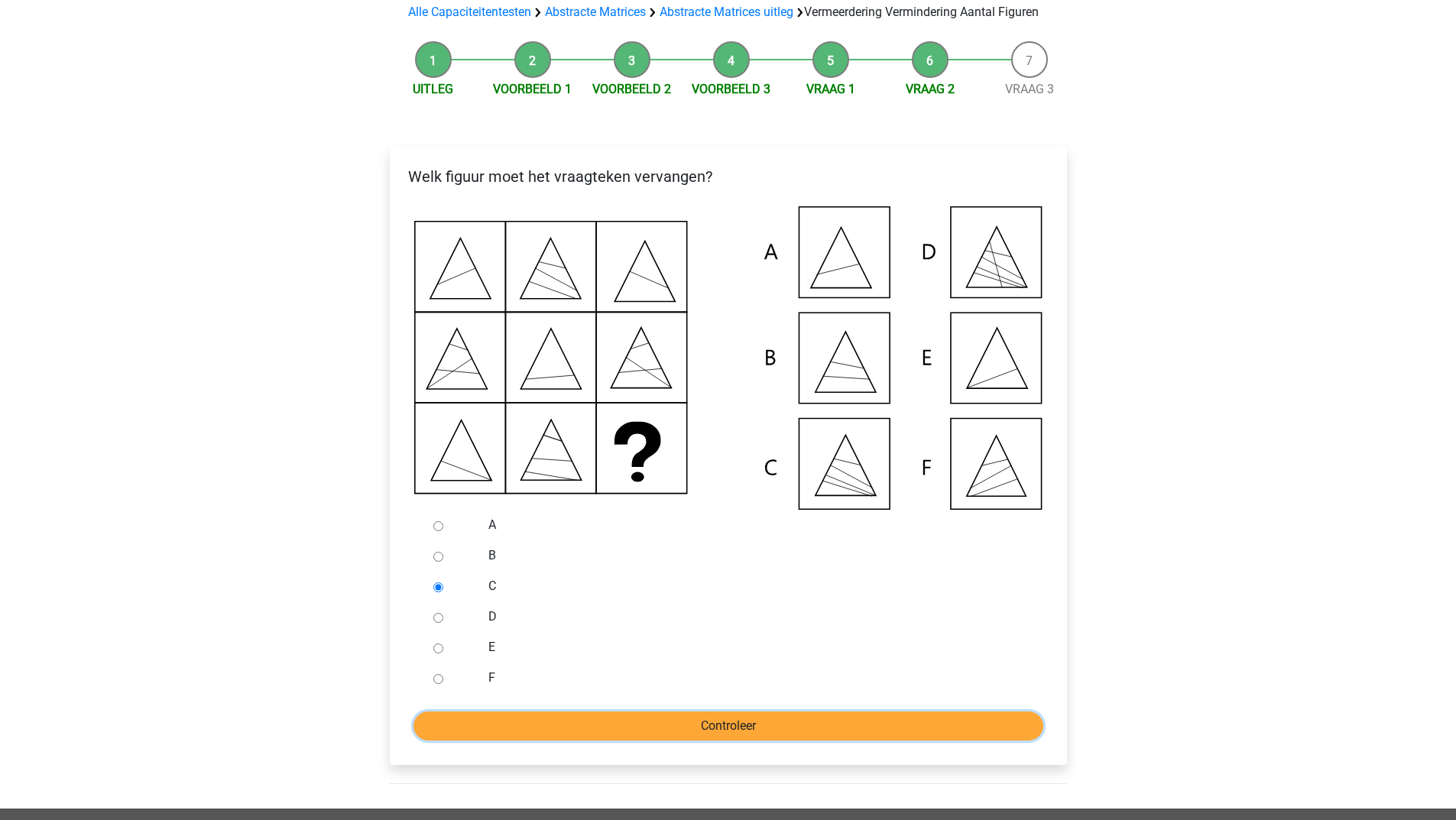
click at [493, 741] on input "Controleer" at bounding box center [728, 726] width 630 height 29
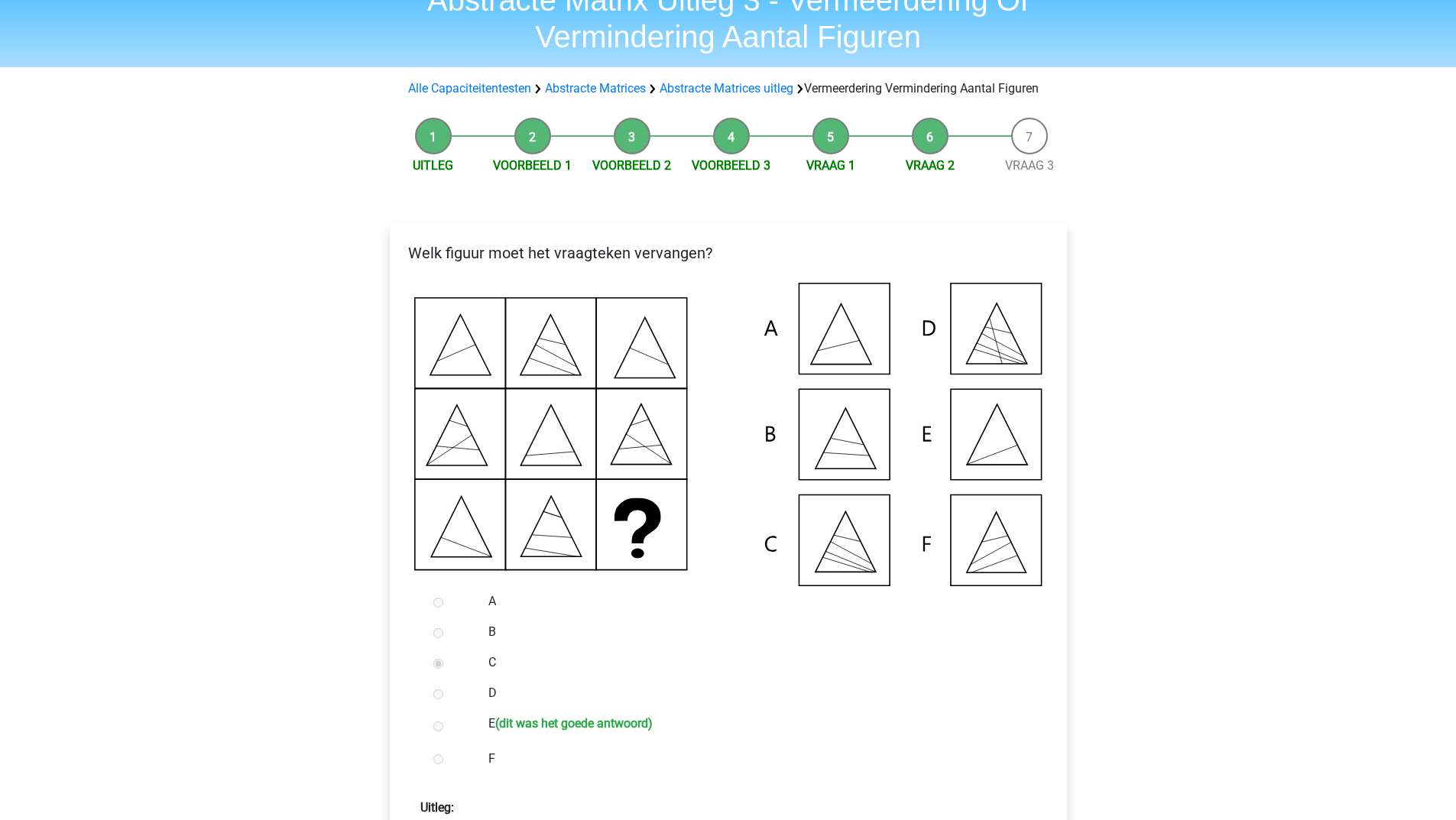
scroll to position [229, 0]
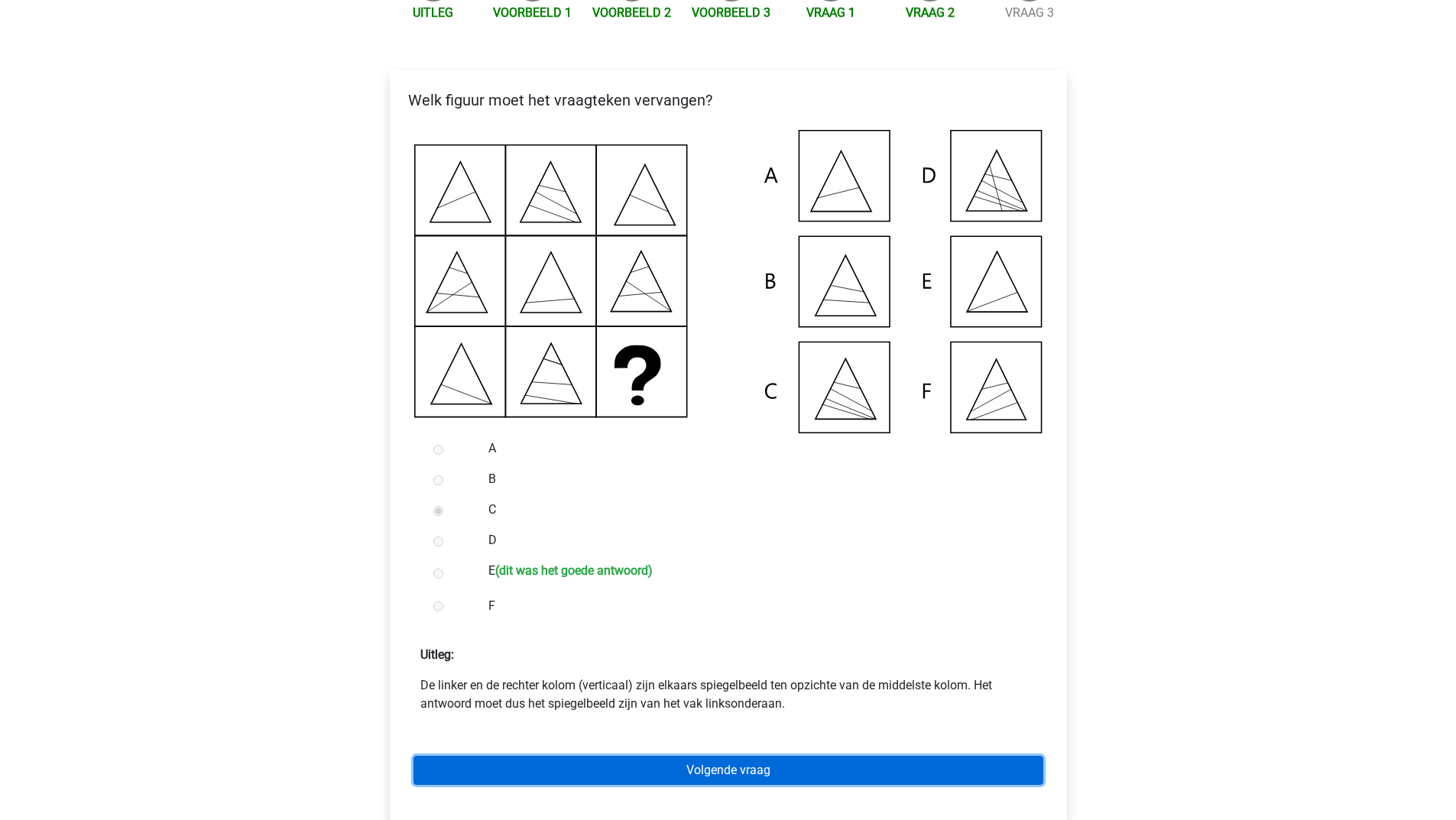
click at [649, 785] on link "Volgende vraag" at bounding box center [728, 770] width 630 height 29
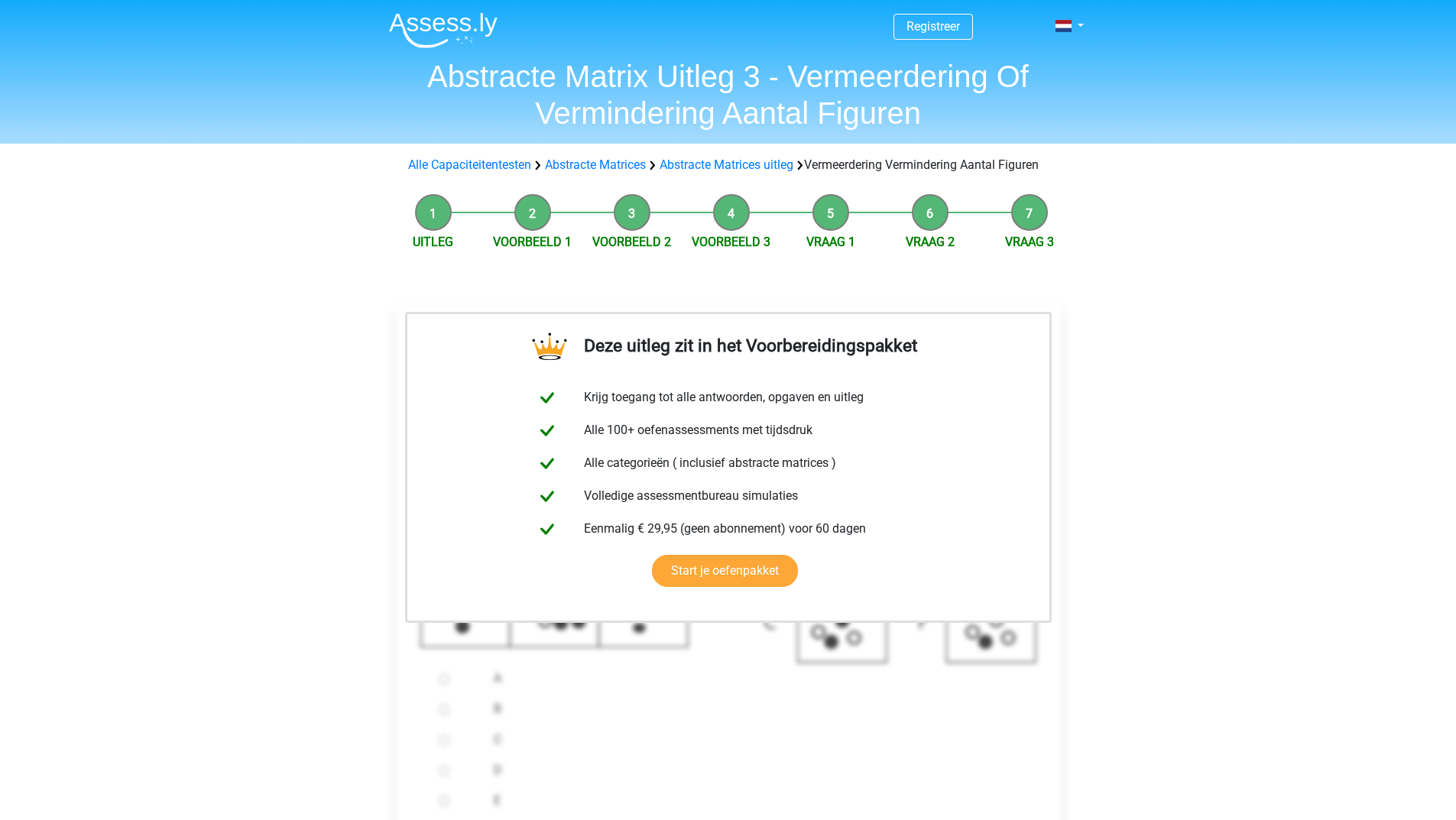
scroll to position [306, 0]
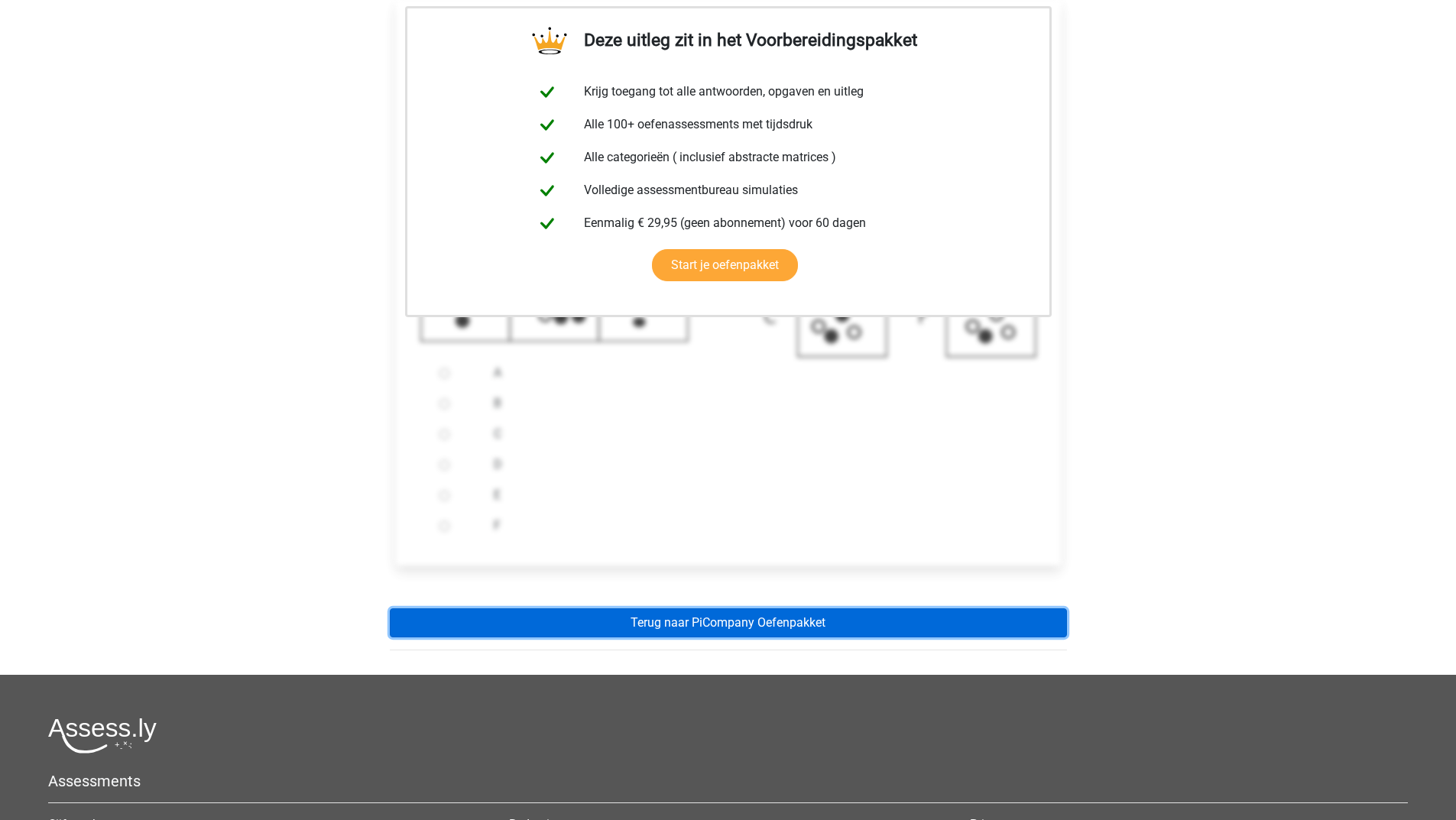
click at [749, 636] on link "Terug naar PiCompany Oefenpakket" at bounding box center [728, 622] width 677 height 29
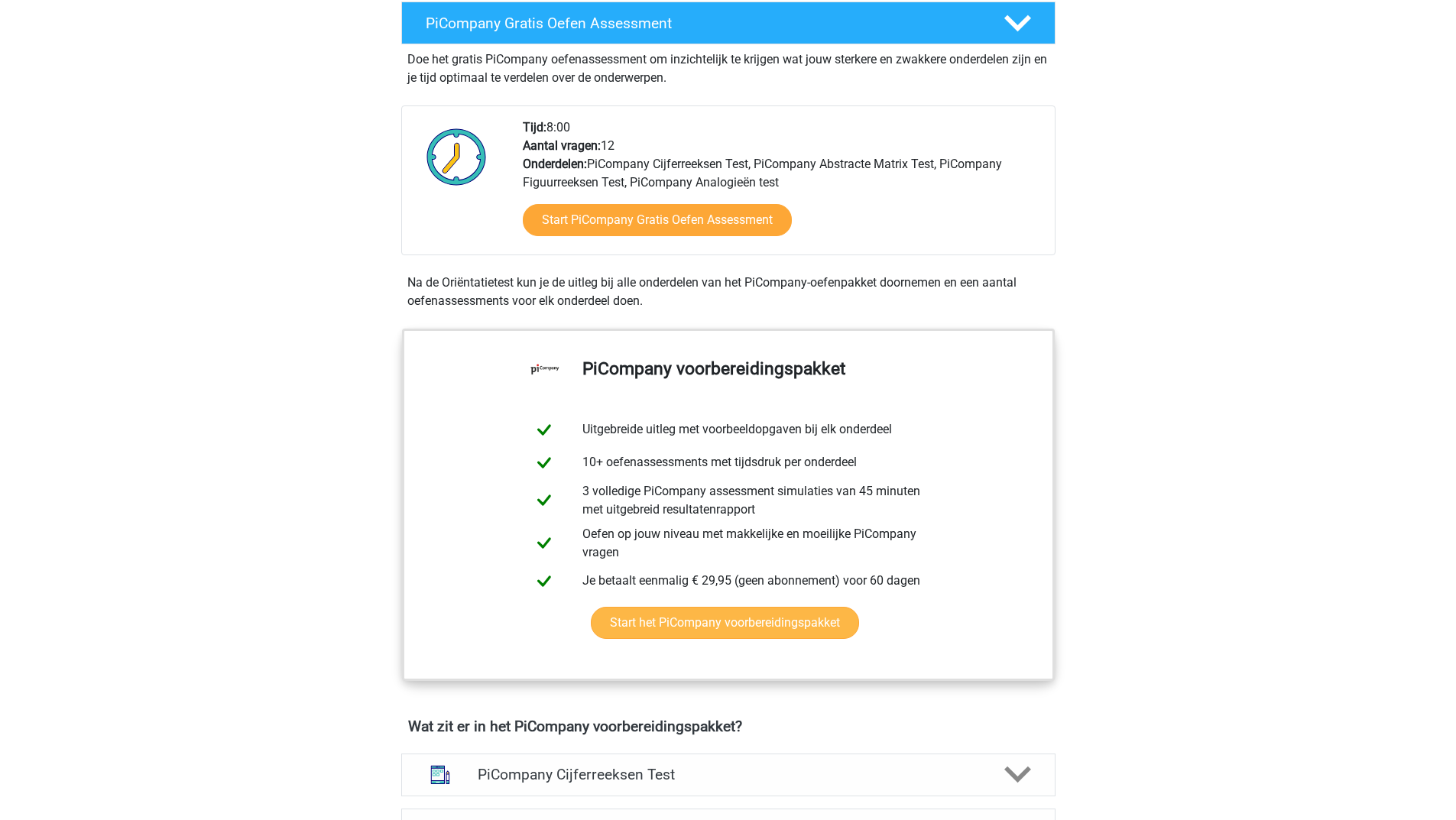
scroll to position [611, 0]
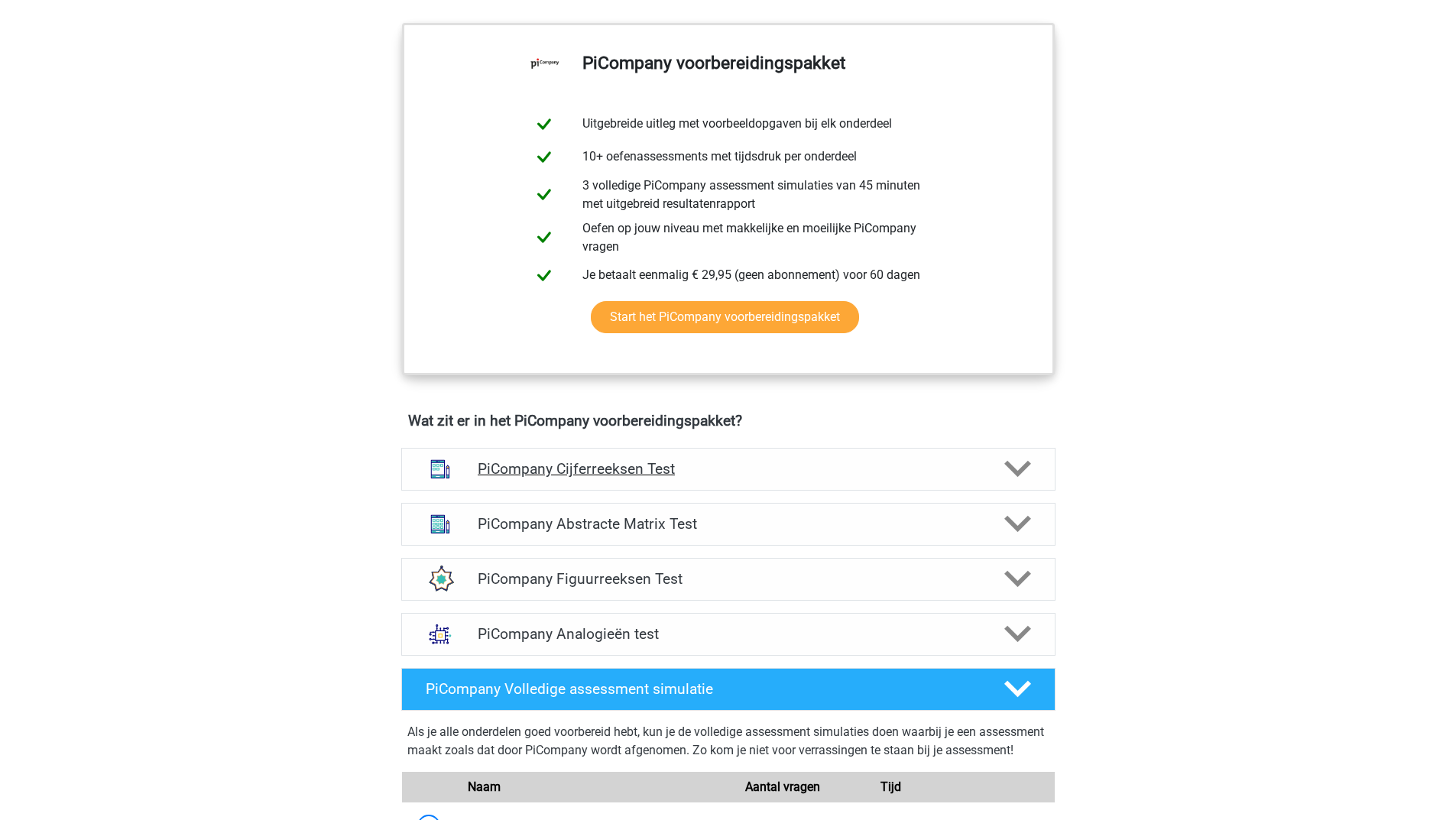
click at [1020, 477] on icon at bounding box center [1017, 469] width 27 height 27
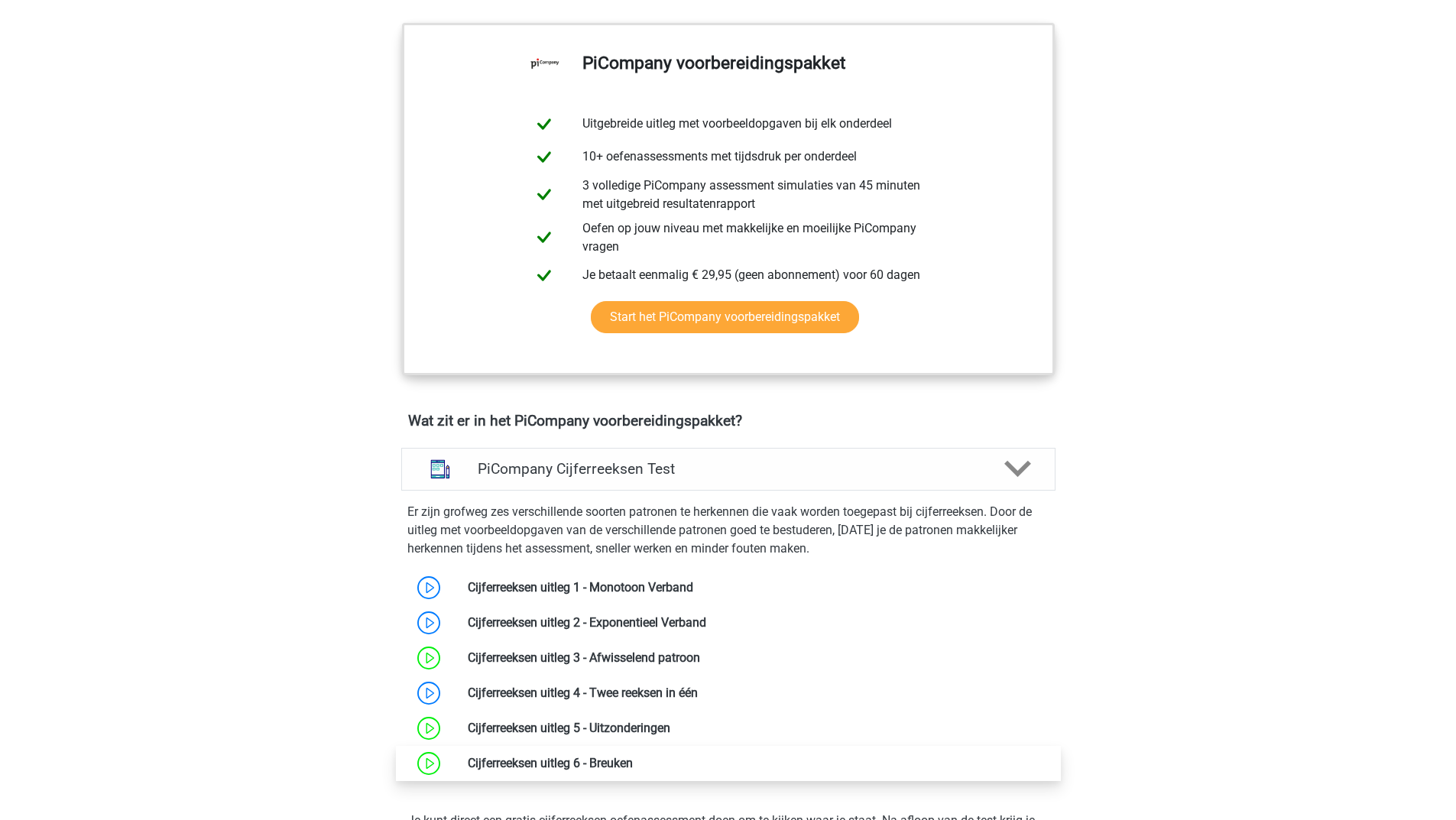
click at [632, 770] on link at bounding box center [632, 763] width 0 height 14
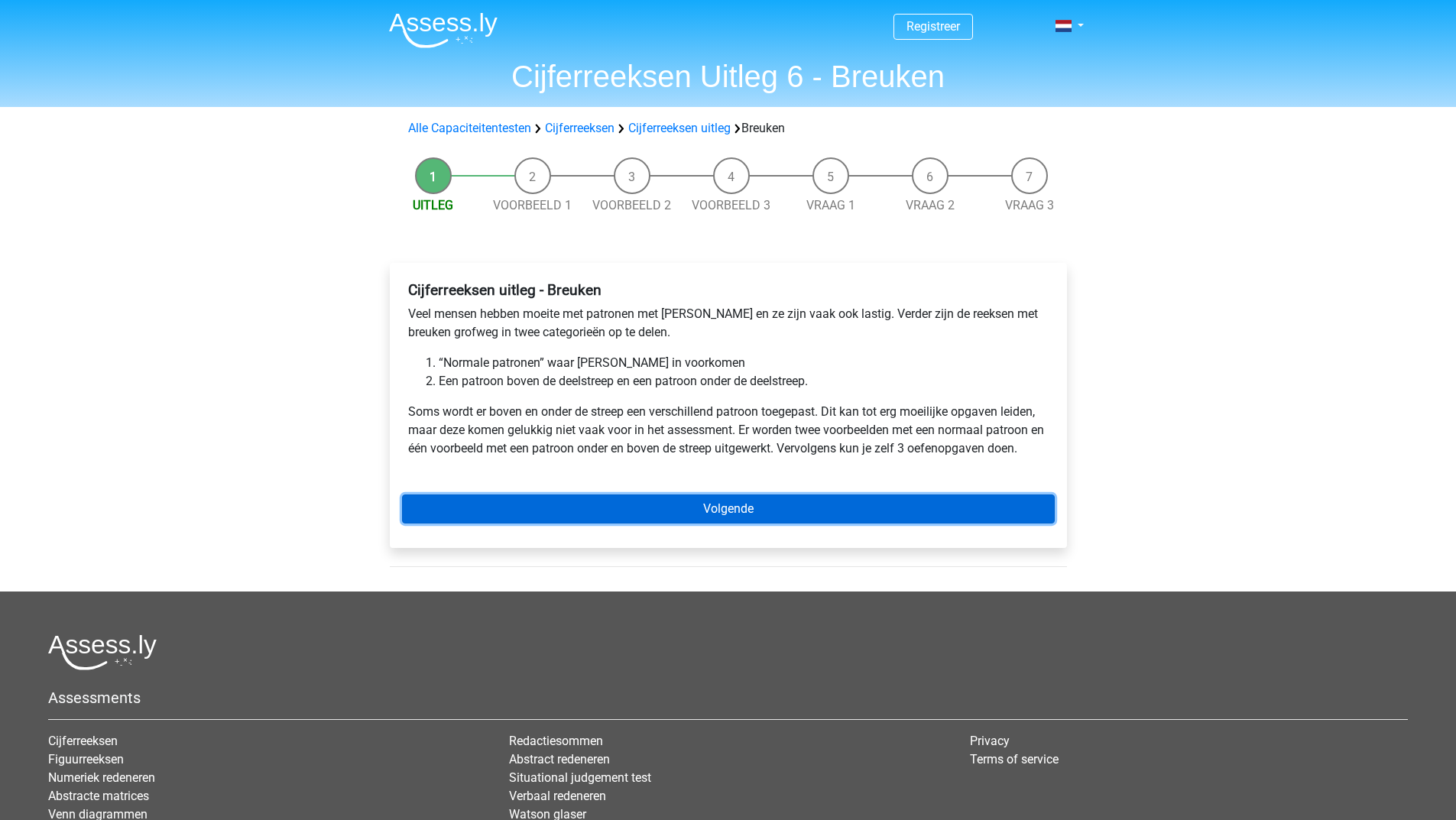
click at [779, 511] on link "Volgende" at bounding box center [728, 508] width 653 height 29
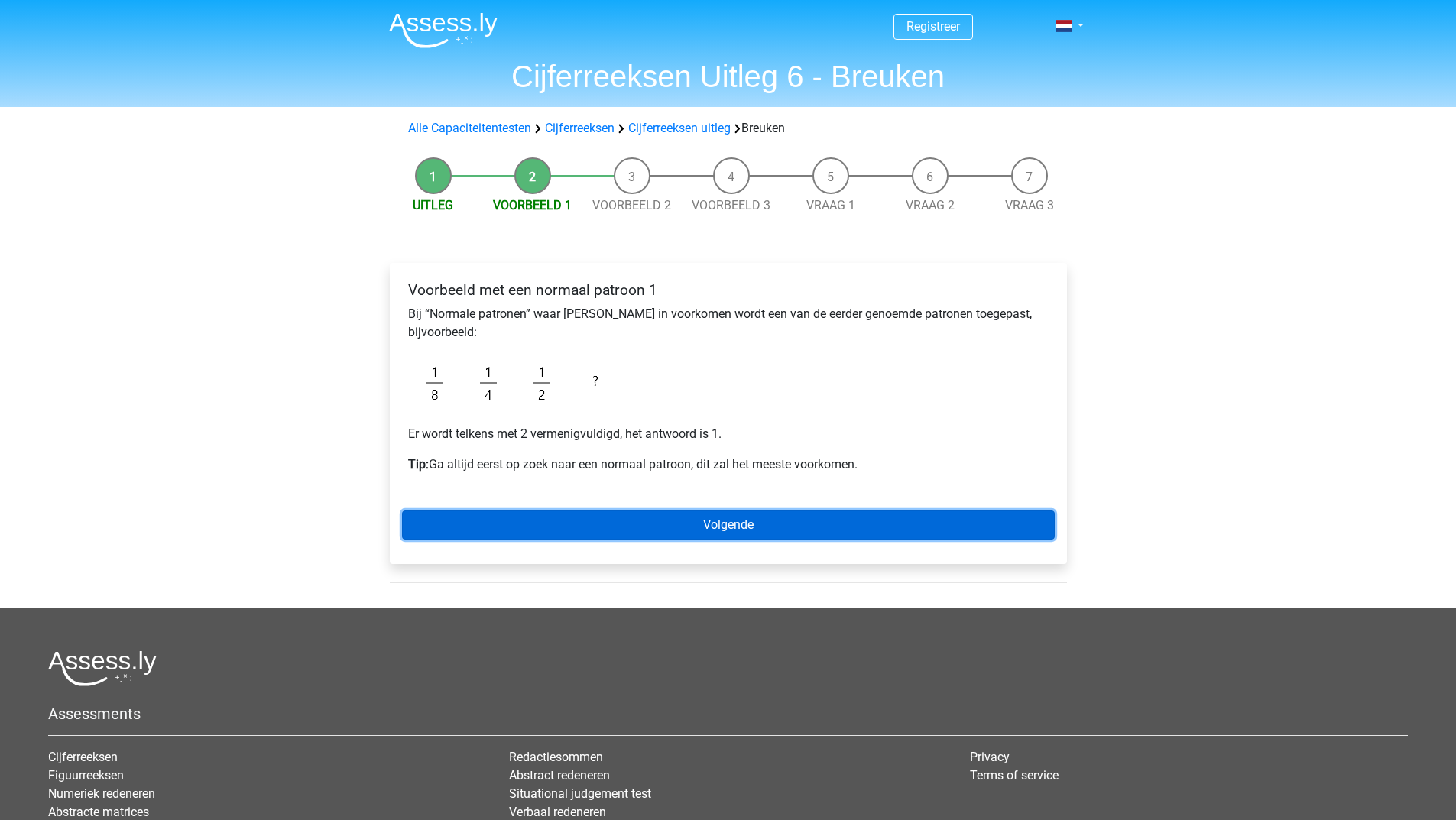
click at [748, 524] on link "Volgende" at bounding box center [728, 525] width 653 height 29
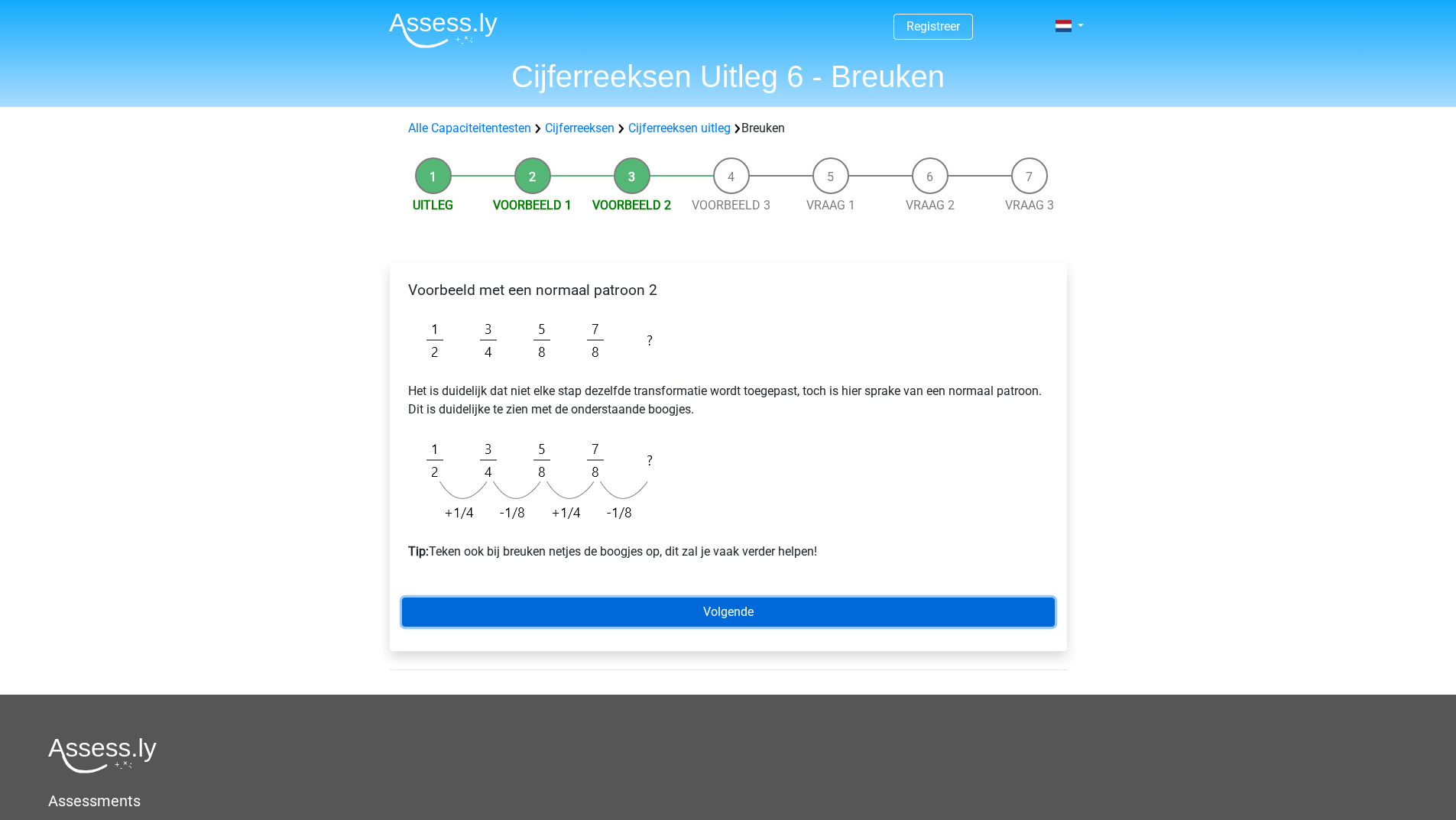
click at [742, 608] on link "Volgende" at bounding box center [728, 612] width 653 height 29
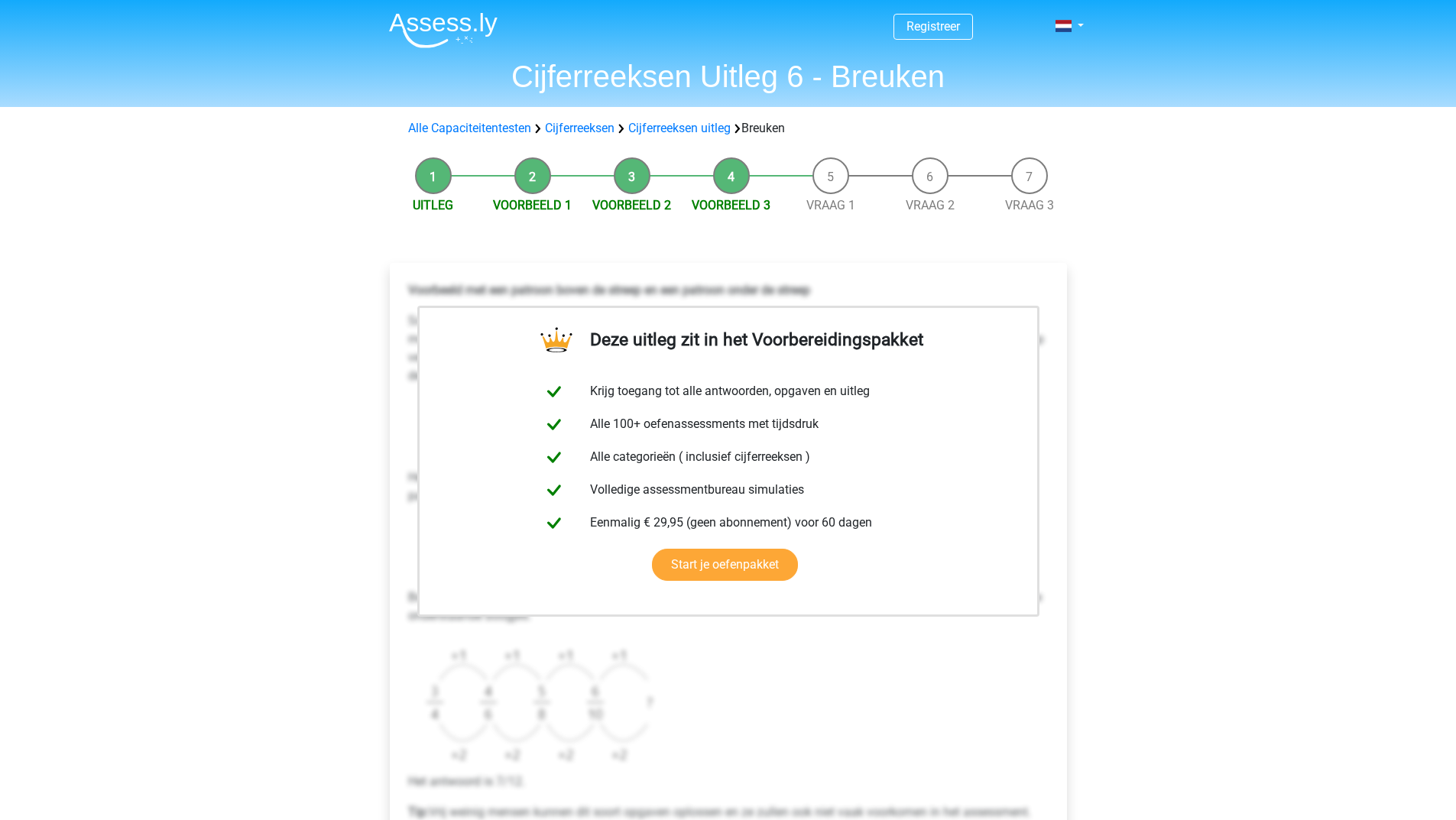
scroll to position [153, 0]
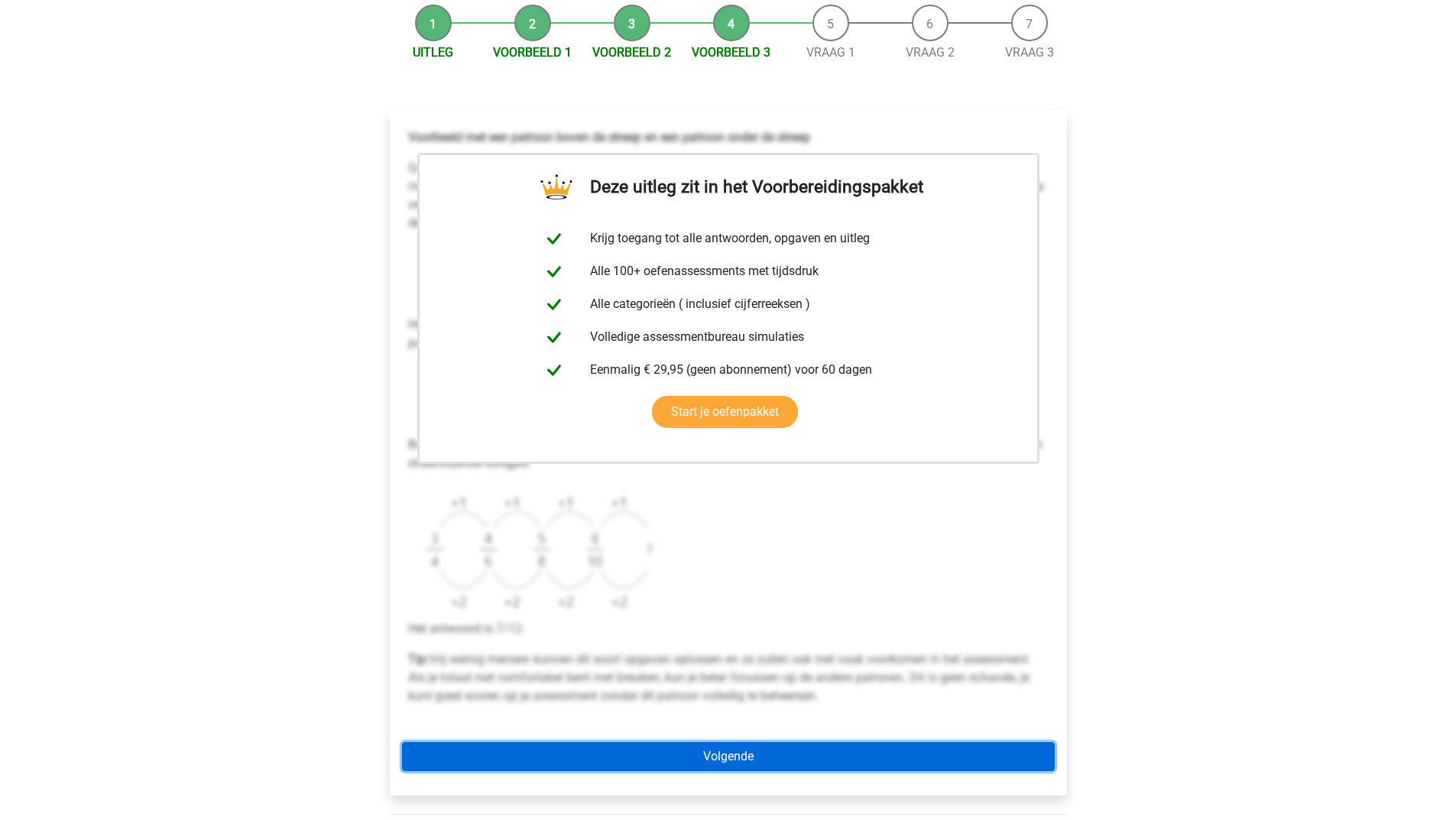
click at [683, 750] on link "Volgende" at bounding box center [728, 757] width 653 height 29
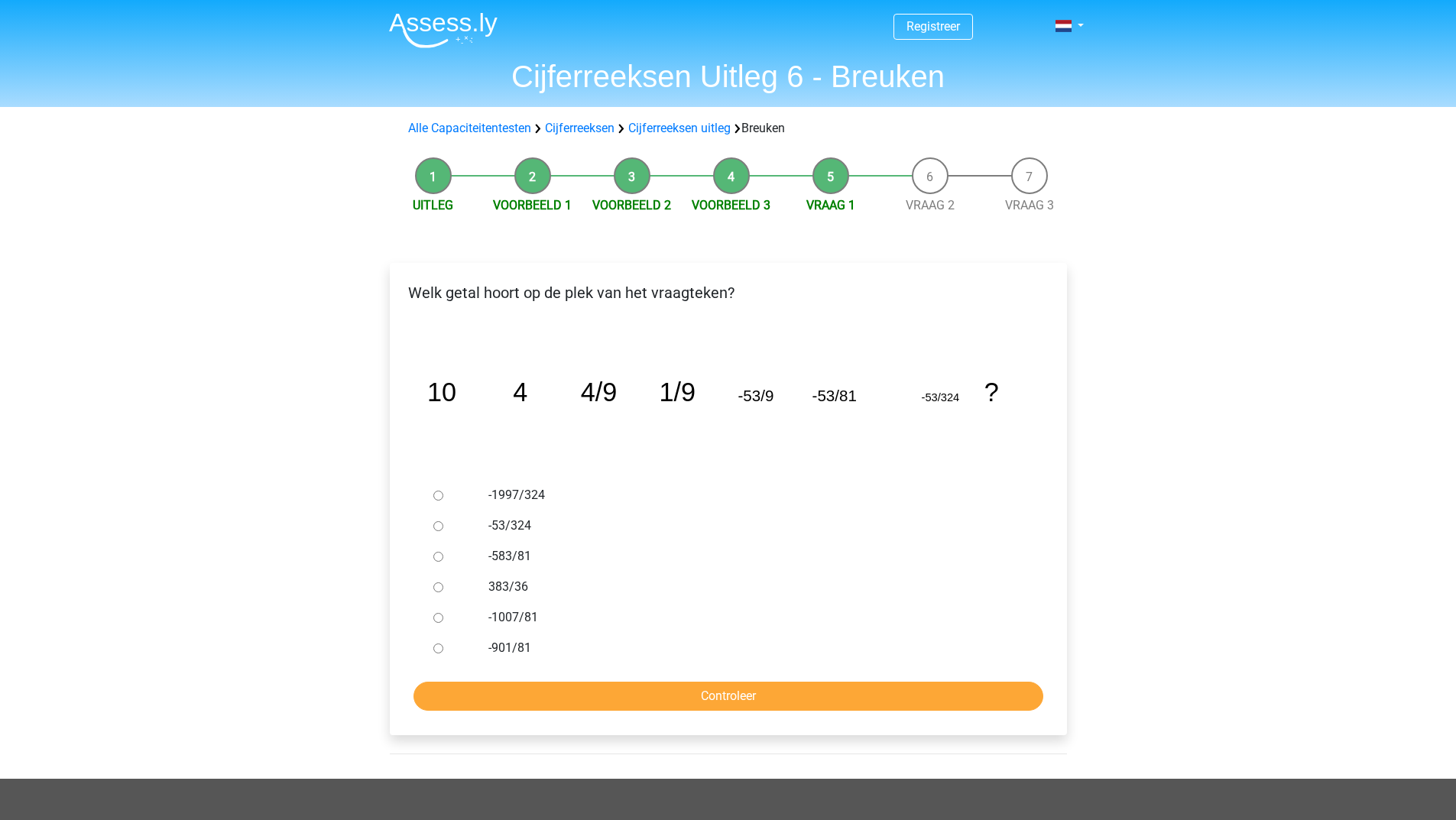
click at [436, 527] on input "-53/324" at bounding box center [438, 526] width 10 height 10
radio input "true"
click at [504, 687] on input "Controleer" at bounding box center [728, 696] width 630 height 29
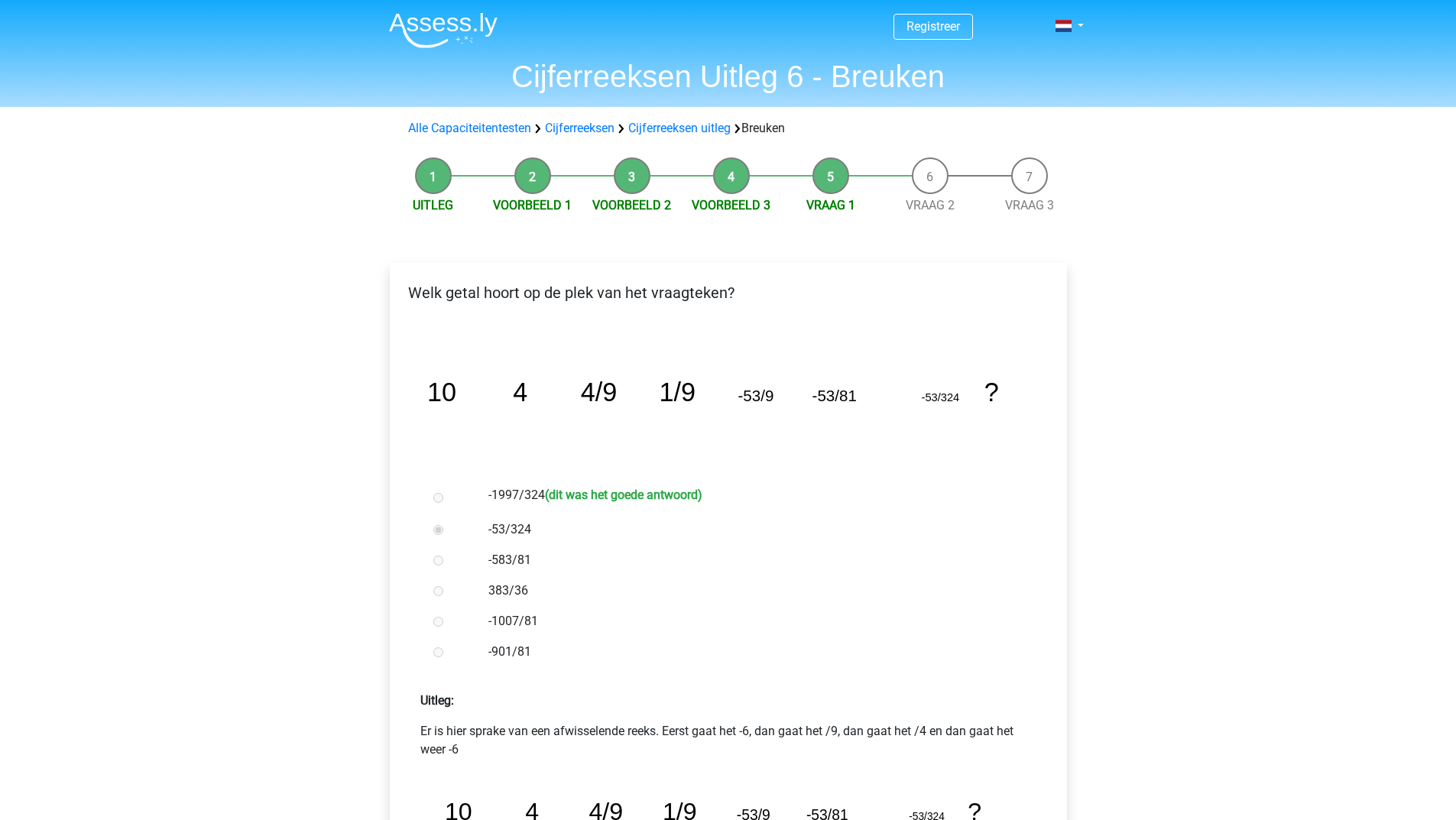
scroll to position [229, 0]
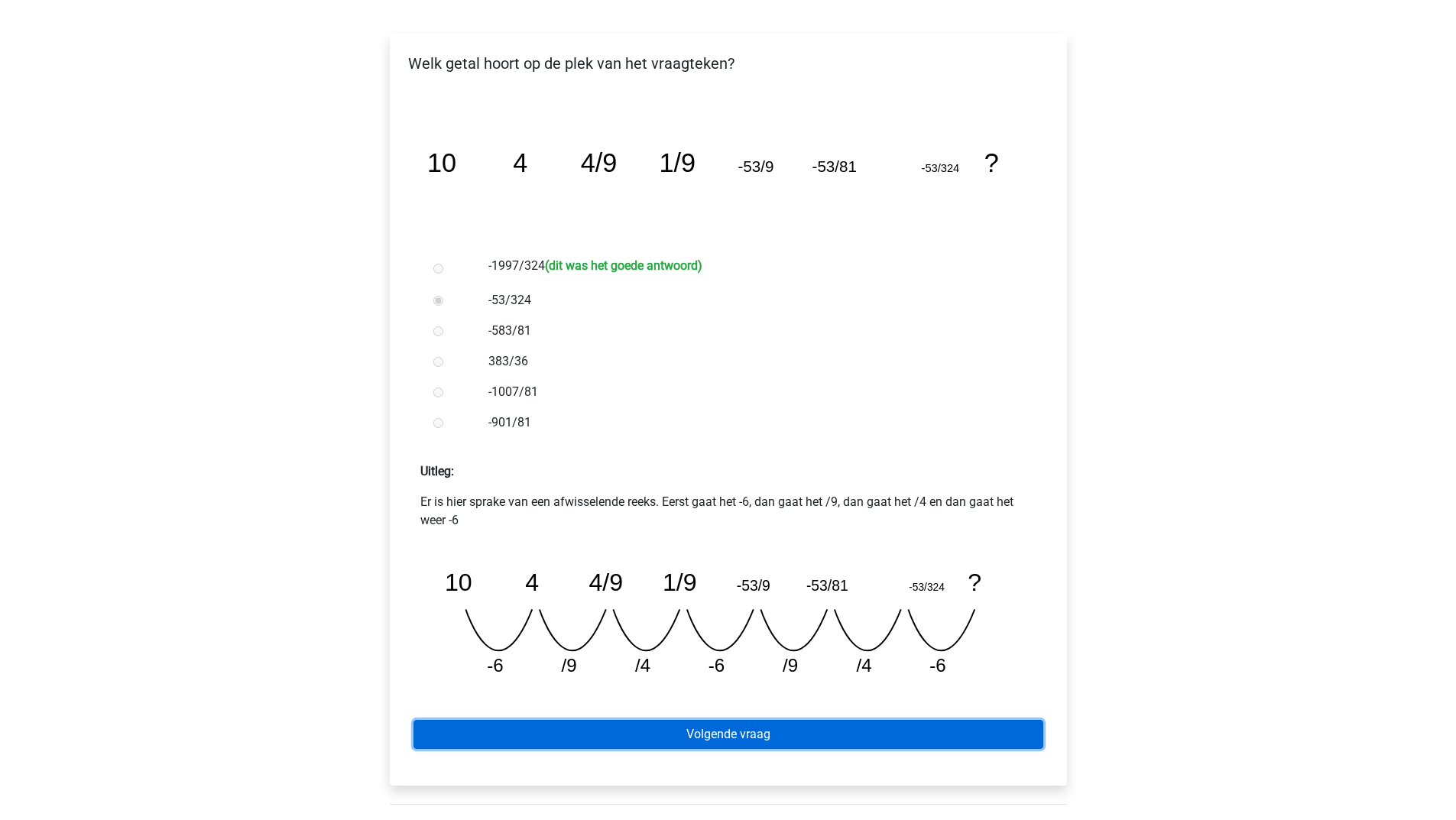
click at [700, 727] on link "Volgende vraag" at bounding box center [728, 735] width 630 height 29
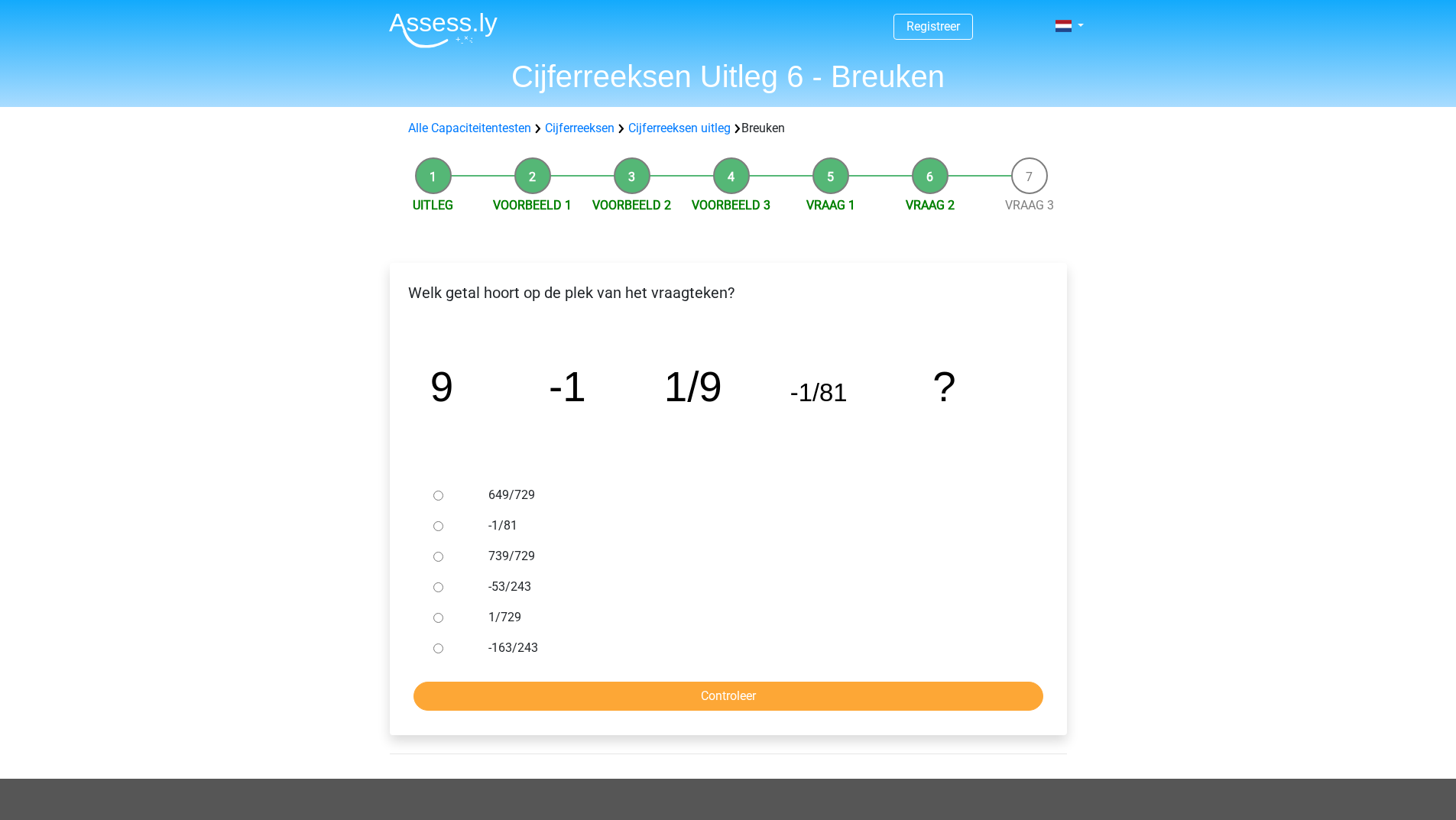
click at [1415, 633] on div "Registreer Nederlands English" at bounding box center [728, 591] width 1456 height 1182
click at [437, 616] on input "1/729" at bounding box center [438, 618] width 10 height 10
radio input "true"
click at [536, 690] on input "Controleer" at bounding box center [728, 696] width 630 height 29
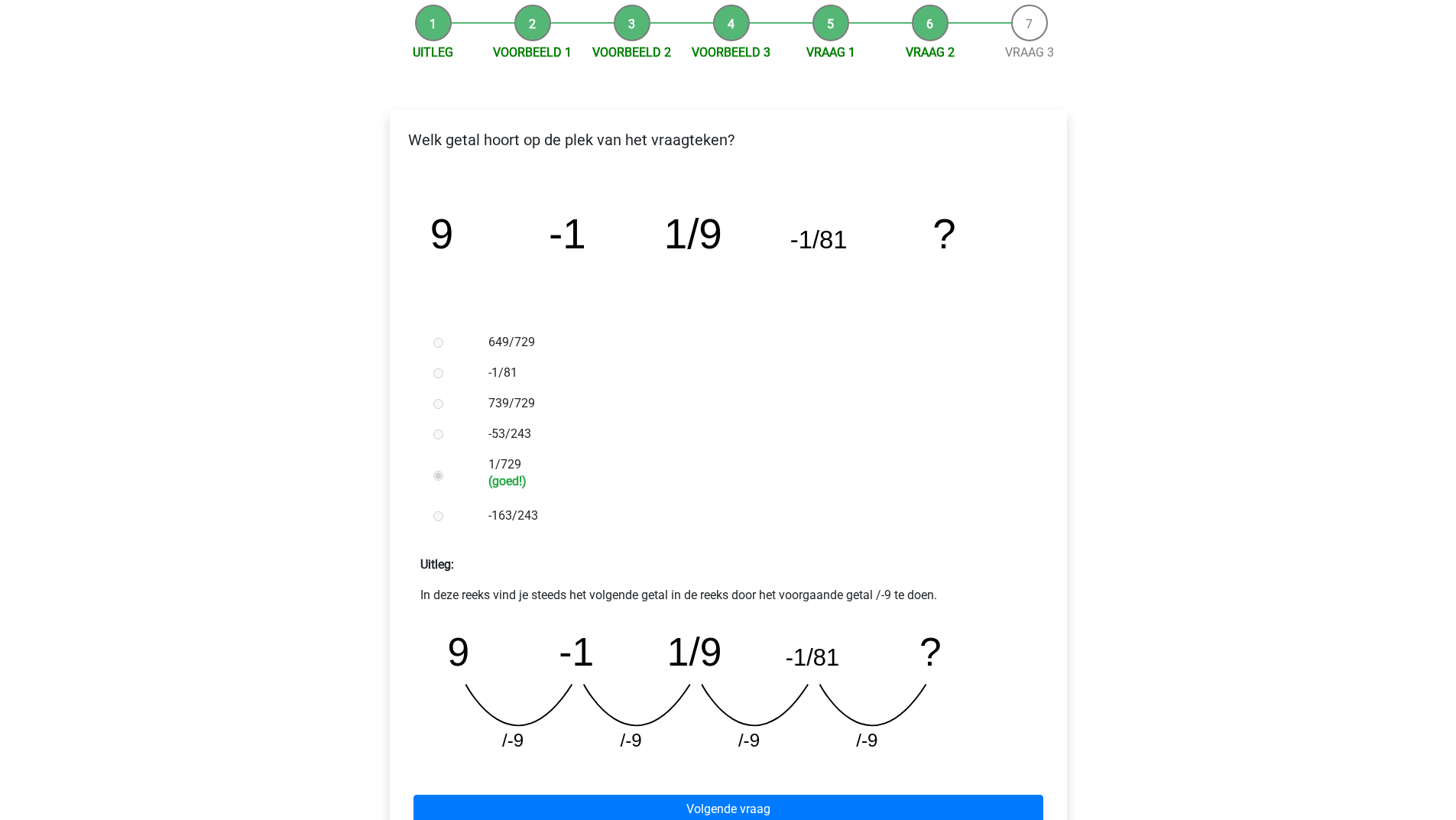
scroll to position [229, 0]
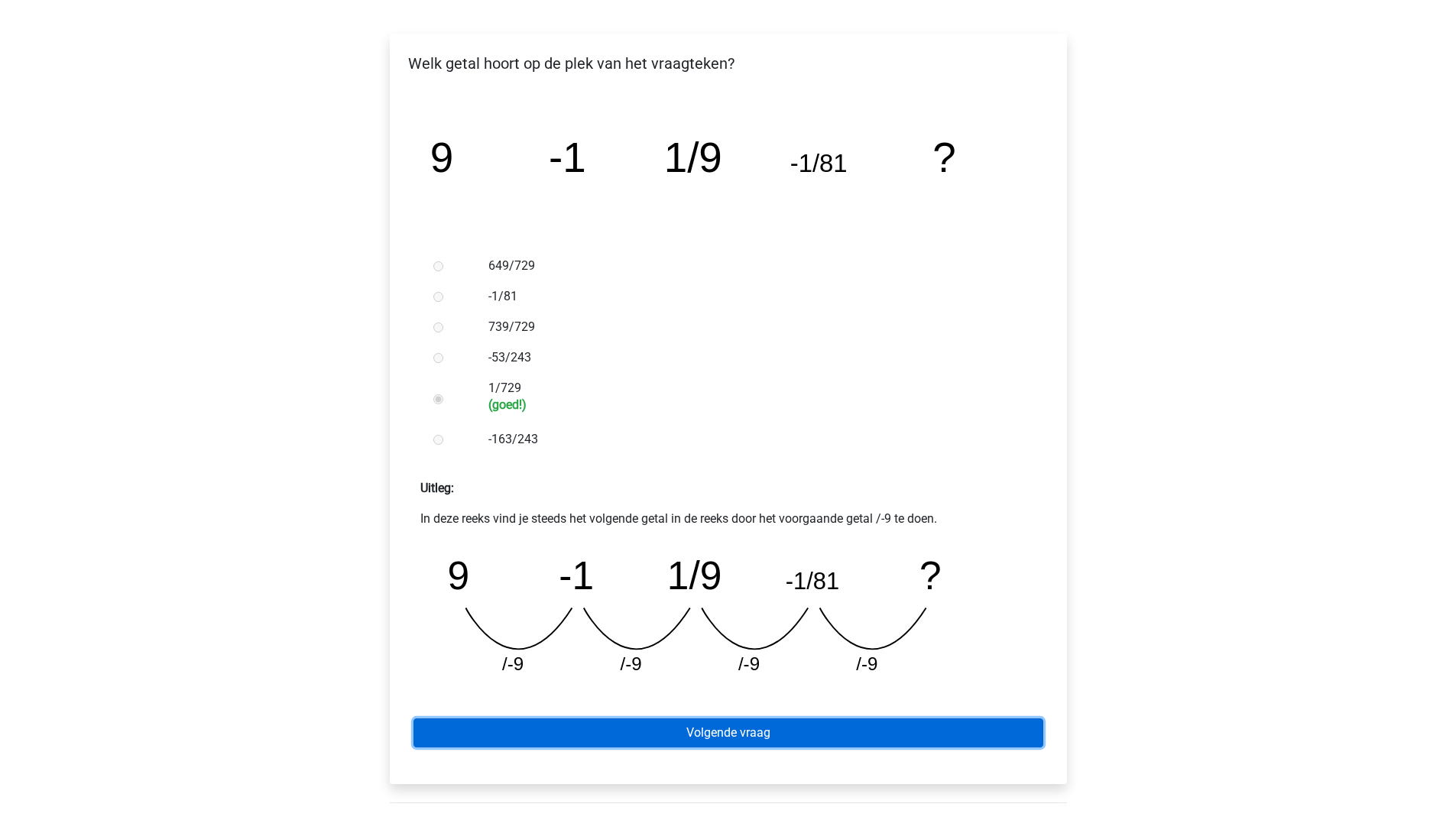
click at [745, 727] on link "Volgende vraag" at bounding box center [728, 733] width 630 height 29
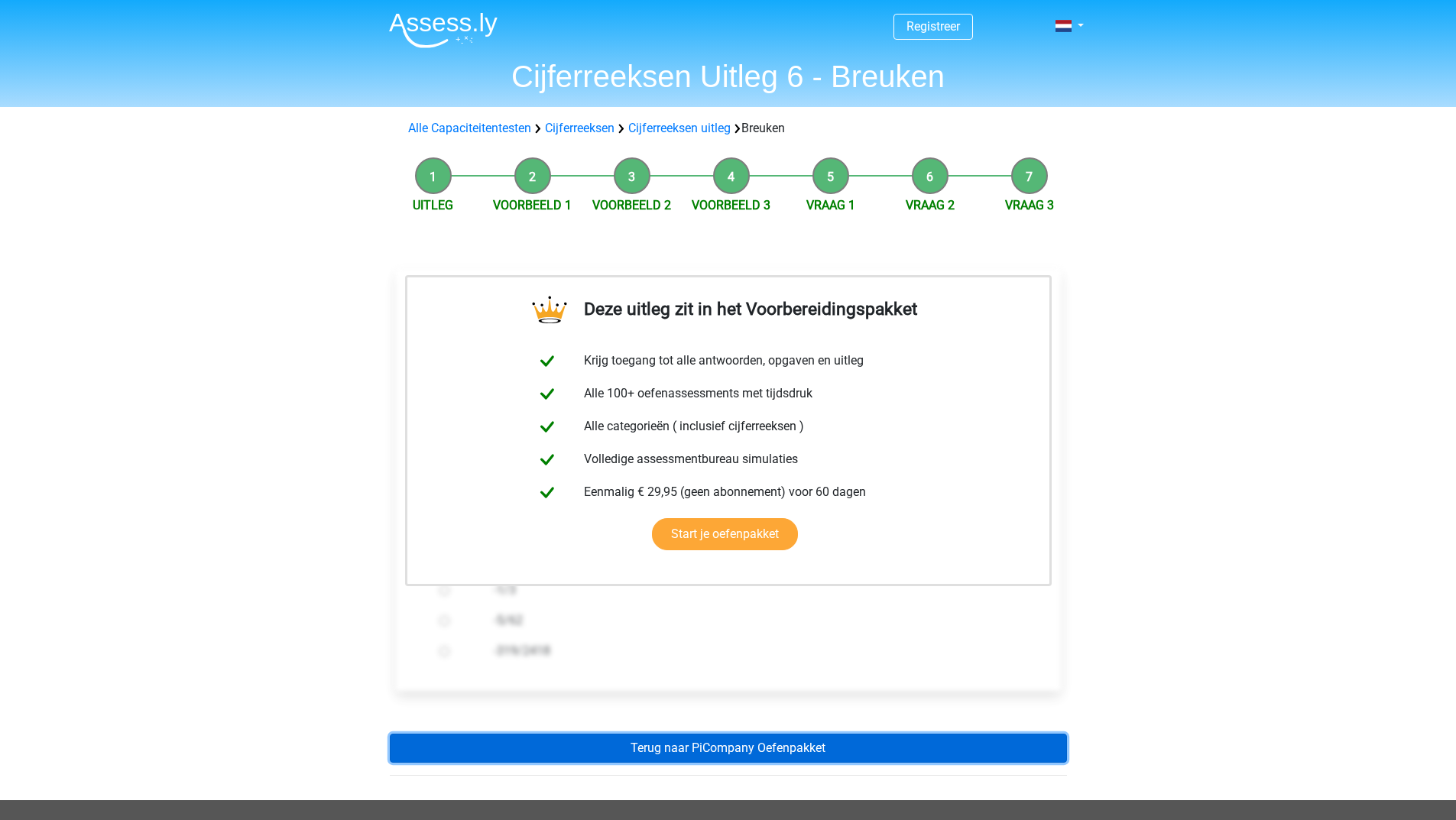
click at [719, 754] on link "Terug naar PiCompany Oefenpakket" at bounding box center [728, 748] width 677 height 29
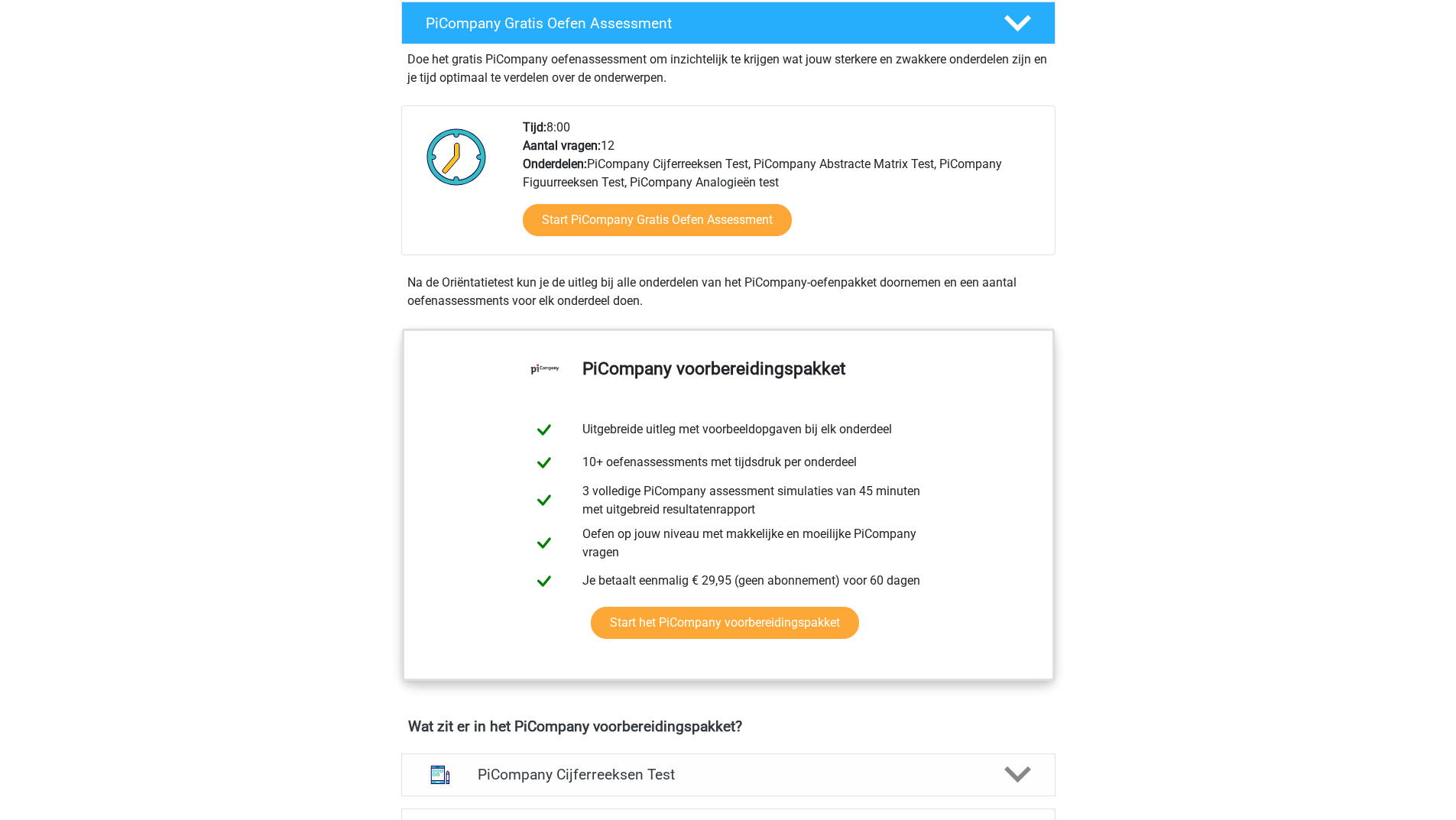
scroll to position [611, 0]
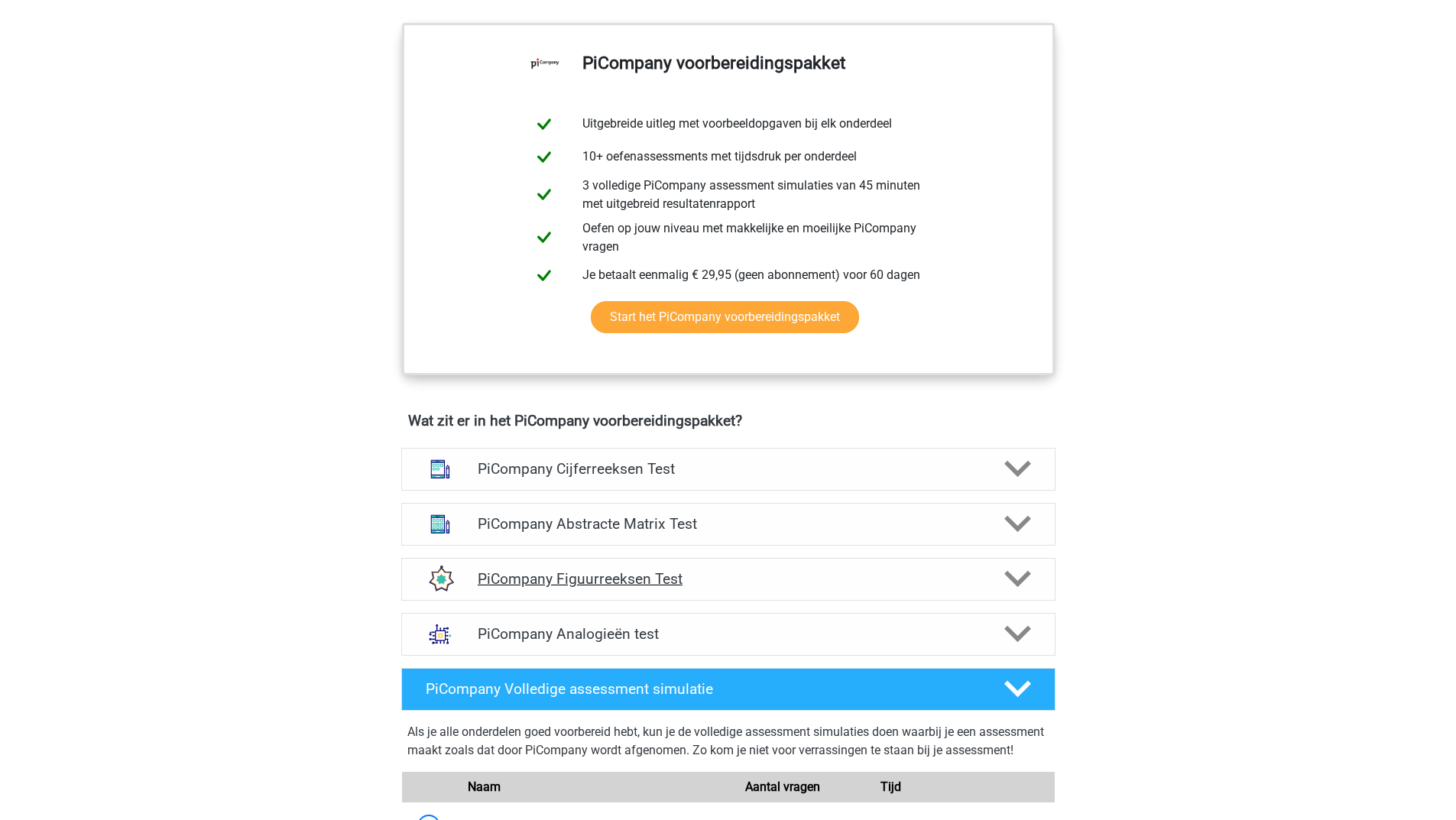
click at [1018, 592] on icon at bounding box center [1017, 579] width 27 height 27
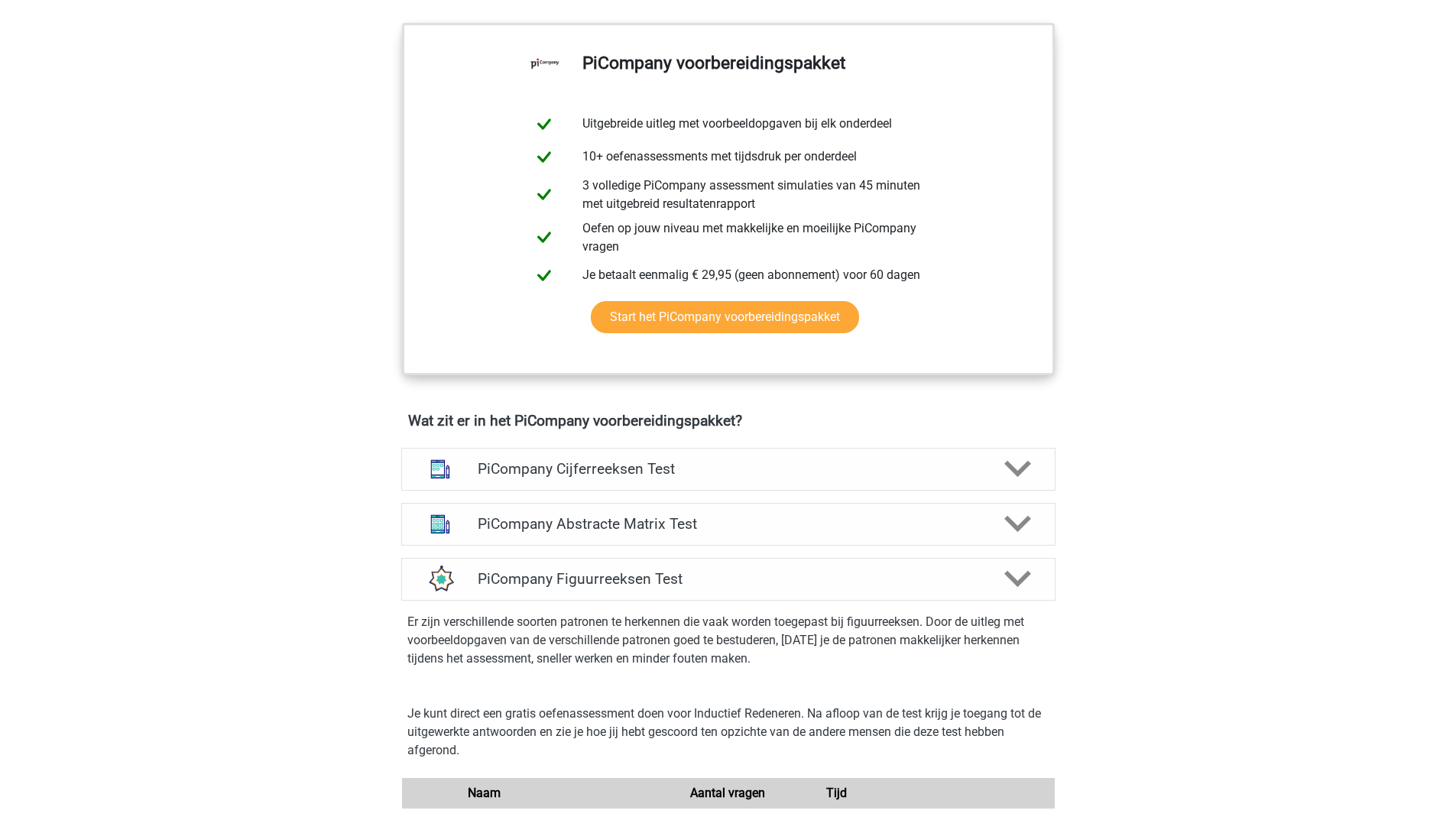
scroll to position [994, 0]
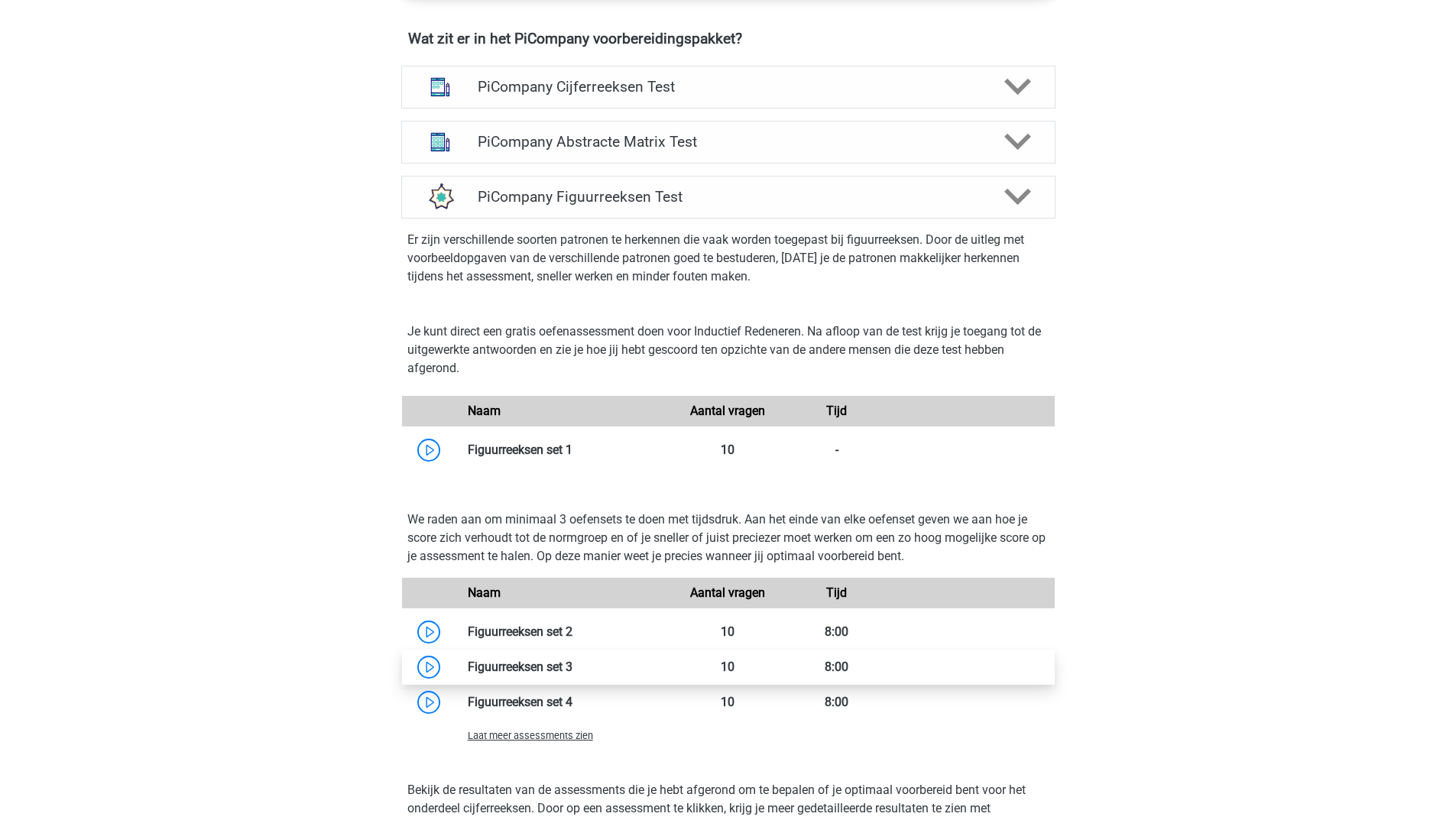
click at [572, 675] on link at bounding box center [572, 667] width 0 height 14
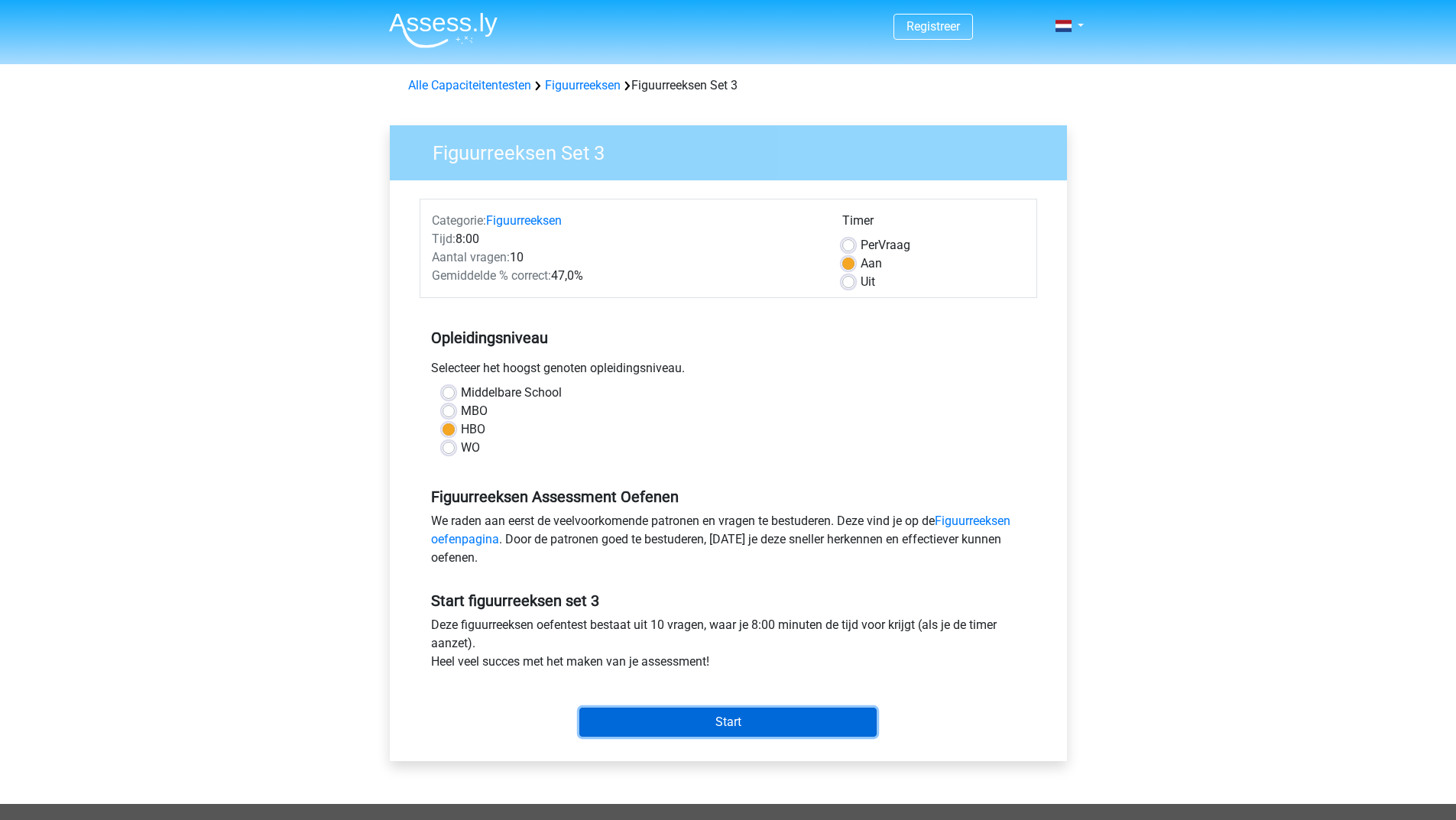
click at [685, 708] on input "Start" at bounding box center [728, 722] width 297 height 29
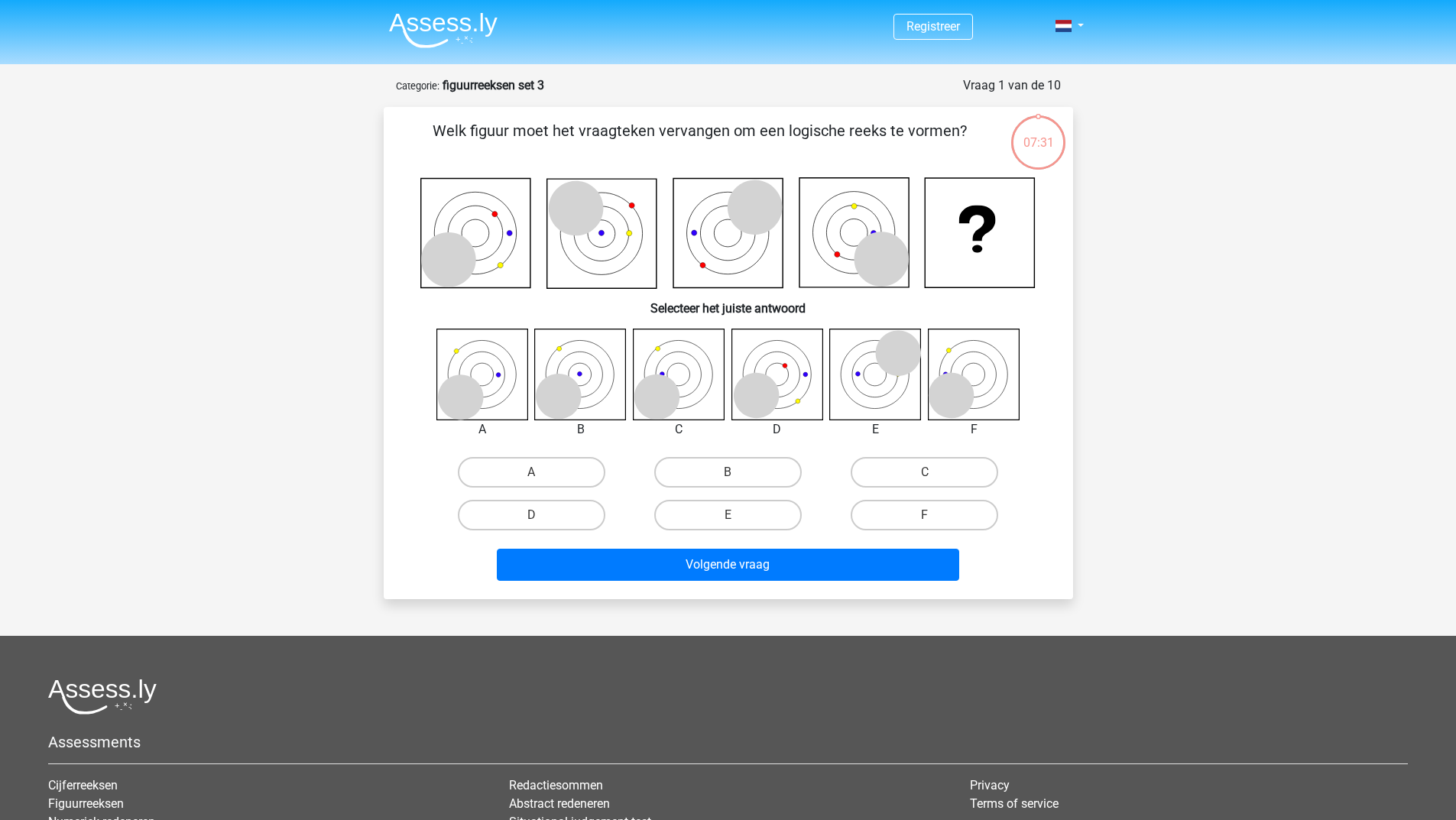
click at [518, 452] on div "A" at bounding box center [531, 472] width 196 height 43
click at [522, 461] on label "A" at bounding box center [531, 472] width 148 height 31
click at [531, 472] on input "A" at bounding box center [536, 477] width 10 height 10
radio input "true"
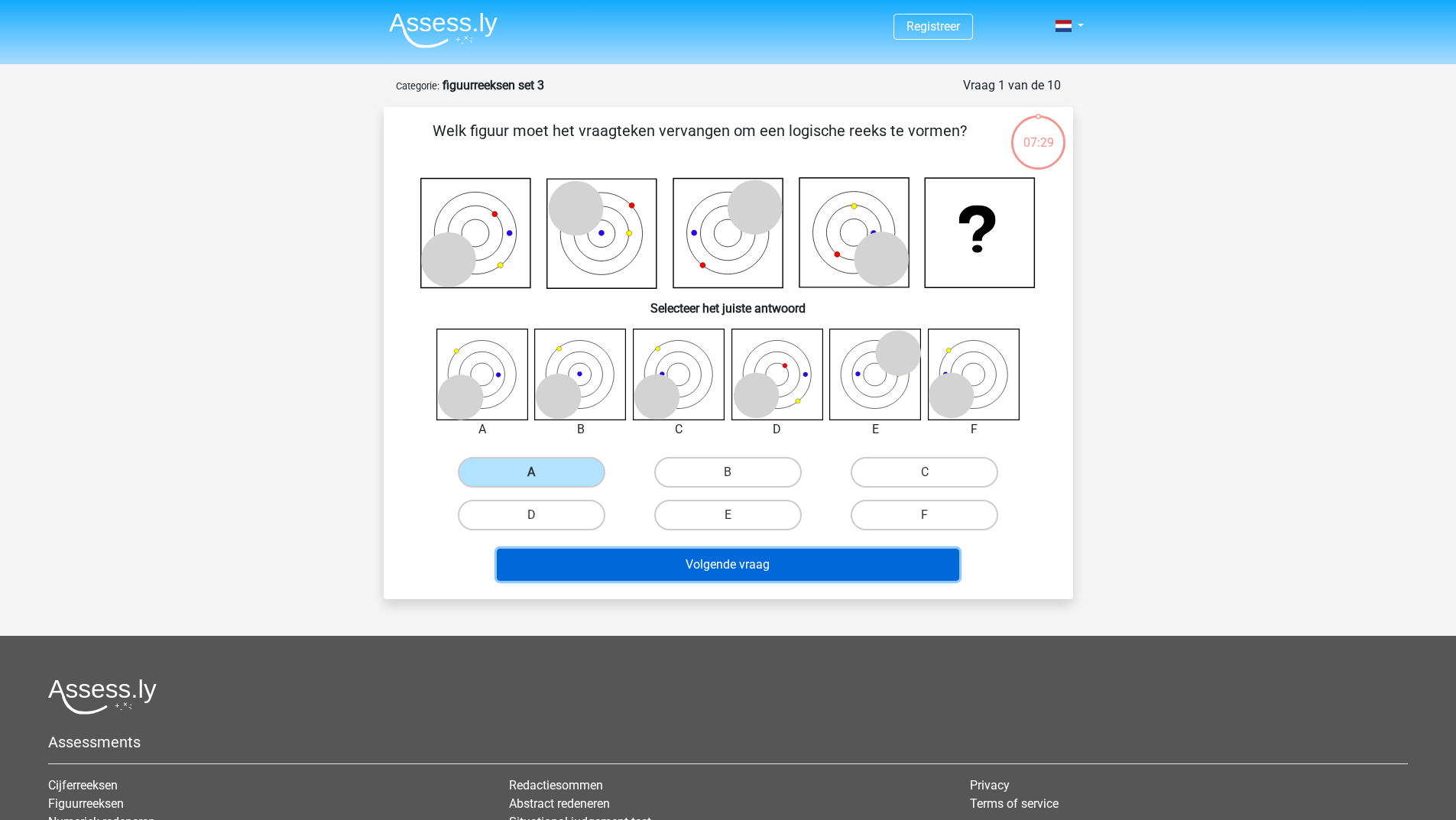
click at [584, 565] on button "Volgende vraag" at bounding box center [727, 565] width 462 height 32
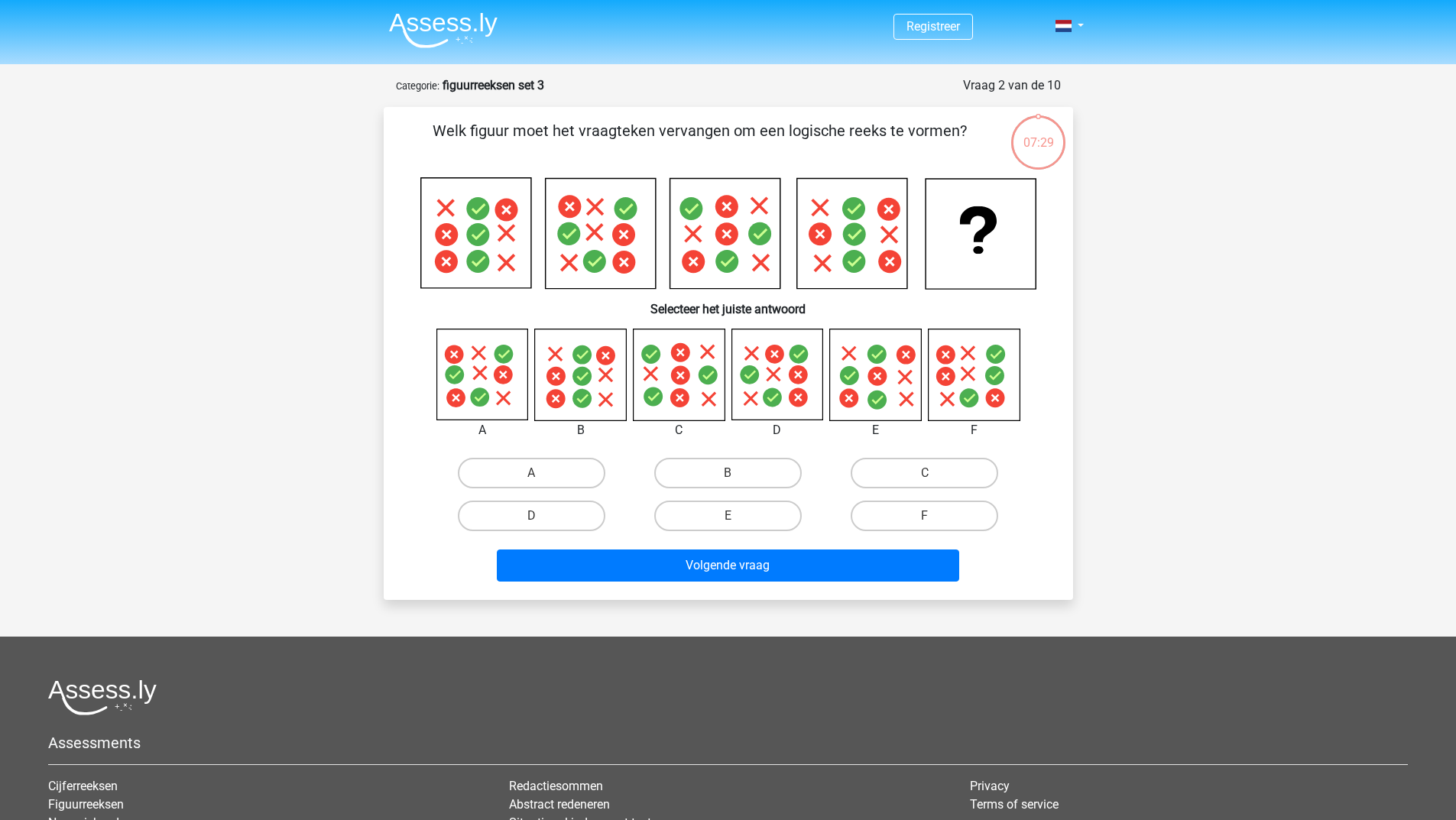
scroll to position [77, 0]
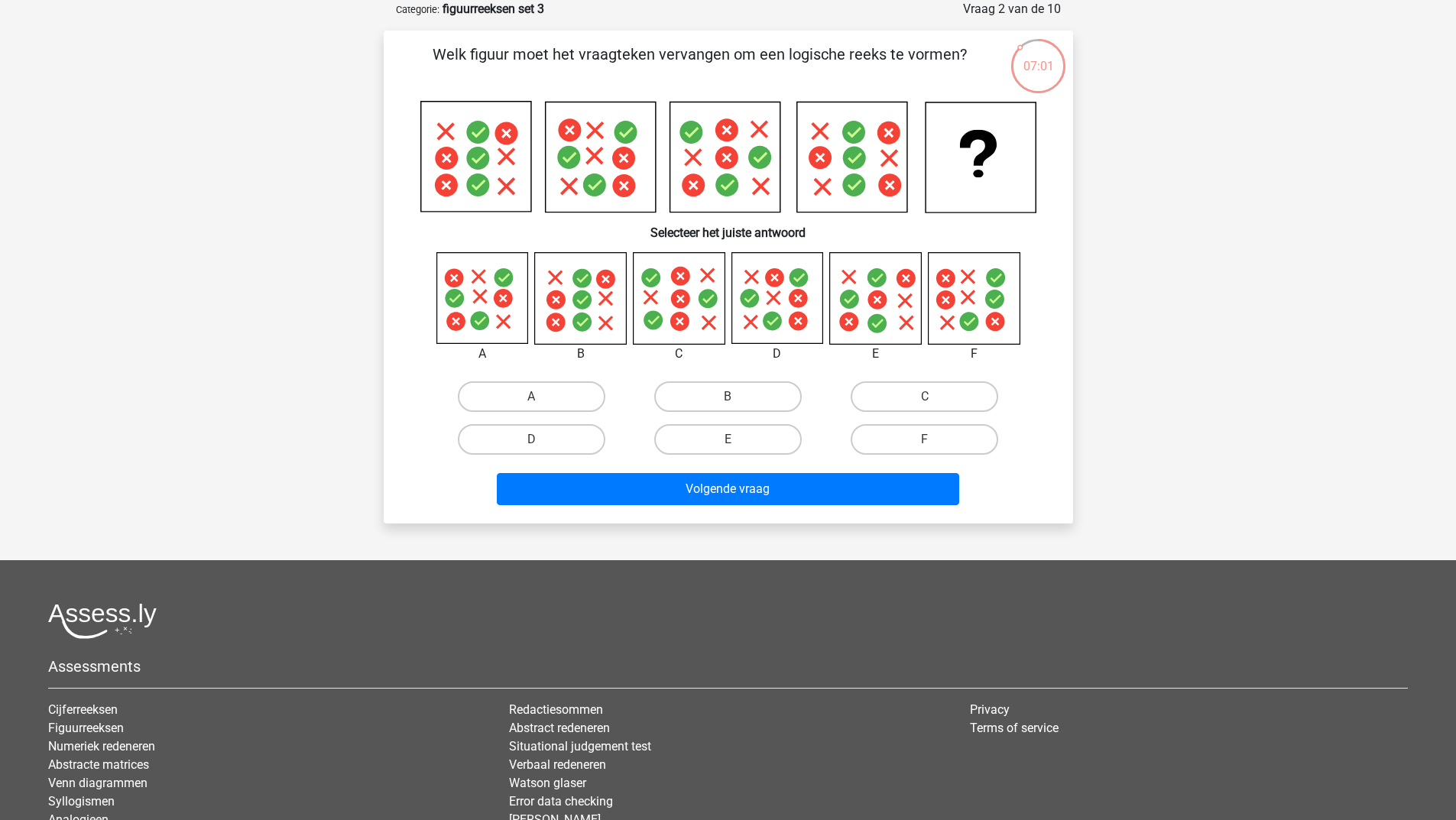
click at [734, 399] on input "B" at bounding box center [732, 402] width 10 height 10
radio input "true"
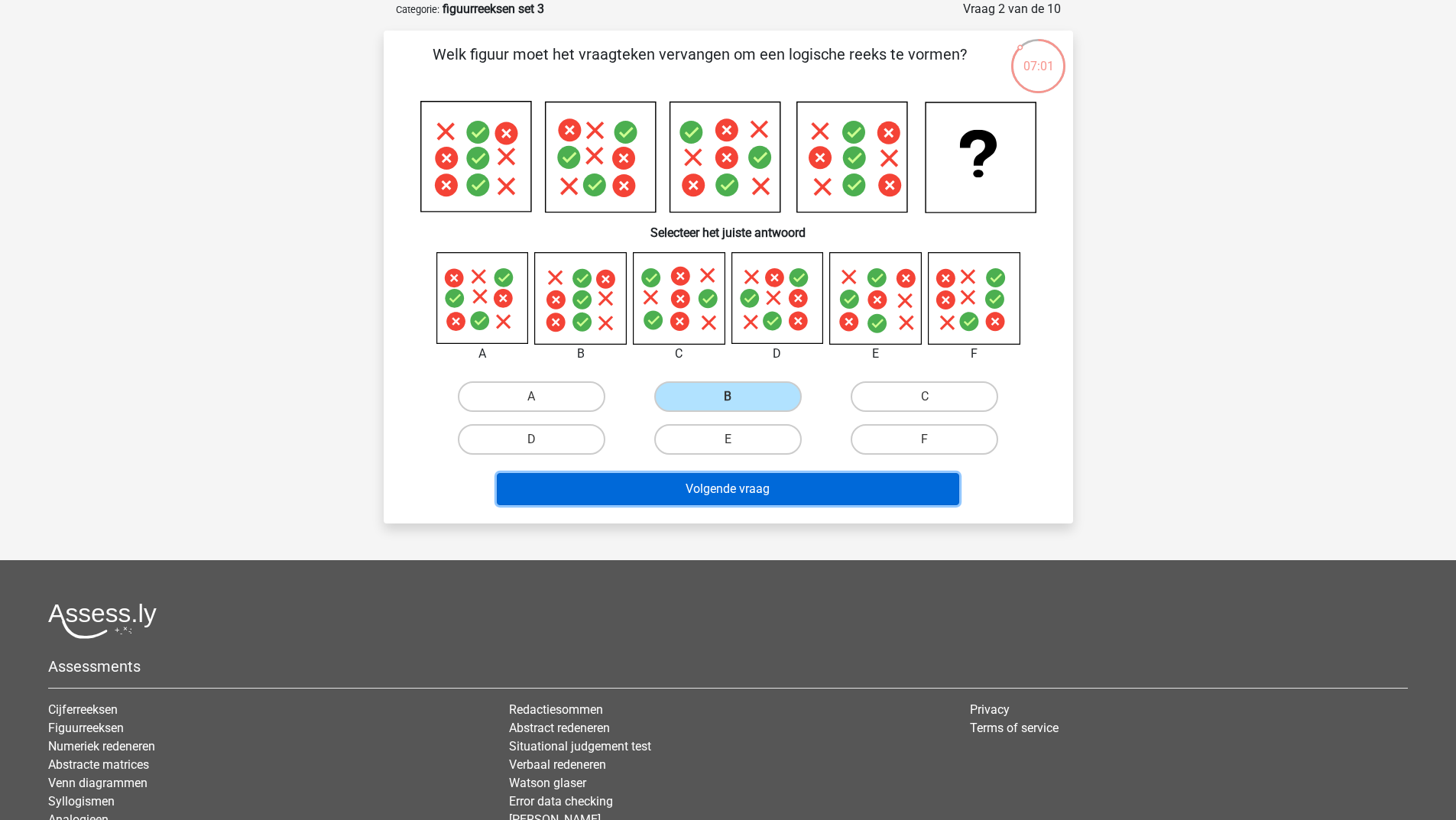
click at [710, 480] on button "Volgende vraag" at bounding box center [727, 489] width 462 height 32
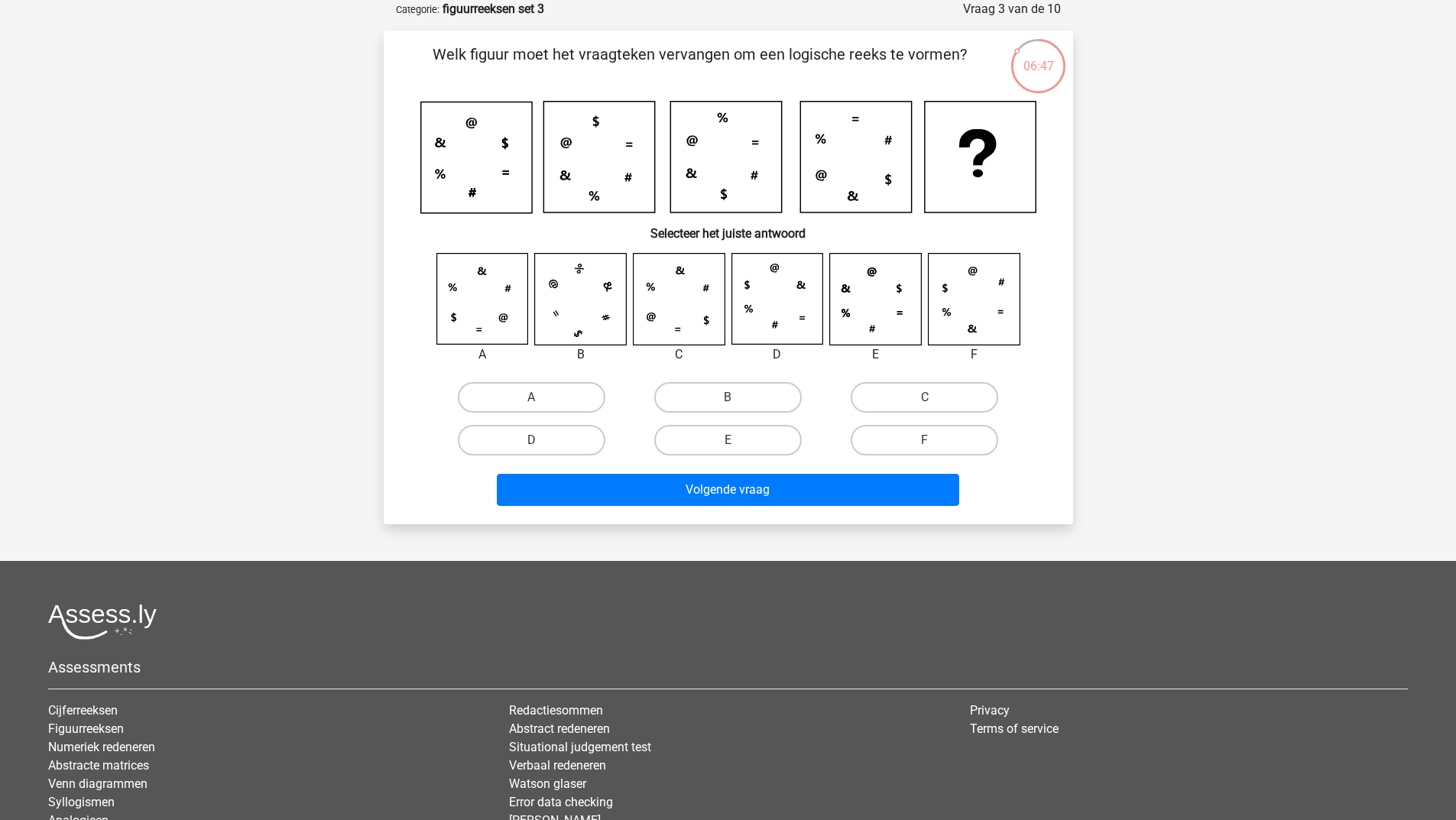
scroll to position [0, 0]
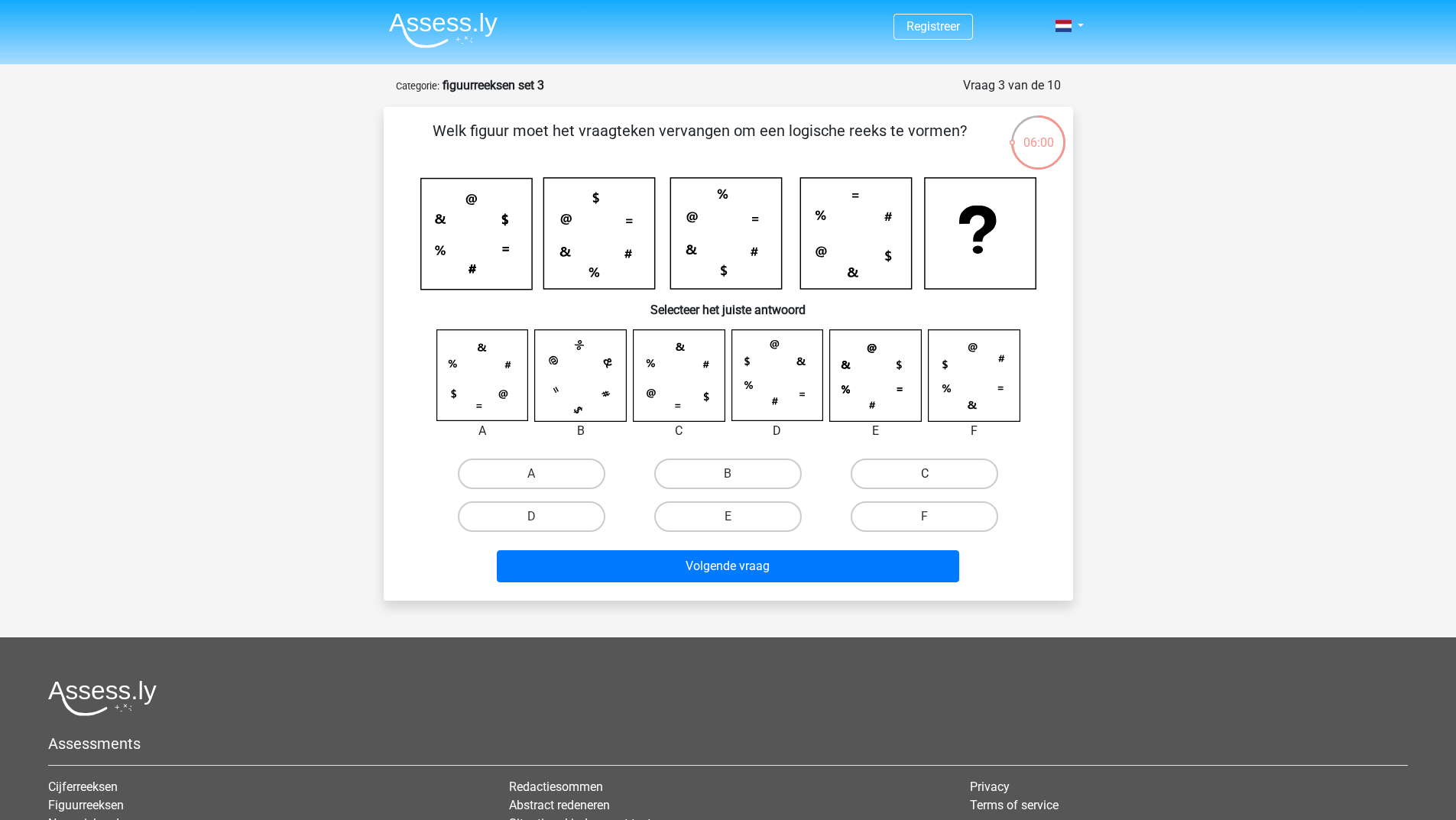
click at [949, 472] on label "C" at bounding box center [924, 474] width 148 height 31
click at [934, 474] on input "C" at bounding box center [930, 478] width 10 height 10
radio input "true"
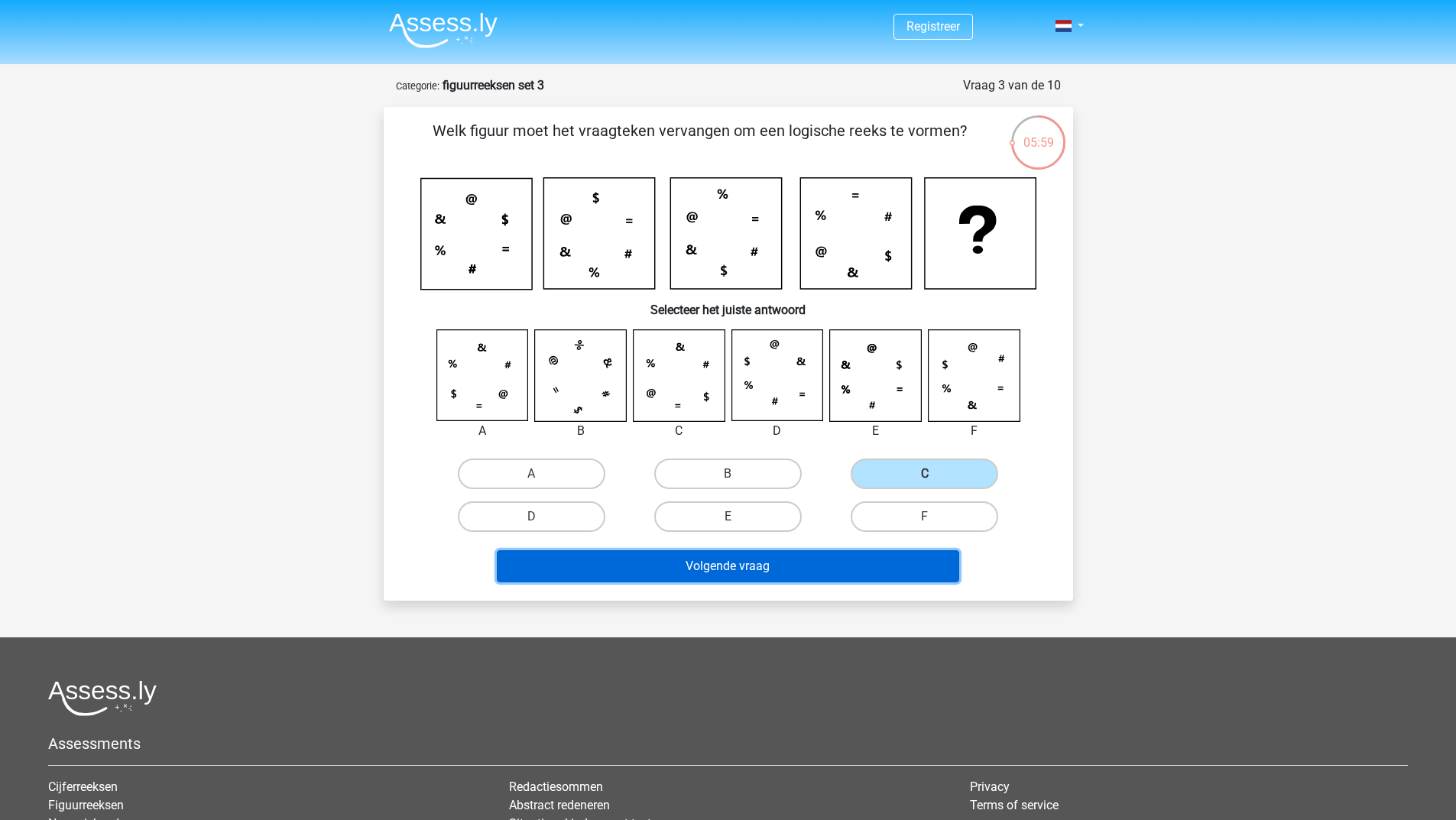
click at [818, 557] on button "Volgende vraag" at bounding box center [727, 566] width 462 height 32
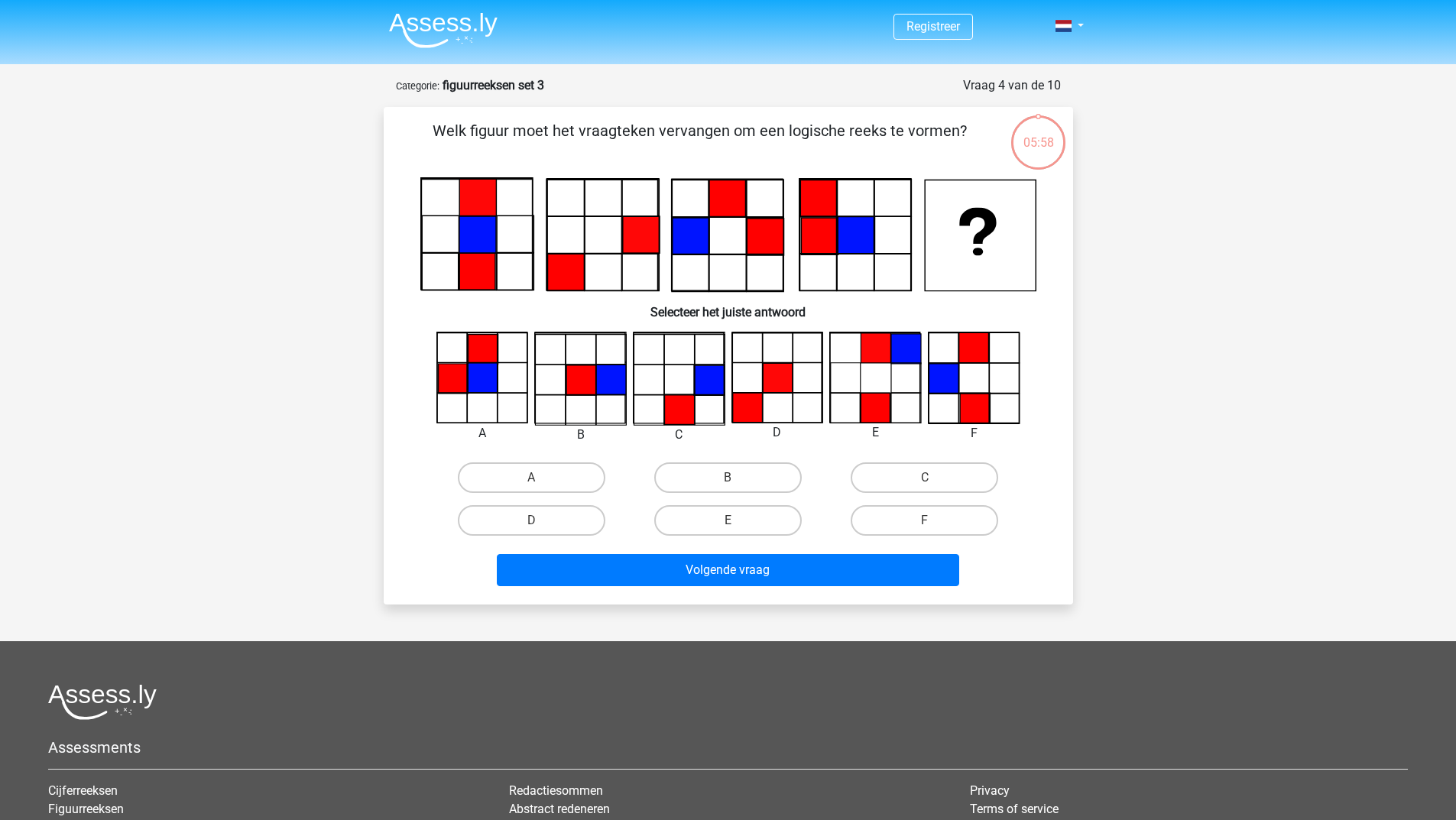
scroll to position [77, 0]
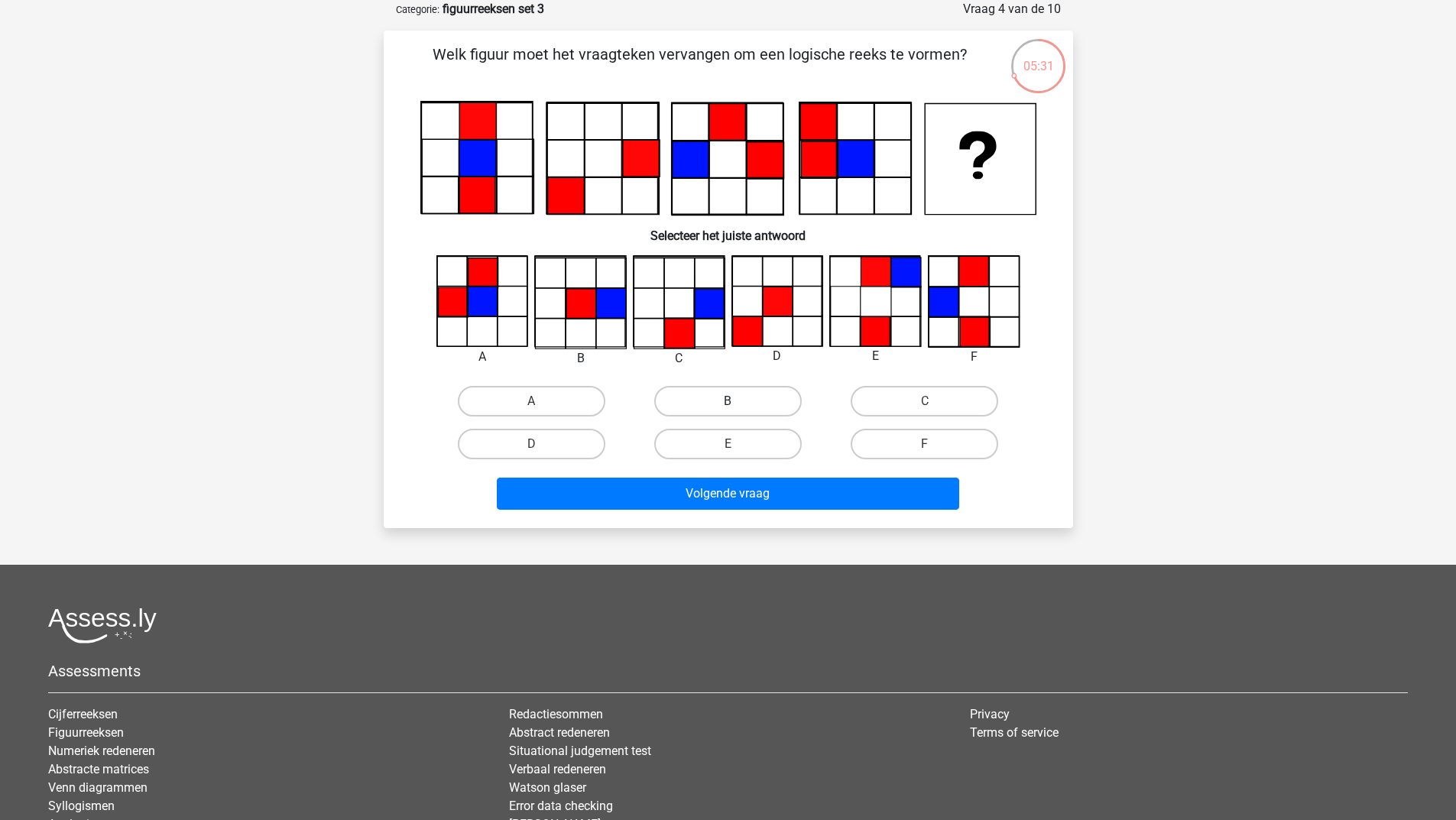
click at [684, 391] on label "B" at bounding box center [727, 401] width 148 height 31
click at [727, 402] on input "B" at bounding box center [732, 406] width 10 height 10
radio input "true"
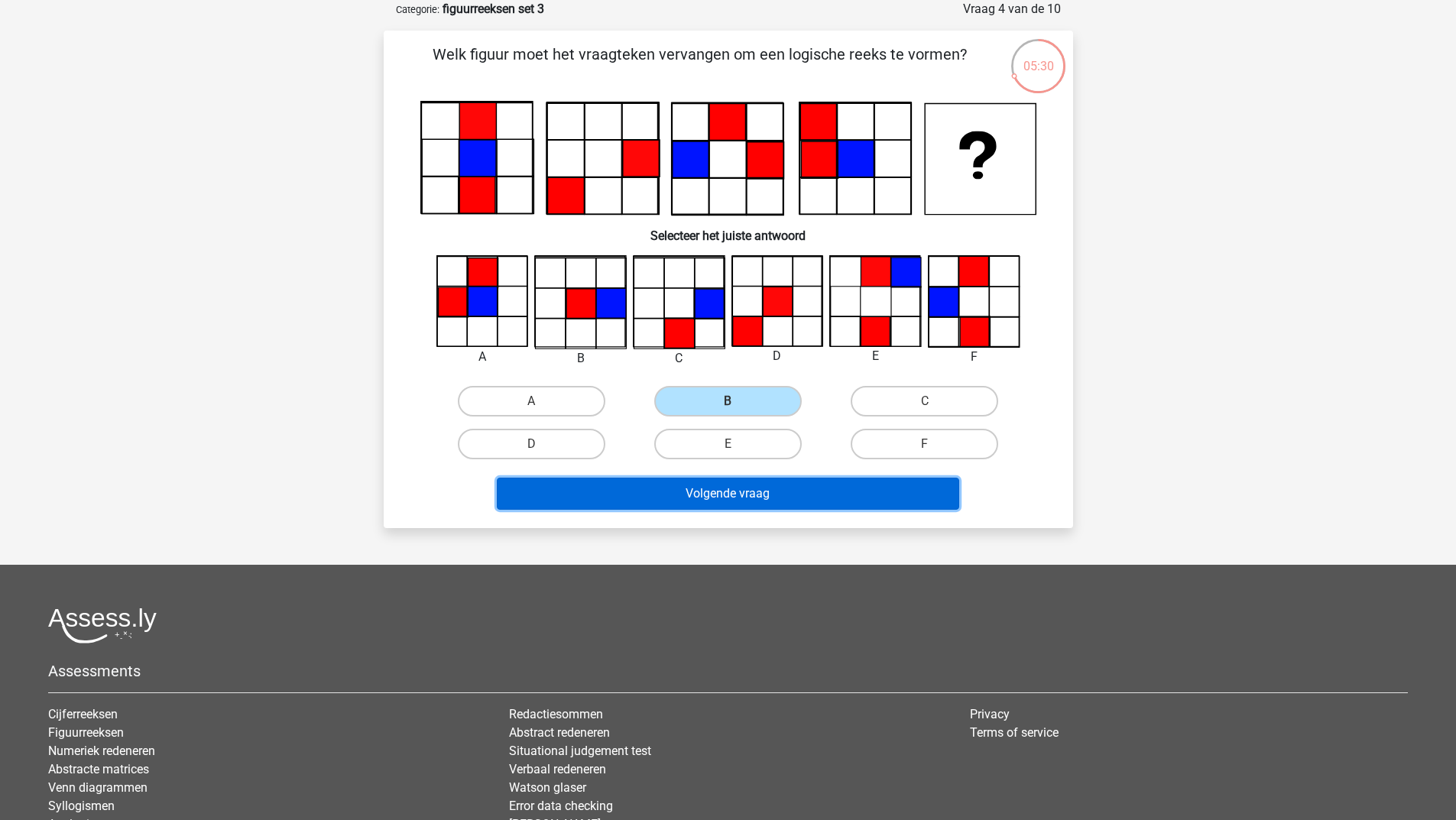
click at [669, 488] on button "Volgende vraag" at bounding box center [727, 493] width 462 height 32
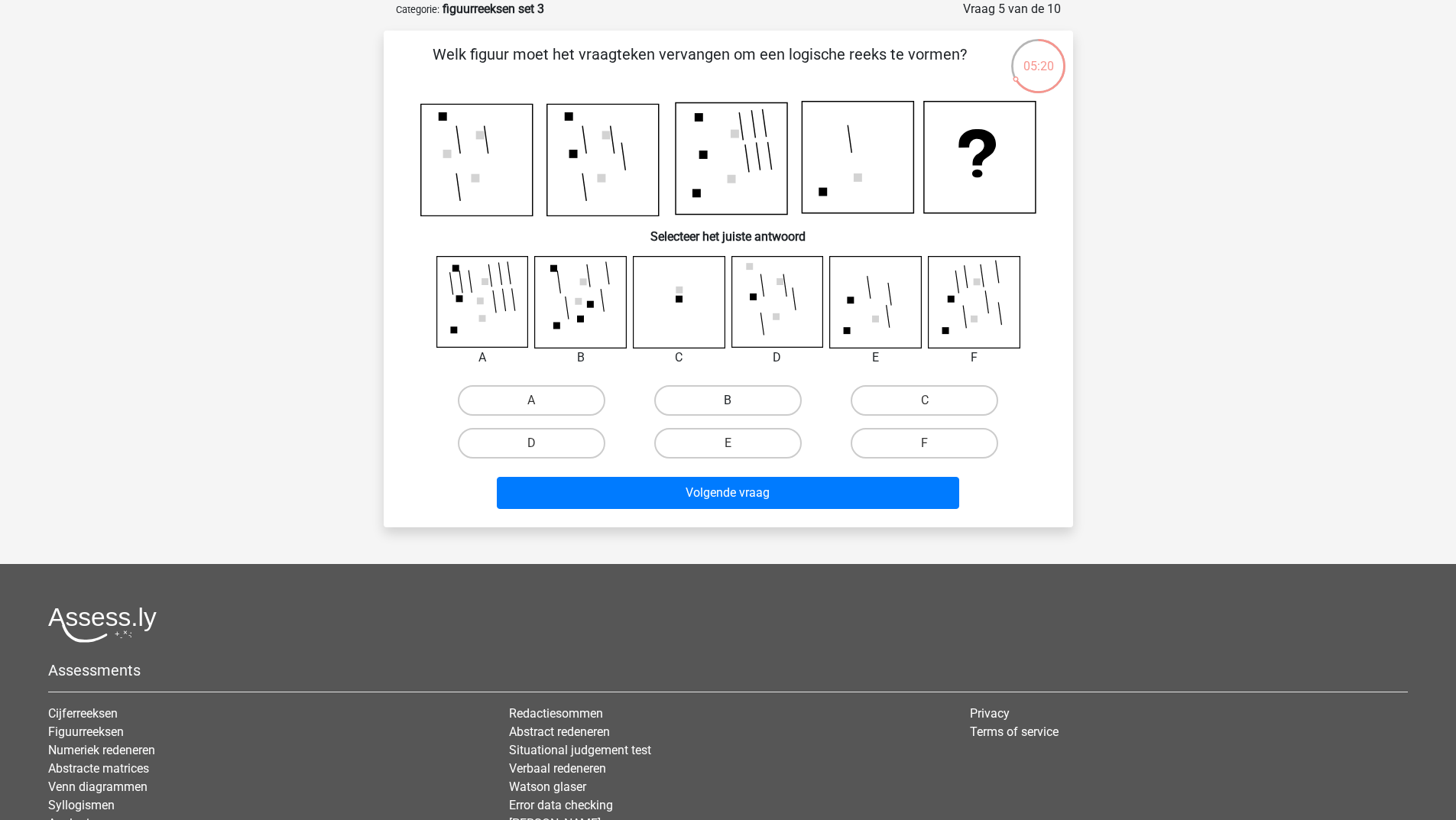
scroll to position [0, 0]
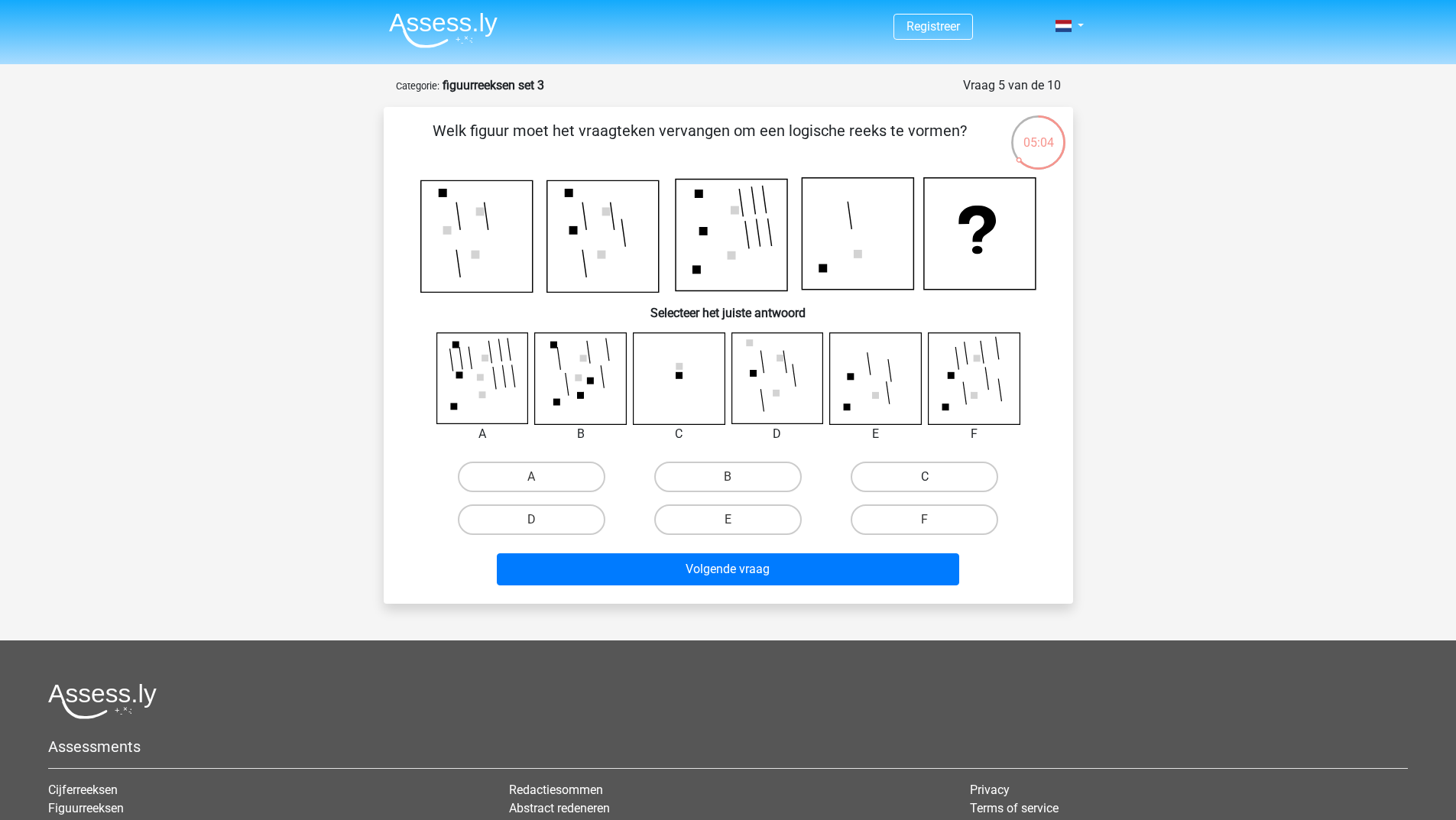
click at [945, 481] on label "C" at bounding box center [924, 477] width 148 height 31
click at [934, 481] on input "C" at bounding box center [930, 482] width 10 height 10
radio input "true"
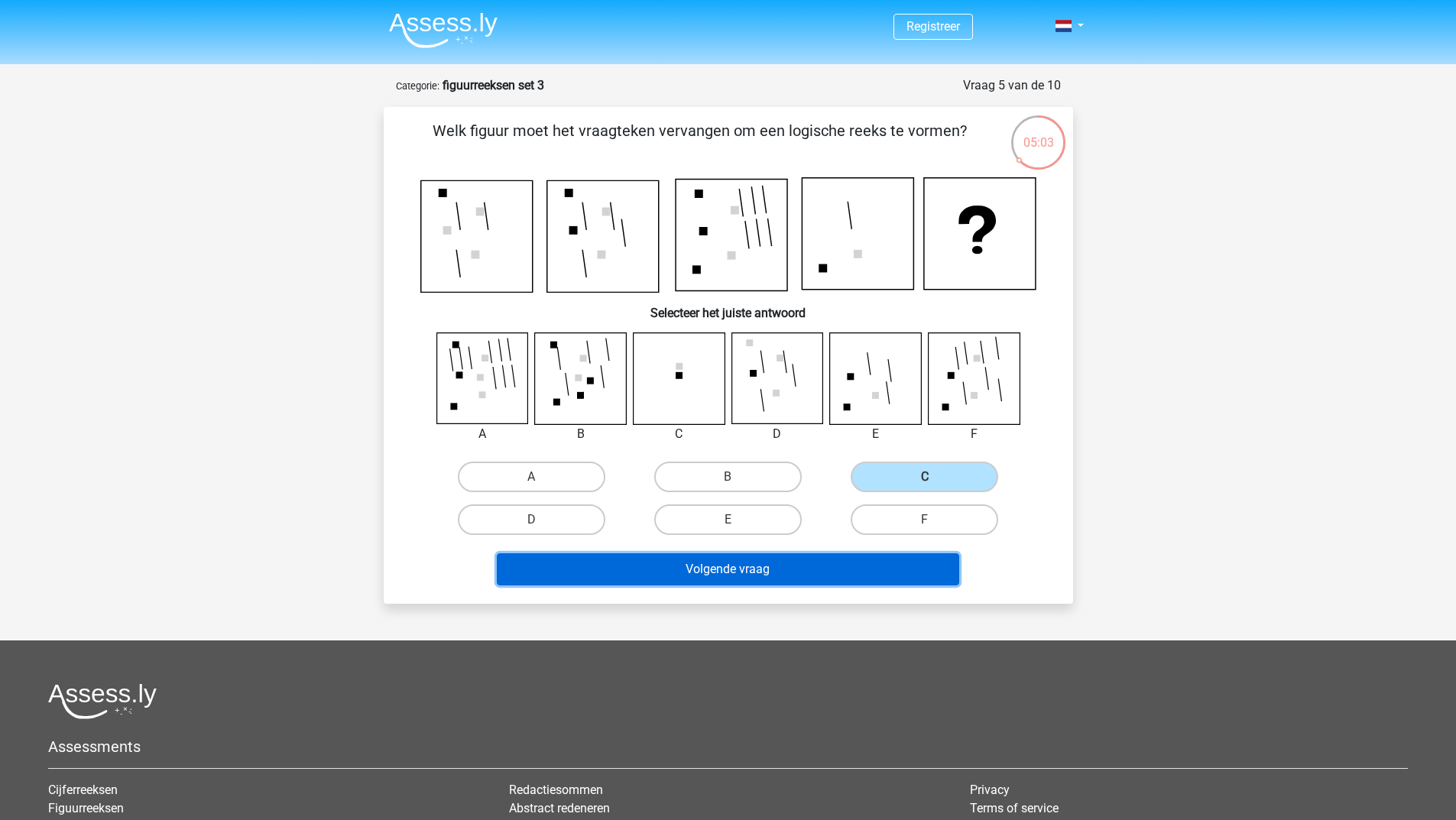
click at [836, 575] on button "Volgende vraag" at bounding box center [727, 569] width 462 height 32
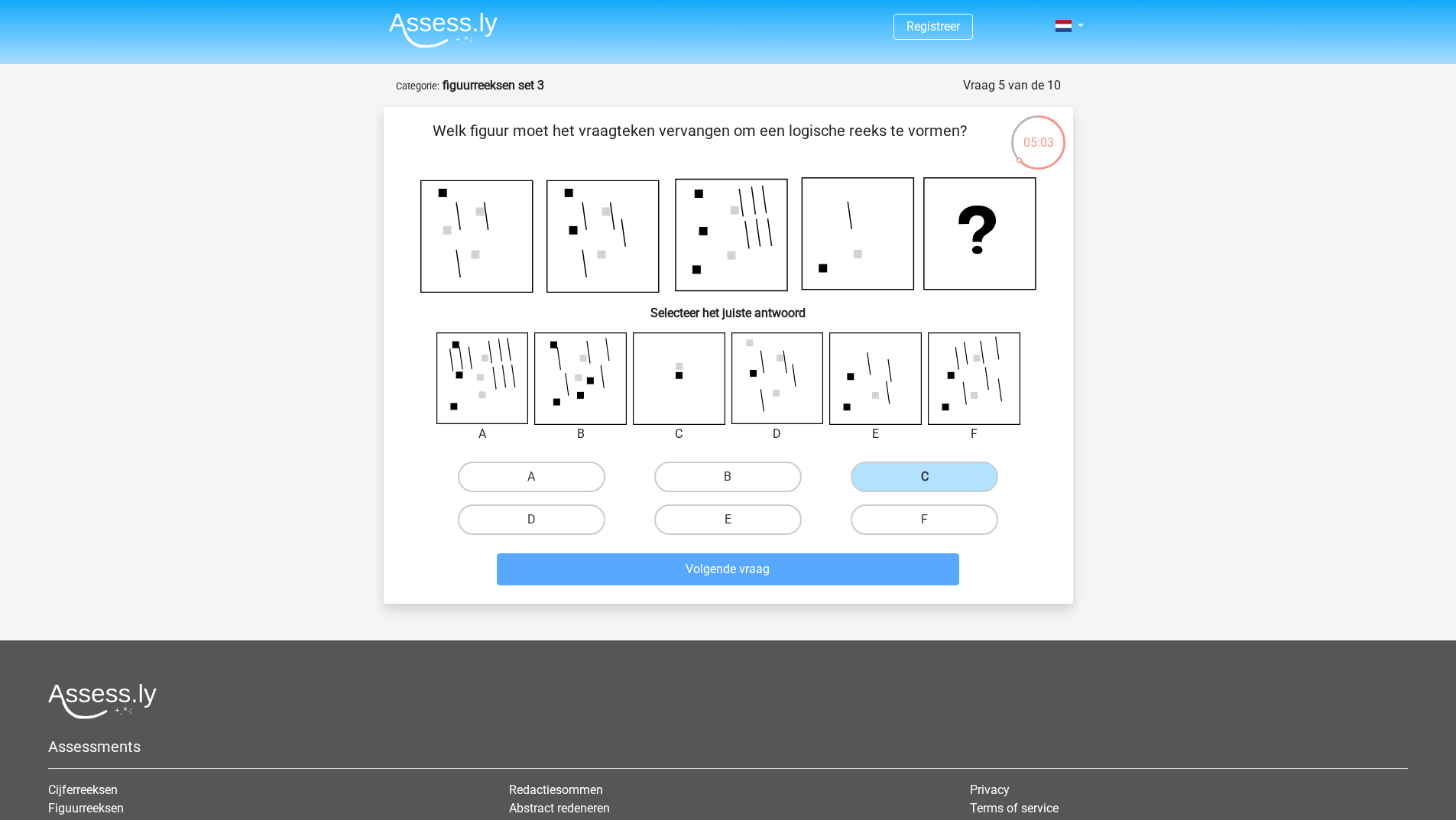
scroll to position [77, 0]
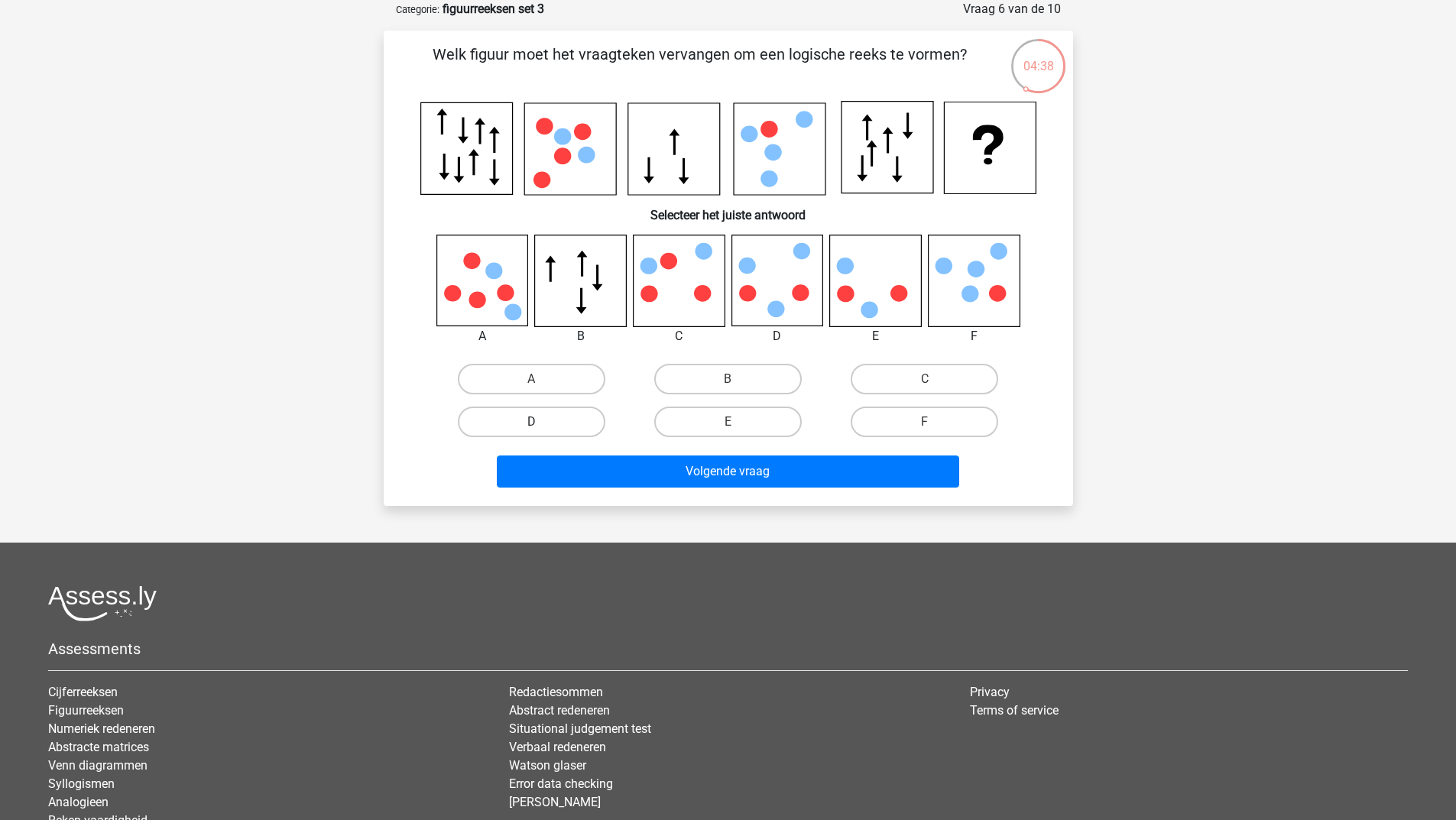
click at [539, 420] on label "D" at bounding box center [531, 421] width 148 height 31
click at [539, 422] on input "D" at bounding box center [536, 427] width 10 height 10
radio input "true"
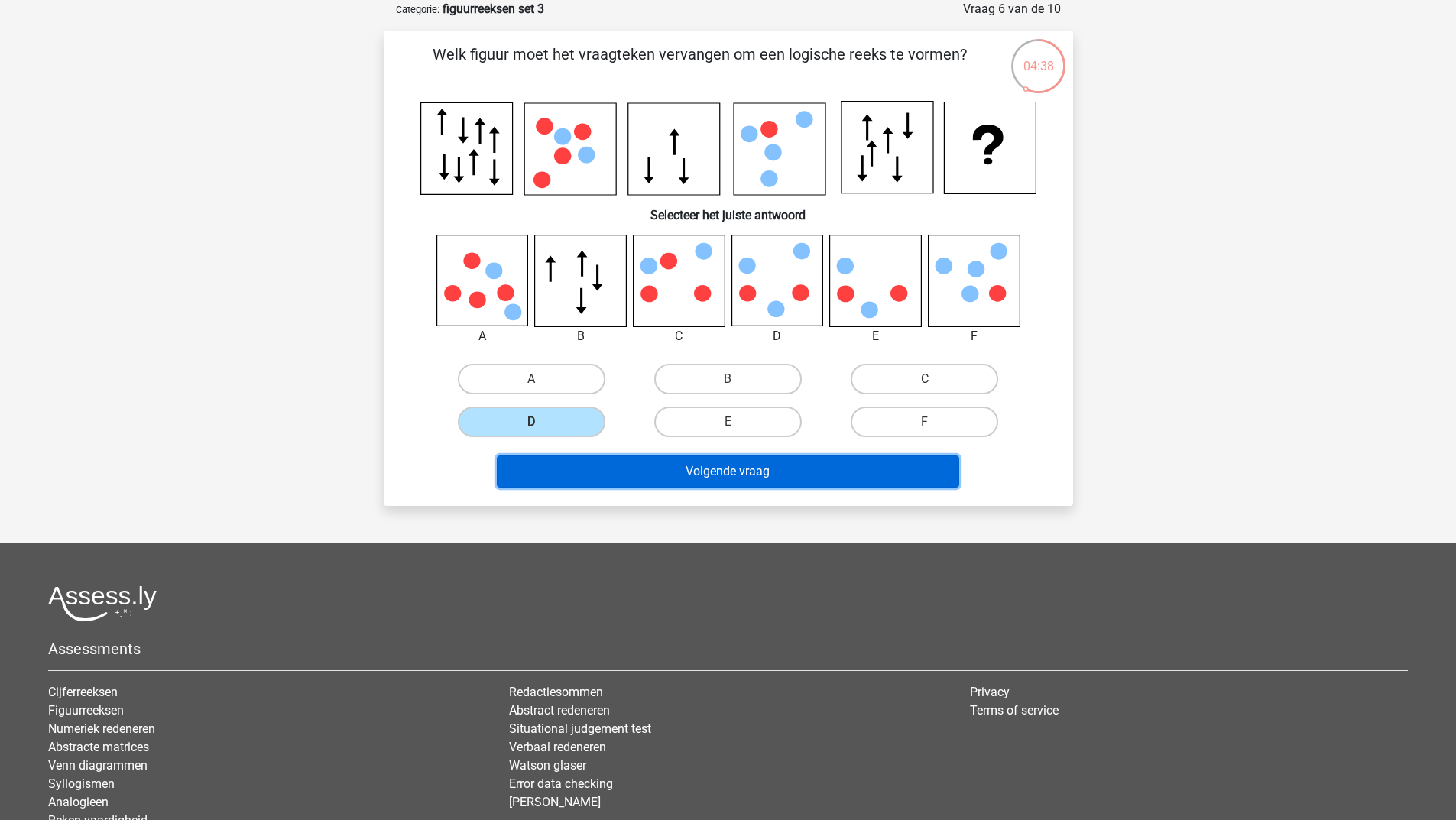
click at [564, 468] on button "Volgende vraag" at bounding box center [727, 471] width 462 height 32
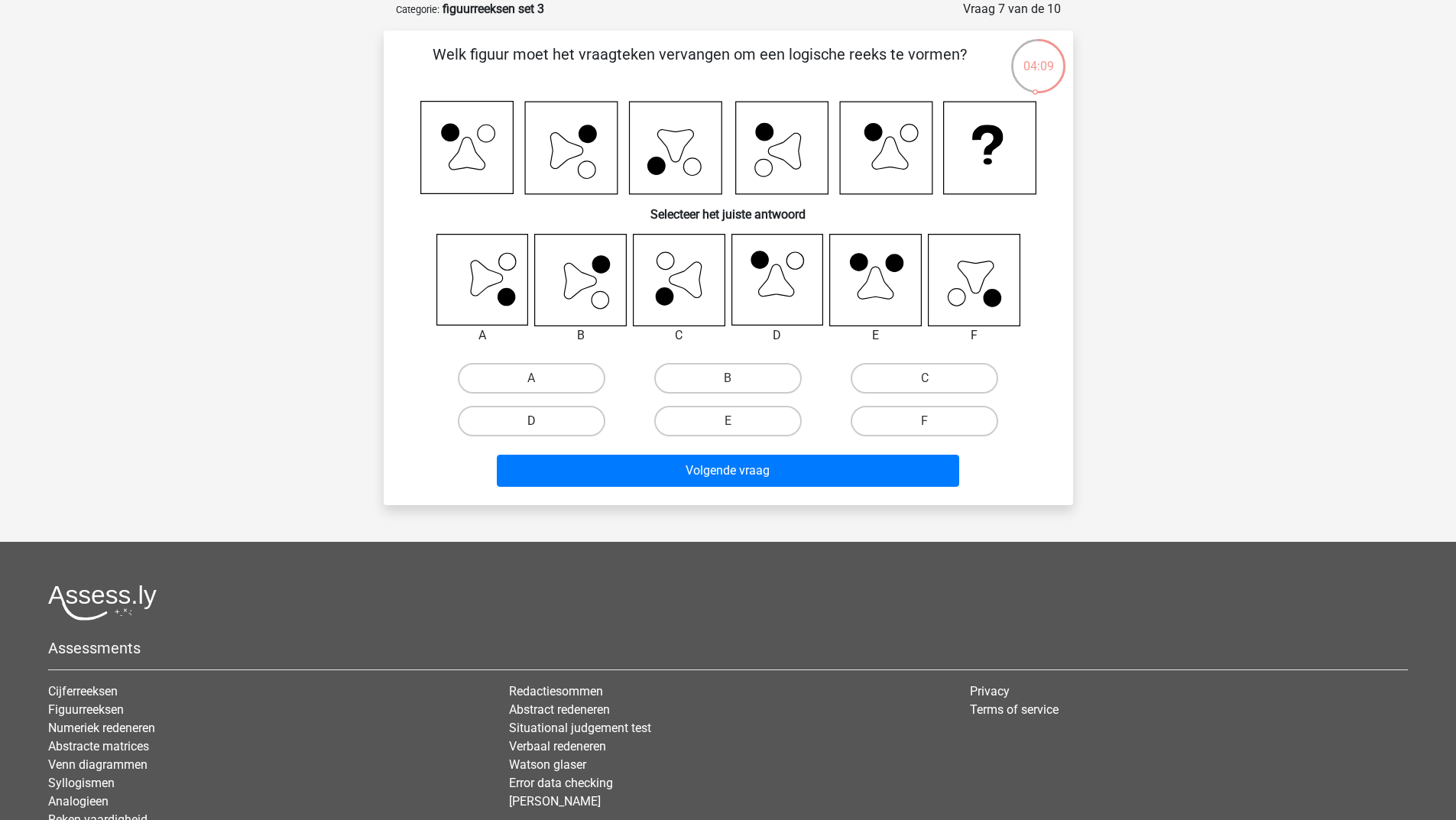
click at [550, 425] on label "D" at bounding box center [531, 421] width 148 height 31
click at [541, 425] on input "D" at bounding box center [536, 426] width 10 height 10
radio input "true"
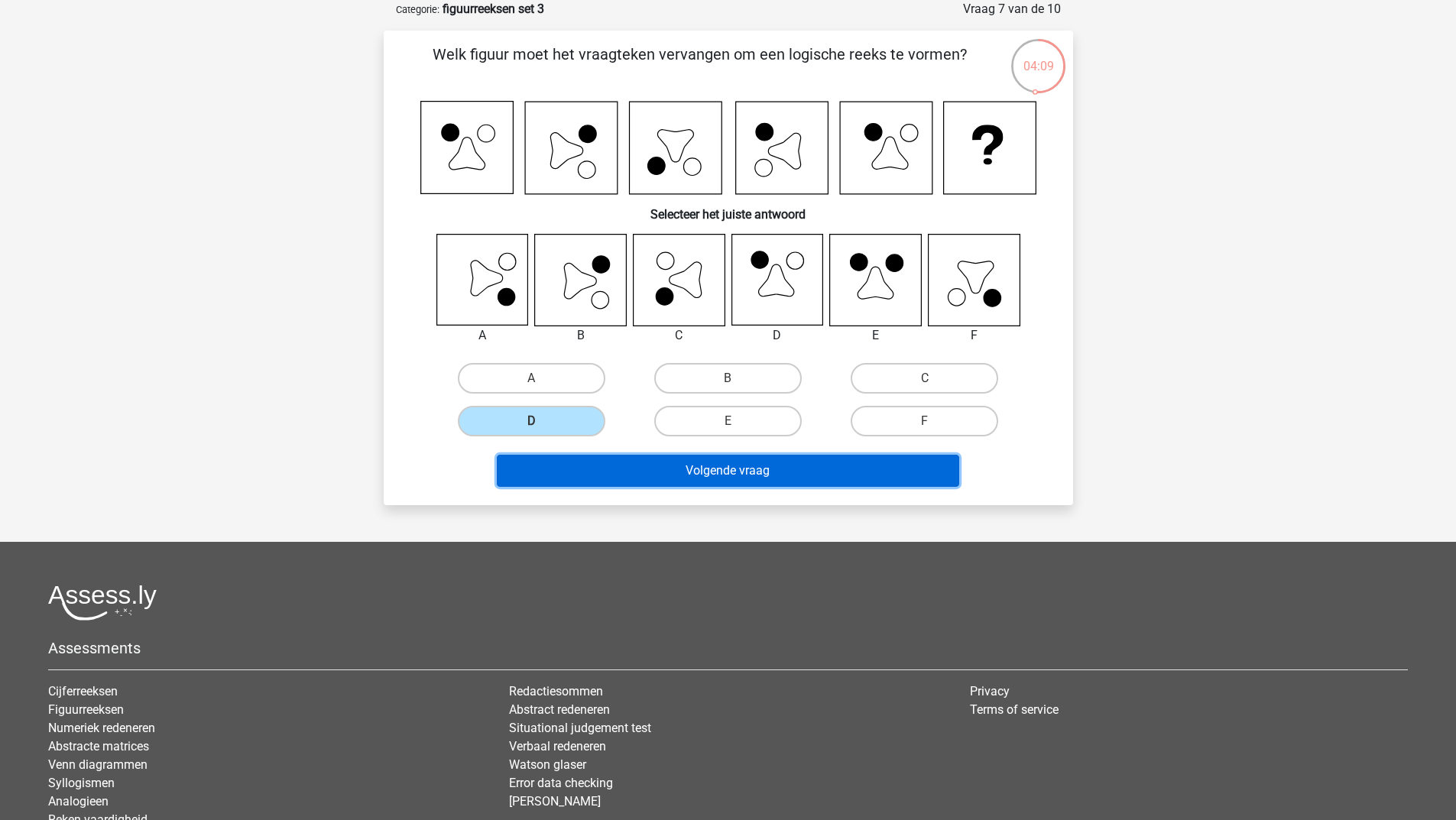
click at [556, 463] on button "Volgende vraag" at bounding box center [727, 470] width 462 height 32
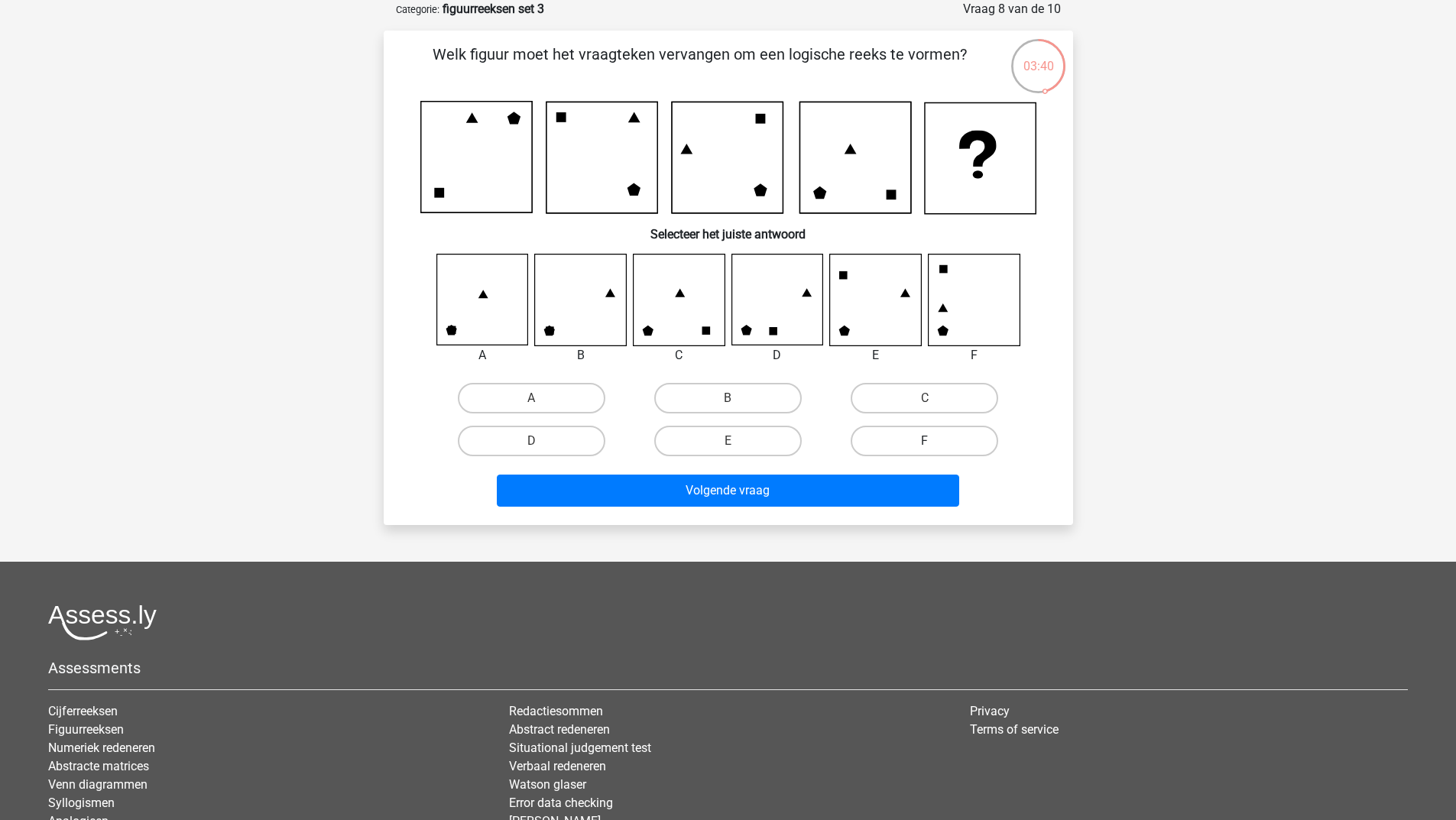
click at [920, 440] on label "F" at bounding box center [924, 440] width 148 height 31
click at [925, 441] on input "F" at bounding box center [930, 446] width 10 height 10
radio input "true"
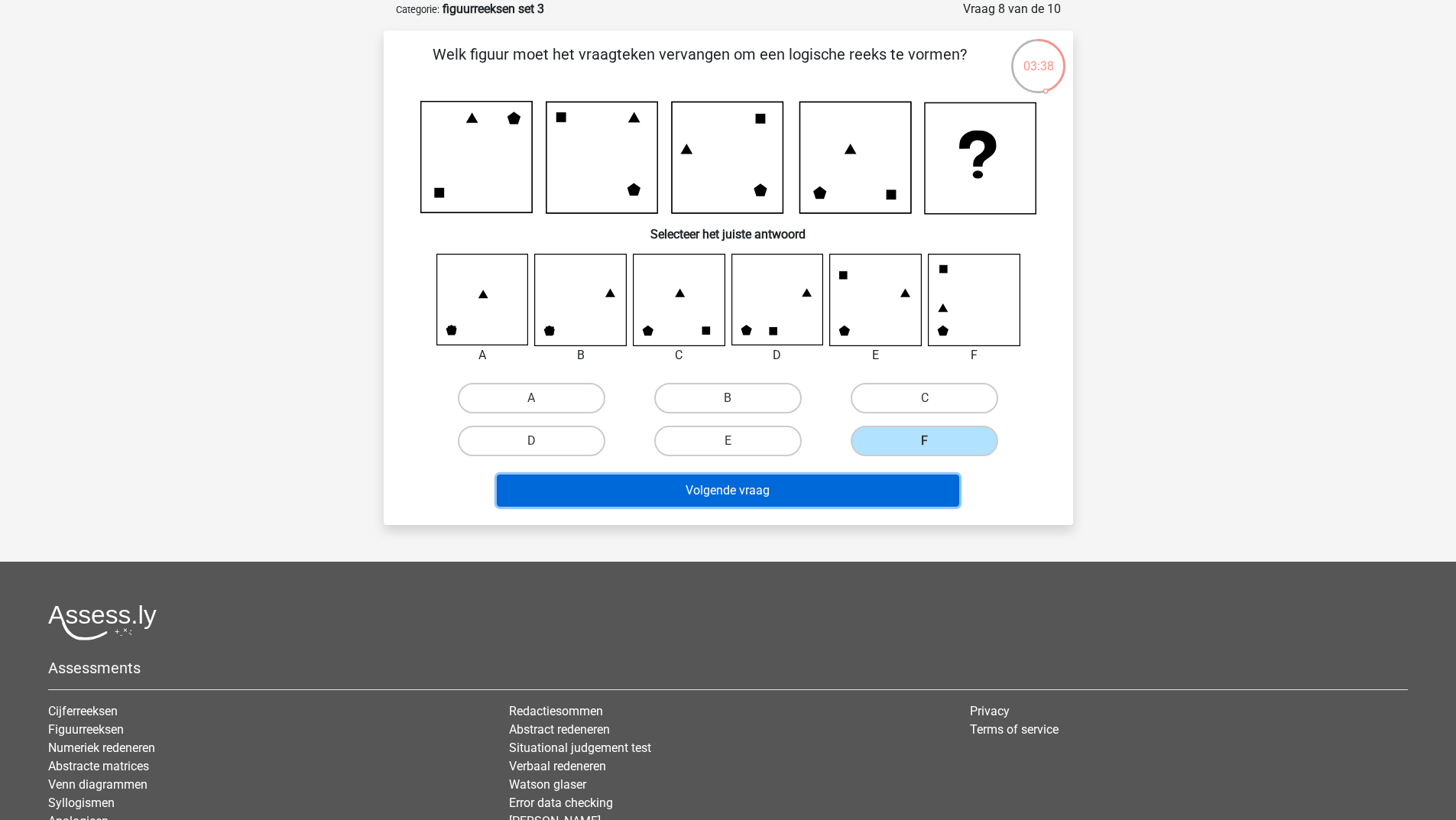
click at [736, 501] on button "Volgende vraag" at bounding box center [727, 490] width 462 height 32
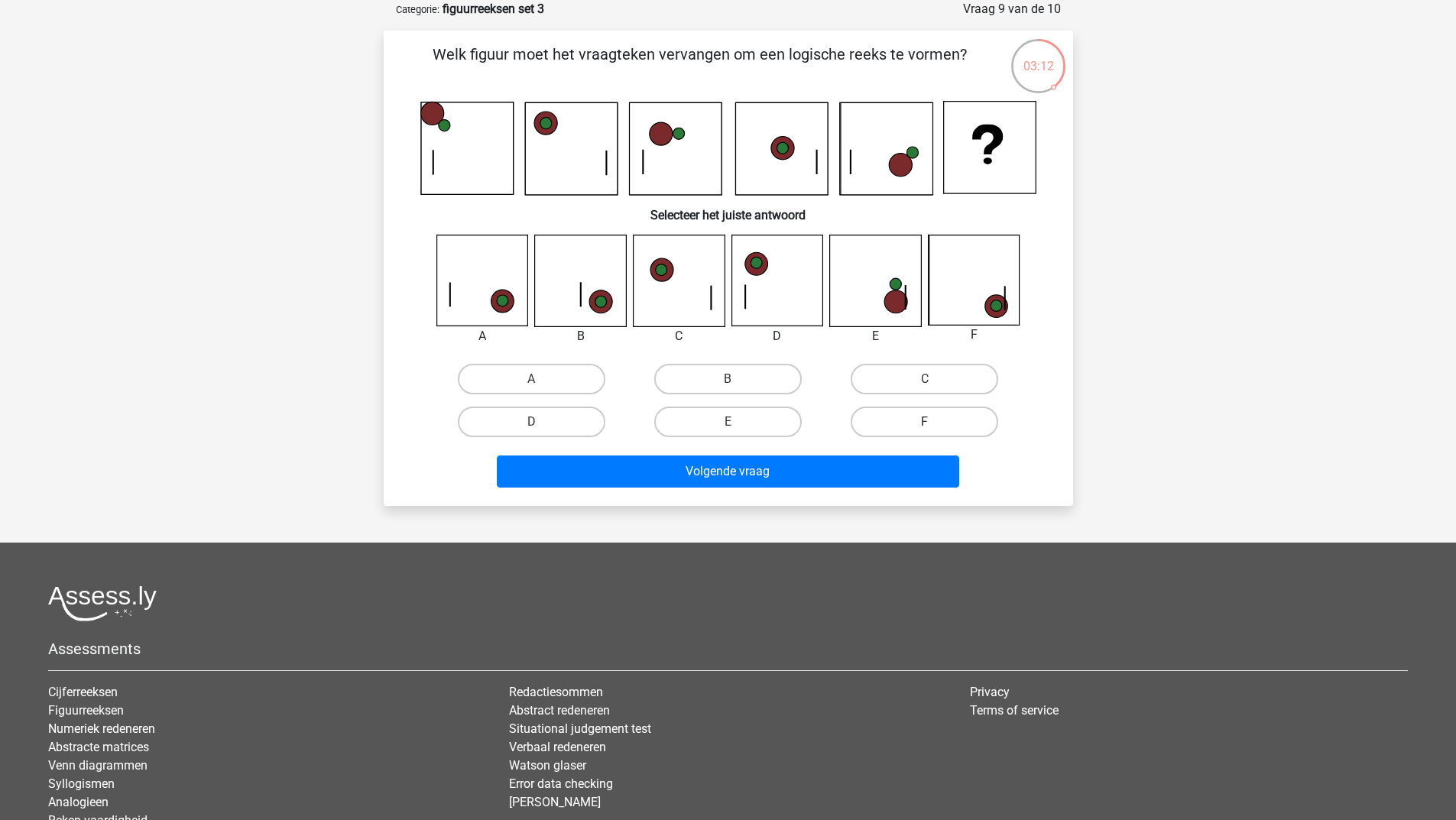
click at [967, 424] on label "F" at bounding box center [924, 421] width 148 height 31
click at [934, 424] on input "F" at bounding box center [930, 427] width 10 height 10
radio input "true"
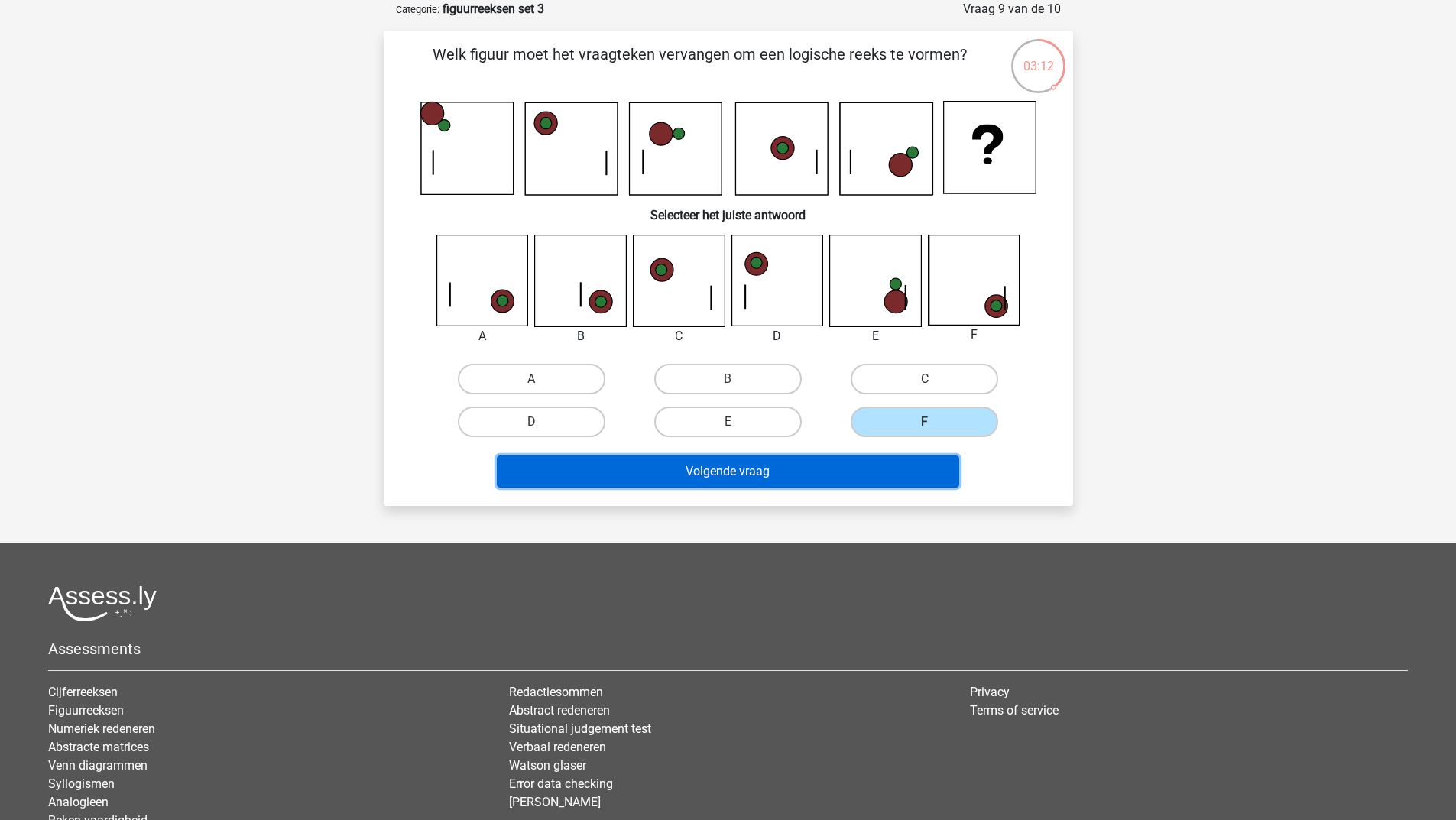
click at [862, 473] on button "Volgende vraag" at bounding box center [727, 471] width 462 height 32
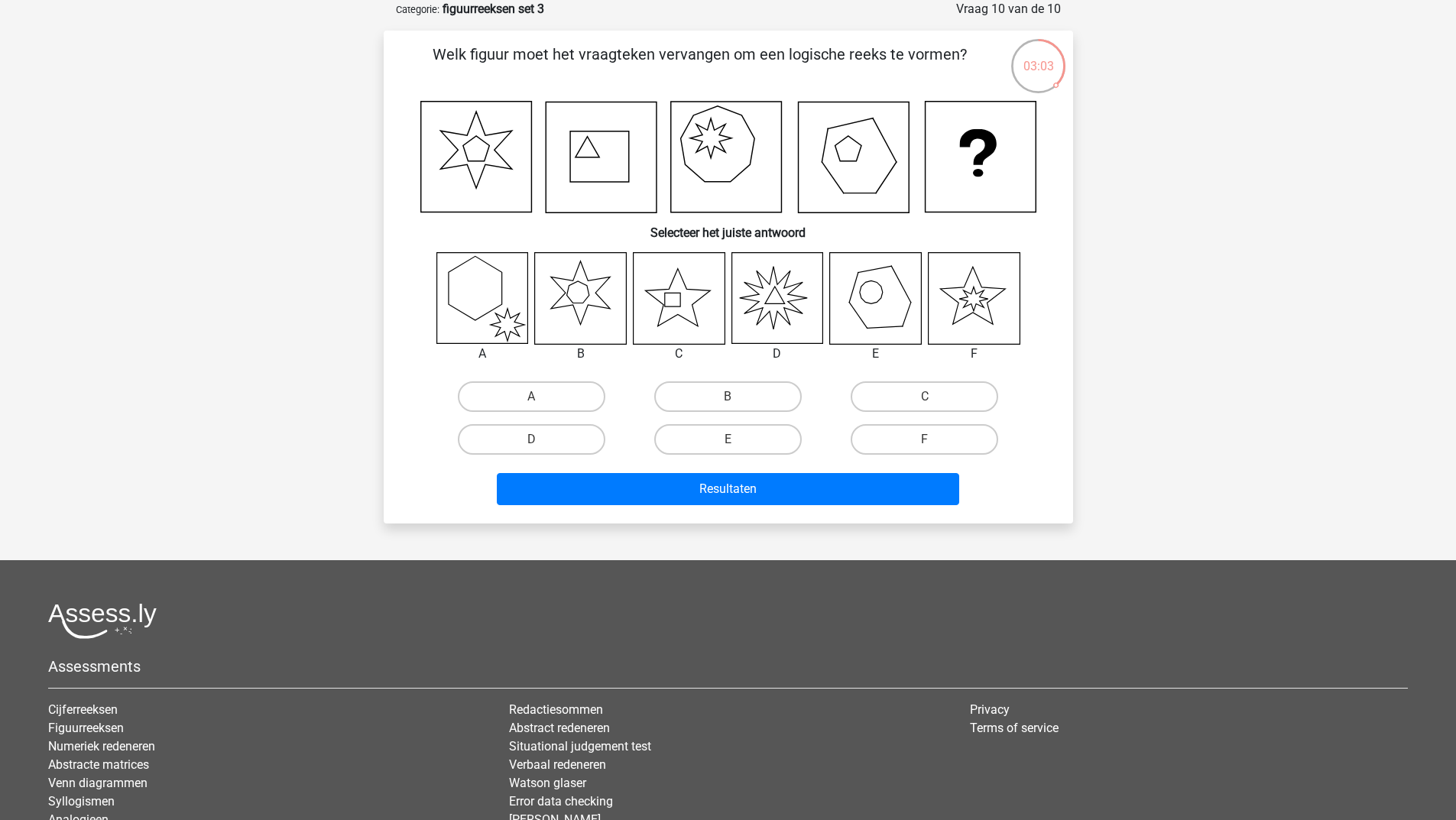
scroll to position [0, 0]
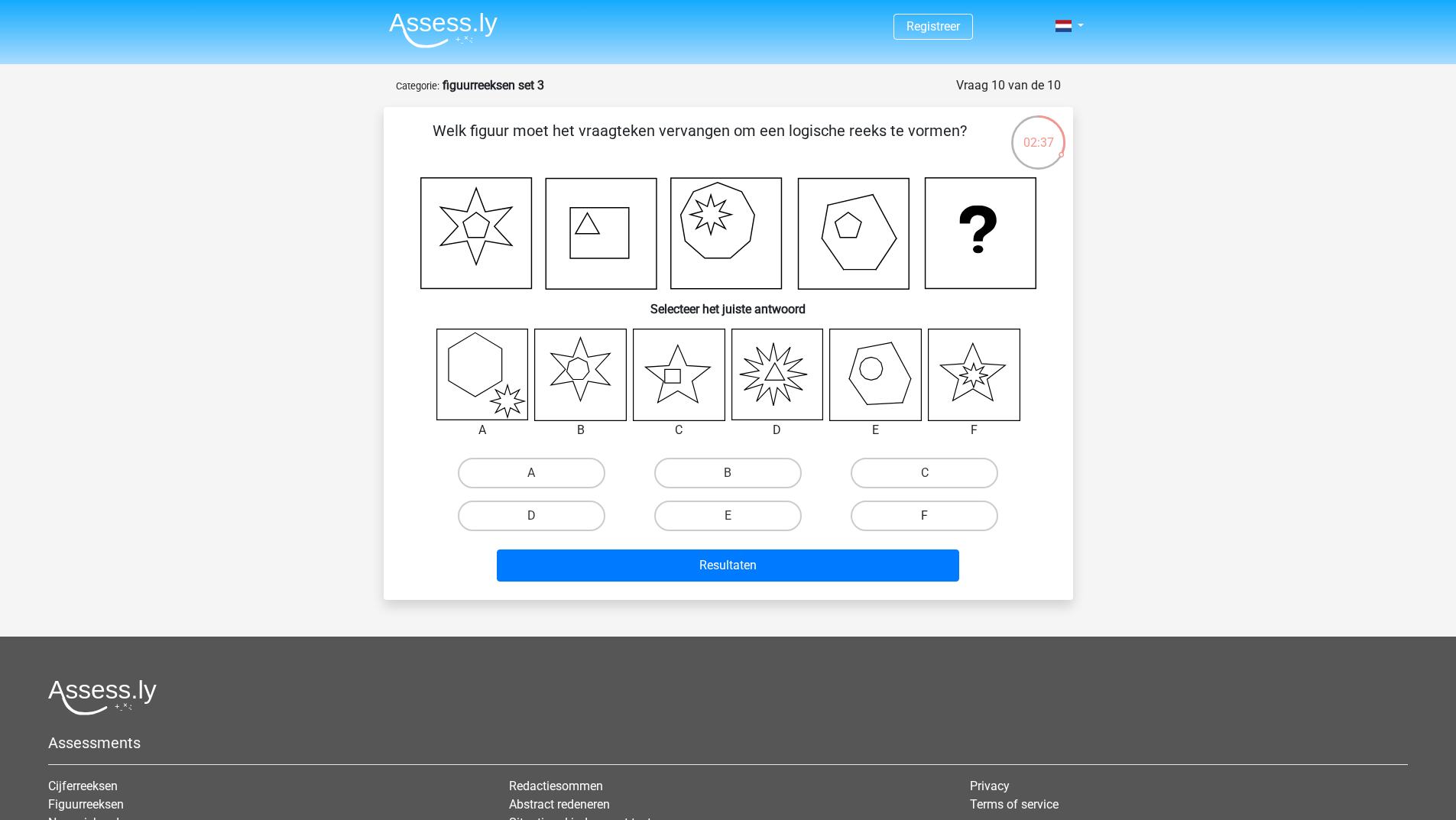
click at [911, 513] on label "F" at bounding box center [924, 516] width 148 height 31
click at [925, 516] on input "F" at bounding box center [930, 521] width 10 height 10
radio input "true"
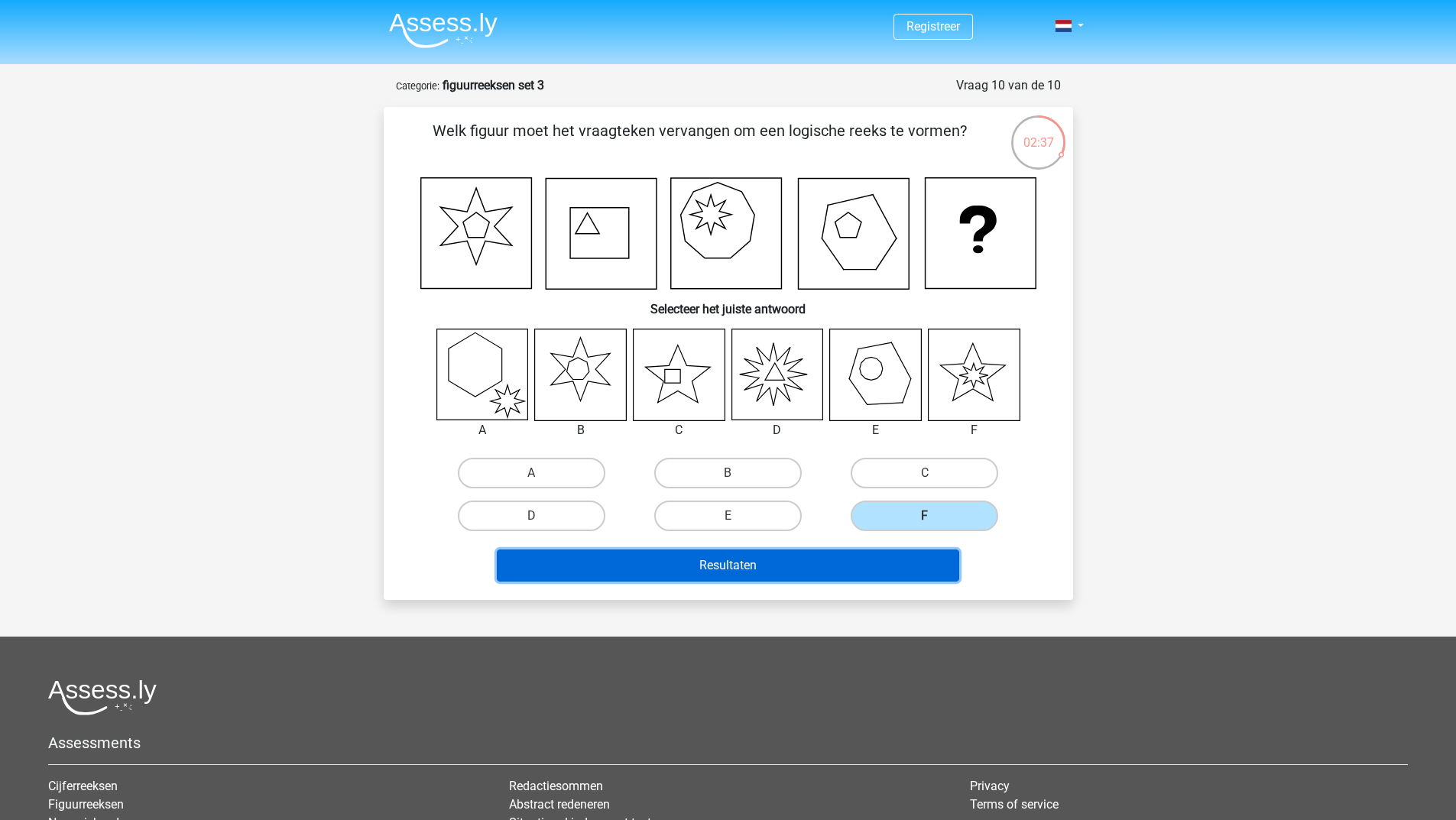
click at [847, 561] on button "Resultaten" at bounding box center [727, 565] width 462 height 32
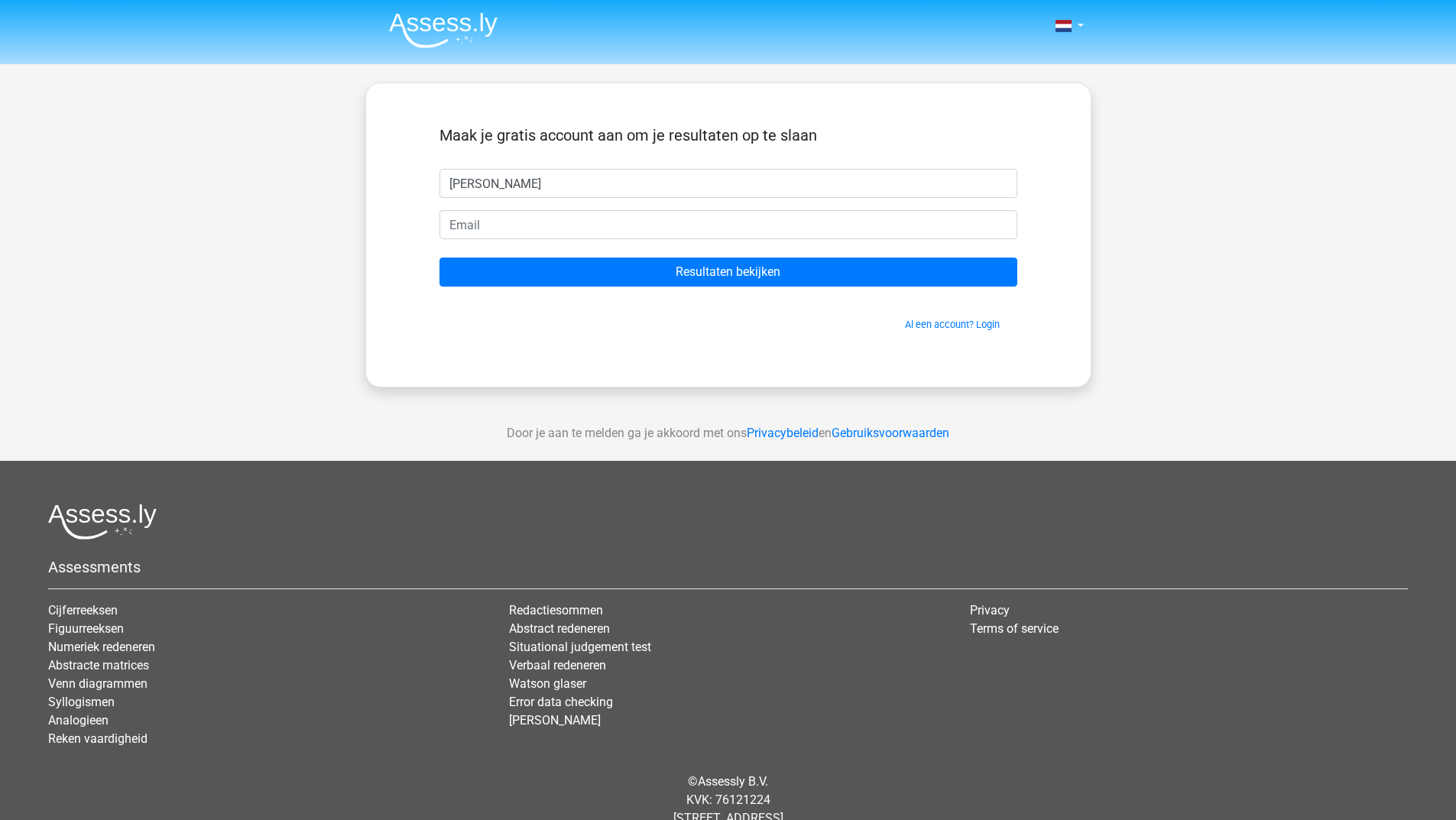
type input "sharon"
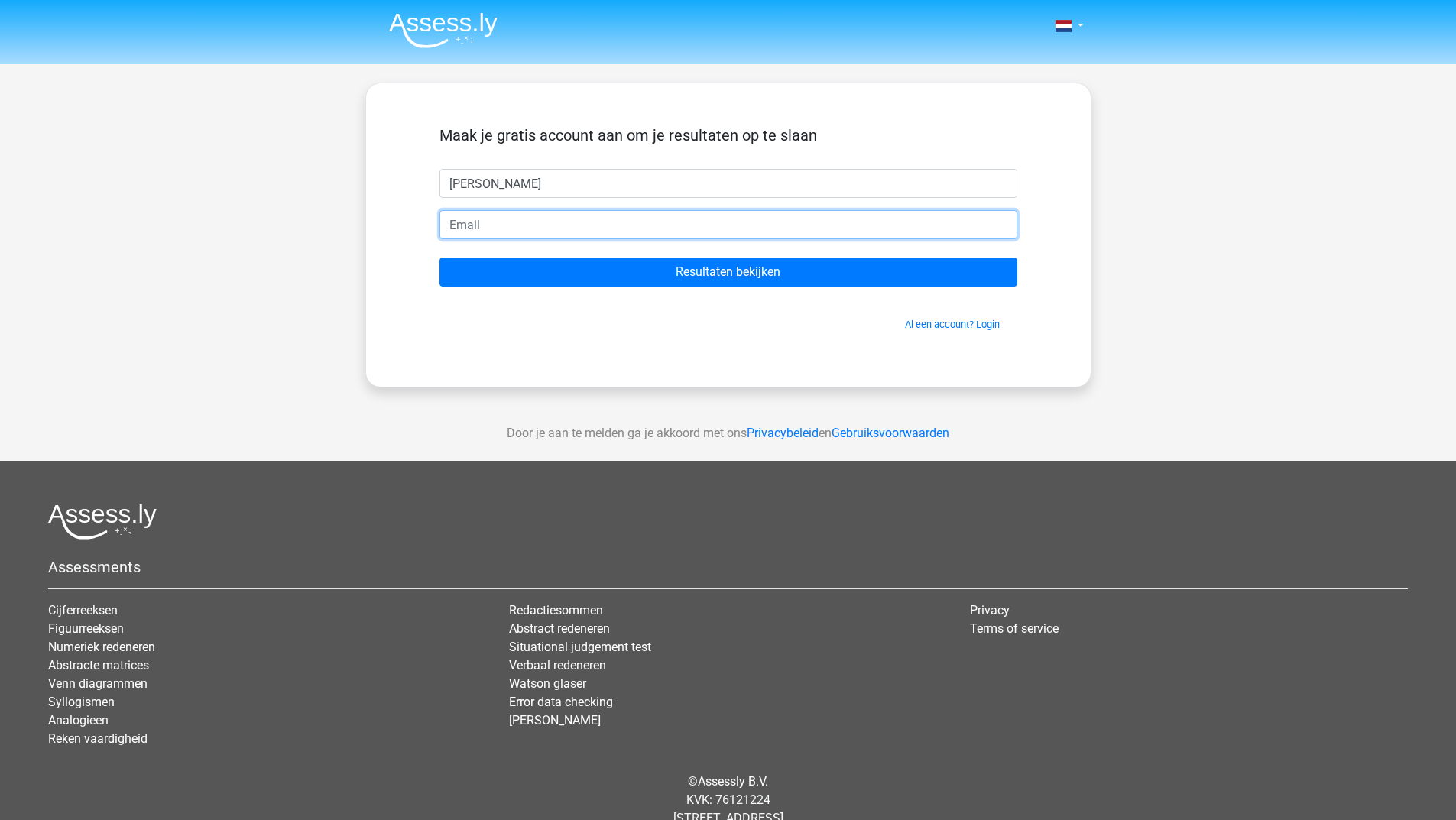
click at [658, 221] on input "email" at bounding box center [728, 225] width 578 height 29
type input "[PERSON_NAME][EMAIL_ADDRESS][DOMAIN_NAME]"
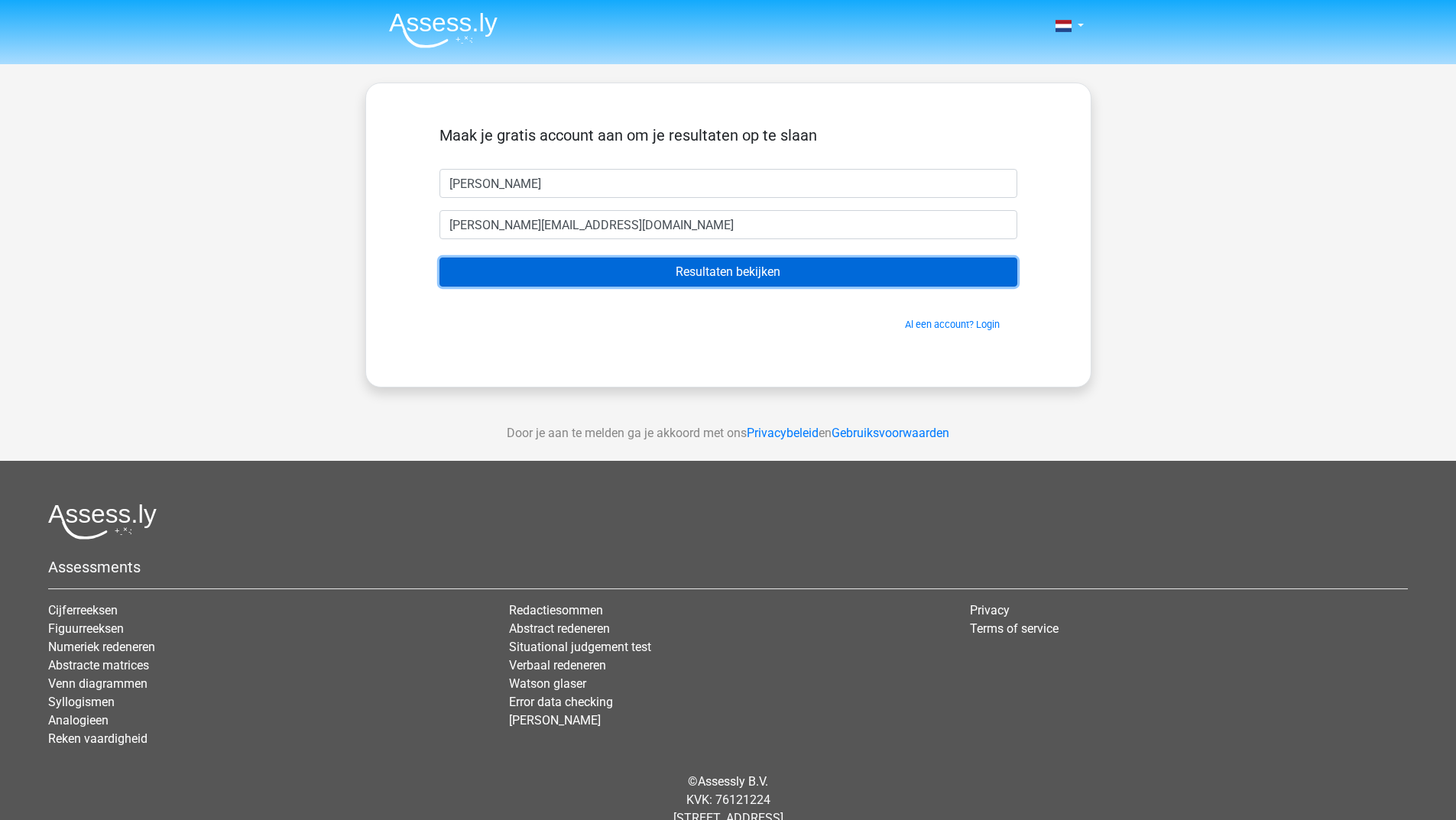
click at [662, 276] on input "Resultaten bekijken" at bounding box center [728, 272] width 578 height 29
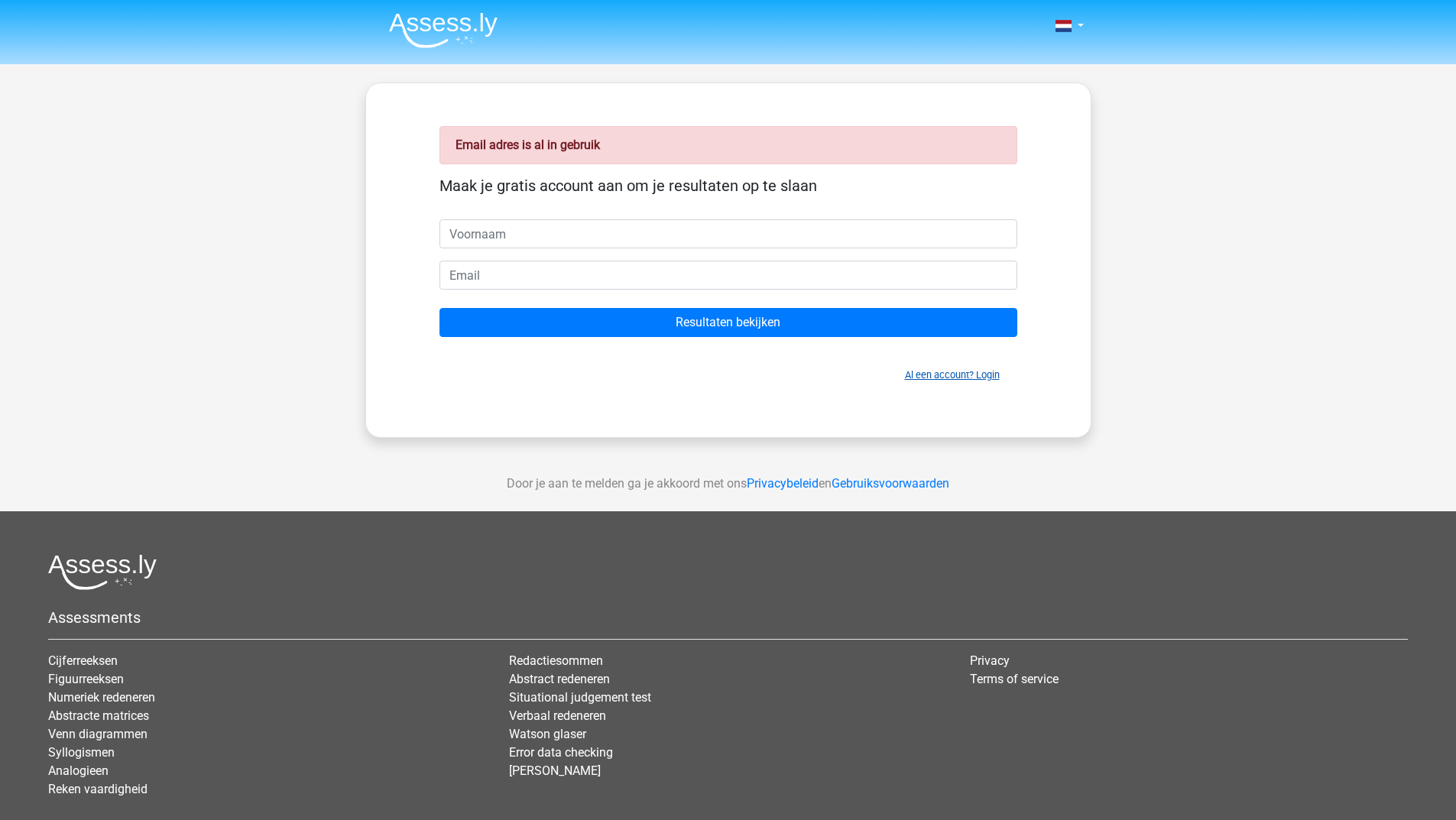
click at [934, 376] on link "Al een account? Login" at bounding box center [952, 375] width 95 height 12
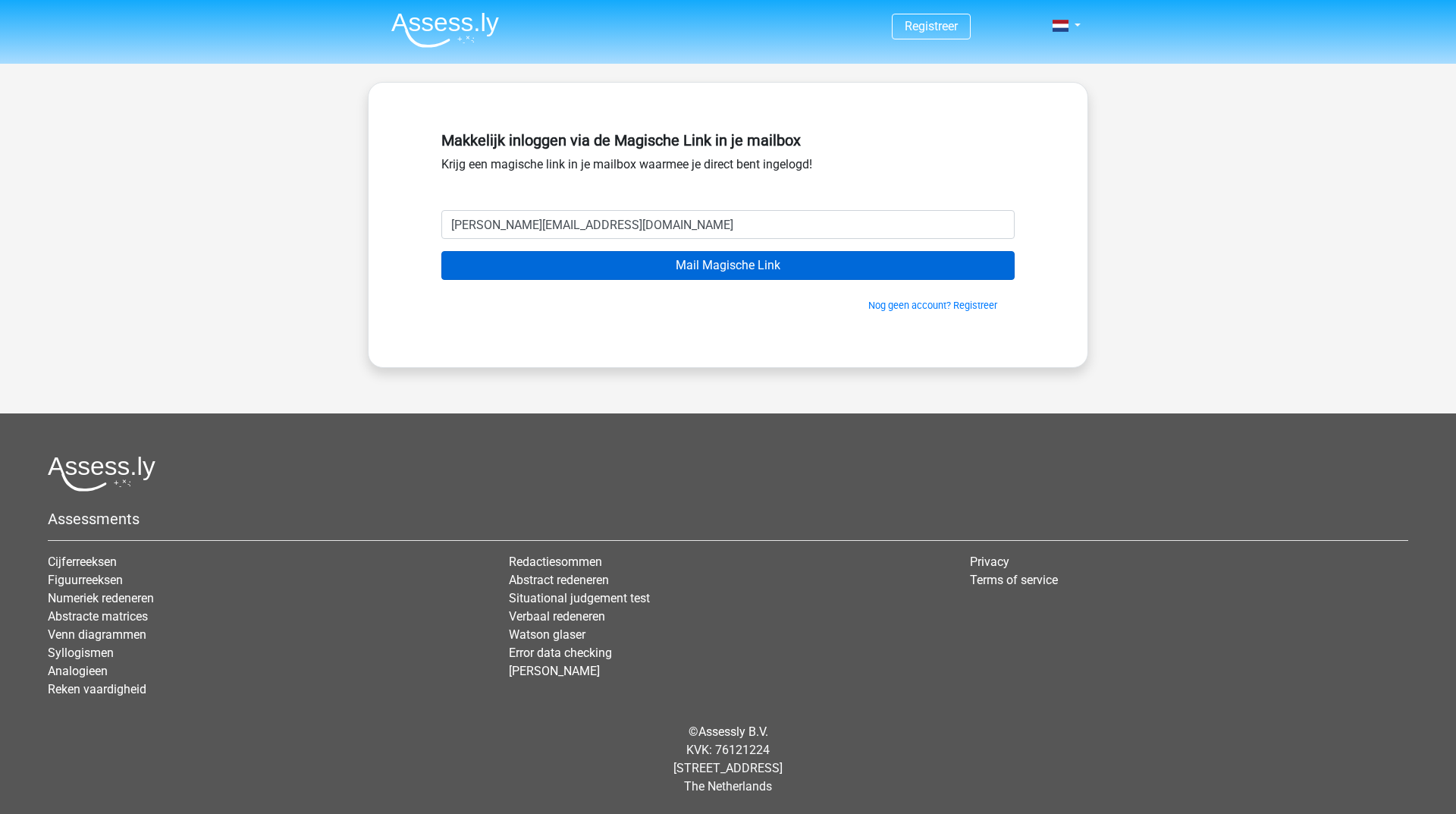
type input "[PERSON_NAME][EMAIL_ADDRESS][DOMAIN_NAME]"
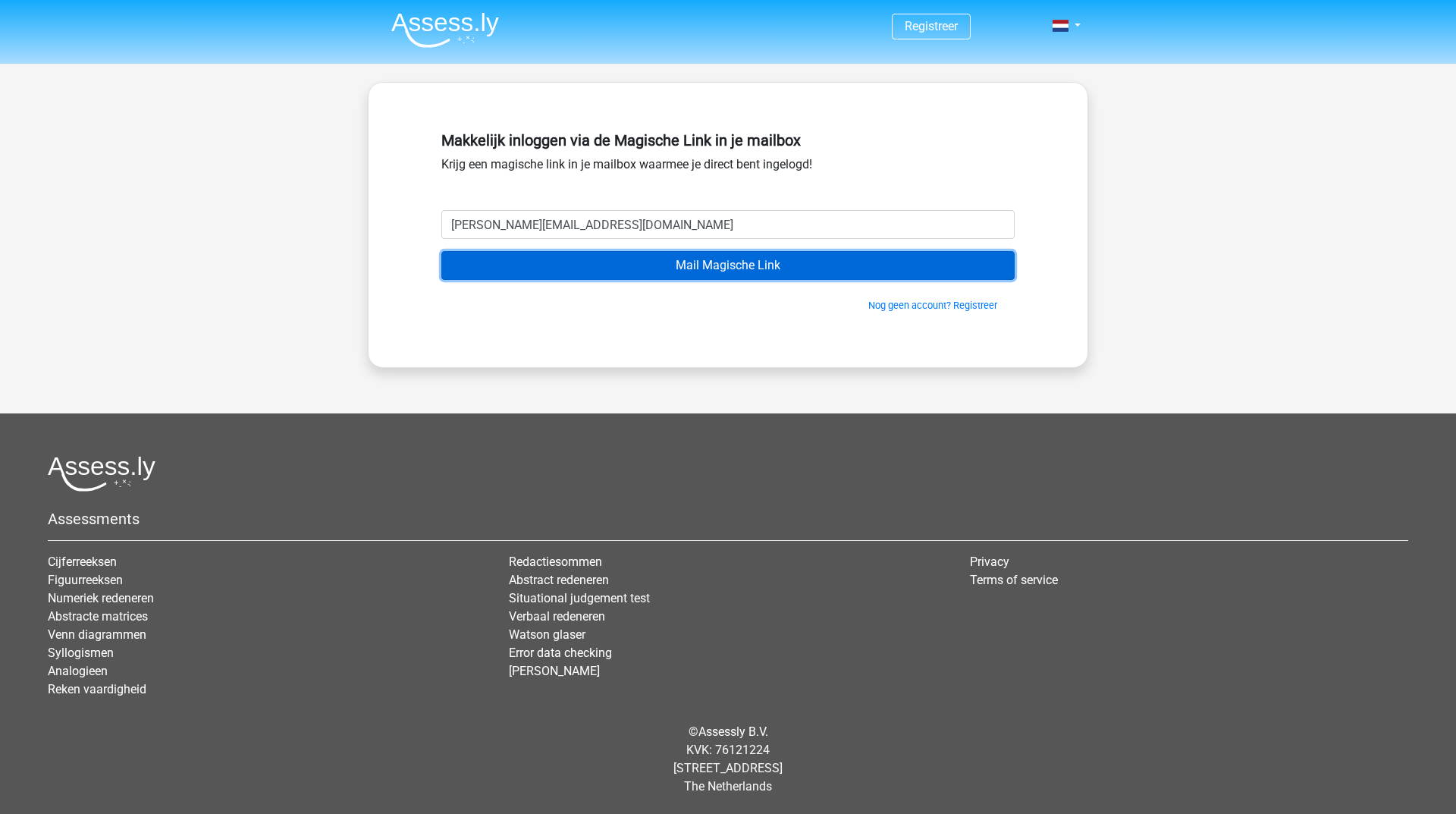
click at [761, 261] on input "Mail Magische Link" at bounding box center [728, 265] width 573 height 29
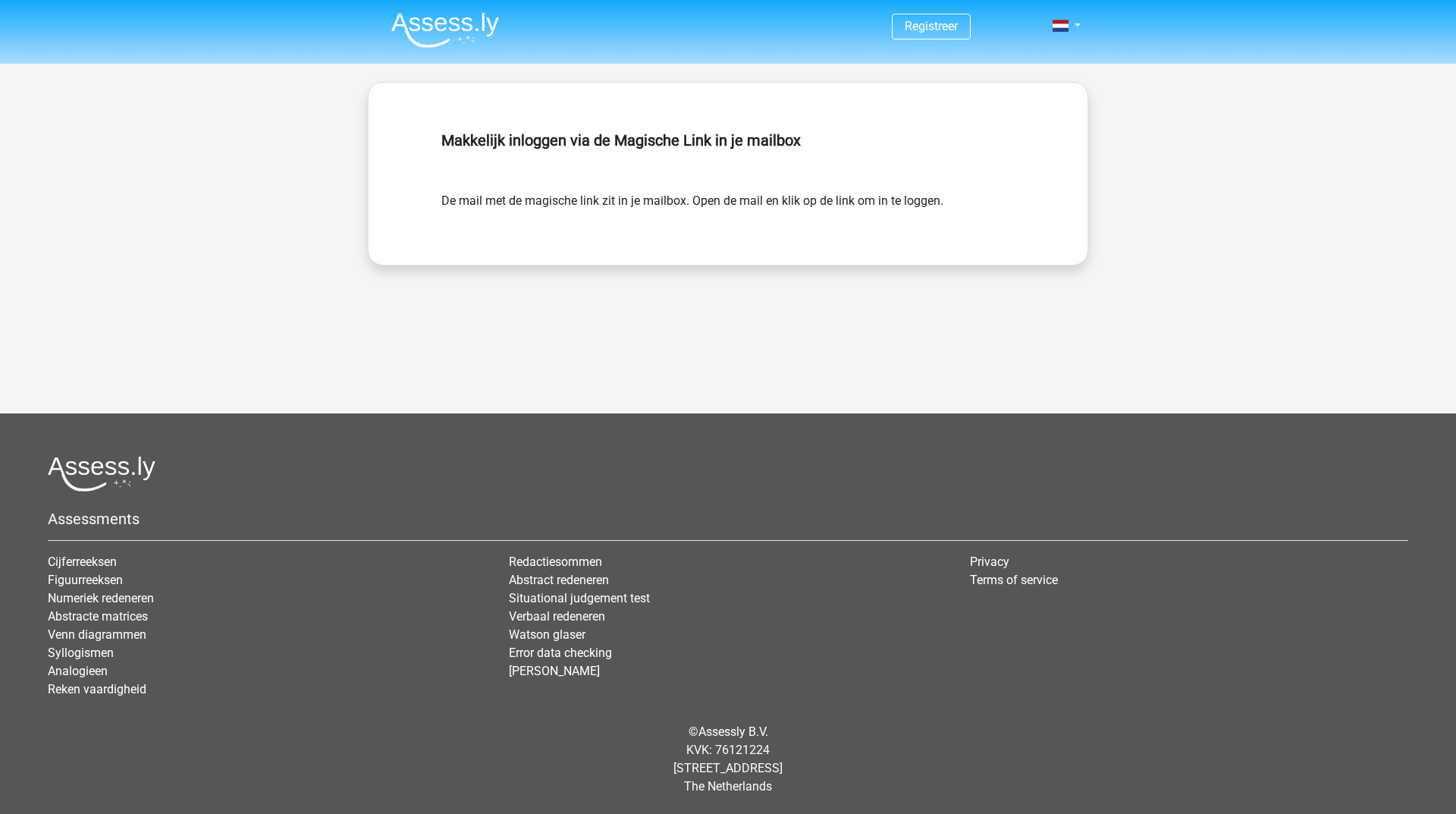
click at [715, 196] on form "De mail met de magische link zit in je mailbox. Open de mail en klik op de link…" at bounding box center [728, 201] width 573 height 18
drag, startPoint x: 970, startPoint y: 206, endPoint x: 435, endPoint y: 206, distance: 535.0
click at [435, 206] on div "Makkelijk inloggen via de Magische Link in je mailbox De mail met de magische l…" at bounding box center [728, 173] width 646 height 109
click at [541, 246] on div "Makkelijk inloggen via de Magische Link in je mailbox De mail met de magische l…" at bounding box center [728, 173] width 720 height 184
click at [1062, 31] on span at bounding box center [1061, 25] width 16 height 12
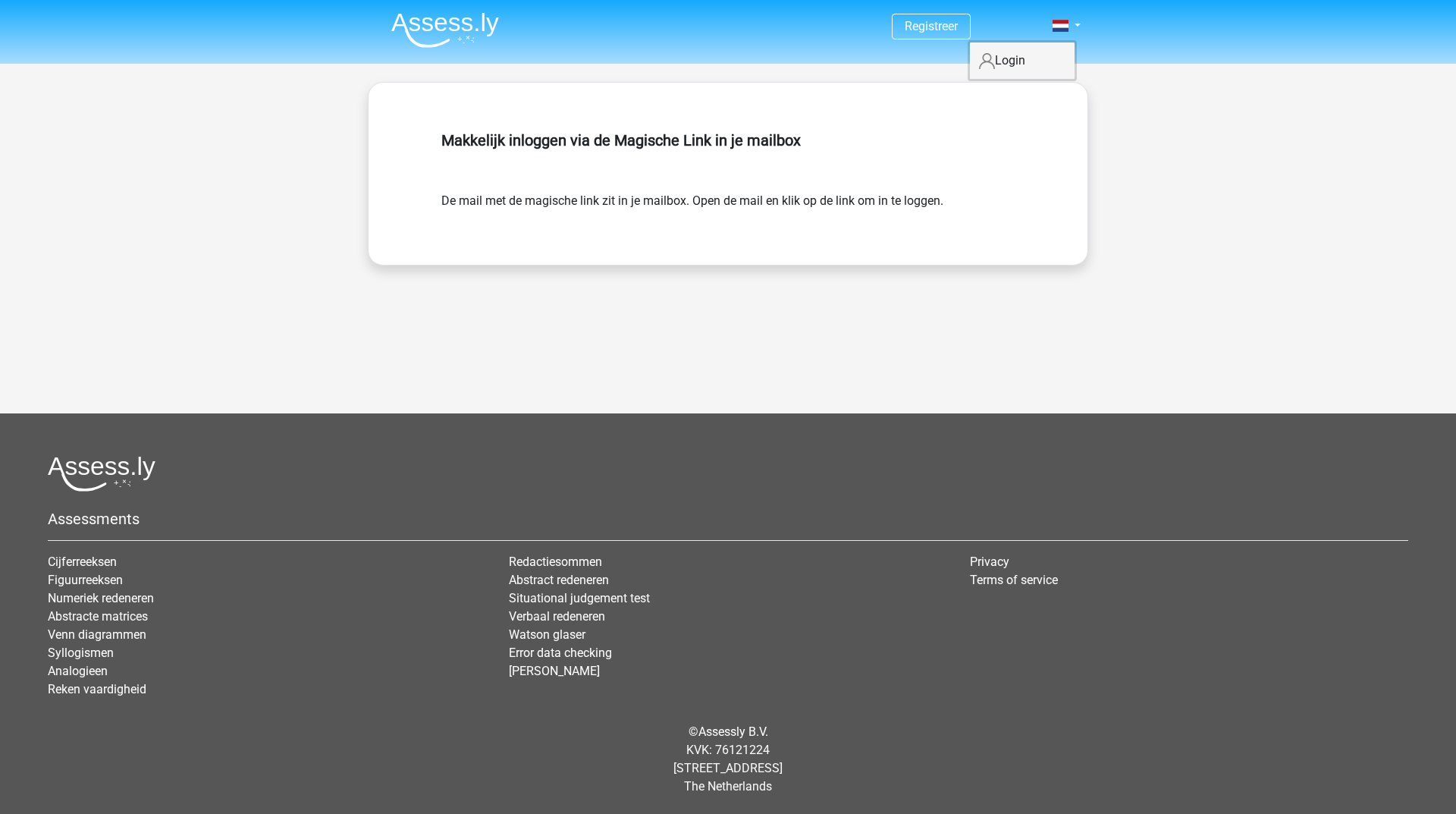
click at [1005, 56] on link "Login" at bounding box center [1021, 60] width 104 height 24
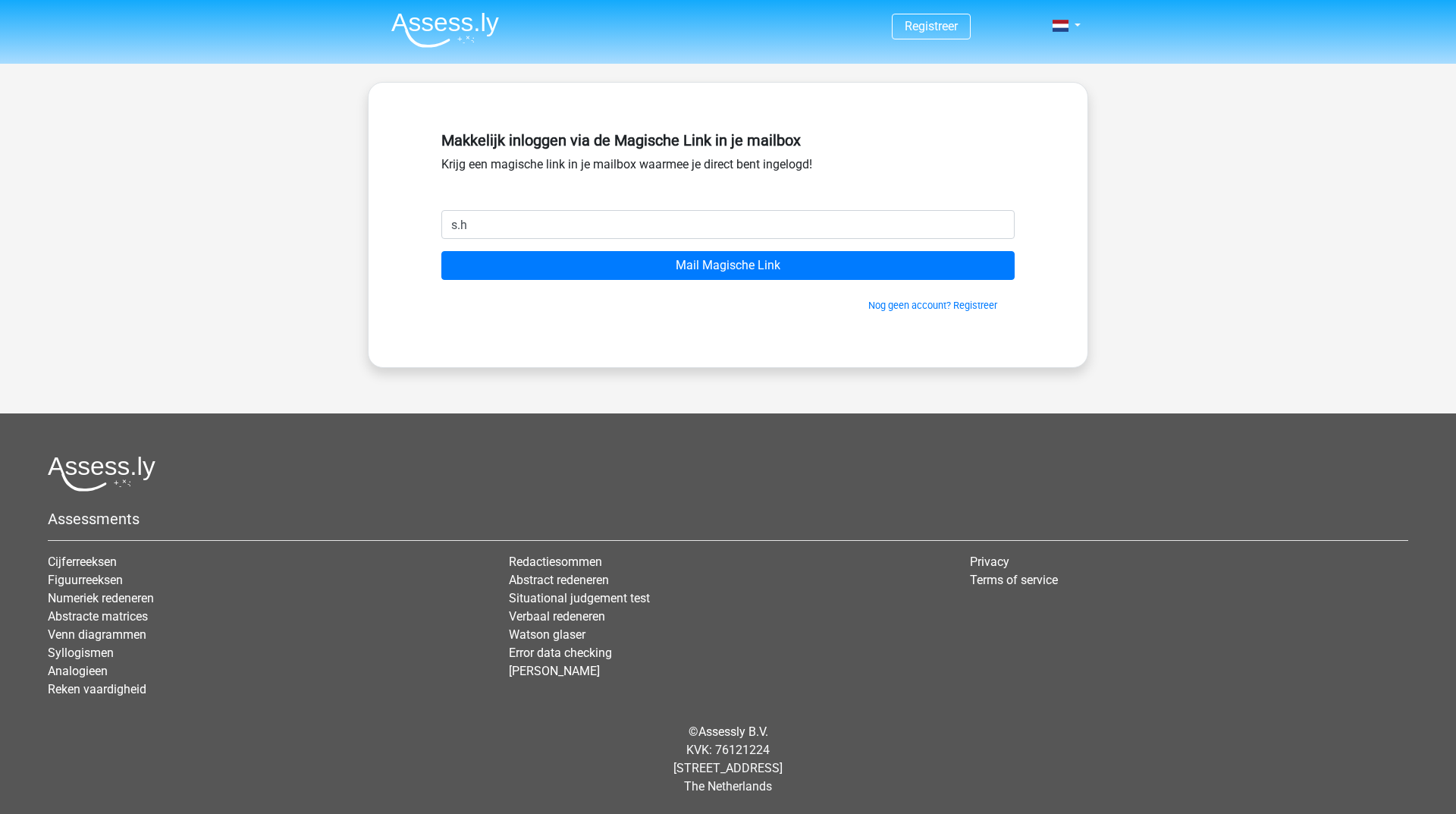
type input "[PERSON_NAME][EMAIL_ADDRESS][DOMAIN_NAME]"
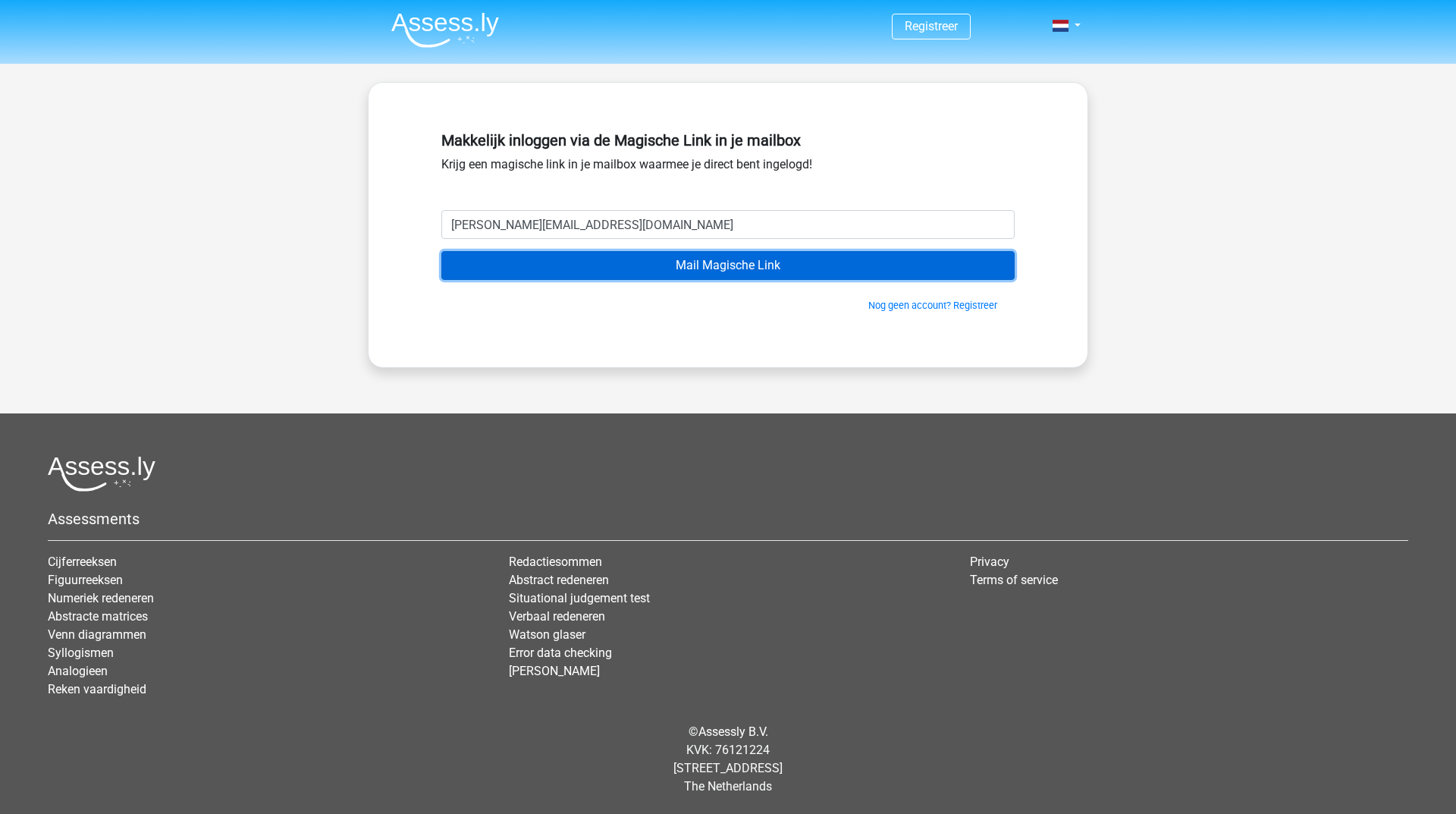
click at [581, 262] on input "Mail Magische Link" at bounding box center [728, 265] width 573 height 29
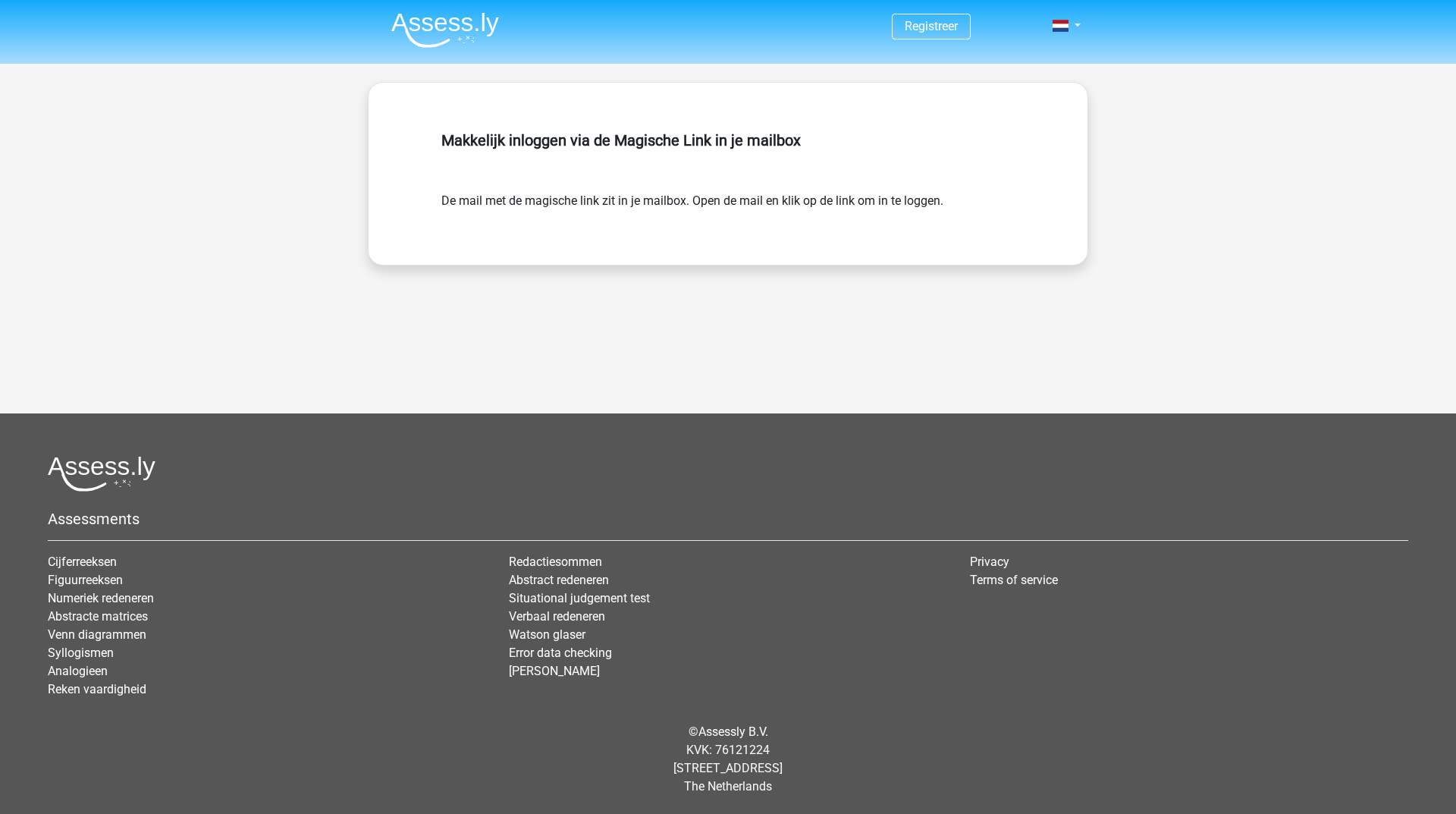
click at [481, 367] on div "Registreer" at bounding box center [728, 342] width 1456 height 684
click at [915, 353] on div "Registreer" at bounding box center [728, 342] width 1456 height 684
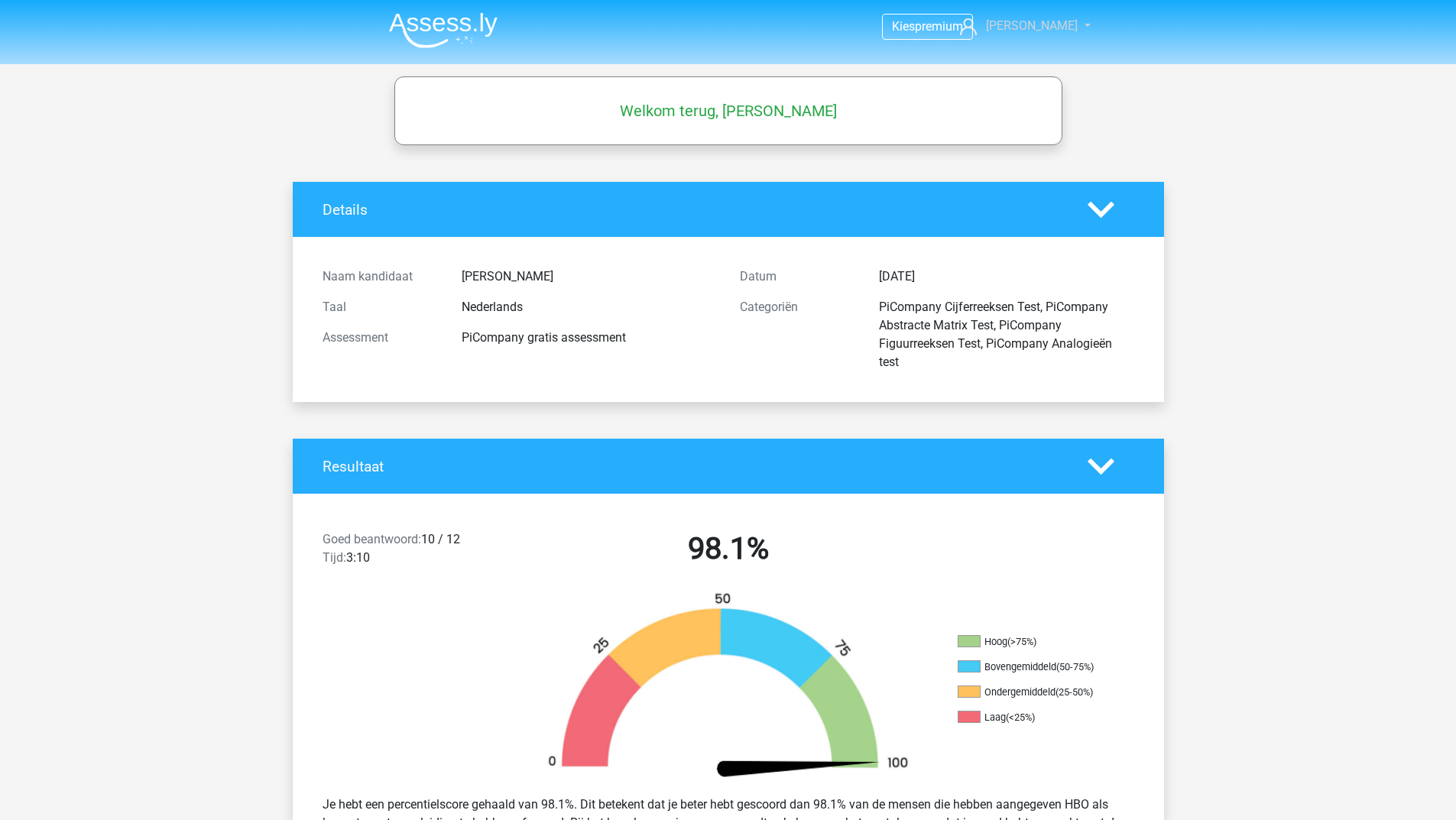
click at [1047, 30] on span "[PERSON_NAME]" at bounding box center [1032, 25] width 92 height 14
drag, startPoint x: 1299, startPoint y: 124, endPoint x: 1247, endPoint y: 119, distance: 52.2
click at [722, 108] on h5 "Welkom terug, [PERSON_NAME]" at bounding box center [728, 111] width 653 height 18
click at [926, 25] on span "premium" at bounding box center [938, 26] width 48 height 14
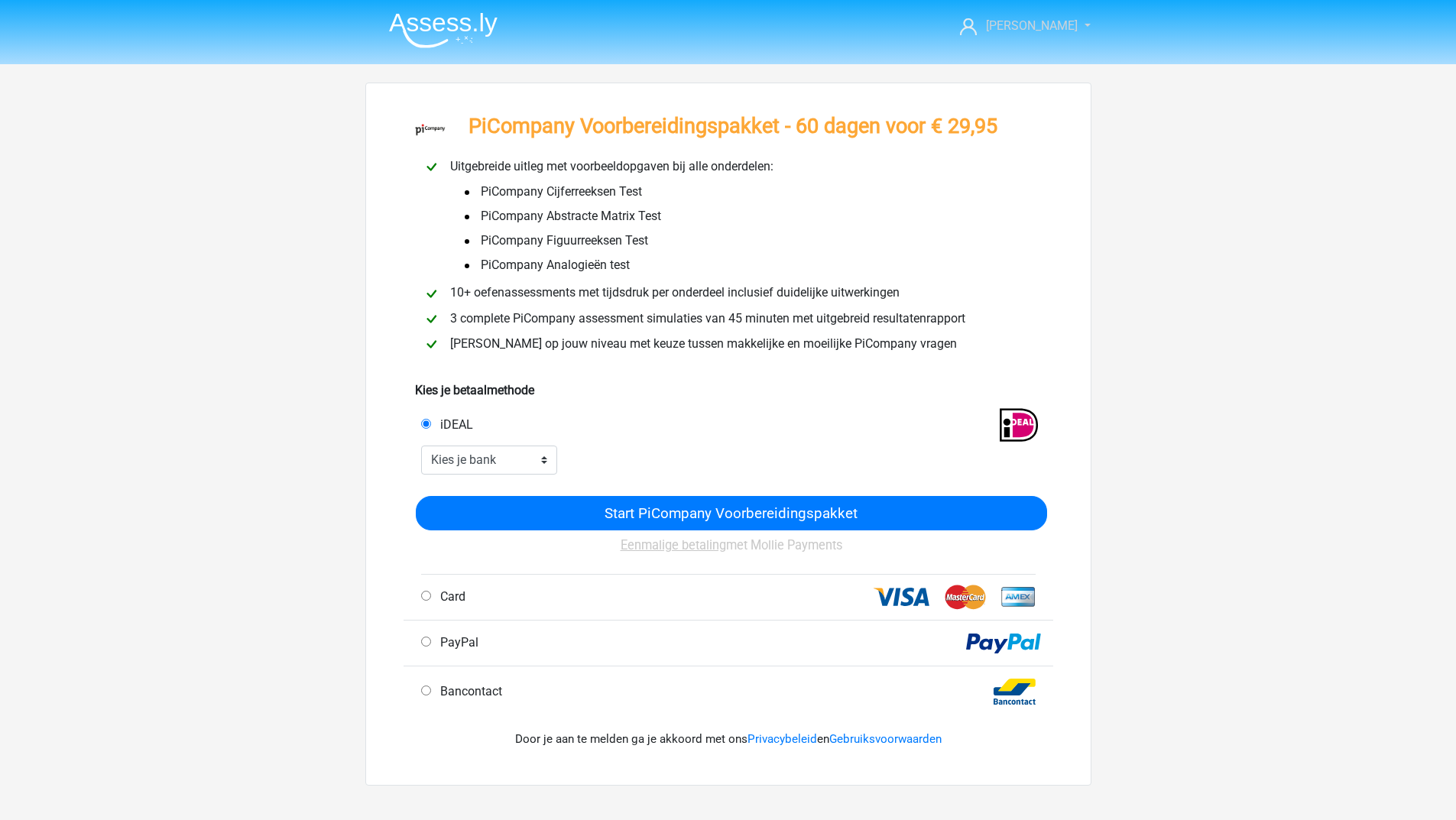
click at [1047, 25] on span "[PERSON_NAME]" at bounding box center [1032, 25] width 92 height 14
click at [1035, 58] on small "[PERSON_NAME][EMAIL_ADDRESS][DOMAIN_NAME]" at bounding box center [1006, 77] width 68 height 70
click at [493, 24] on img at bounding box center [443, 29] width 108 height 36
